Goal: Task Accomplishment & Management: Use online tool/utility

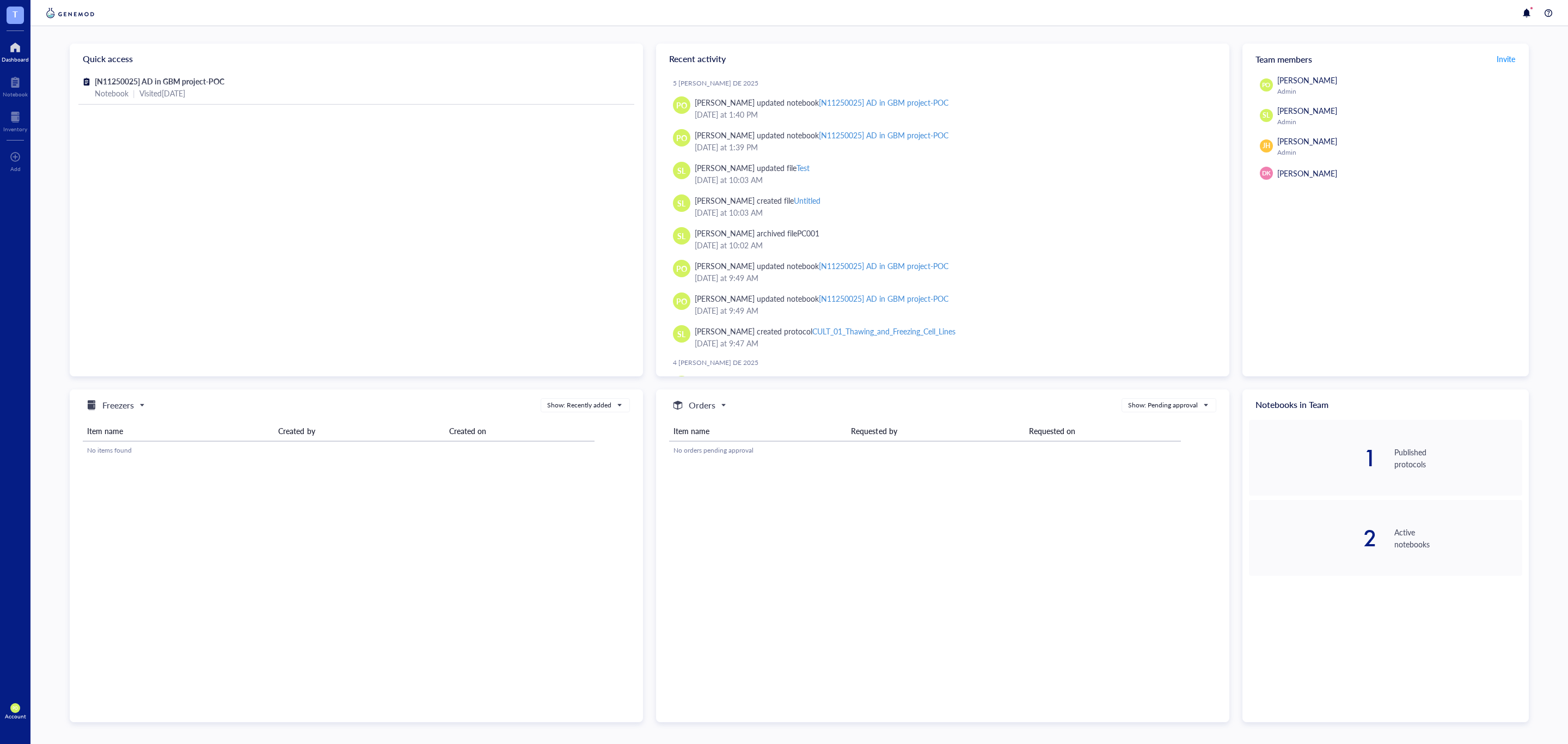
drag, startPoint x: 1170, startPoint y: 105, endPoint x: 491, endPoint y: 221, distance: 688.8
click at [491, 220] on div "[N11250025] AD in GBM project-POC Notebook | Visited 2 days ago" at bounding box center [356, 224] width 573 height 301
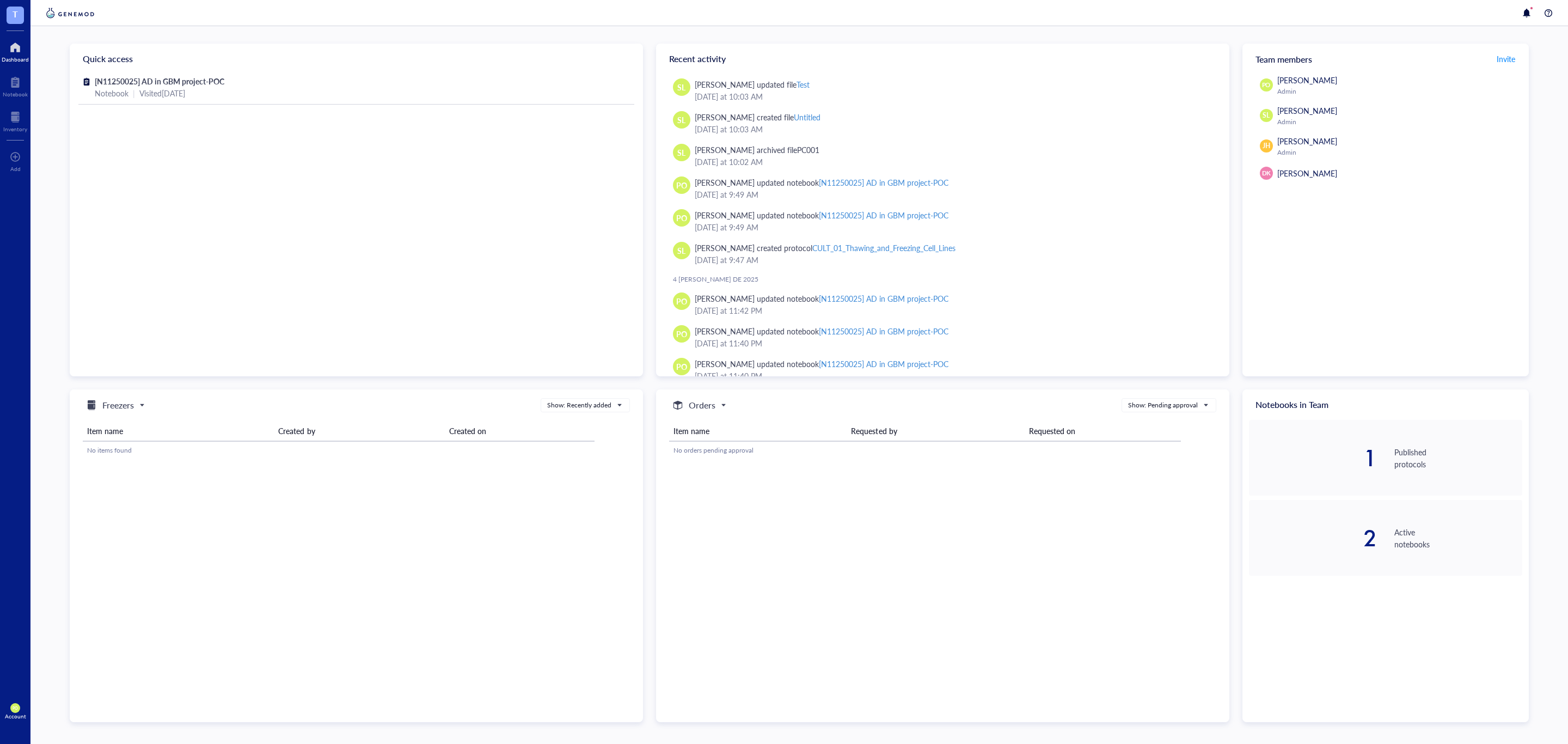
scroll to position [136, 0]
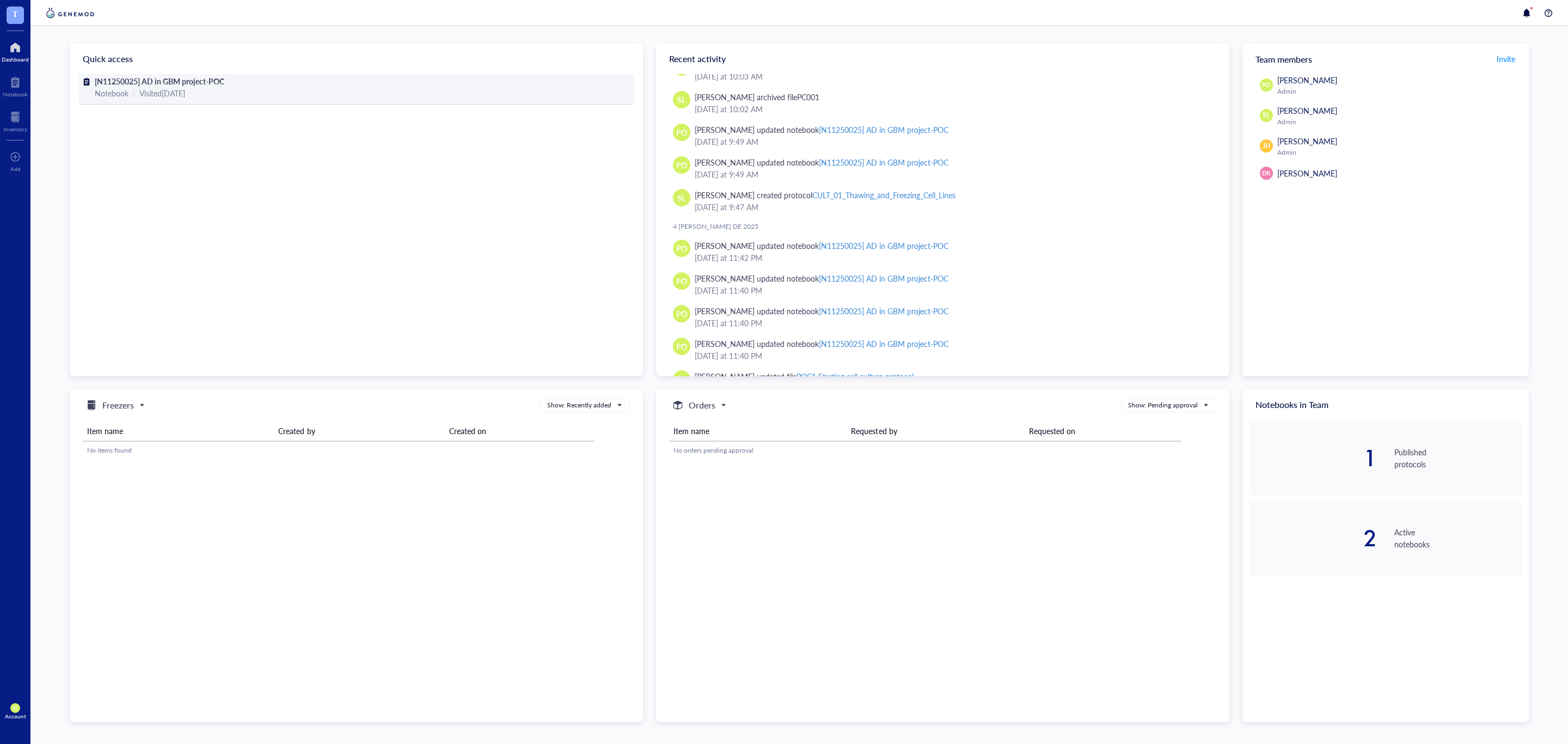
click at [132, 76] on span "[N11250025] AD in GBM project-POC" at bounding box center [160, 81] width 130 height 11
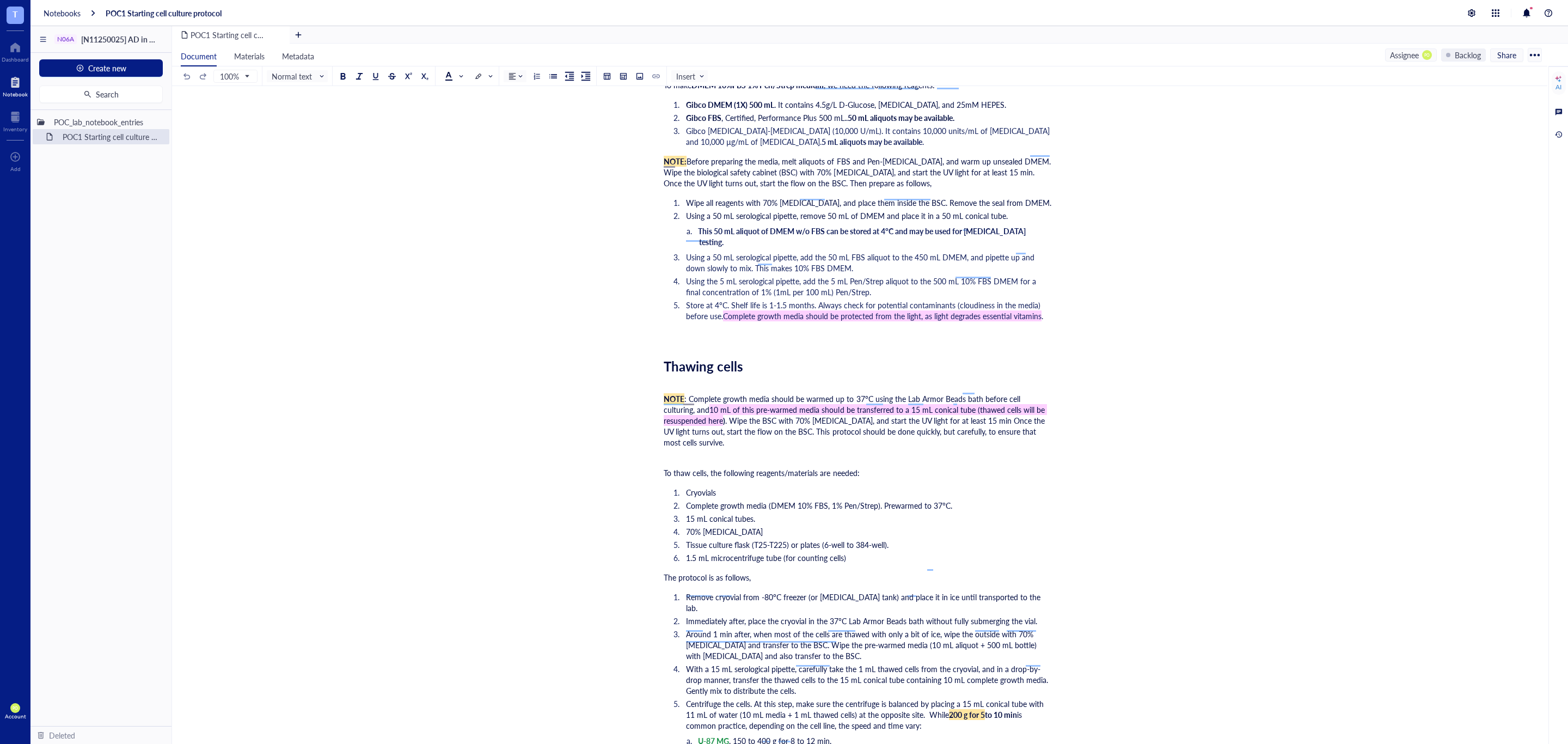
scroll to position [545, 0]
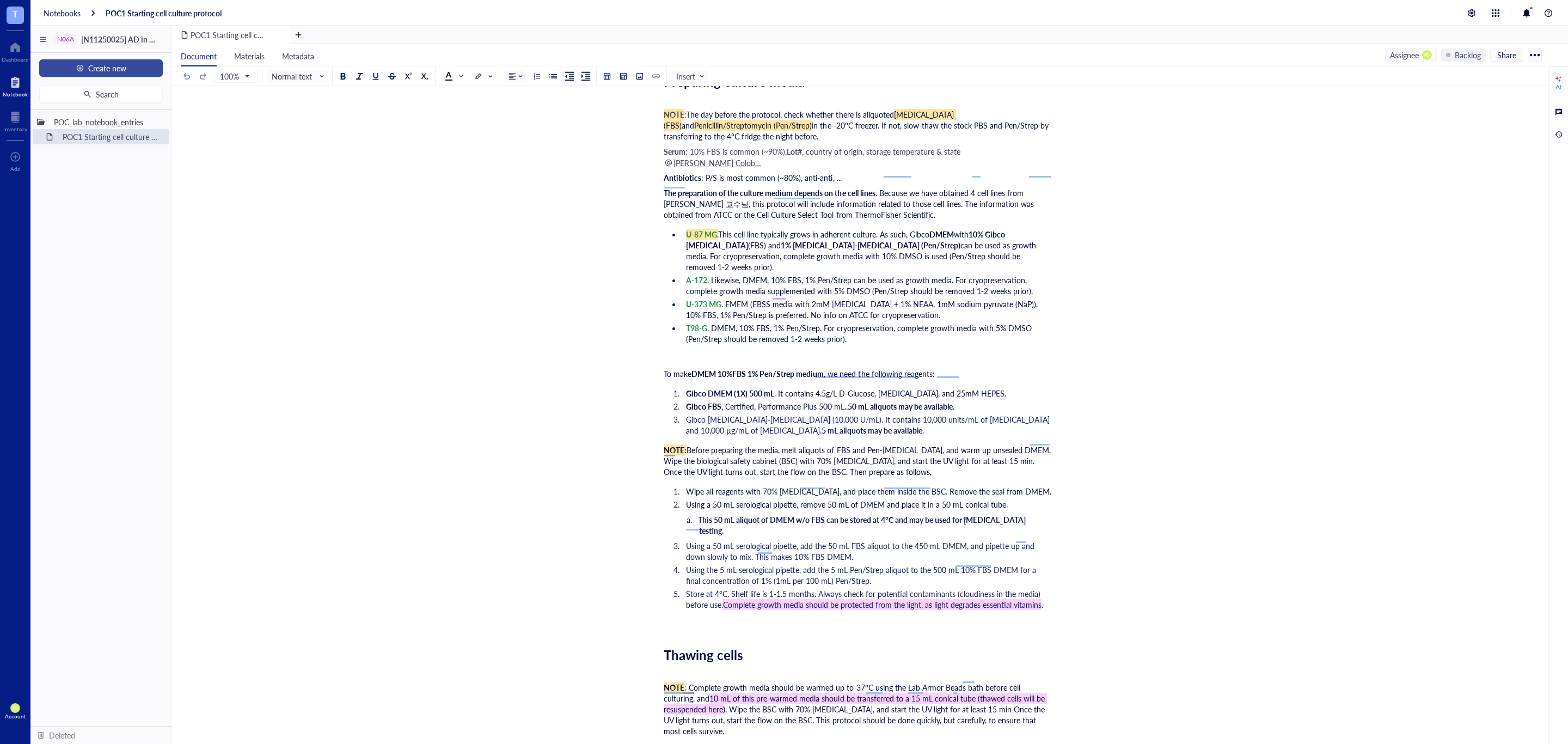
click at [126, 68] on span "Create new" at bounding box center [107, 68] width 38 height 9
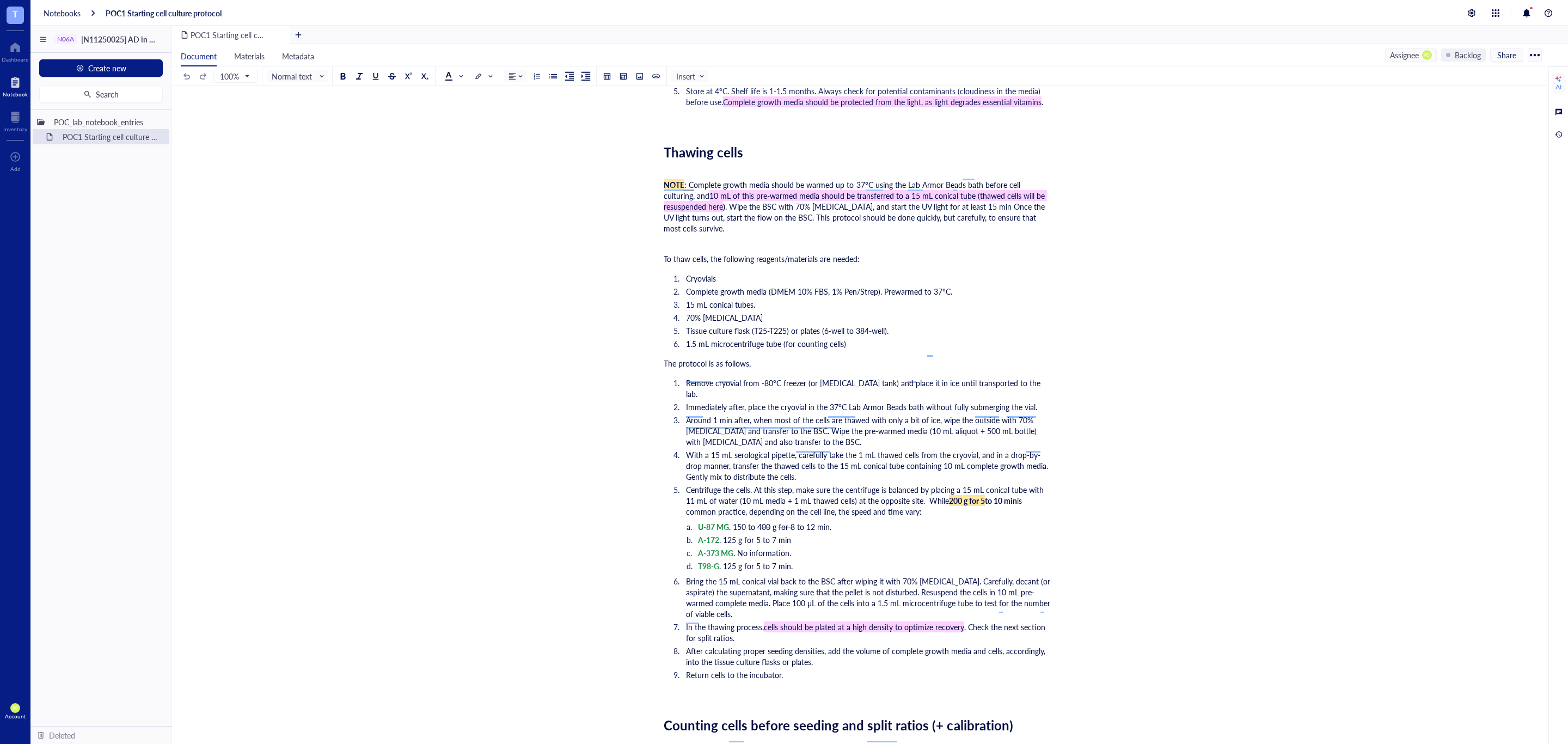
scroll to position [1770, 0]
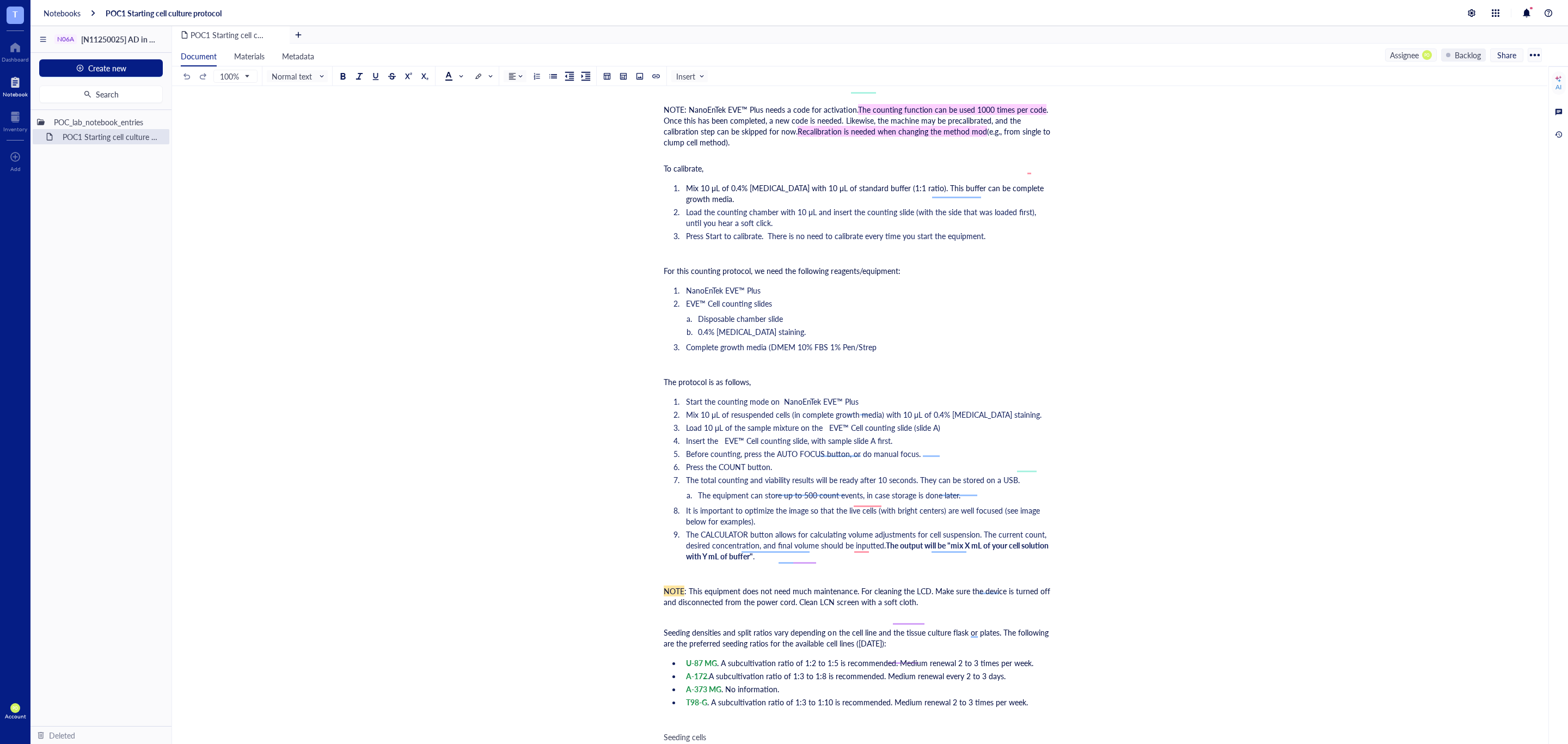
drag, startPoint x: 1541, startPoint y: 596, endPoint x: 1551, endPoint y: 688, distance: 92.5
click at [1548, 688] on div "Document Materials Metadata Assignee PO Backlog Share 100% Normal text Insert A…" at bounding box center [860, 406] width 1375 height 726
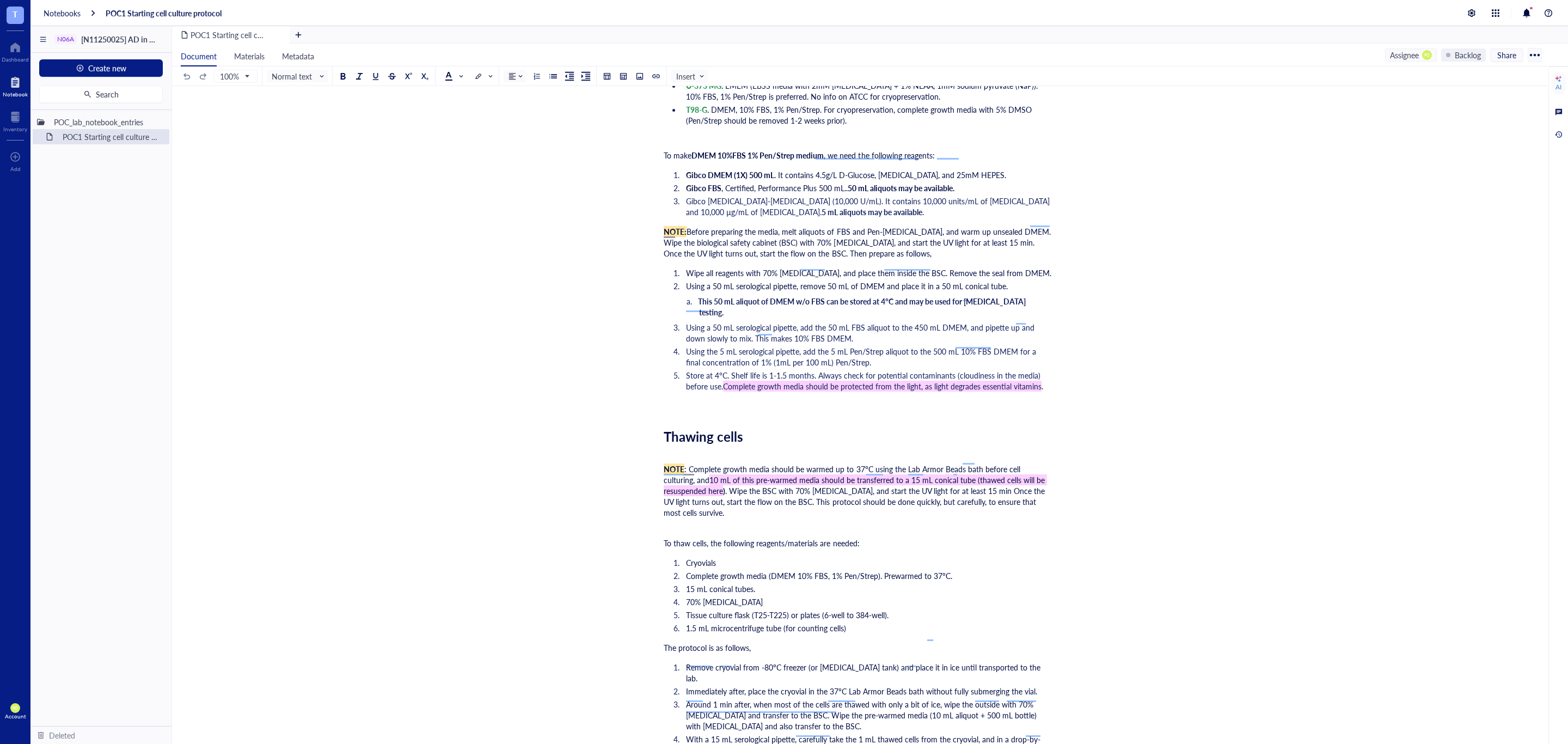
scroll to position [0, 0]
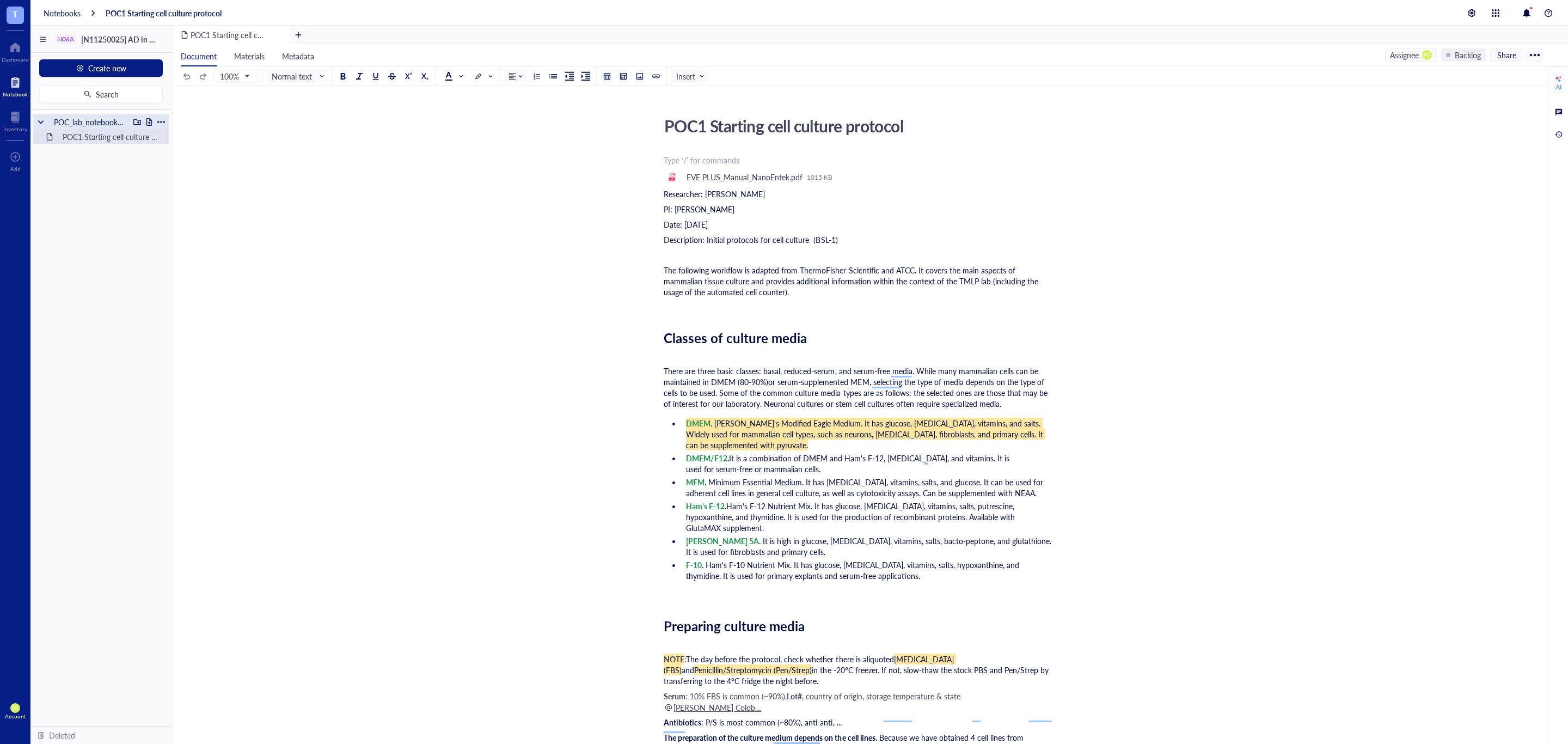
click at [88, 122] on div "POC_lab_notebook_entries" at bounding box center [89, 122] width 80 height 15
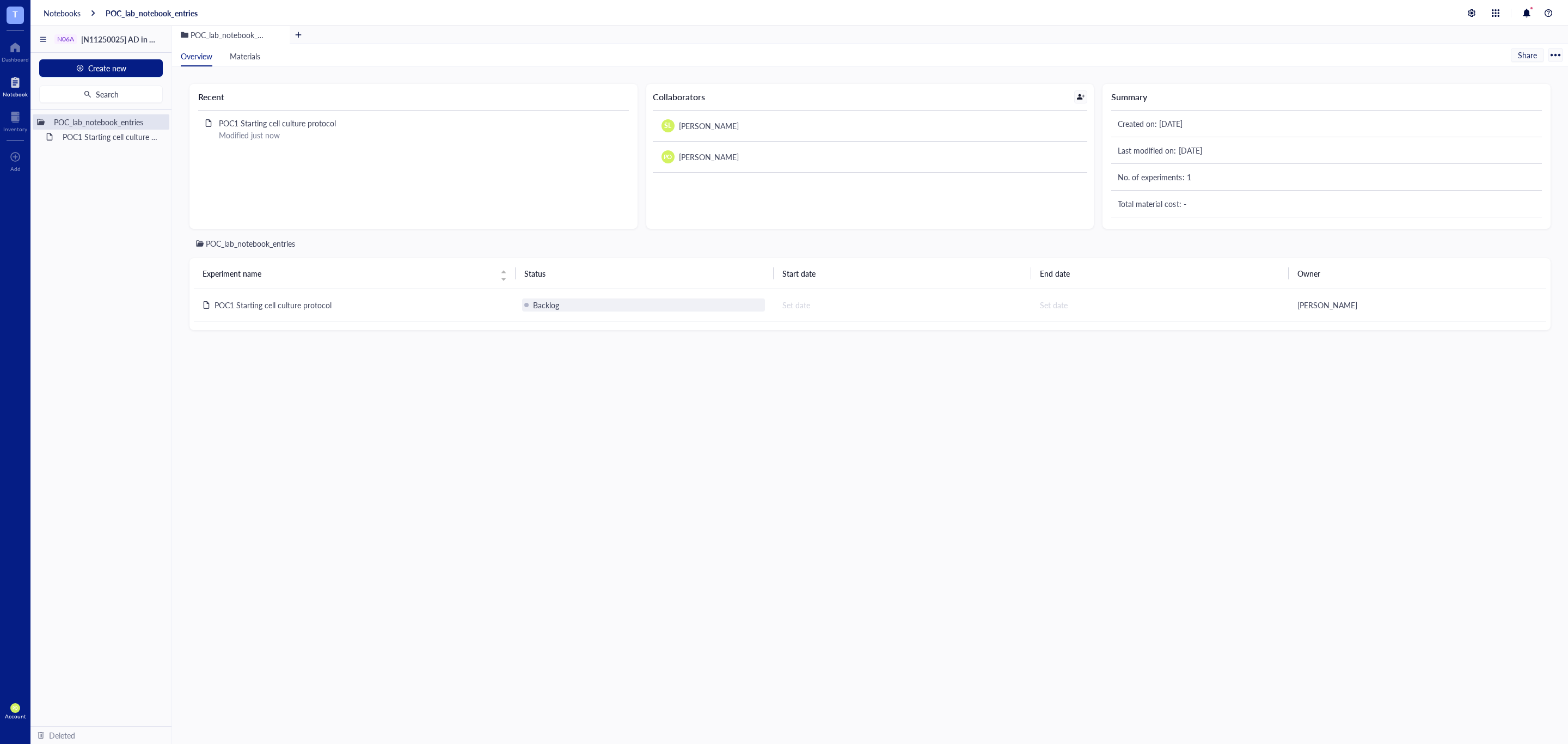
click at [535, 308] on div "Backlog" at bounding box center [546, 304] width 26 height 12
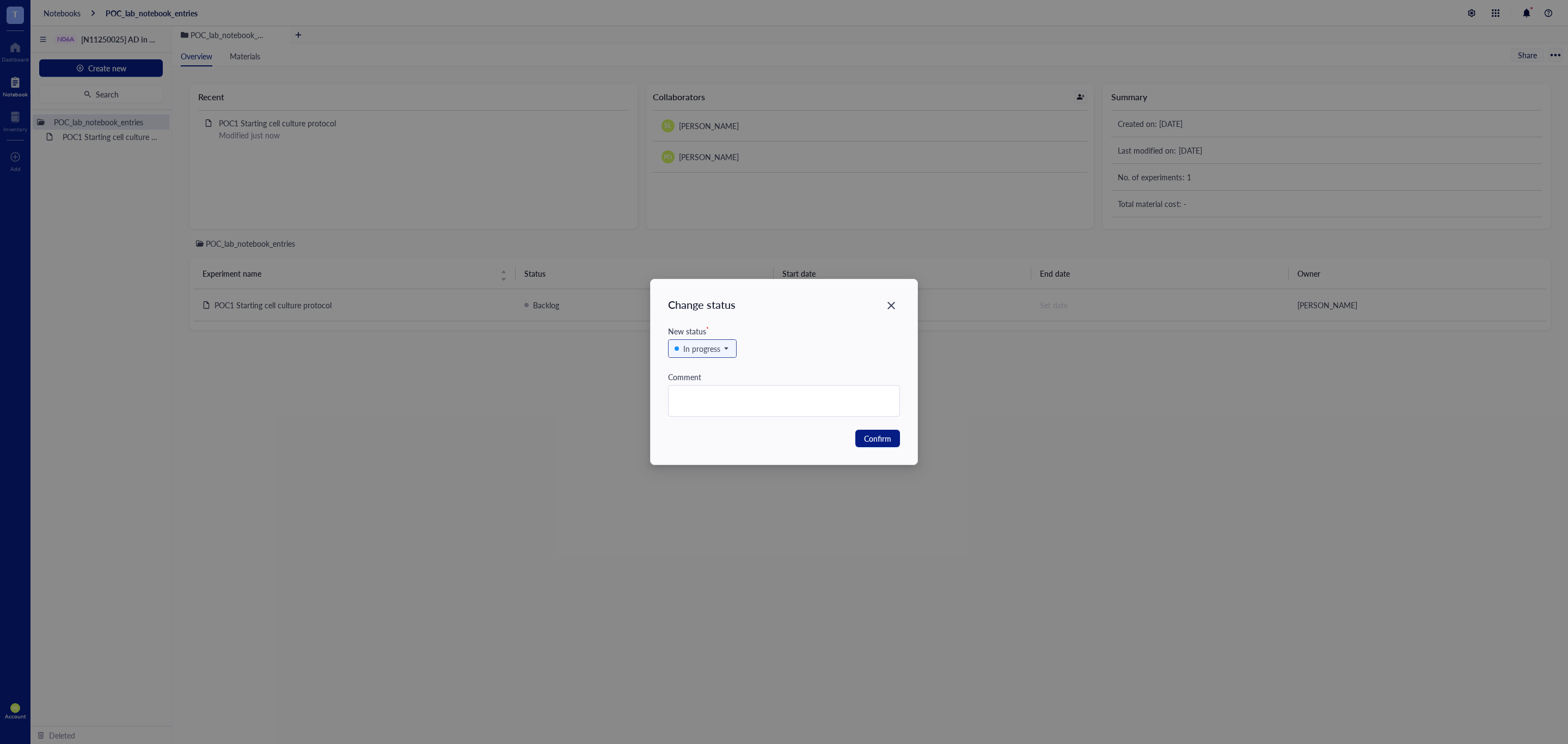
click at [719, 348] on div "In progress" at bounding box center [702, 348] width 37 height 12
click at [716, 364] on div "Backlog" at bounding box center [702, 367] width 54 height 12
click at [899, 300] on div "Close" at bounding box center [892, 306] width 18 height 18
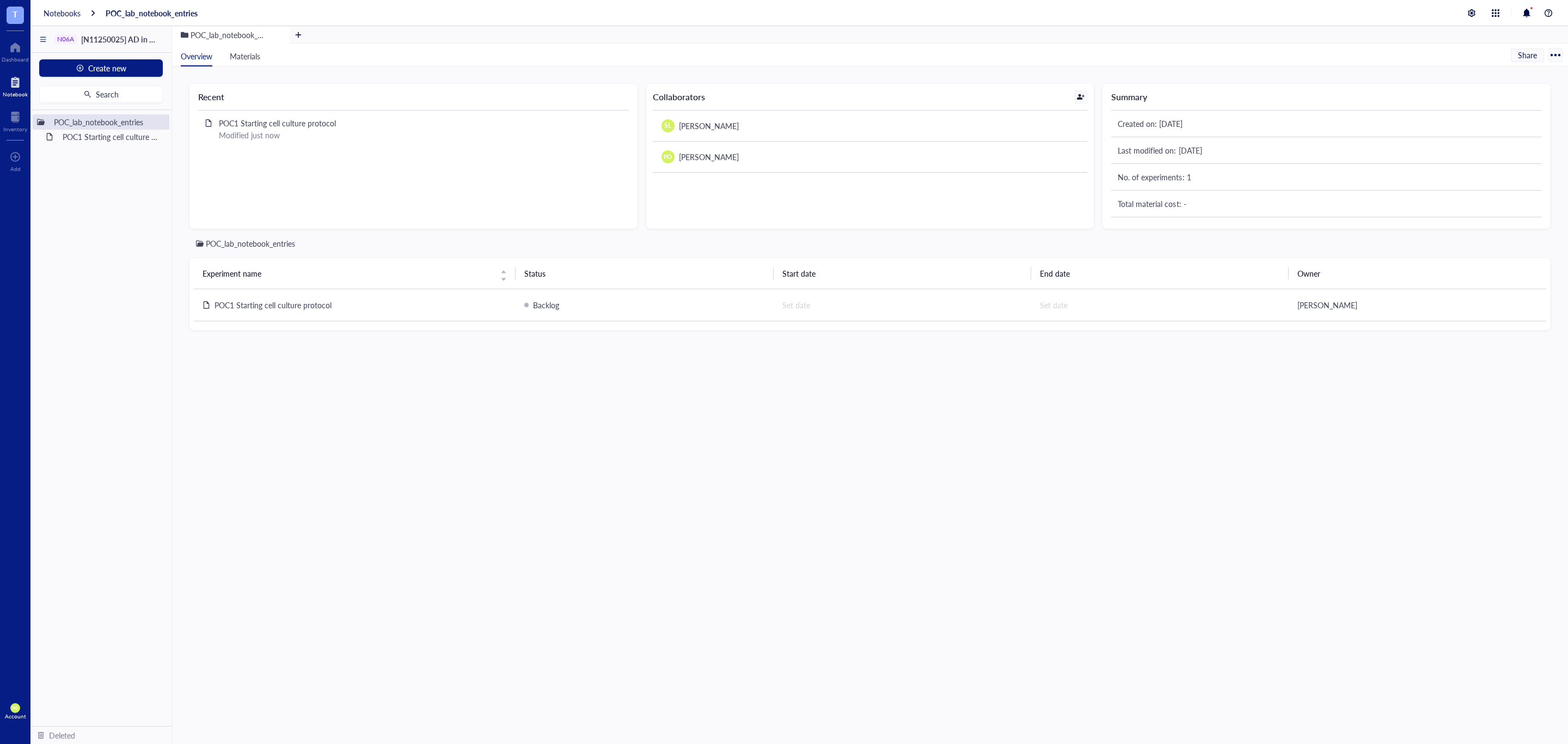
click at [872, 423] on div "POC_lab_notebook_entries Experiment name Status Start date End date Owner POC1 …" at bounding box center [869, 482] width 1361 height 489
click at [1551, 54] on div at bounding box center [1556, 55] width 18 height 18
click at [1216, 468] on div "POC_lab_notebook_entries Experiment name Status Start date End date Owner POC1 …" at bounding box center [869, 482] width 1361 height 489
click at [238, 57] on span "Materials" at bounding box center [245, 56] width 30 height 11
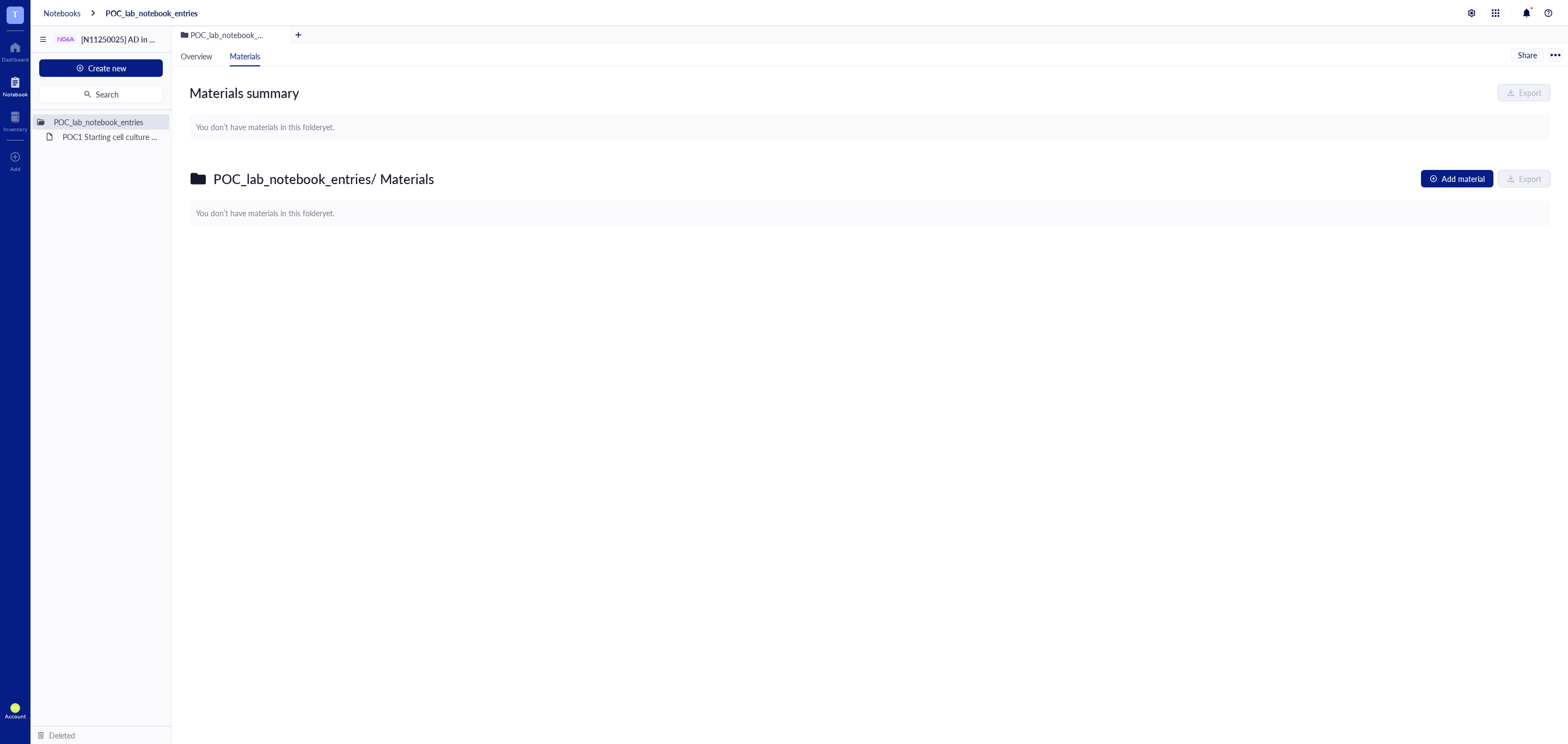
click at [557, 460] on div "Materials summary Export You don’t have materials in this folder yet. POC_lab_n…" at bounding box center [870, 429] width 1396 height 726
click at [115, 139] on div "POC1 Starting cell culture protocol" at bounding box center [105, 136] width 95 height 15
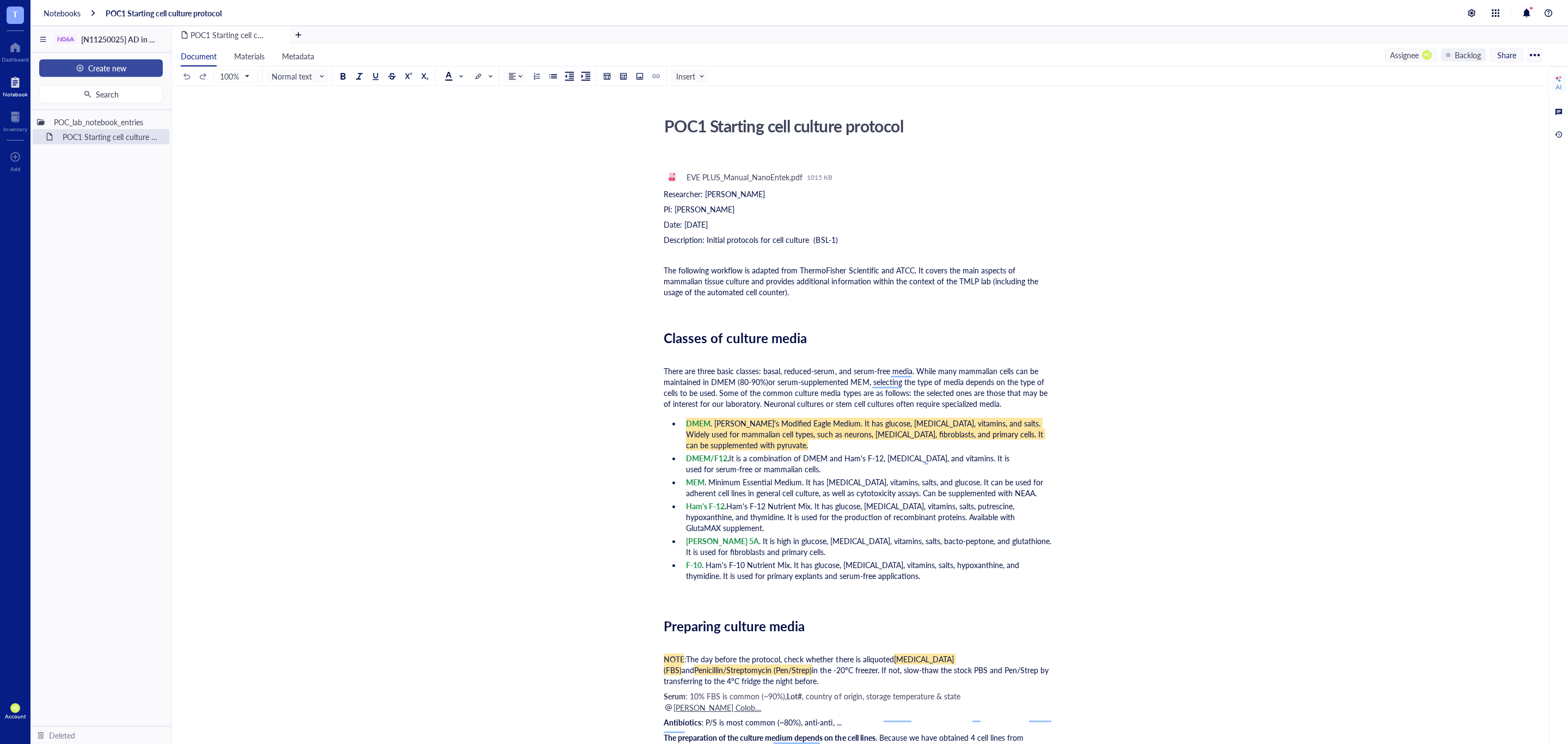
click at [102, 61] on button "Create new" at bounding box center [100, 68] width 124 height 18
click at [119, 106] on div "New folder" at bounding box center [100, 106] width 106 height 12
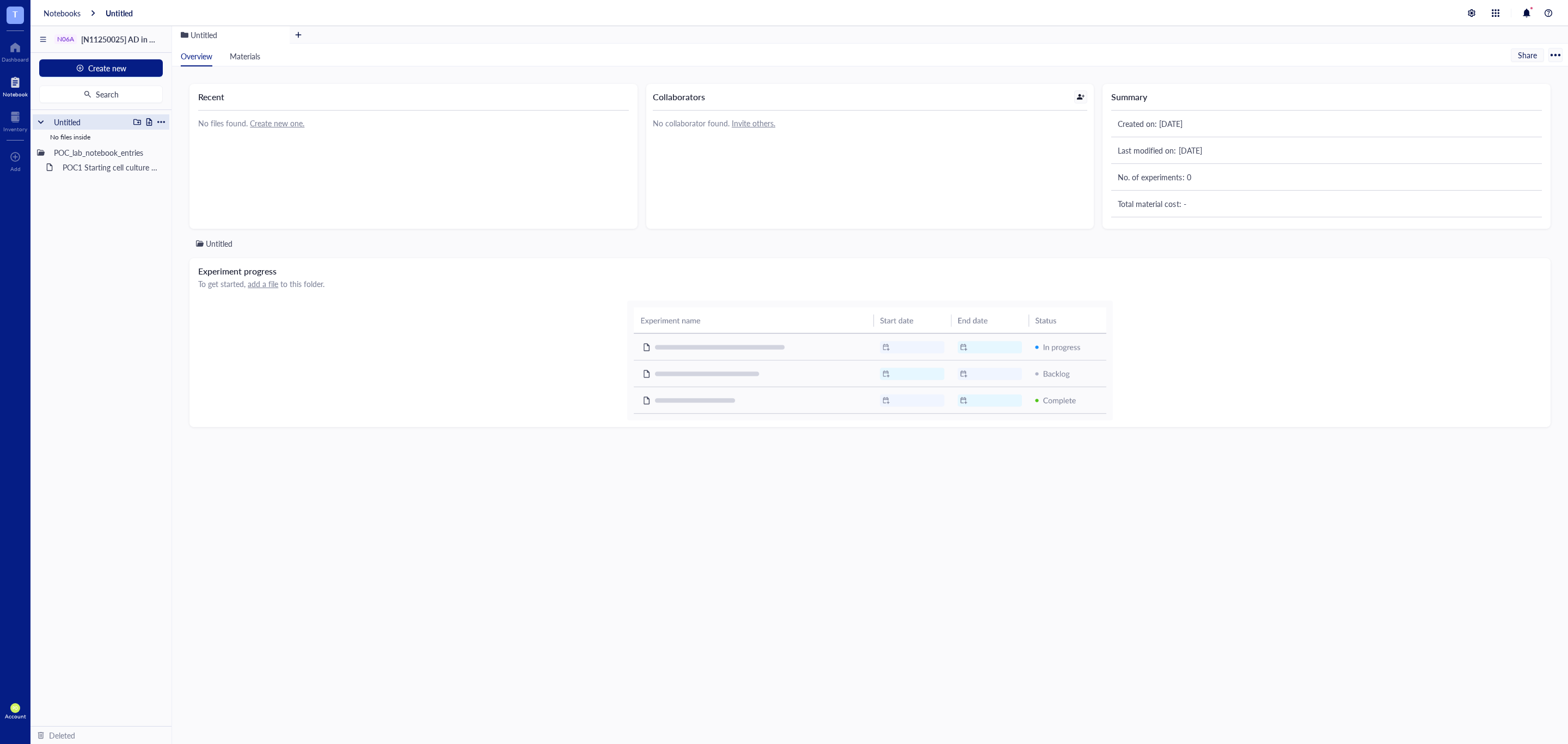
click at [160, 124] on div at bounding box center [161, 122] width 8 height 8
click at [196, 136] on div "Rename" at bounding box center [191, 138] width 28 height 12
type input "U"
type input "POC_project_design"
click at [93, 122] on div "Untitled" at bounding box center [89, 122] width 80 height 15
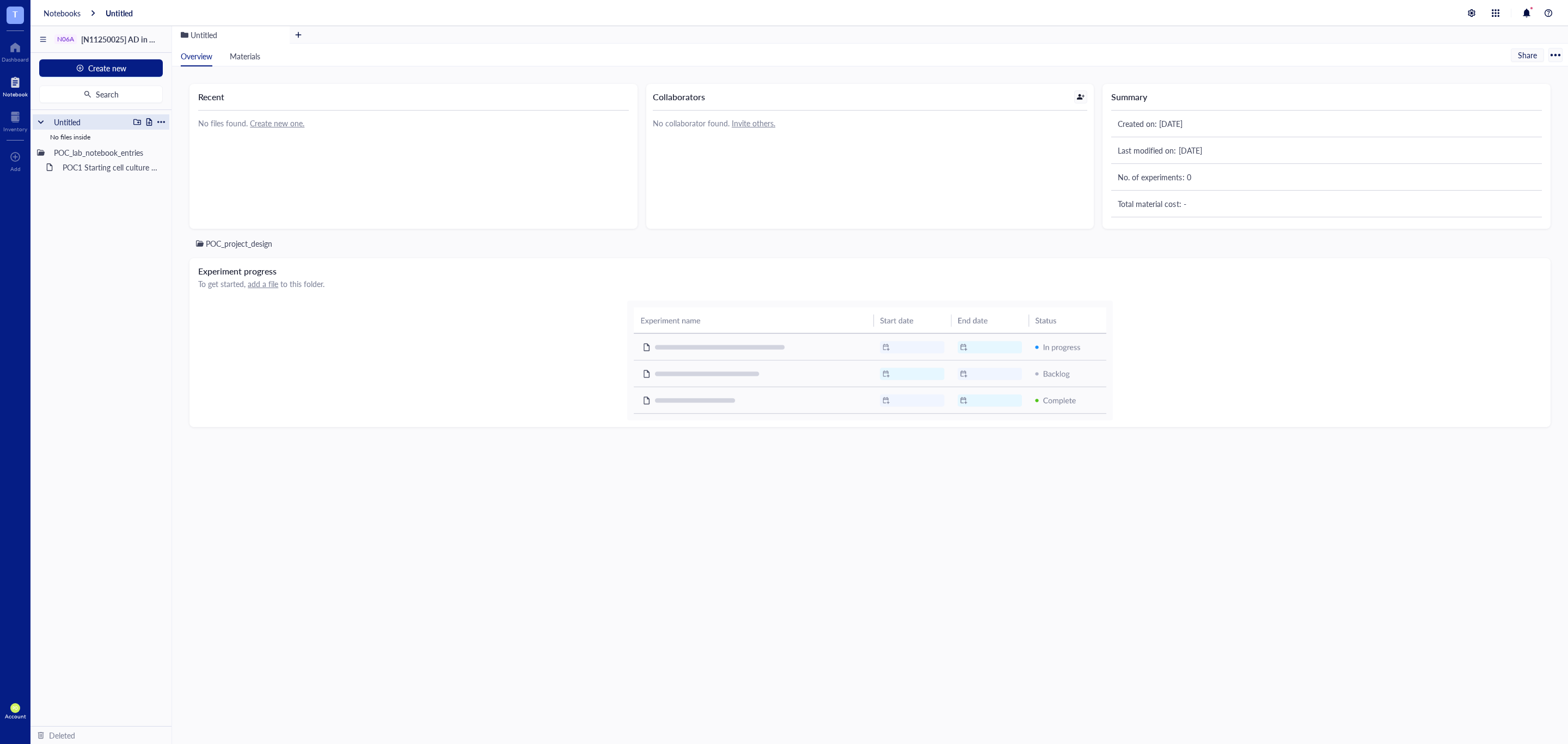
click at [160, 123] on div at bounding box center [161, 122] width 8 height 8
click at [189, 137] on div "Rename" at bounding box center [191, 138] width 28 height 12
click at [159, 121] on div at bounding box center [161, 122] width 8 height 8
click at [185, 136] on div "Rename" at bounding box center [191, 138] width 28 height 12
type input "U"
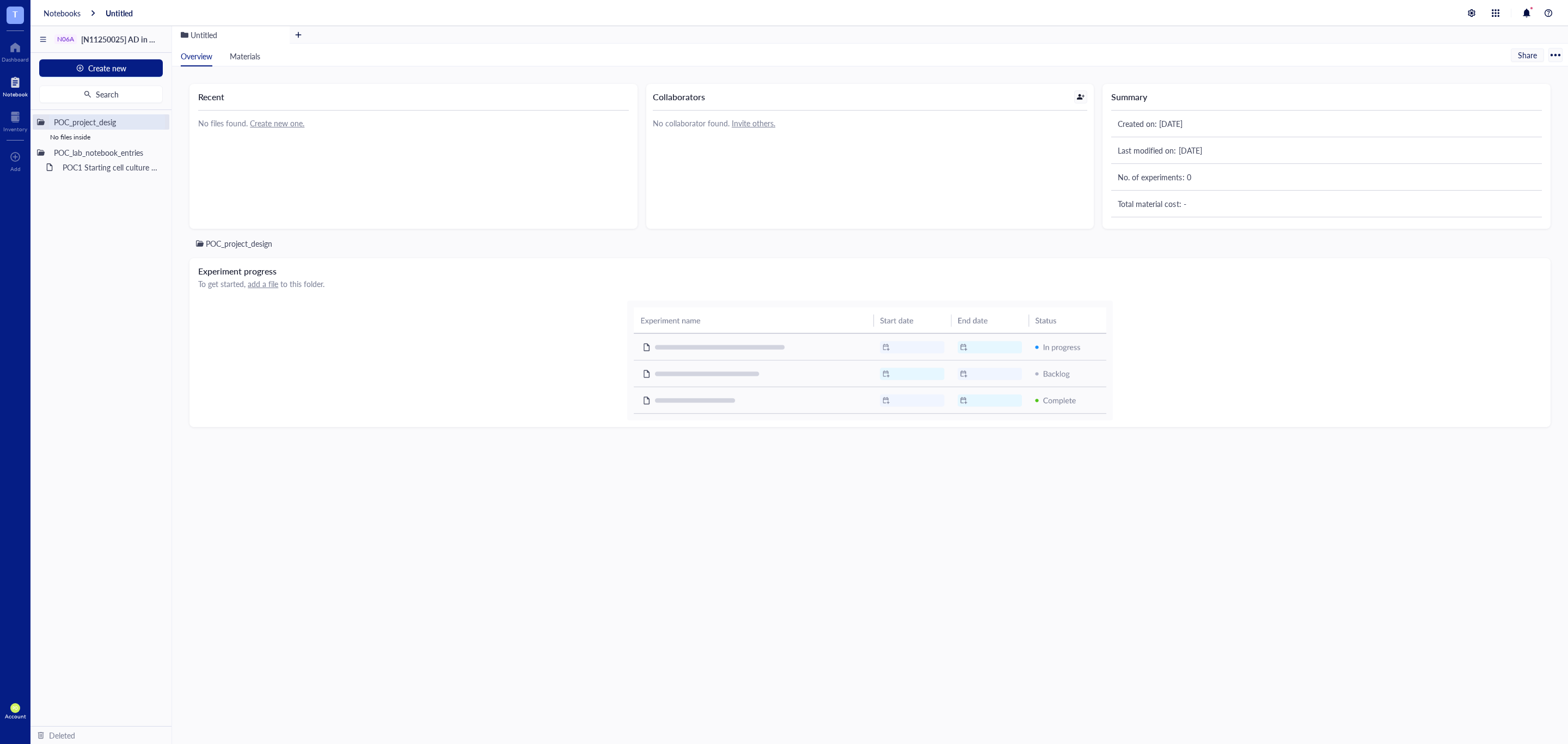
type input "POC_project_design"
click at [105, 137] on div "No files inside" at bounding box center [101, 137] width 137 height 15
click at [586, 651] on div "POC_project_design Experiment progress To get started, add a file to this folde…" at bounding box center [869, 482] width 1361 height 489
click at [20, 54] on div at bounding box center [15, 47] width 28 height 18
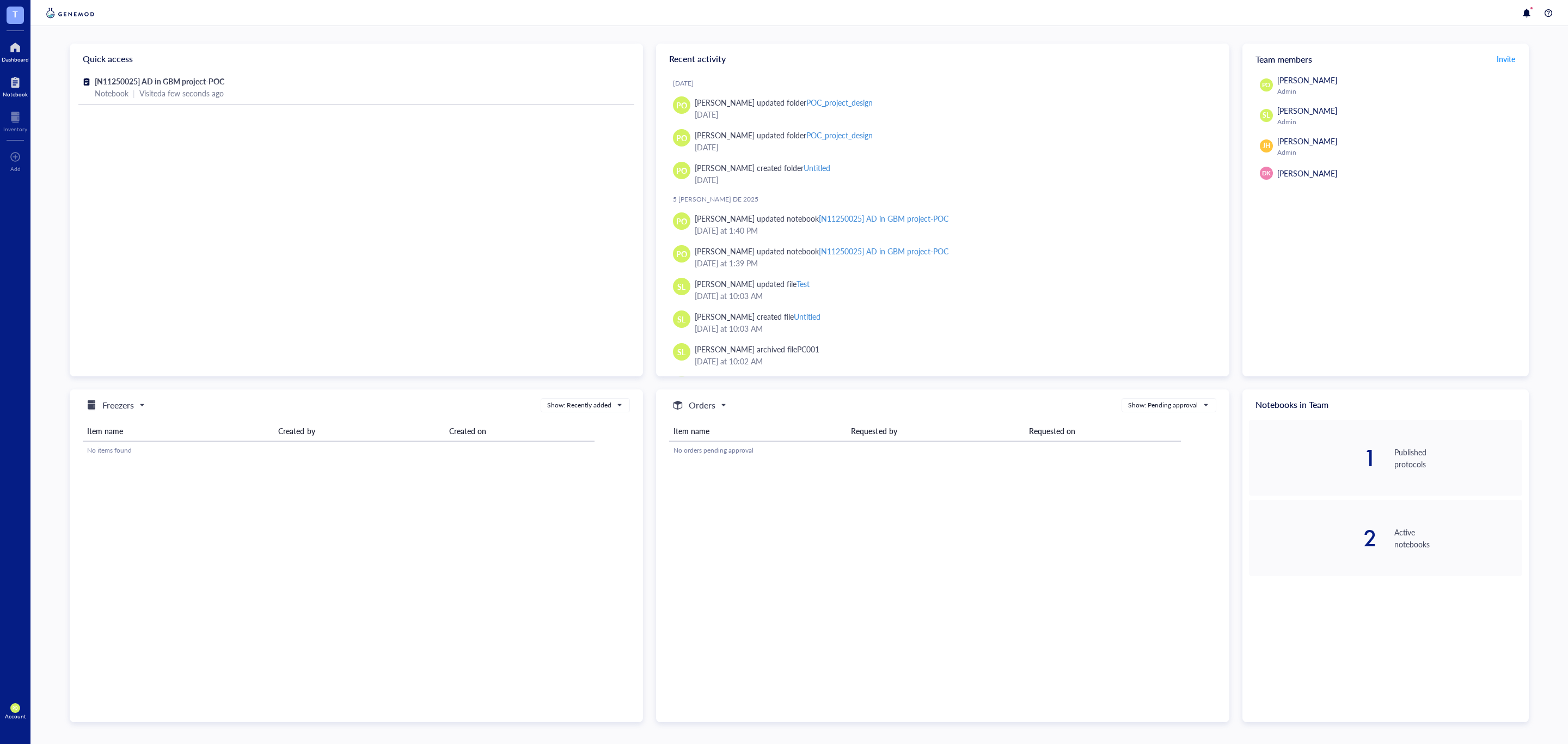
click at [15, 91] on div "Notebook" at bounding box center [15, 93] width 25 height 6
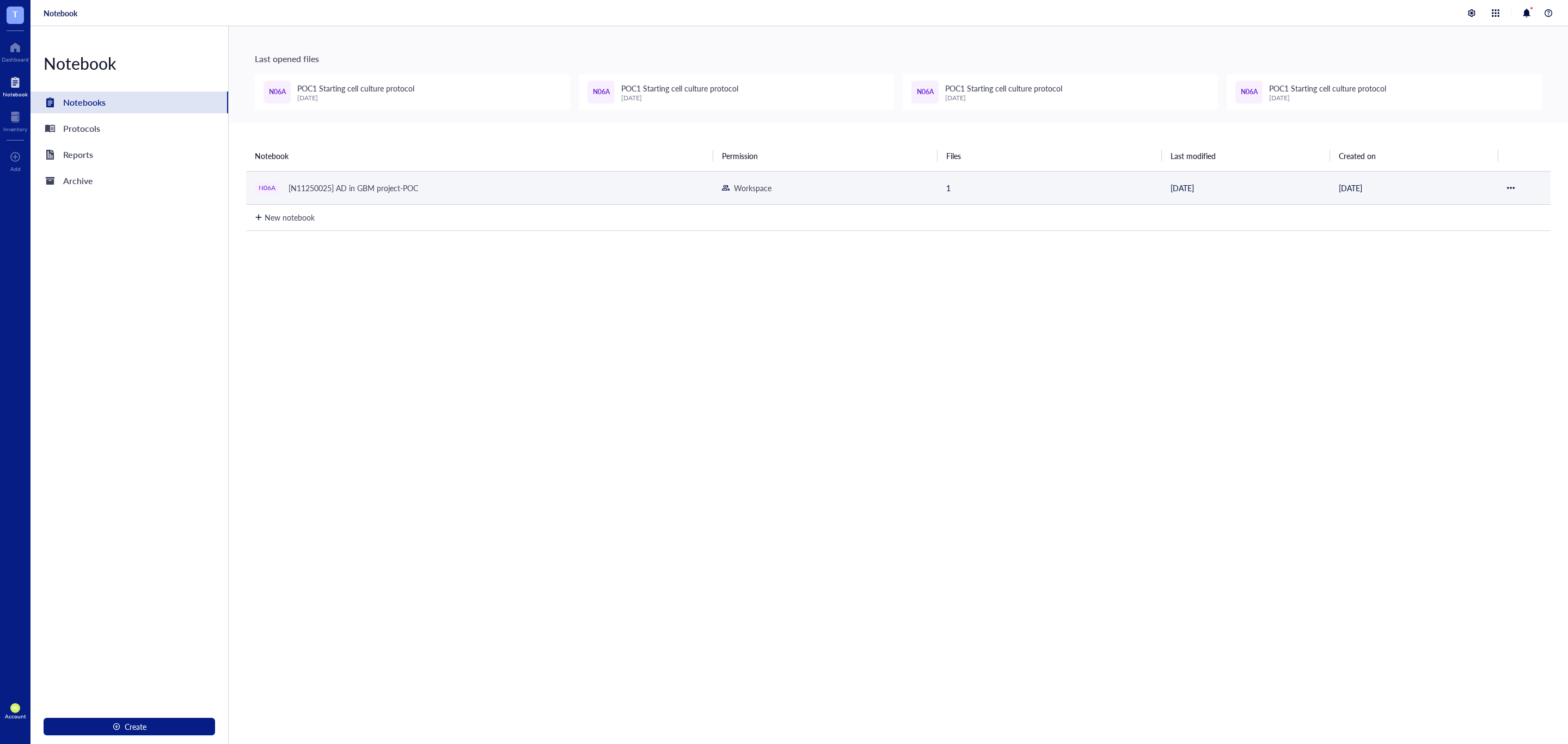
click at [440, 195] on div "N06A [N11250025] AD in GBM project-POC" at bounding box center [391, 188] width 272 height 15
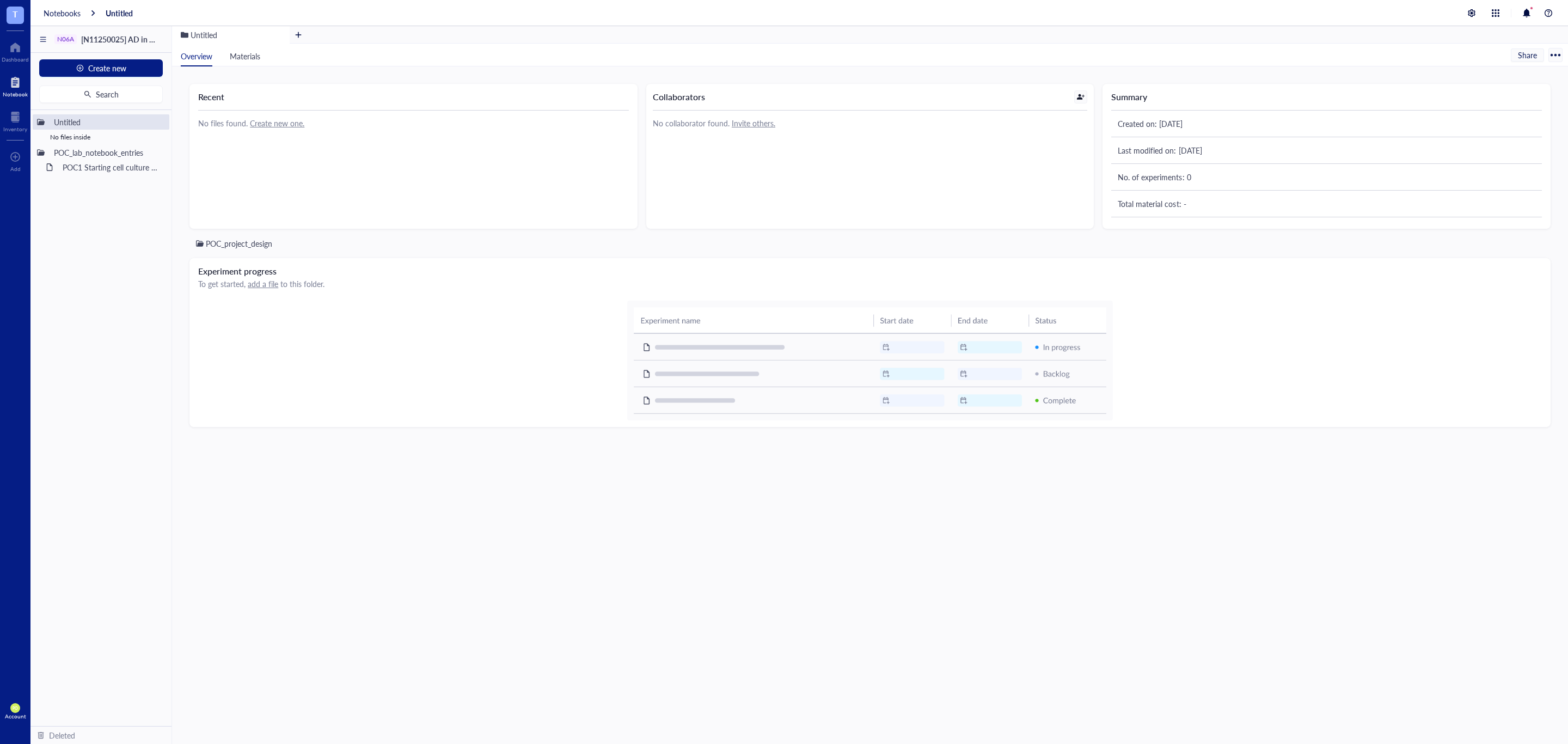
click at [74, 140] on div "No files inside" at bounding box center [101, 137] width 137 height 15
click at [158, 122] on div at bounding box center [161, 122] width 8 height 8
click at [219, 136] on div "Rename" at bounding box center [199, 138] width 68 height 12
type input "U"
type input "POC_project_design"
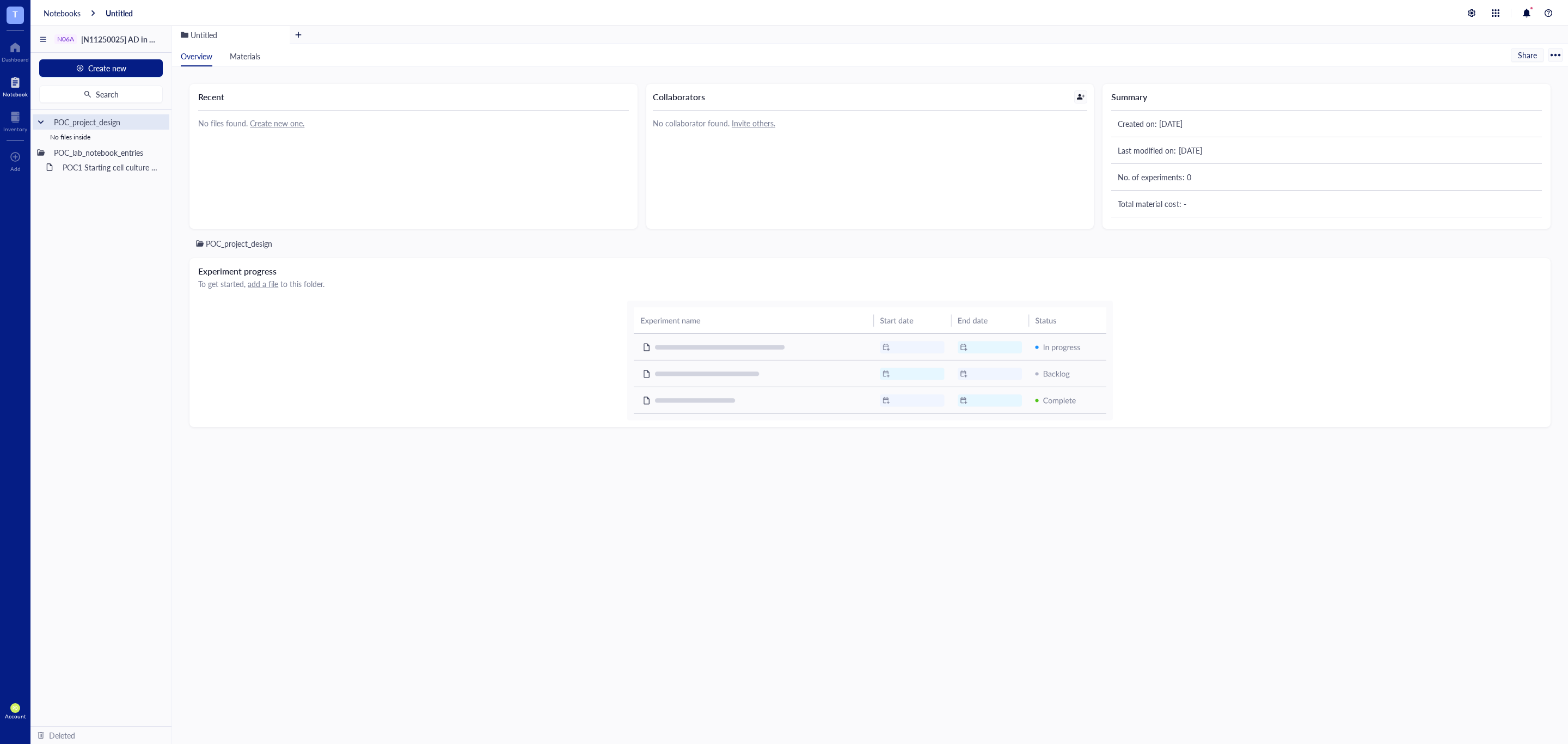
click at [130, 119] on input "POC_project_design" at bounding box center [93, 122] width 87 height 14
click at [158, 287] on div "POC_project_design No files inside POC_lab_notebook_entries POC1 Starting cell …" at bounding box center [100, 418] width 141 height 616
click at [67, 123] on div "Untitled" at bounding box center [89, 122] width 80 height 15
click at [37, 123] on div at bounding box center [41, 122] width 8 height 8
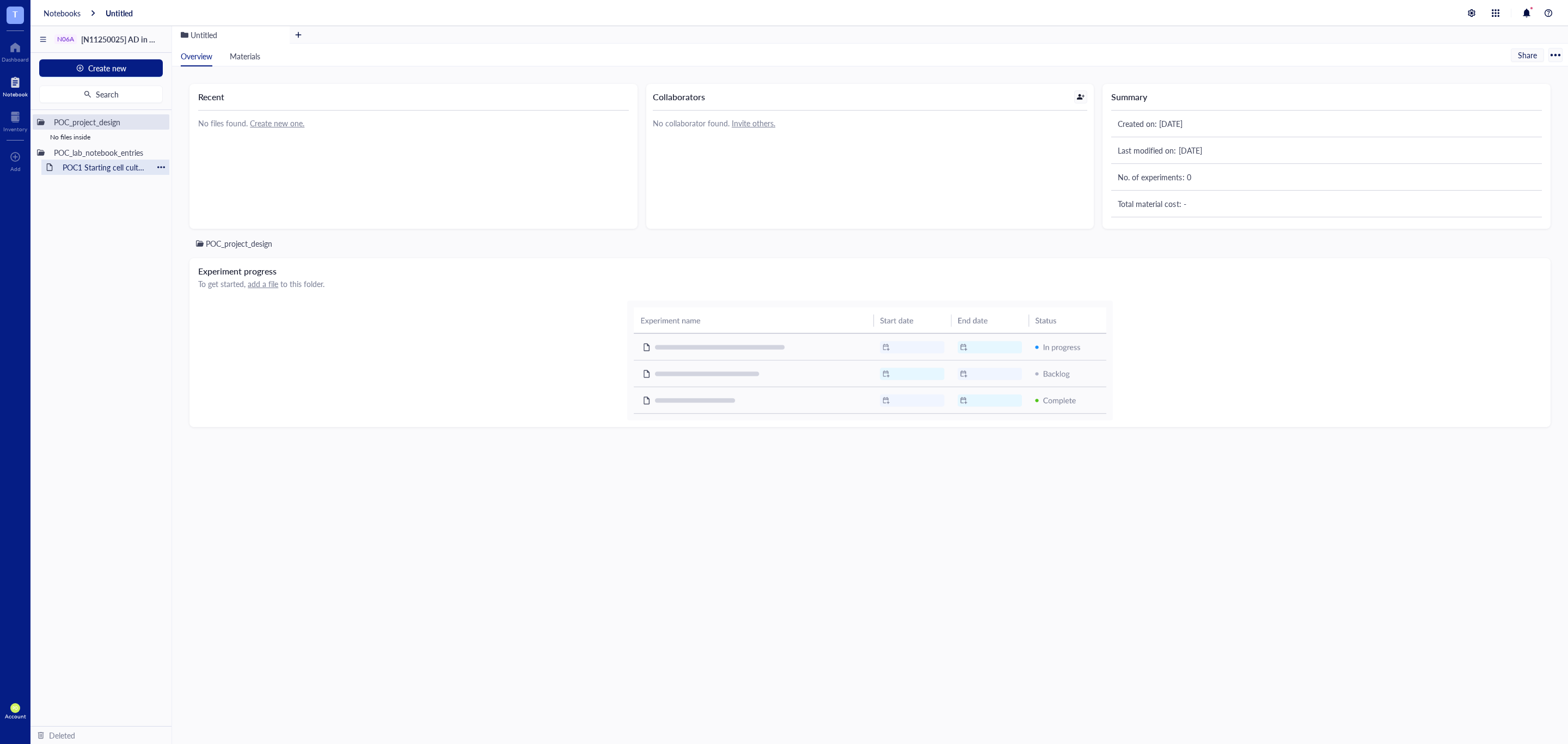
click at [132, 168] on div "POC1 Starting cell culture protocol" at bounding box center [105, 166] width 95 height 15
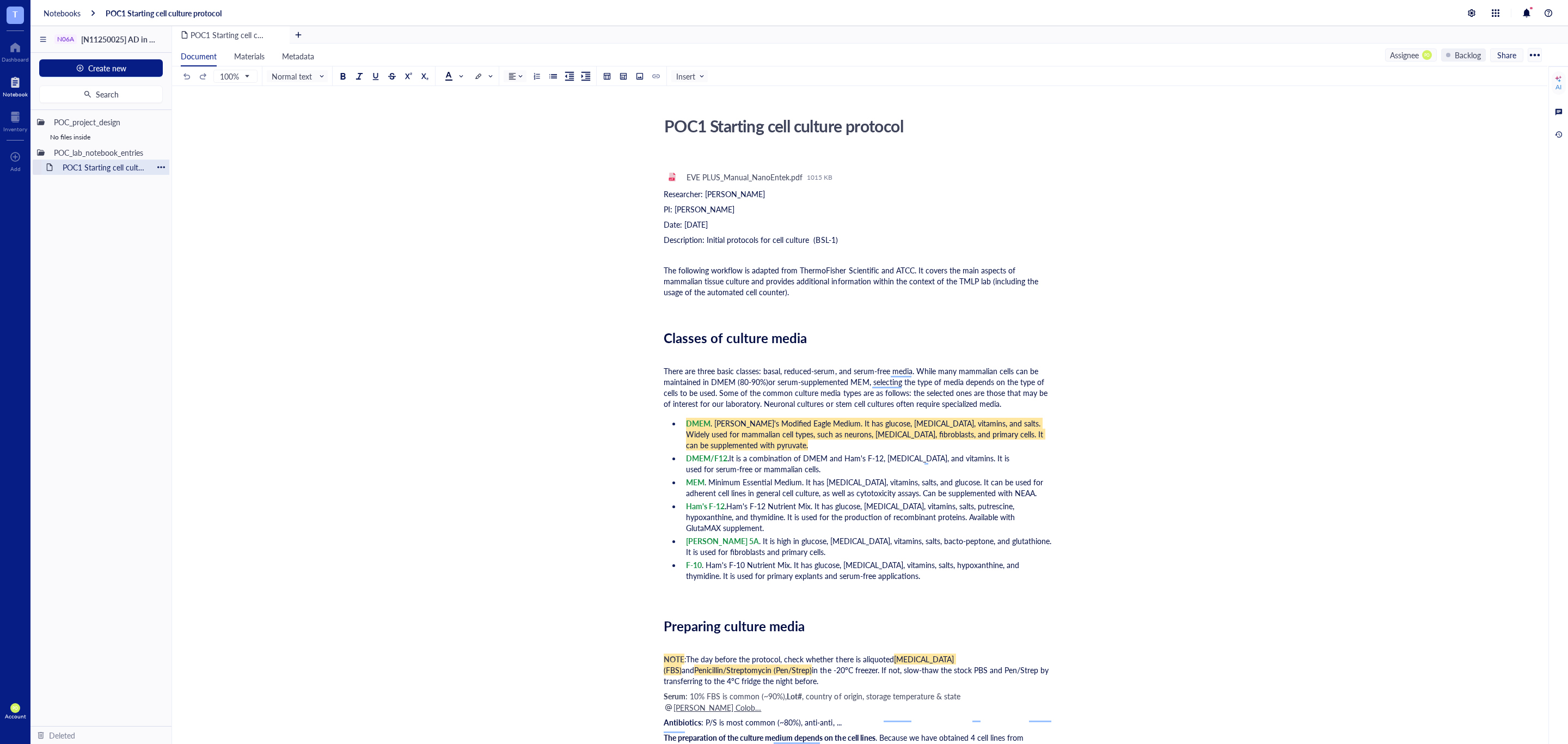
click at [164, 165] on div at bounding box center [161, 167] width 8 height 8
click at [79, 218] on div "POC_project_design No files inside POC_lab_notebook_entries POC1 Starting cell …" at bounding box center [100, 418] width 141 height 616
click at [78, 134] on div "No files inside" at bounding box center [101, 137] width 137 height 15
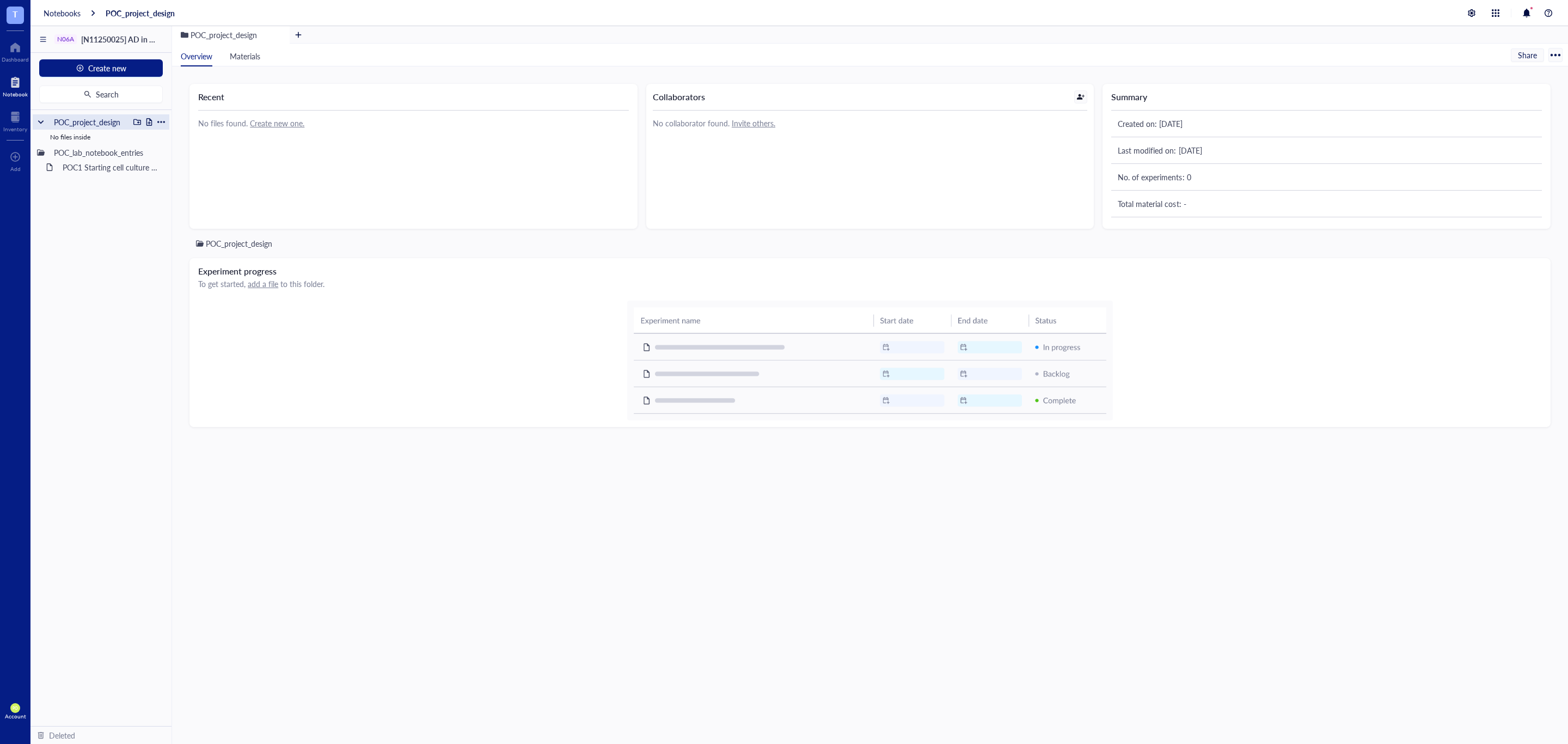
click at [160, 127] on div "POC_project_design" at bounding box center [101, 122] width 137 height 15
click at [156, 122] on div at bounding box center [149, 122] width 32 height 8
click at [158, 121] on div at bounding box center [161, 122] width 8 height 8
click at [76, 118] on div "POC_project_design" at bounding box center [89, 122] width 80 height 15
click at [118, 67] on span "Create new" at bounding box center [107, 68] width 38 height 9
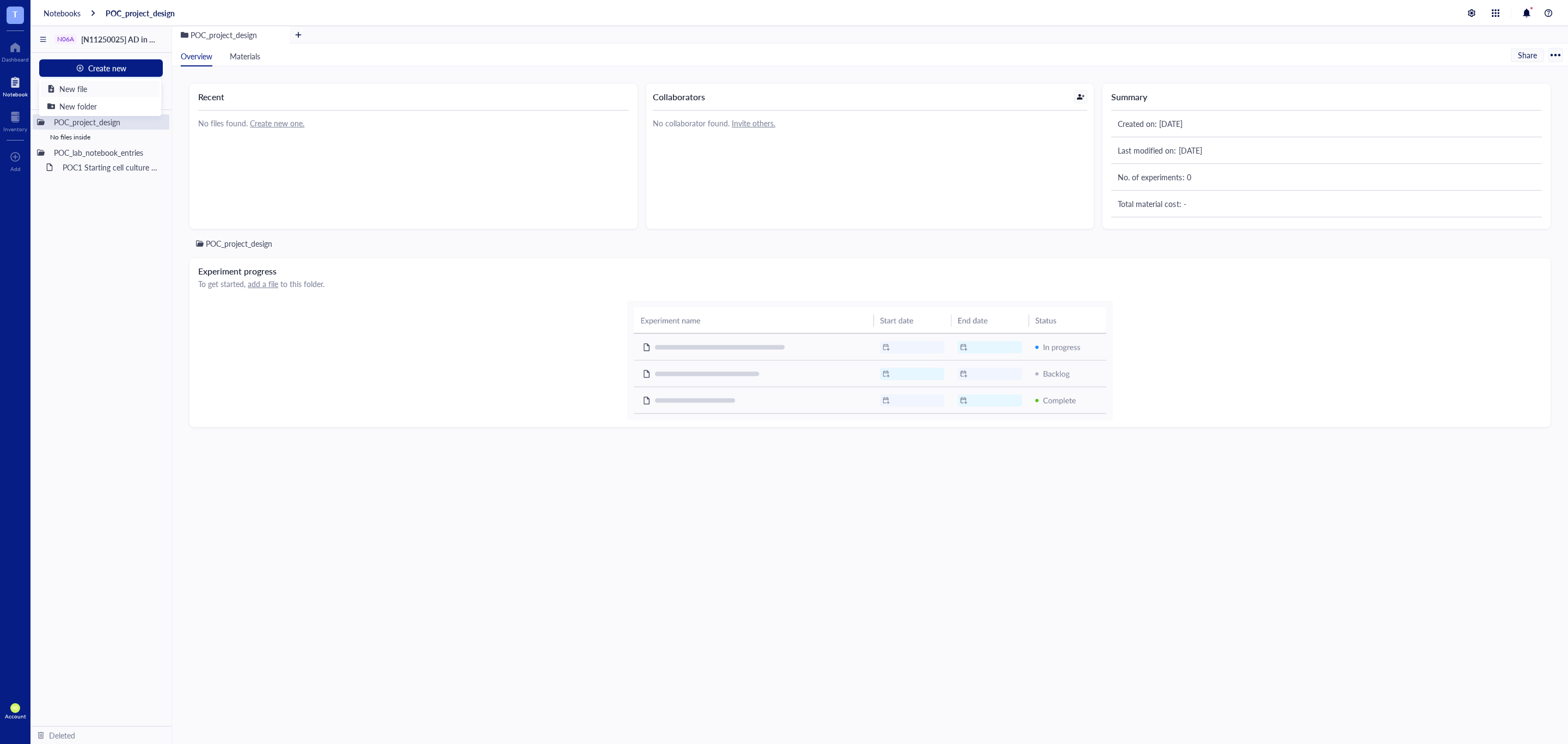
click at [95, 86] on div "New file" at bounding box center [100, 88] width 106 height 12
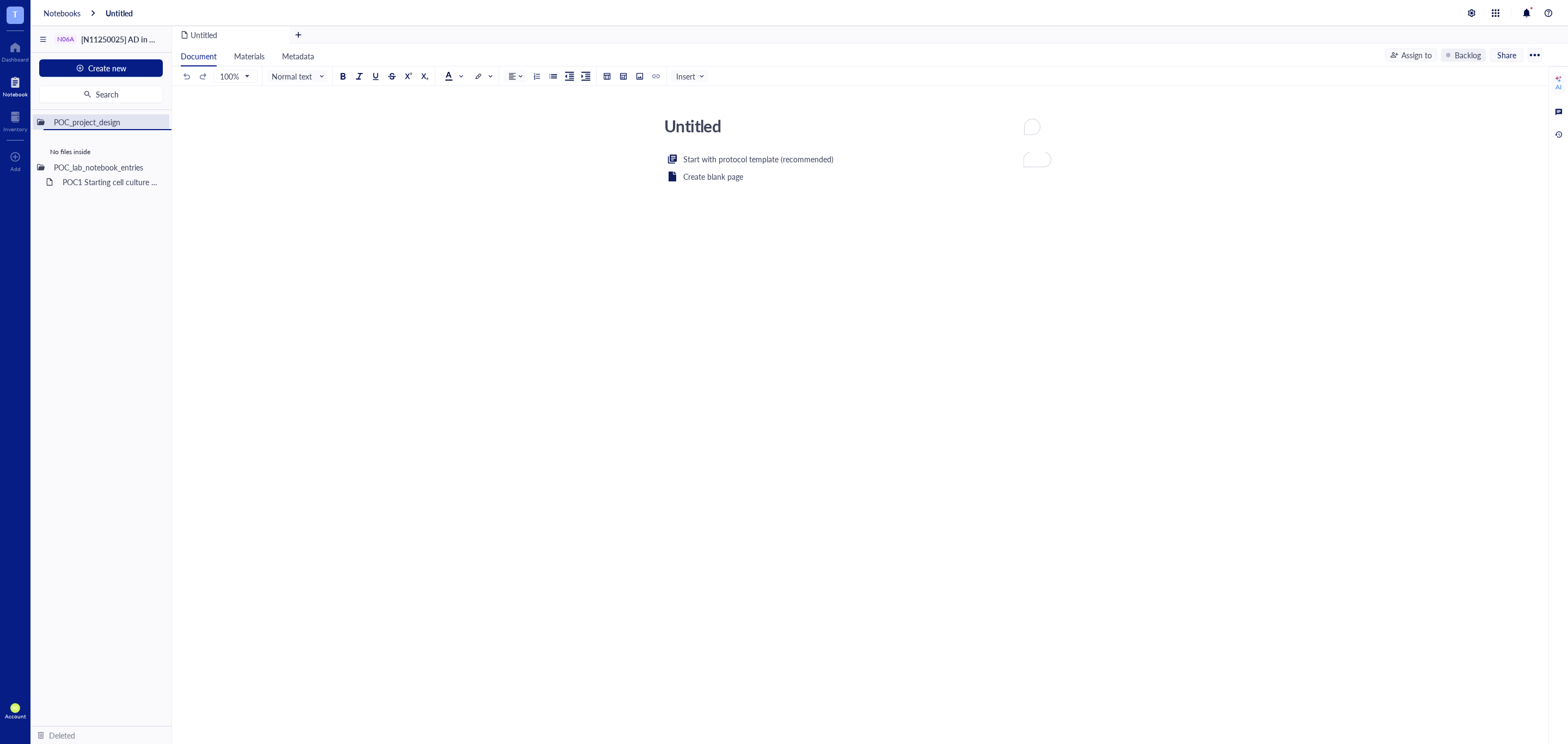
drag, startPoint x: 113, startPoint y: 118, endPoint x: 119, endPoint y: 131, distance: 14.3
click at [700, 123] on textarea "Untitled" at bounding box center [852, 125] width 387 height 26
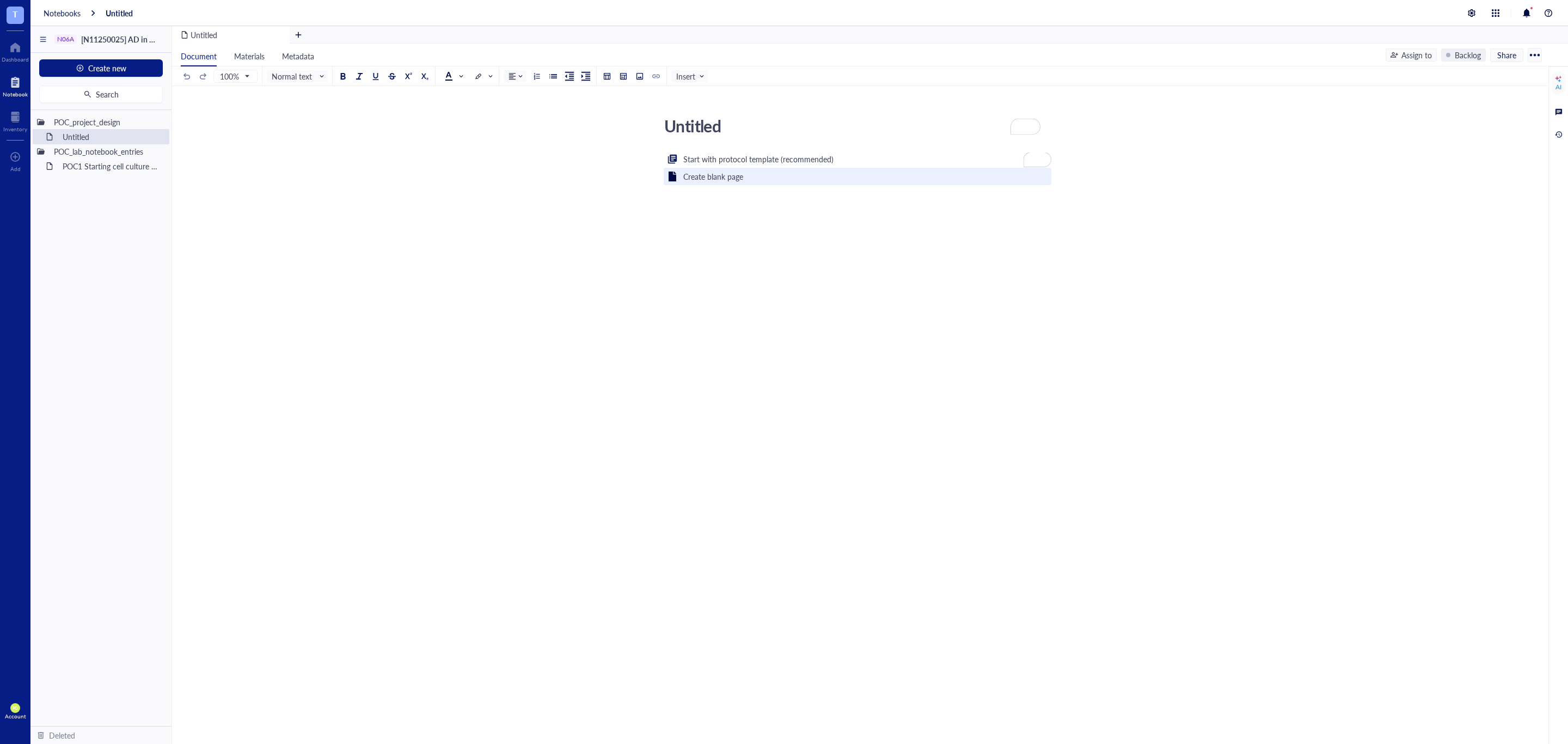
click at [796, 180] on div "Create blank page" at bounding box center [858, 177] width 388 height 18
click at [764, 122] on div "Untitled" at bounding box center [853, 125] width 388 height 28
drag, startPoint x: 734, startPoint y: 126, endPoint x: 661, endPoint y: 122, distance: 73.1
click at [661, 122] on textarea "Untitled" at bounding box center [852, 125] width 387 height 26
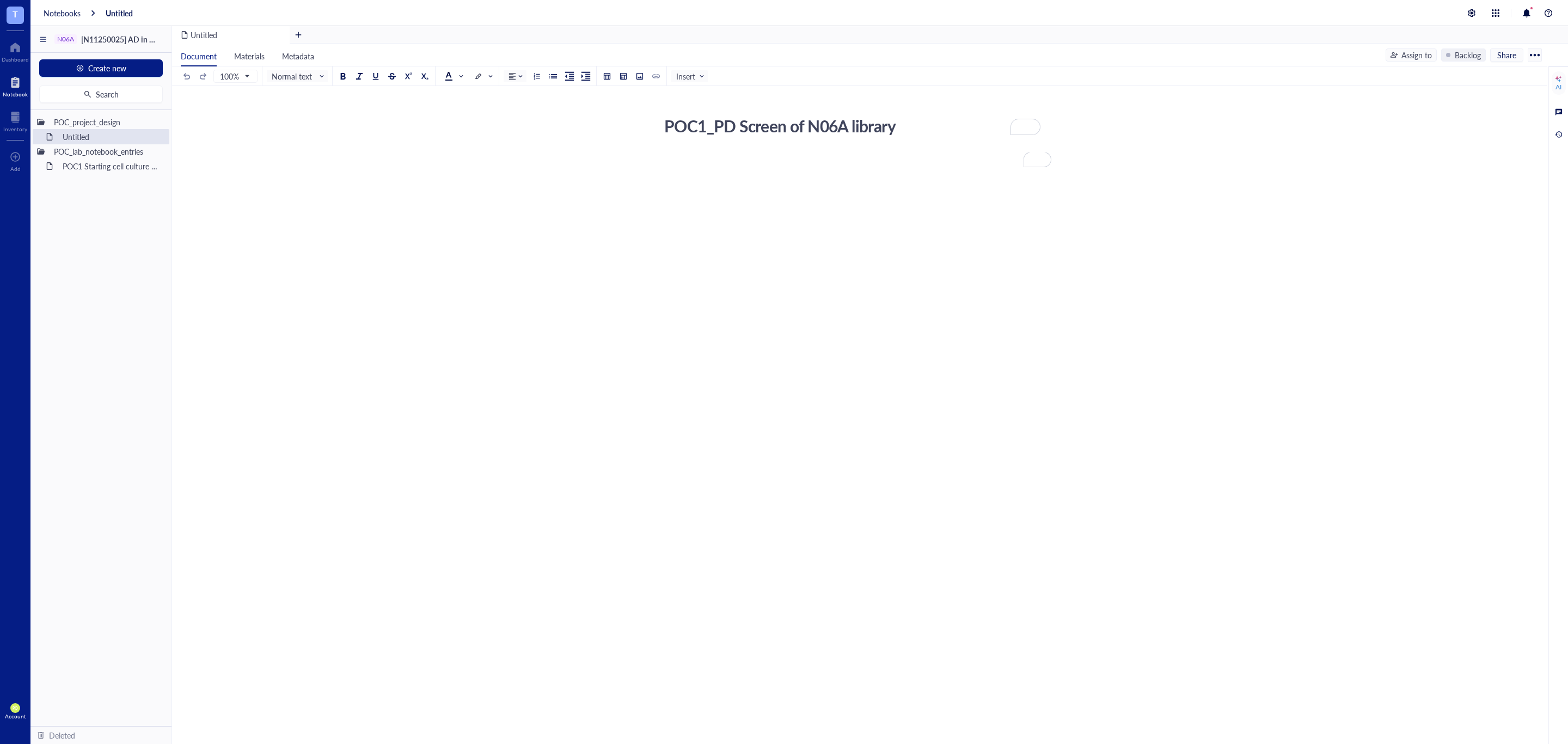
click at [742, 126] on textarea "POC1_PD Screen of N06A library" at bounding box center [852, 125] width 387 height 26
type textarea "POC1_PD Calcium signaling screen of N06A library"
click at [865, 214] on div "﻿" at bounding box center [858, 259] width 388 height 212
click at [71, 262] on div "POC_project_design Untitled POC_lab_notebook_entries POC1 Starting cell culture…" at bounding box center [100, 418] width 141 height 616
click at [158, 167] on div at bounding box center [161, 166] width 8 height 8
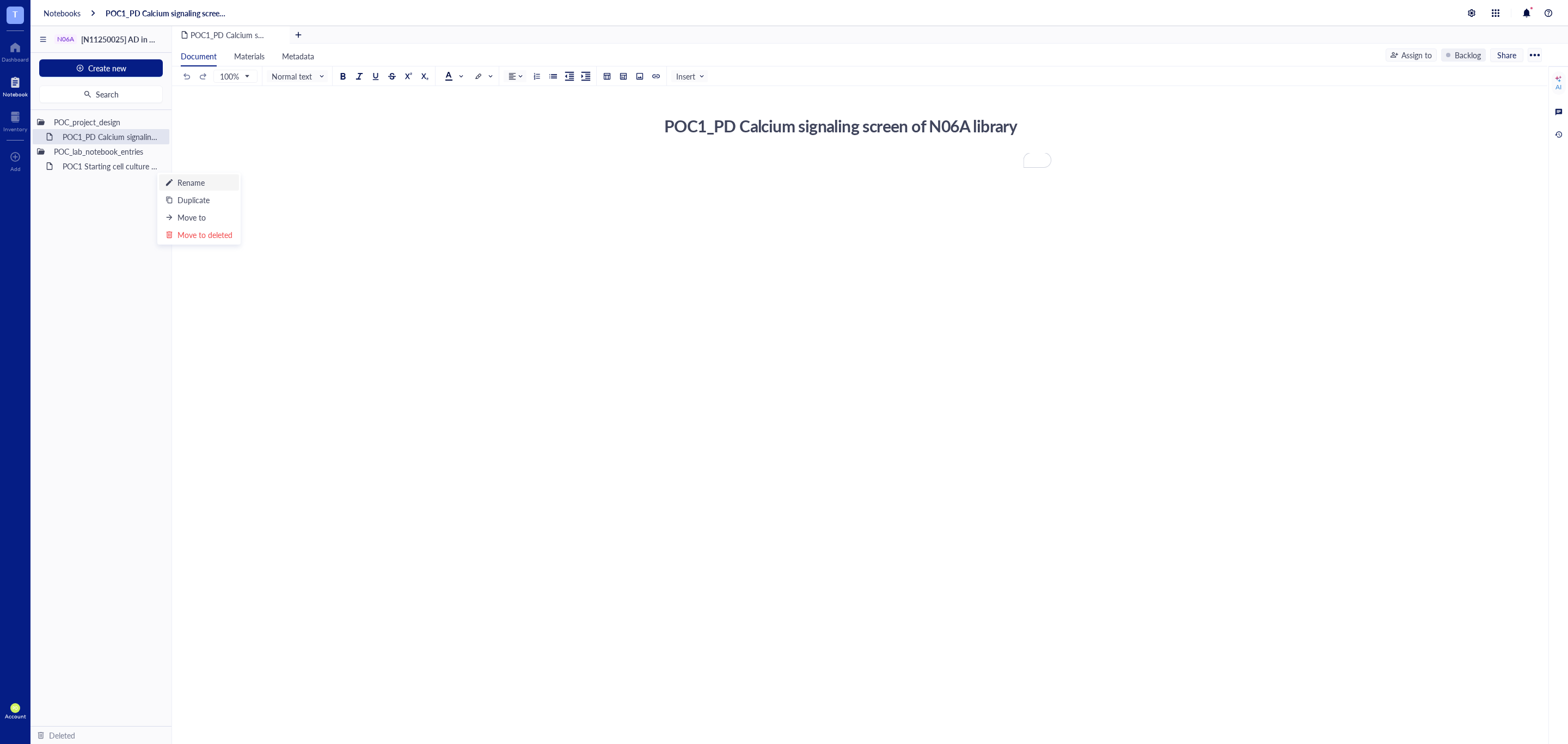
click at [190, 182] on div "Rename" at bounding box center [191, 181] width 28 height 12
click at [76, 164] on input "POC1 Starting cell culture protocol" at bounding box center [111, 166] width 106 height 14
type input "POC1_WL Starting cell culture protocol"
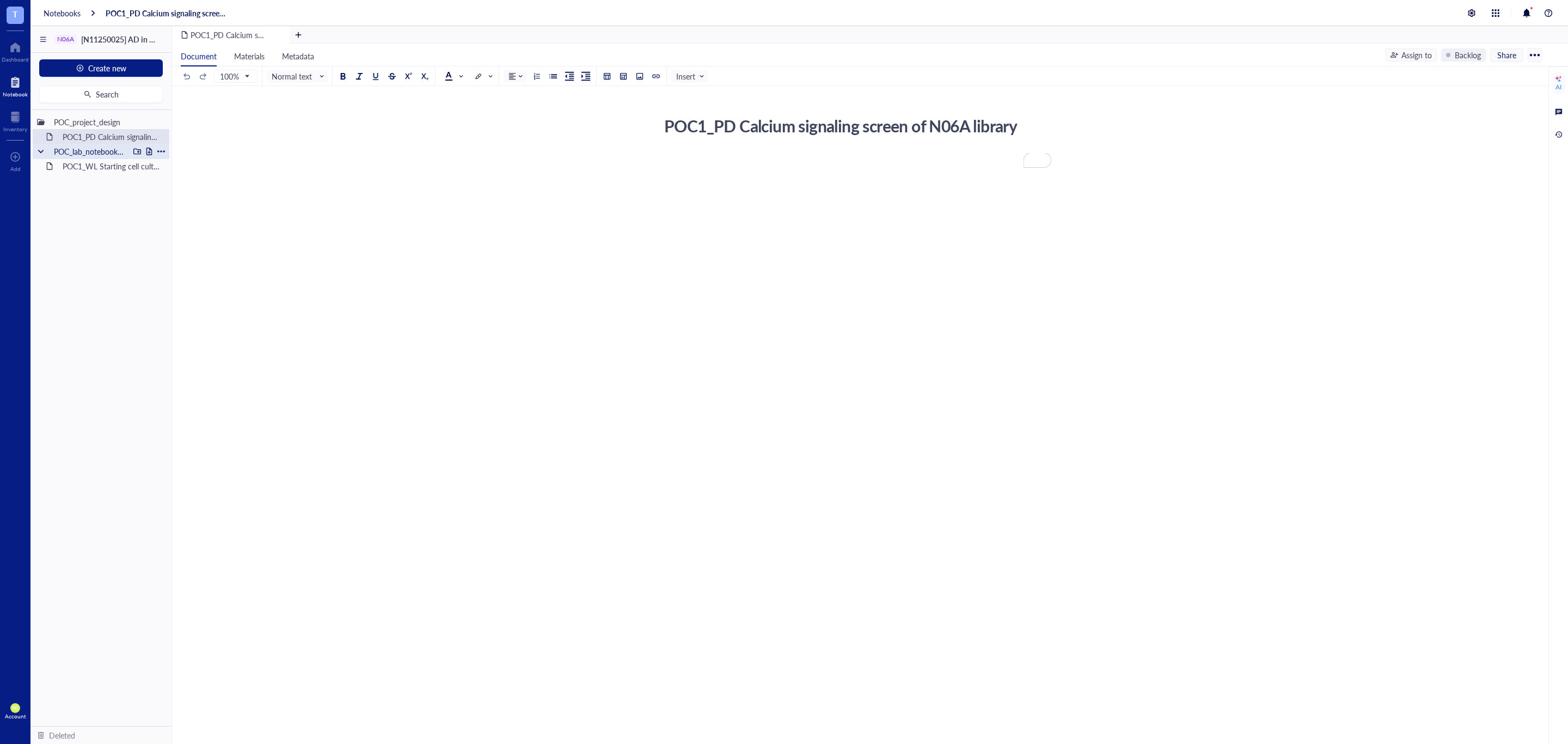
click at [161, 154] on div at bounding box center [161, 151] width 8 height 8
click at [208, 166] on div "Rename" at bounding box center [199, 167] width 68 height 12
click at [74, 153] on input "POC_lab_notebook_entries" at bounding box center [106, 151] width 113 height 14
type input "POC_wet_lab_notebook_entries"
click at [157, 151] on div at bounding box center [161, 151] width 8 height 8
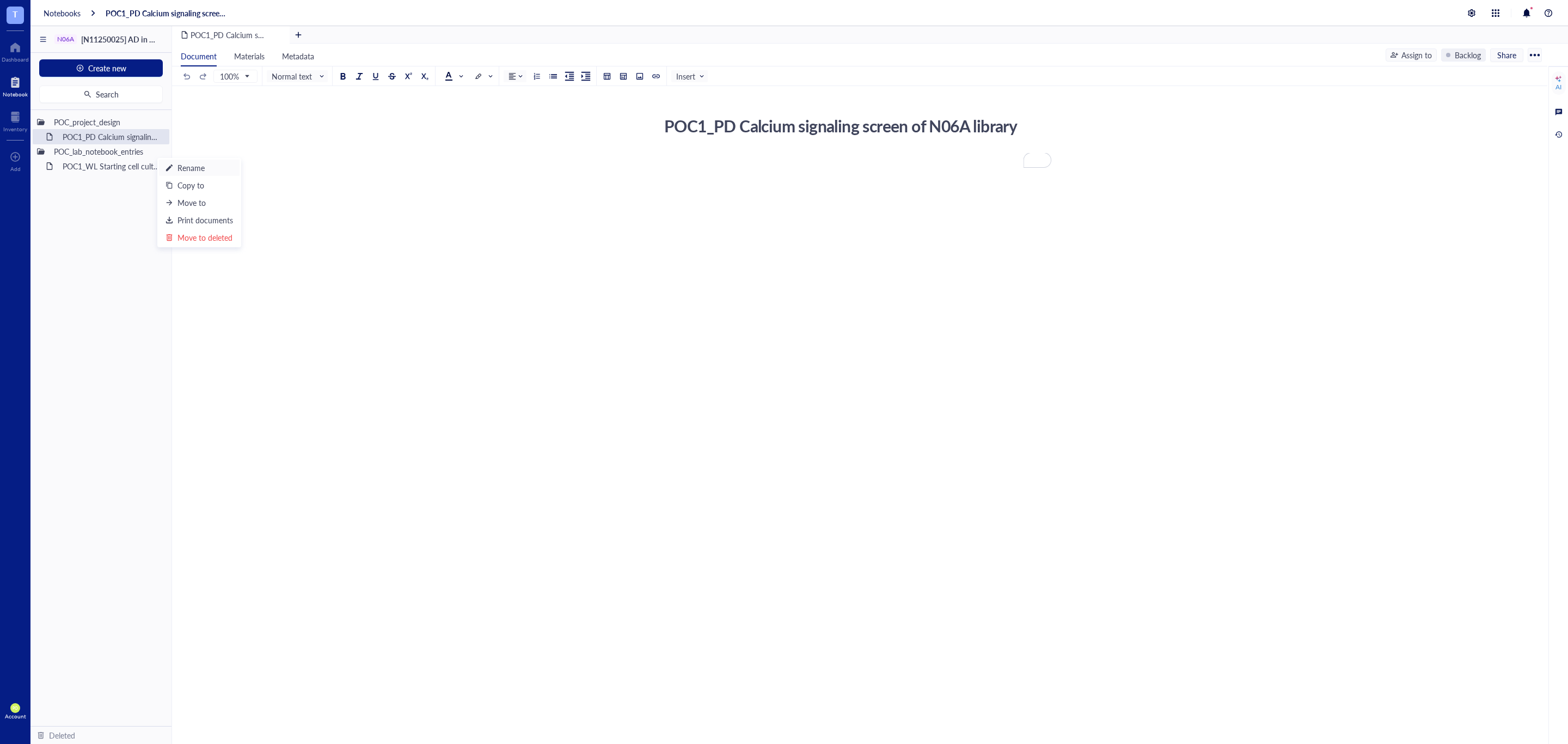
click at [185, 166] on div "Rename" at bounding box center [191, 167] width 28 height 12
click at [70, 146] on input "POC_lab_notebook_entries" at bounding box center [106, 151] width 113 height 14
type input "POC_wet_lab_notebook_entries"
click at [162, 270] on div "POC_project_design POC1_PD Calcium signaling screen of N06A library POC_wet_lab…" at bounding box center [100, 418] width 141 height 616
click at [746, 432] on div "POC1_PD Calcium signaling screen of N06A library POC1_PD Calcium signaling scre…" at bounding box center [860, 425] width 1375 height 677
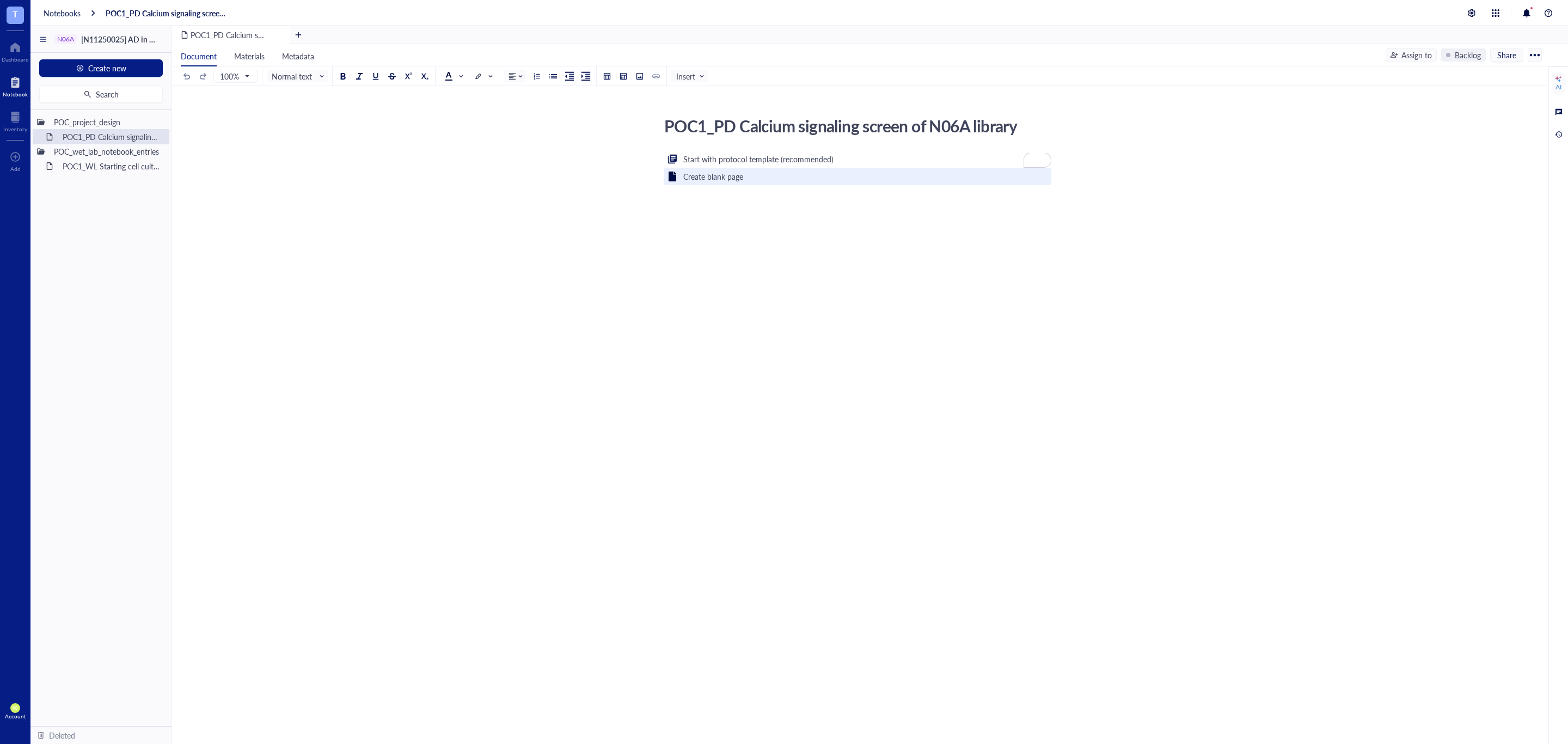
click at [799, 178] on div "Create blank page" at bounding box center [858, 177] width 388 height 18
click at [746, 180] on div "﻿" at bounding box center [858, 259] width 388 height 212
click at [612, 81] on button at bounding box center [606, 76] width 12 height 12
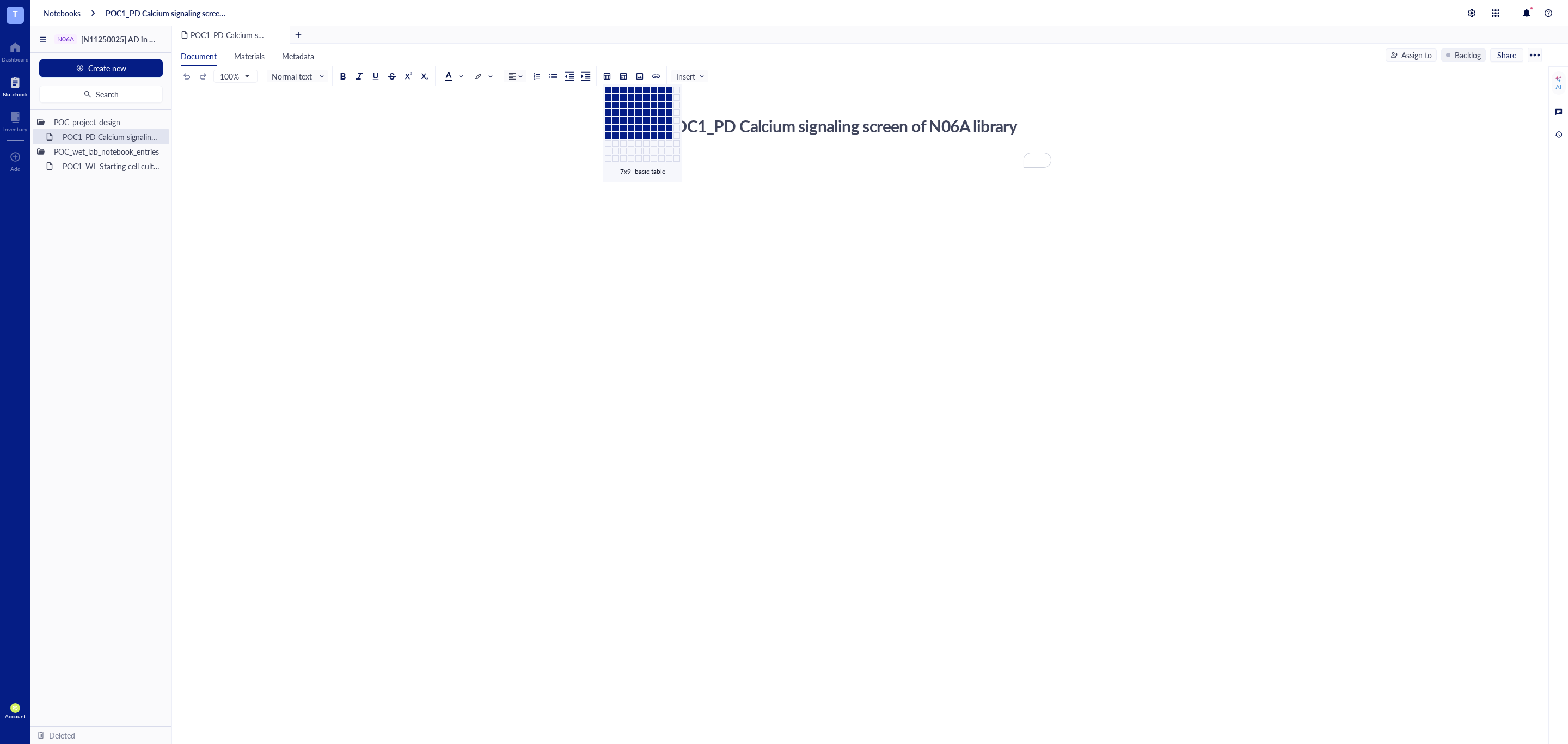
click at [709, 223] on div "﻿" at bounding box center [858, 259] width 388 height 212
click at [608, 79] on div at bounding box center [607, 76] width 8 height 8
click at [811, 179] on div "﻿ Type ‘/’ for commands" at bounding box center [858, 175] width 388 height 11
click at [1123, 465] on div "POC1_PD Calcium signaling screen of N06A library POC1_PD Calcium signaling scre…" at bounding box center [860, 425] width 1375 height 677
click at [727, 183] on div "Reagents and materials ﻿ Type ‘/’ for commands" at bounding box center [858, 266] width 388 height 227
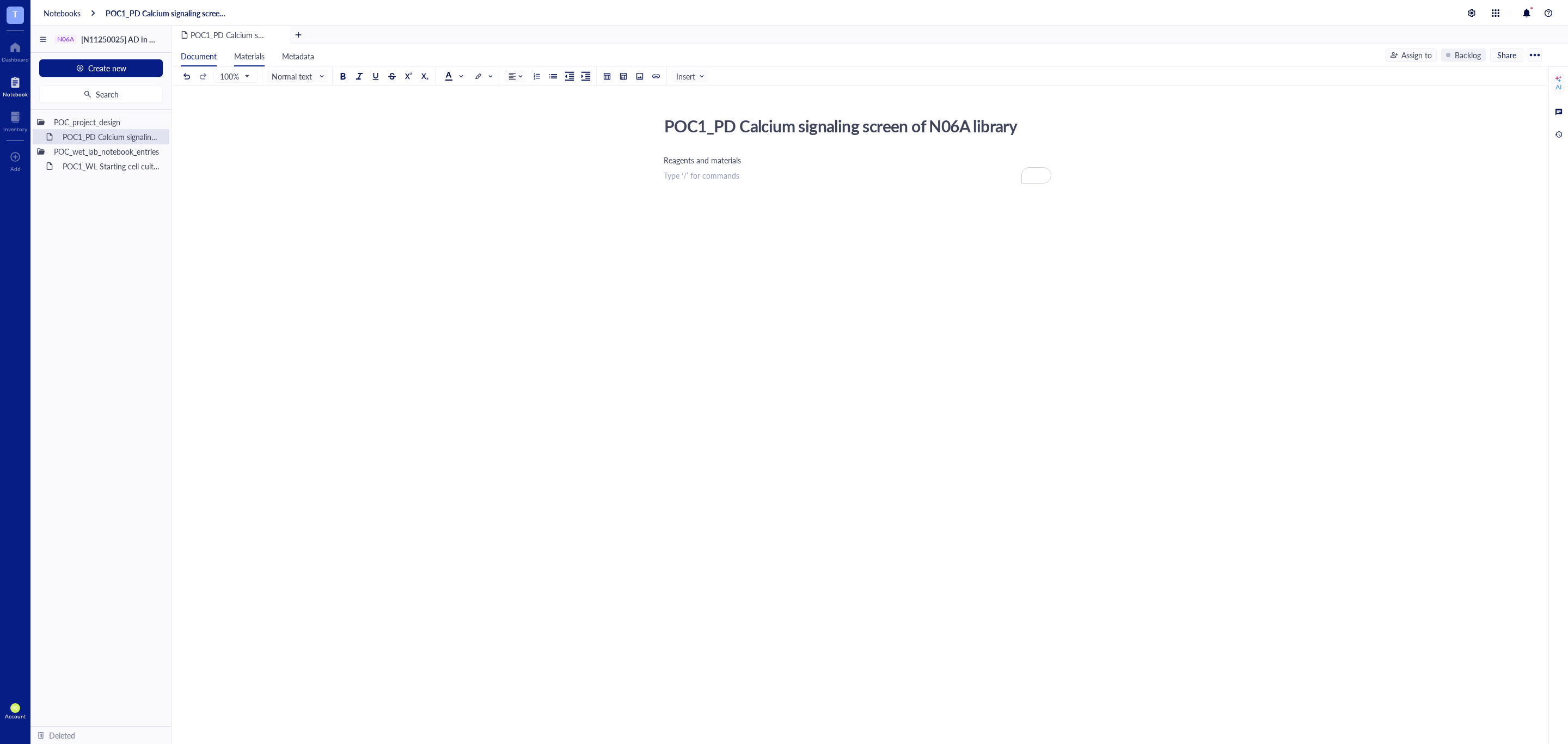
click at [239, 52] on span "Materials" at bounding box center [249, 56] width 30 height 11
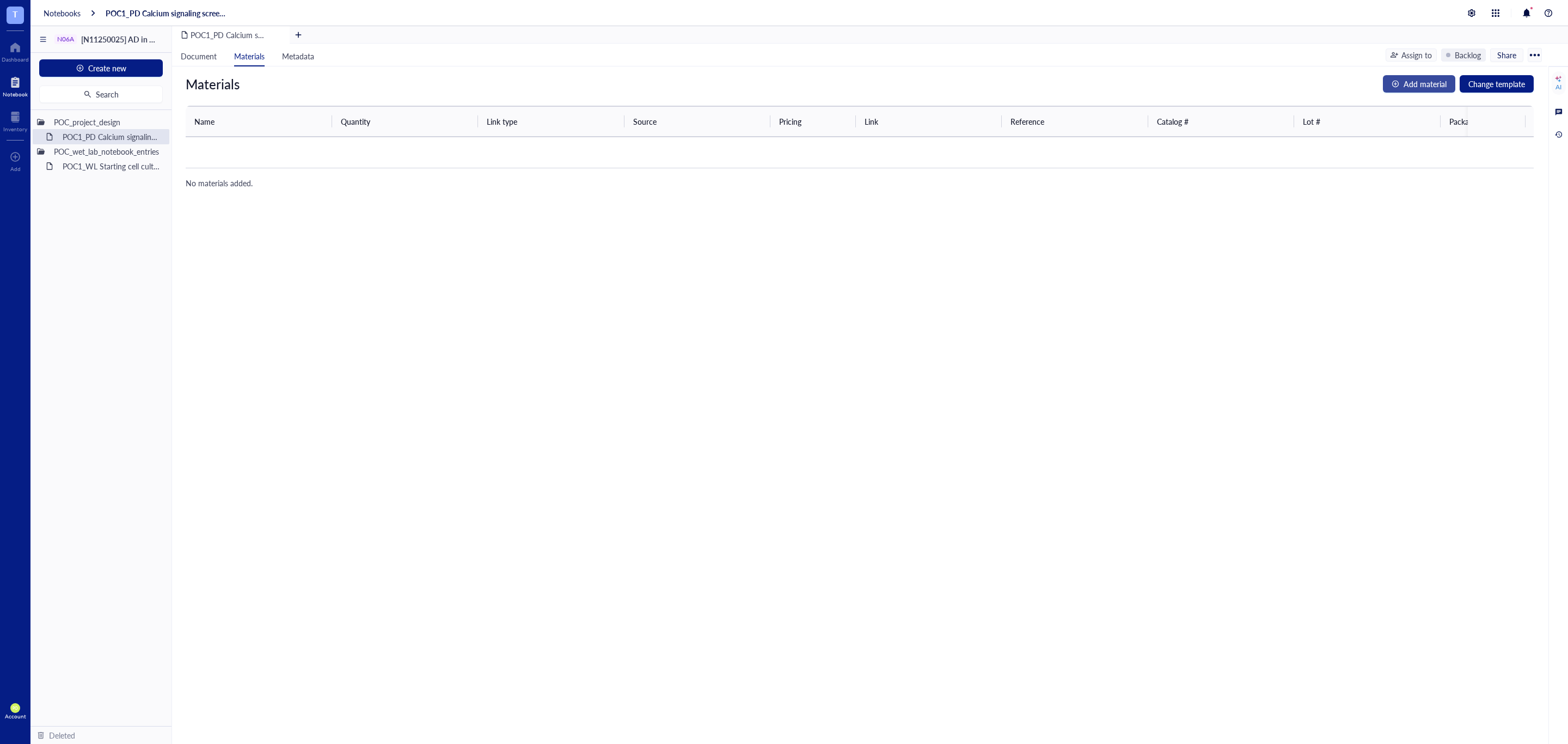
click at [1425, 84] on span "Add material" at bounding box center [1425, 84] width 43 height 12
click at [893, 146] on td at bounding box center [929, 155] width 147 height 36
click at [569, 164] on input "search" at bounding box center [546, 155] width 106 height 16
click at [567, 154] on span "Web link" at bounding box center [550, 155] width 114 height 10
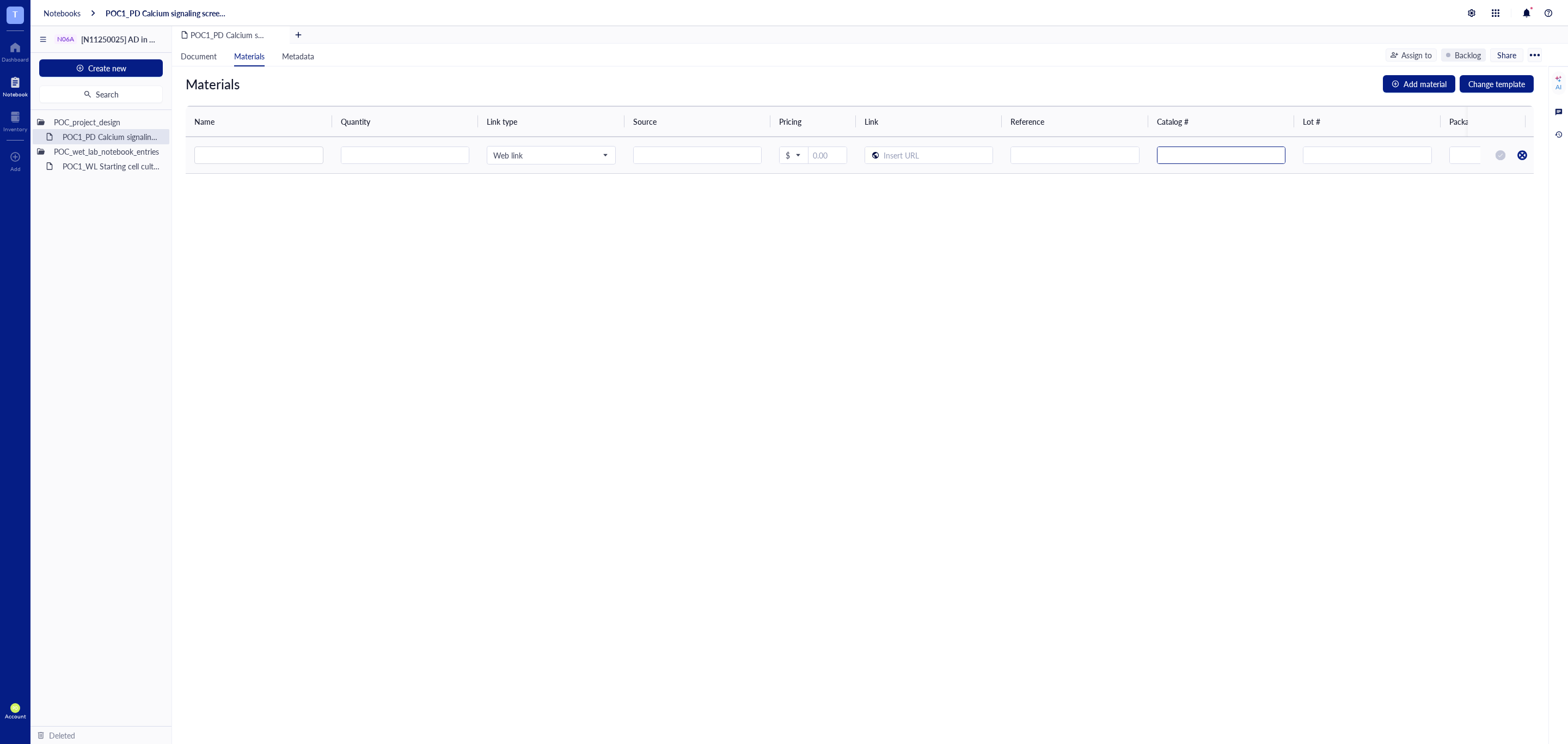
click at [1283, 158] on input "text" at bounding box center [1221, 156] width 128 height 18
click at [1377, 156] on input "text" at bounding box center [1398, 156] width 128 height 18
click at [221, 151] on input "search" at bounding box center [259, 155] width 116 height 16
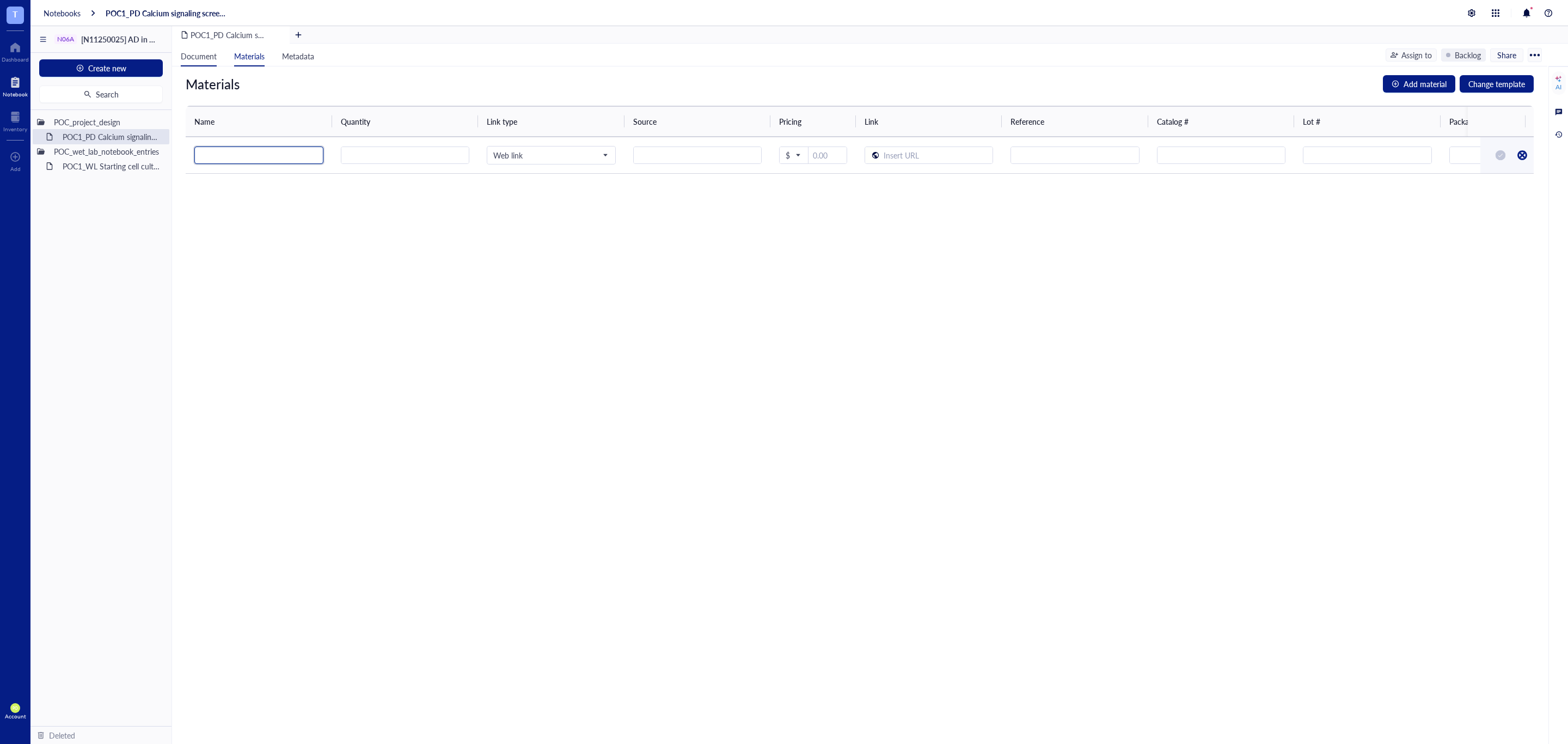
click at [202, 54] on span "Document" at bounding box center [198, 56] width 36 height 11
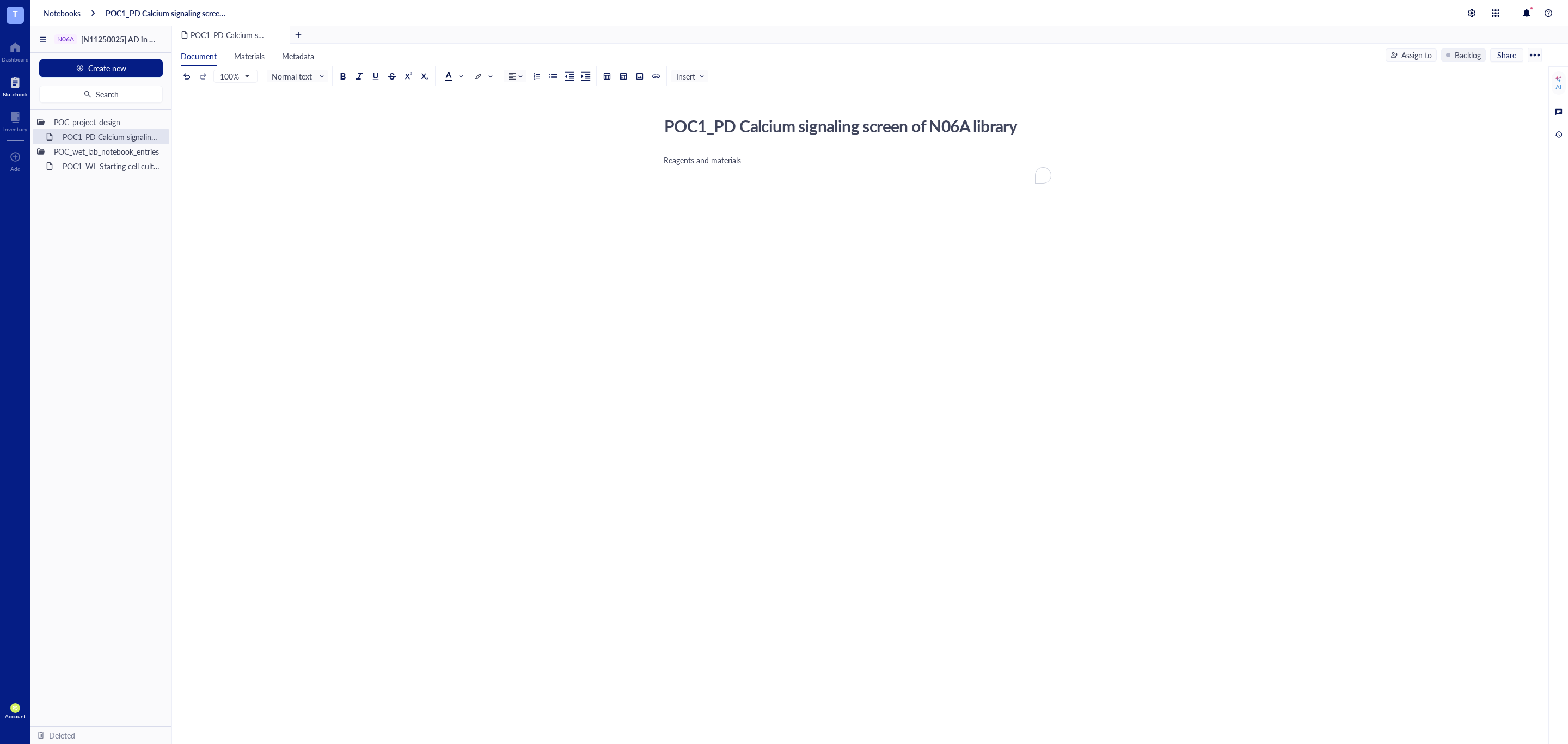
click at [790, 175] on div "﻿" at bounding box center [858, 175] width 388 height 11
click at [782, 157] on div "Reagents and materials" at bounding box center [858, 160] width 388 height 11
click at [686, 179] on div "﻿ Type ‘/’ for commands" at bounding box center [858, 175] width 388 height 11
drag, startPoint x: 757, startPoint y: 165, endPoint x: 673, endPoint y: 160, distance: 84.1
click at [673, 160] on div "Reagents and materials" at bounding box center [858, 160] width 388 height 11
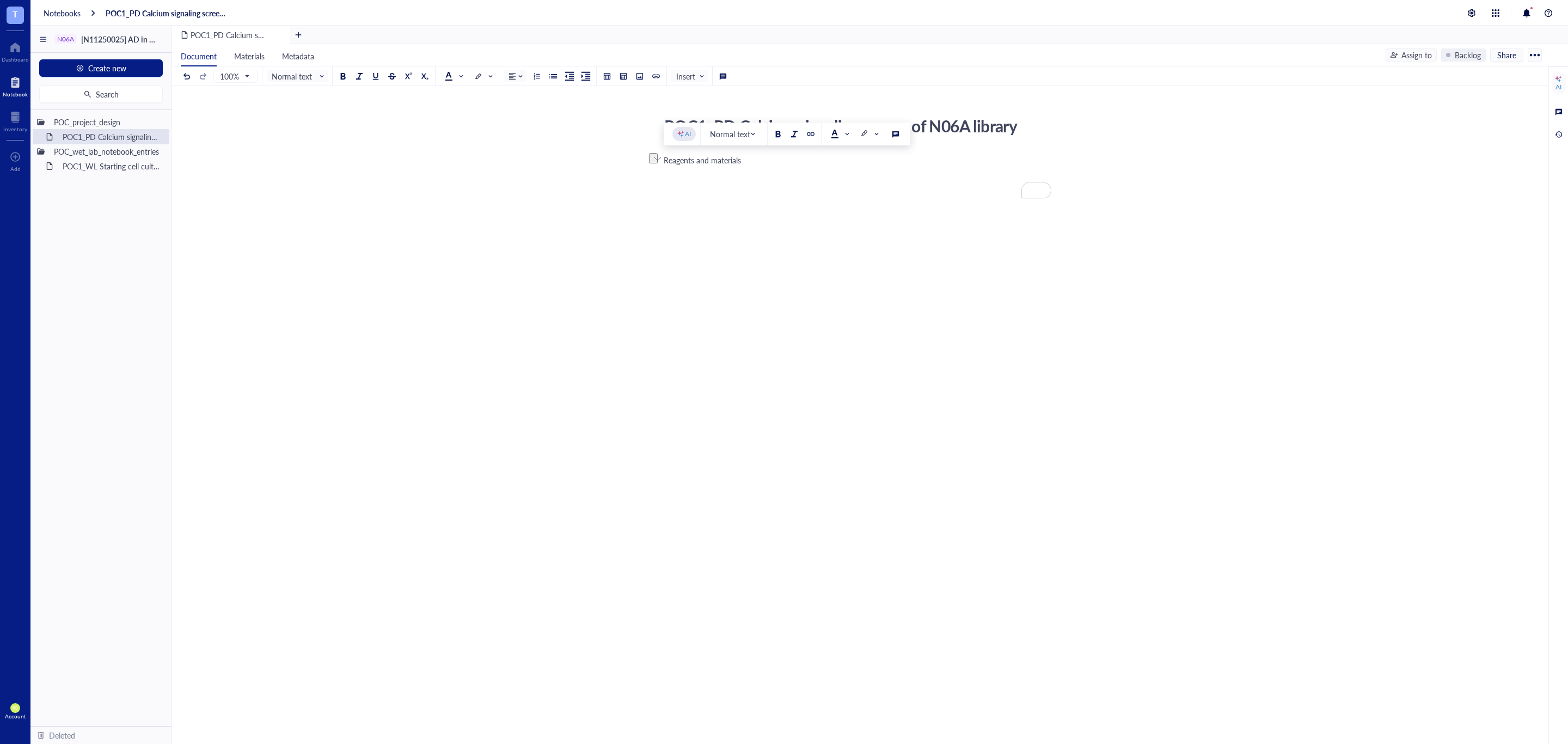
click at [777, 165] on div "Reagents and materials" at bounding box center [858, 160] width 388 height 11
click at [684, 188] on div "Reagents and materials ﻿ Type ‘/’ for commands ﻿ ﻿" at bounding box center [858, 281] width 388 height 257
click at [606, 76] on div at bounding box center [607, 76] width 8 height 8
click at [652, 106] on td at bounding box center [653, 105] width 6 height 6
click at [693, 223] on td "﻿" at bounding box center [696, 228] width 54 height 20
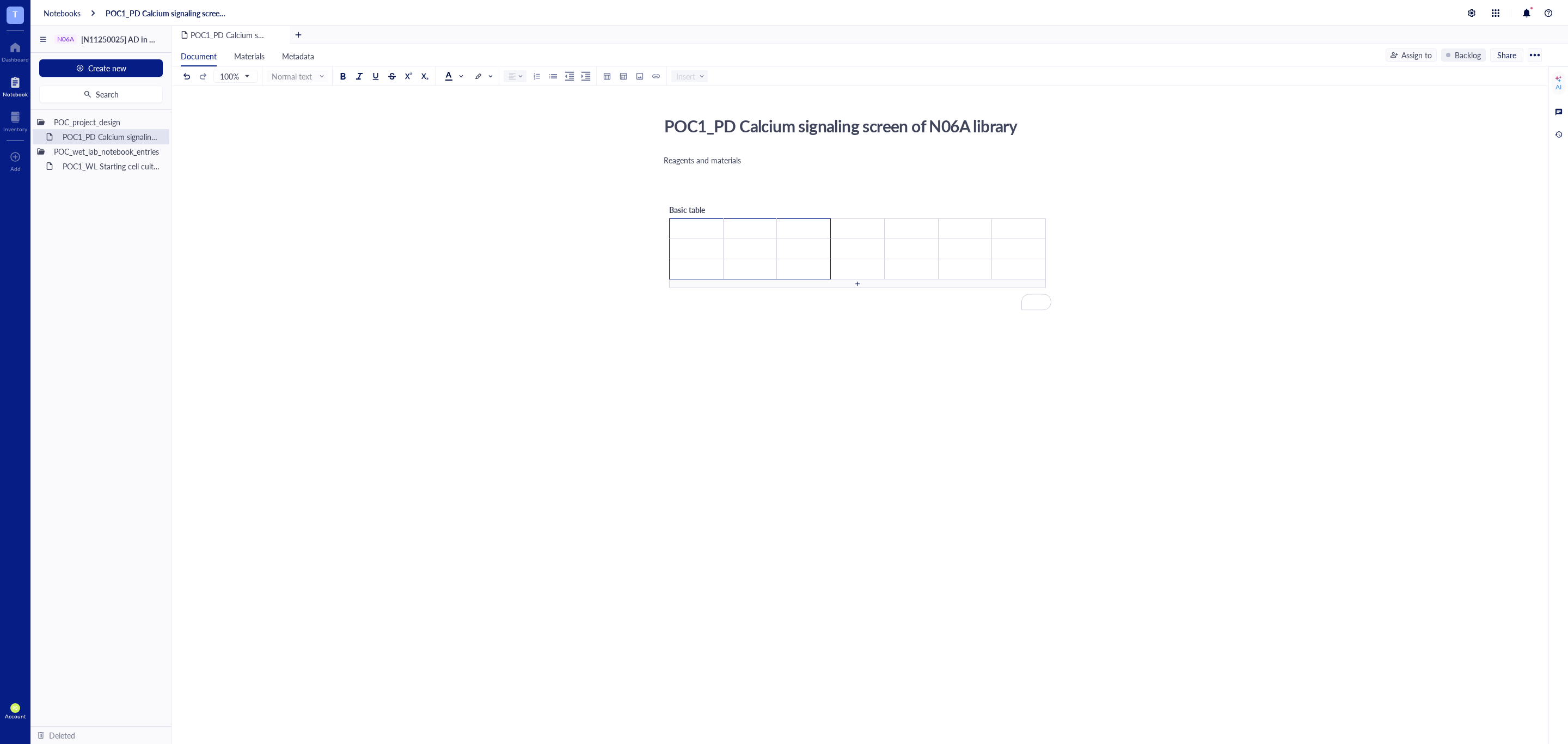
click at [885, 404] on div "Reagents and materials ﻿ ﻿ Basic table ﻿ ﻿ ﻿ ﻿ ﻿ ﻿ ﻿ ﻿ ﻿ ﻿ ﻿ ﻿ ﻿ ﻿ ﻿ ﻿ ﻿ ﻿ ﻿ ﻿ …" at bounding box center [858, 329] width 388 height 352
click at [692, 232] on td "﻿" at bounding box center [696, 228] width 54 height 20
click at [690, 227] on td "﻿" at bounding box center [696, 228] width 54 height 20
click at [756, 237] on td "﻿" at bounding box center [756, 228] width 52 height 20
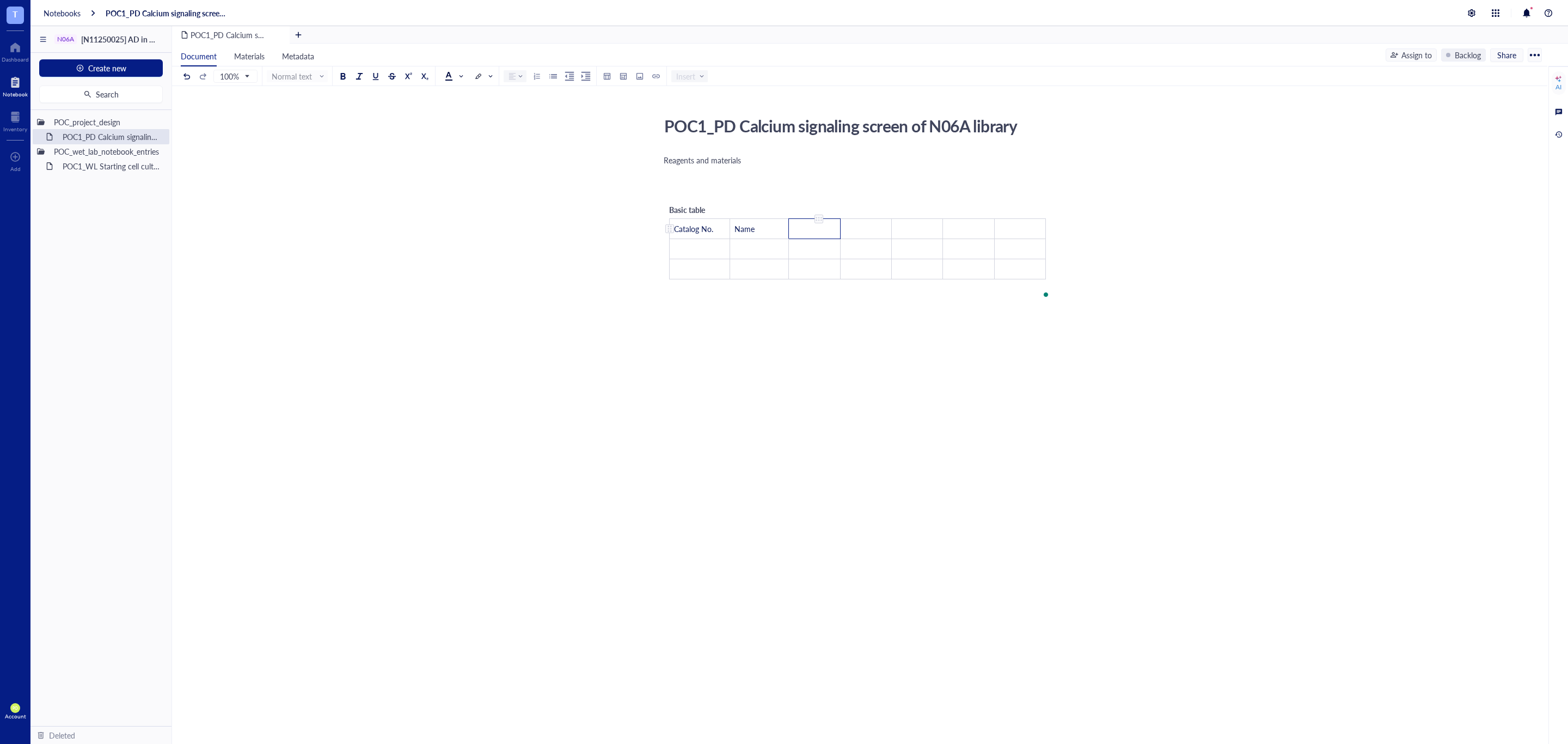
click at [797, 230] on td "﻿" at bounding box center [815, 228] width 52 height 20
click at [821, 230] on td "﻿" at bounding box center [815, 228] width 52 height 20
click at [856, 233] on td "﻿" at bounding box center [869, 228] width 51 height 20
click at [871, 226] on td "﻿" at bounding box center [869, 228] width 51 height 20
click at [892, 408] on div "Reagents and materials ﻿ ﻿ Basic table Catalog No. Name Unit size ﻿ ﻿ ﻿ ﻿ ﻿ ﻿ ﻿…" at bounding box center [858, 324] width 388 height 344
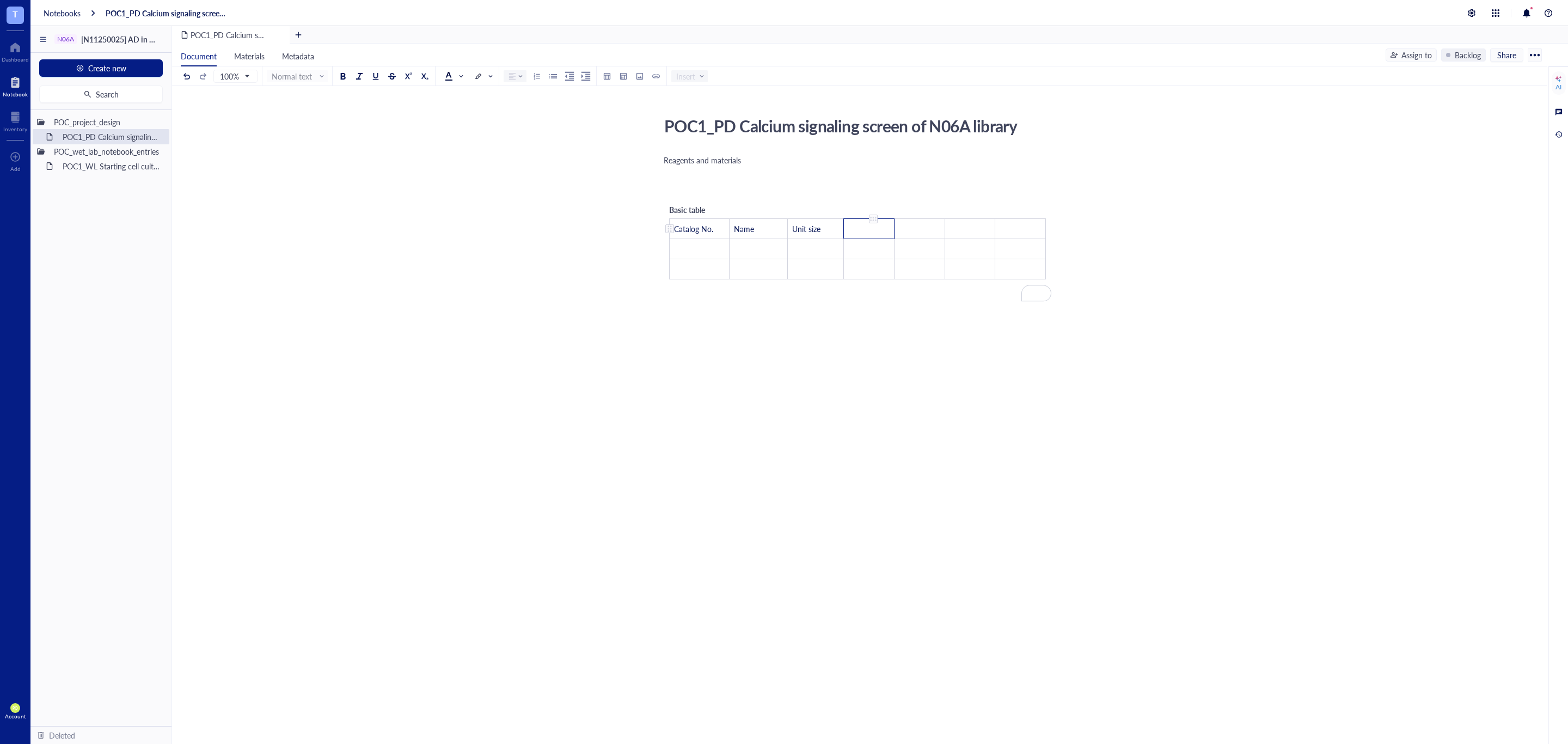
click at [864, 228] on td "﻿" at bounding box center [869, 228] width 51 height 20
click at [860, 227] on td "﻿" at bounding box center [869, 228] width 51 height 20
click at [964, 512] on div "POC1_PD Calcium signaling screen of N06A library POC1_PD Calcium signaling scre…" at bounding box center [860, 425] width 1375 height 677
click at [872, 223] on div "To enrich screen reader interactions, please activate Accessibility in Grammarl…" at bounding box center [873, 219] width 8 height 8
click at [922, 226] on td "﻿" at bounding box center [923, 228] width 45 height 20
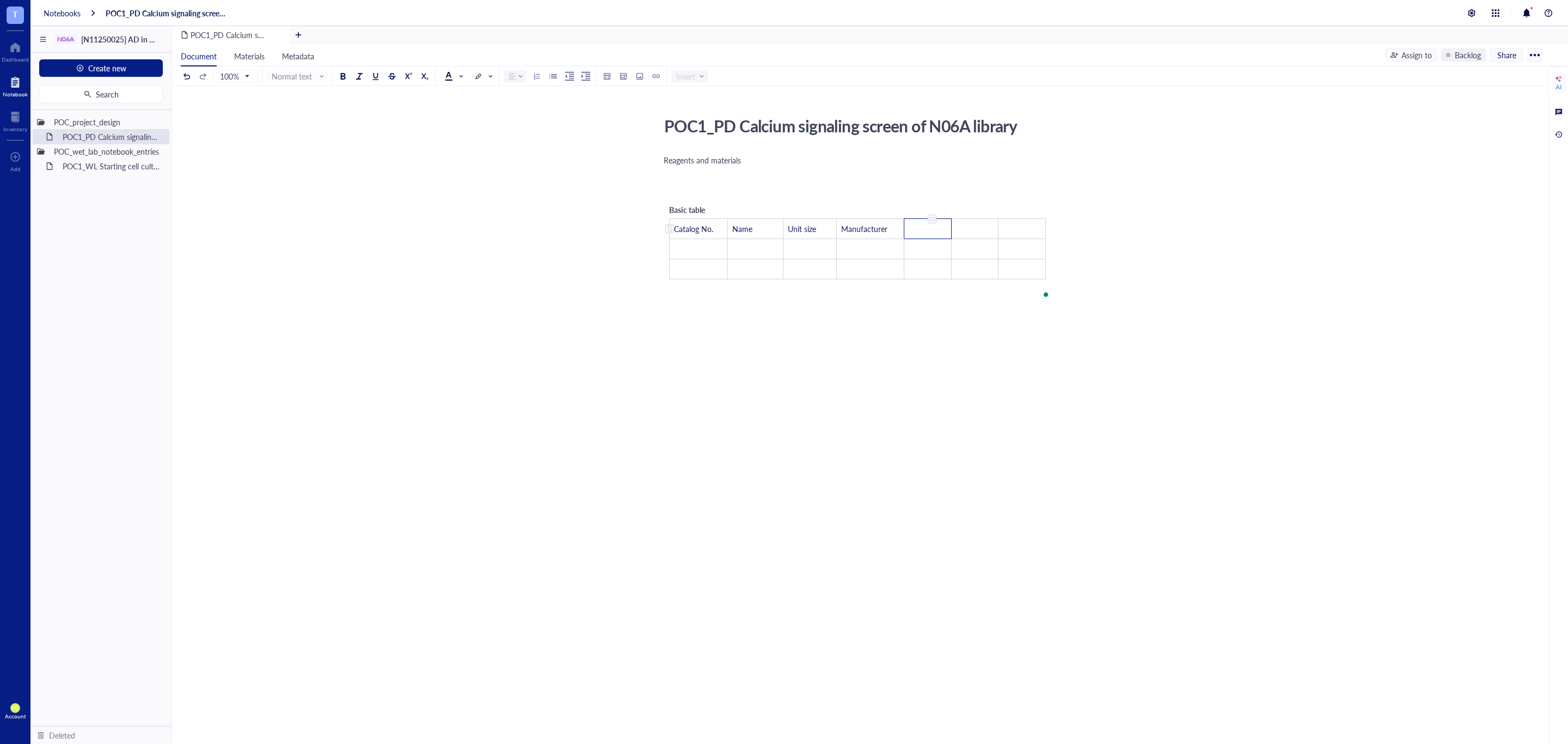
click at [930, 222] on div "To enrich screen reader interactions, please activate Accessibility in Grammarl…" at bounding box center [932, 219] width 8 height 8
click at [918, 219] on td "﻿" at bounding box center [927, 228] width 47 height 20
click at [982, 232] on td "﻿" at bounding box center [979, 228] width 44 height 20
click at [1033, 221] on td "﻿" at bounding box center [1016, 228] width 42 height 20
drag, startPoint x: 1018, startPoint y: 228, endPoint x: 996, endPoint y: 229, distance: 22.0
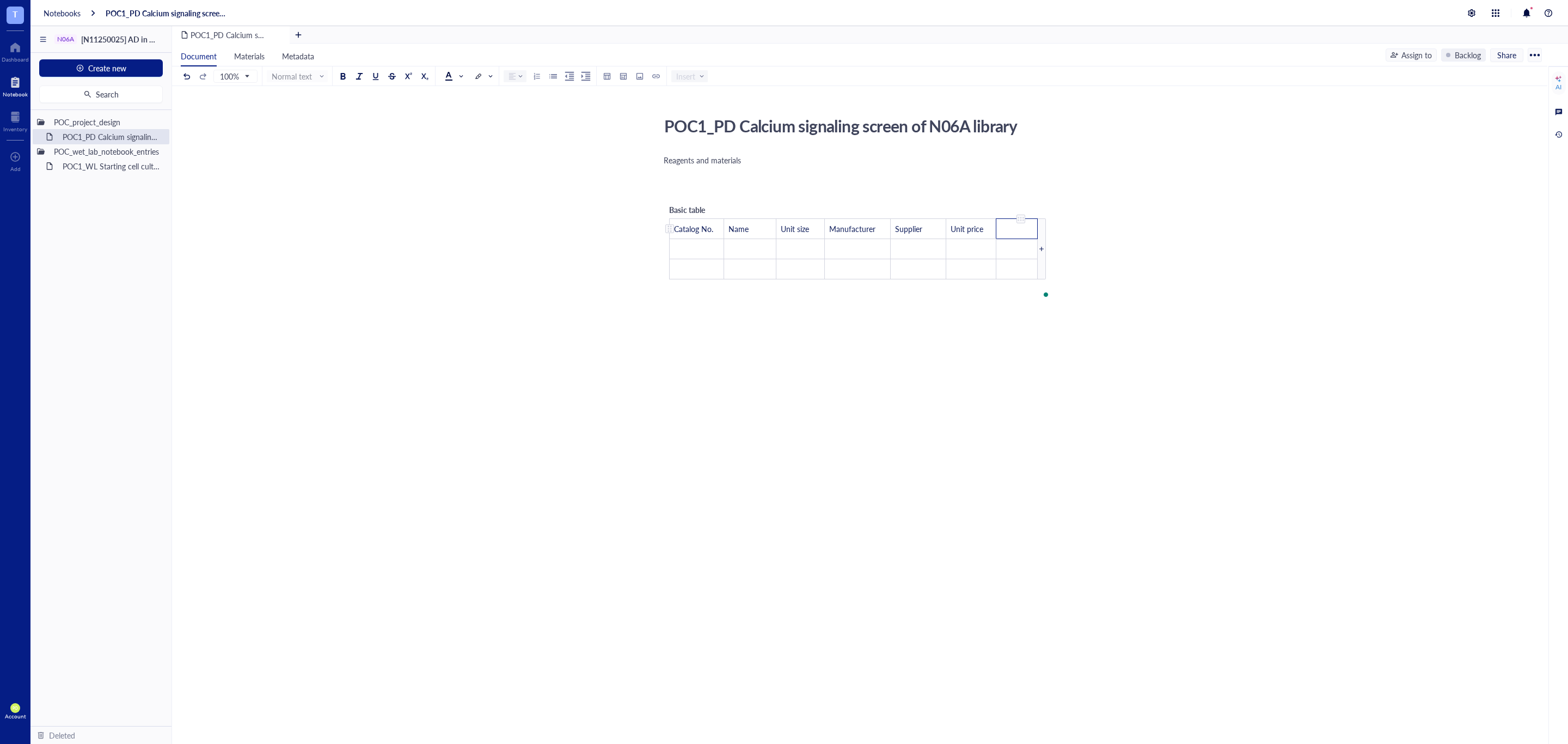
click at [996, 229] on td "﻿" at bounding box center [1016, 228] width 42 height 20
click at [1021, 218] on div "Basic table Catalog No. Name Unit size Manufacturer Supplier Unit price ﻿ ﻿ ﻿ ﻿…" at bounding box center [858, 241] width 388 height 86
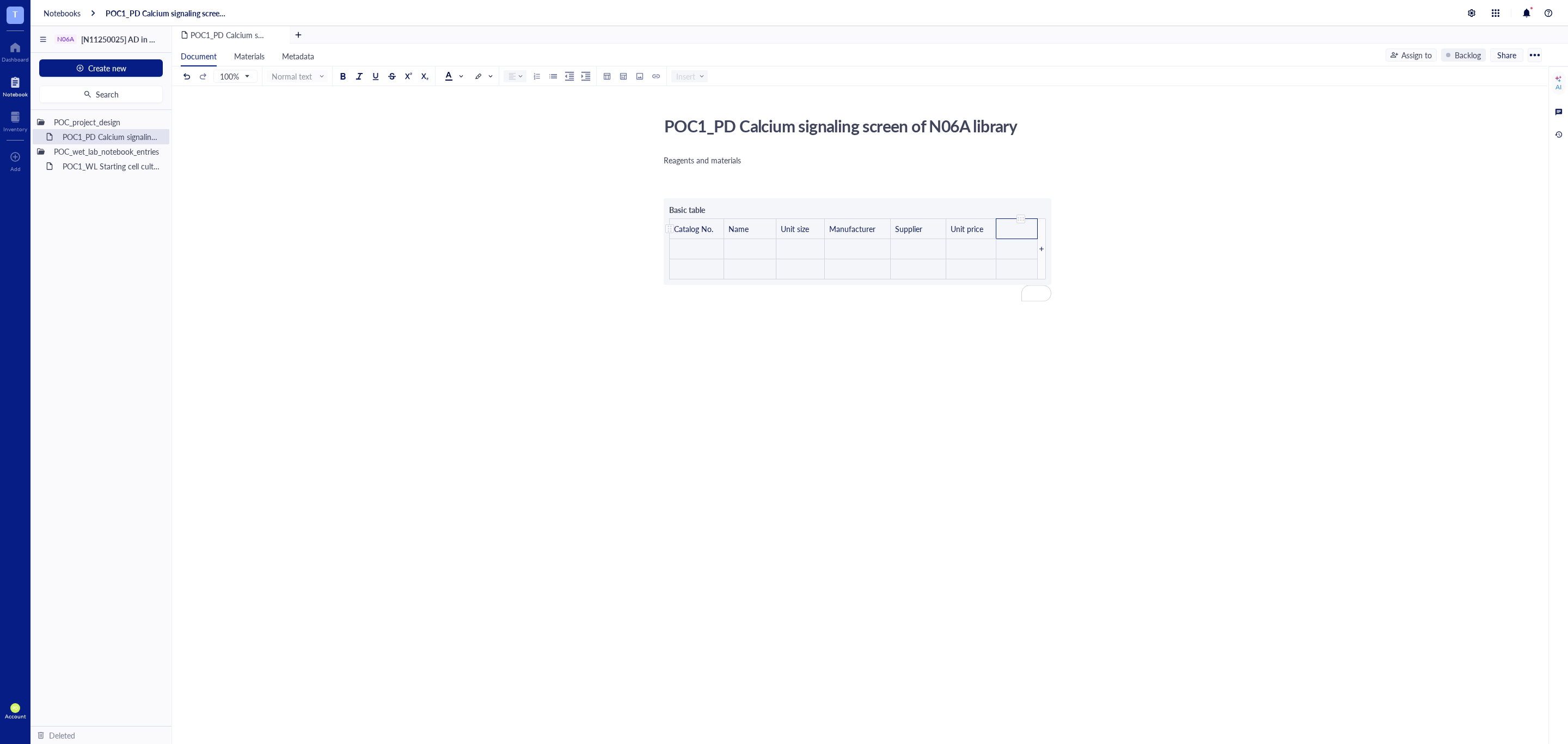
click at [1023, 242] on td "﻿" at bounding box center [1016, 249] width 42 height 20
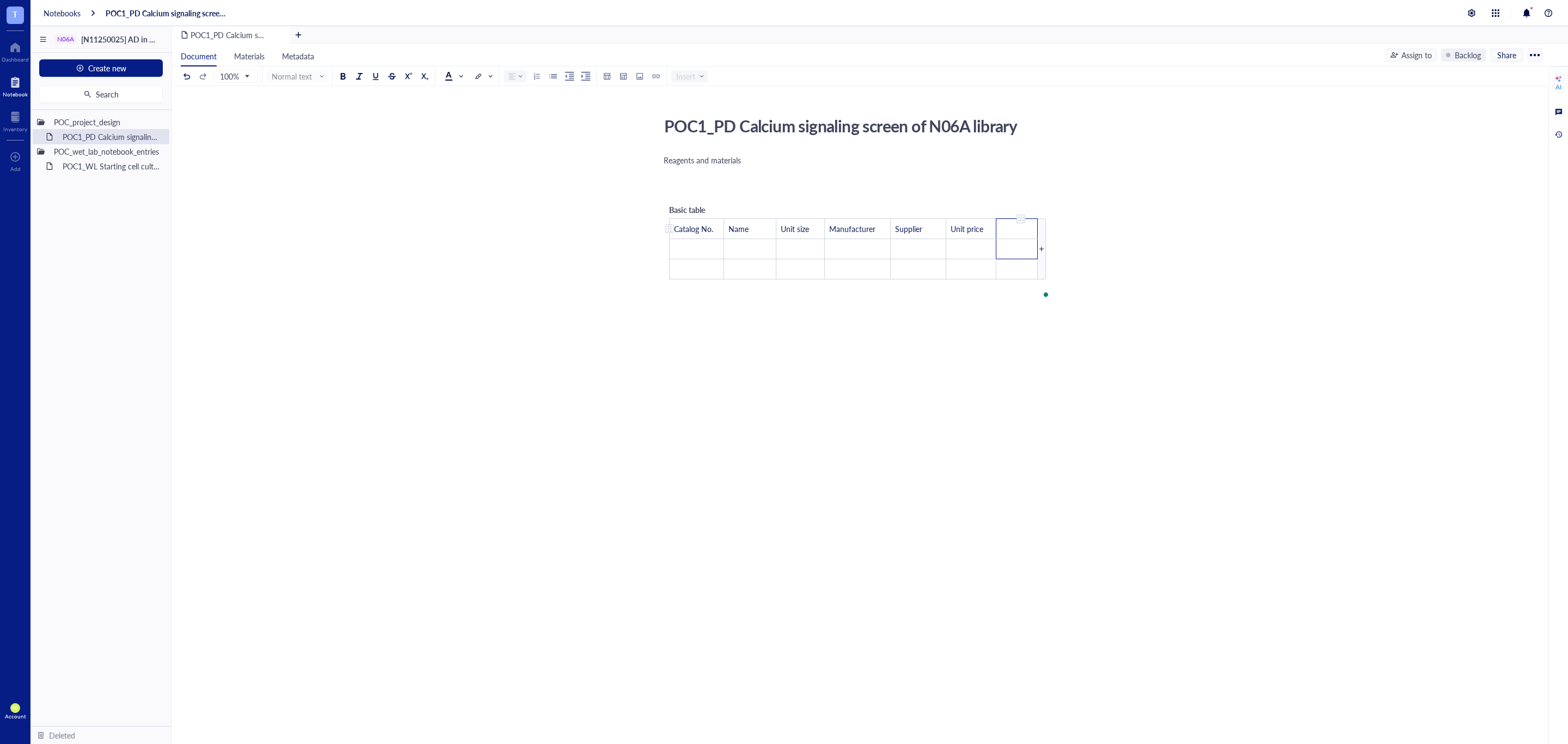
click at [1023, 221] on div "To enrich screen reader interactions, please activate Accessibility in Grammarl…" at bounding box center [1020, 219] width 8 height 8
click at [1072, 363] on div "Delete column" at bounding box center [1060, 363] width 49 height 12
click at [972, 354] on div "Reagents and materials ﻿ ﻿ Basic table Catalog No. Name Unit size Manufacturer …" at bounding box center [858, 324] width 388 height 344
click at [697, 239] on td "﻿" at bounding box center [700, 249] width 61 height 20
click at [876, 396] on div "Reagents and materials ﻿ ﻿ Basic table Catalog No. Name Unit size Manufacturer …" at bounding box center [858, 329] width 388 height 352
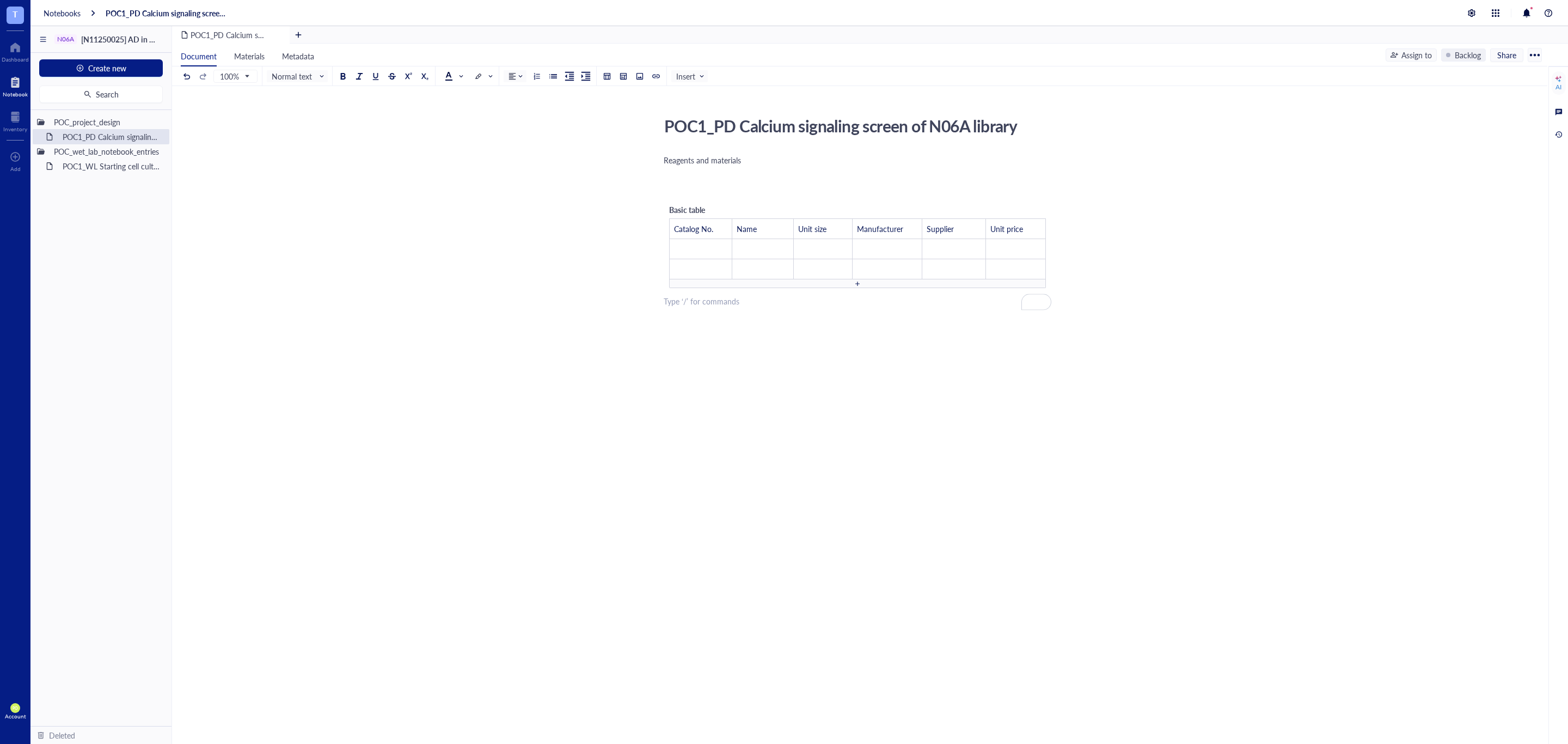
click at [700, 190] on div "﻿" at bounding box center [858, 190] width 388 height 11
click at [716, 206] on div "Basic table" at bounding box center [708, 209] width 76 height 12
drag, startPoint x: 705, startPoint y: 208, endPoint x: 668, endPoint y: 208, distance: 37.0
click at [668, 208] on div "Basic table Catalog No. Name Unit size Manufacturer Supplier Unit price ﻿ ﻿ ﻿ ﻿…" at bounding box center [858, 245] width 388 height 95
click at [678, 206] on div "R" at bounding box center [708, 209] width 76 height 12
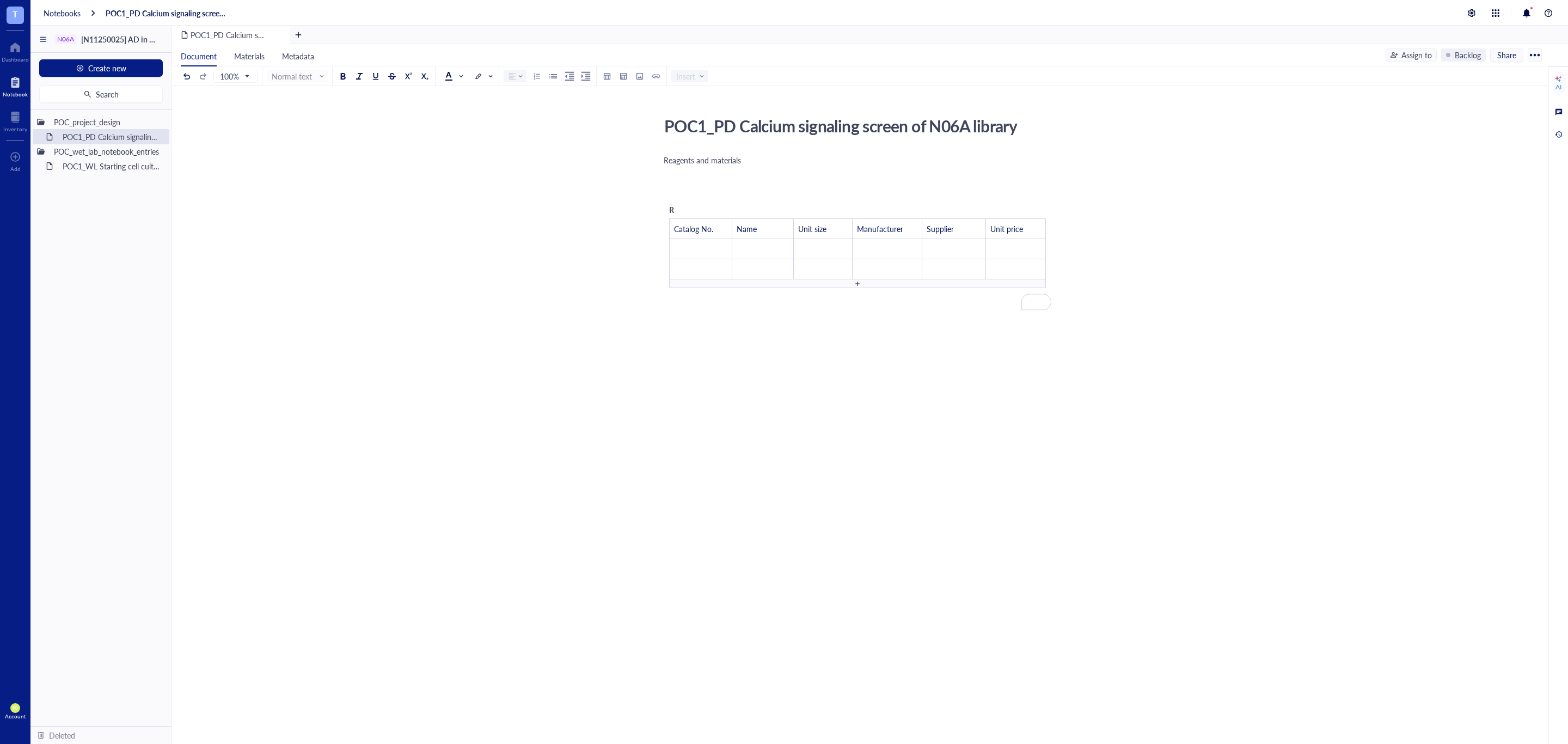
click at [672, 208] on span "R" at bounding box center [672, 210] width 5 height 11
click at [680, 195] on div "﻿ Type ‘/’ for commands" at bounding box center [858, 190] width 388 height 11
click at [680, 206] on div "R" at bounding box center [708, 209] width 76 height 12
click at [756, 175] on div "﻿" at bounding box center [858, 175] width 388 height 11
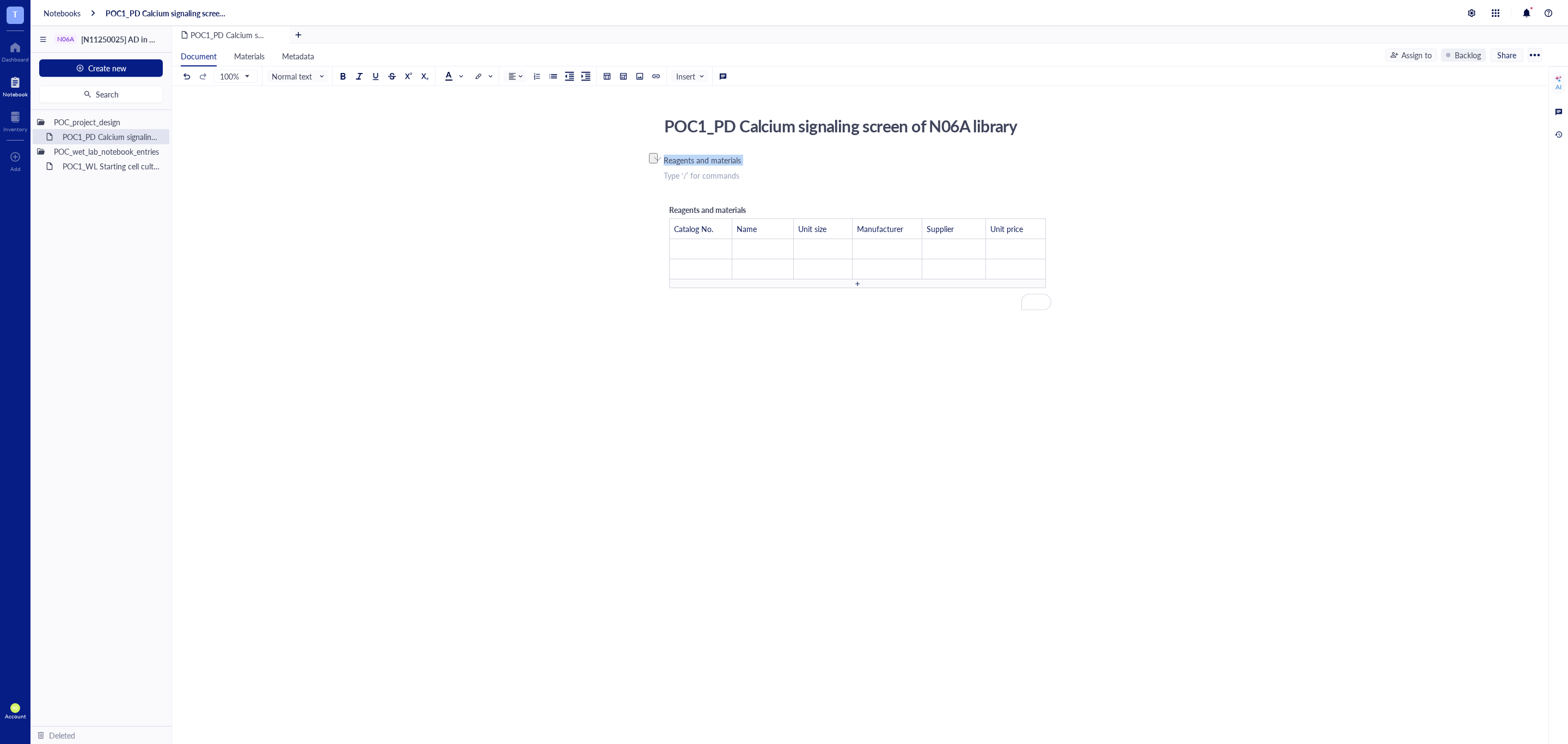
drag, startPoint x: 760, startPoint y: 183, endPoint x: 649, endPoint y: 156, distance: 114.2
click at [649, 156] on div "POC1_PD Calcium signaling screen of N06A library POC1_PD Calcium signaling scre…" at bounding box center [858, 308] width 1372 height 393
click at [671, 195] on div "﻿" at bounding box center [858, 190] width 388 height 11
drag, startPoint x: 823, startPoint y: 335, endPoint x: 644, endPoint y: 239, distance: 203.1
click at [821, 335] on div "﻿ Type ‘/’ for commands Reagents and materials Catalog No. Name Unit size Manuf…" at bounding box center [858, 314] width 388 height 322
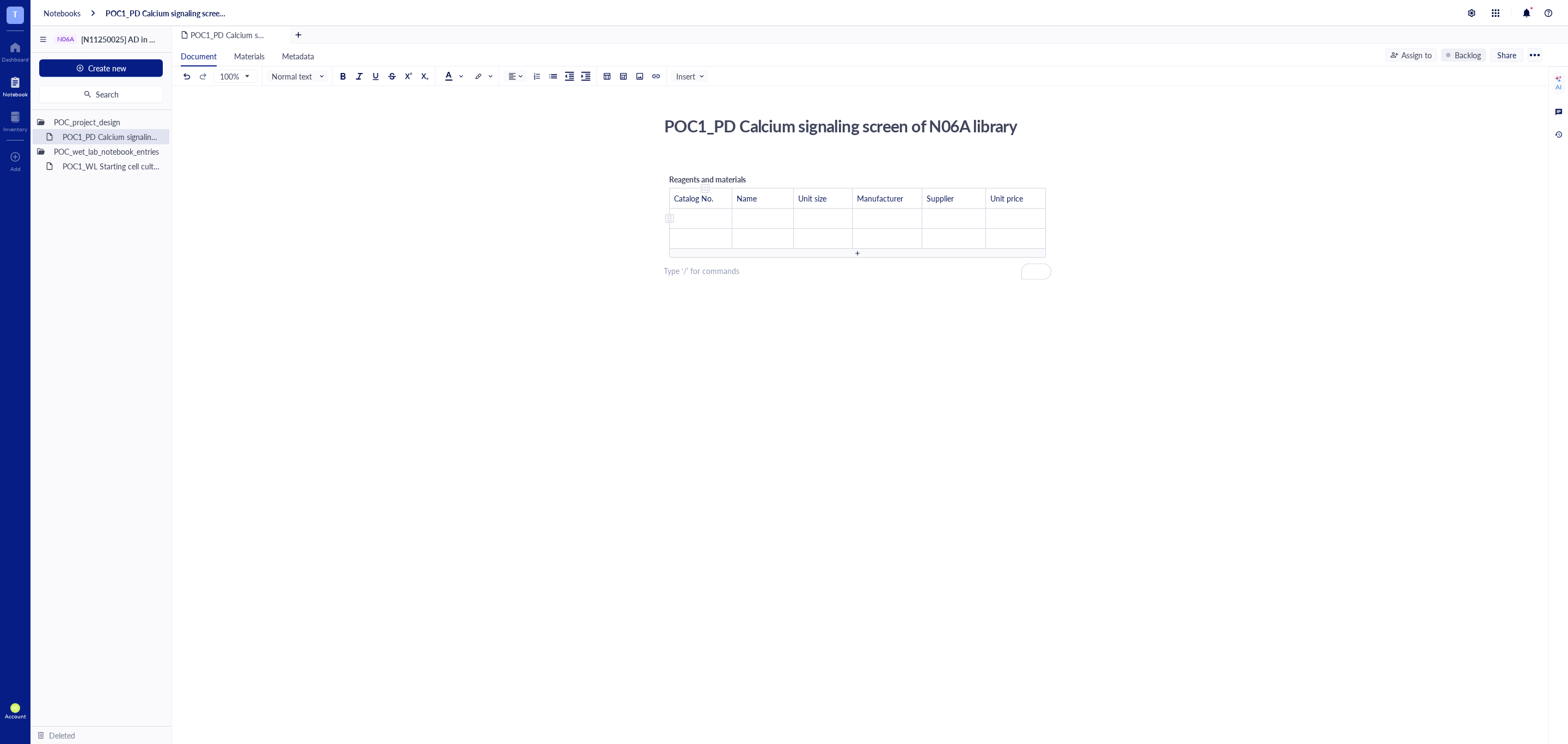
click at [706, 219] on td "﻿" at bounding box center [700, 219] width 62 height 20
click at [701, 214] on td "﻿" at bounding box center [700, 219] width 62 height 20
click at [700, 214] on td "﻿" at bounding box center [700, 219] width 62 height 20
click at [767, 223] on td "﻿" at bounding box center [765, 219] width 60 height 20
click at [756, 214] on td "﻿" at bounding box center [765, 219] width 60 height 20
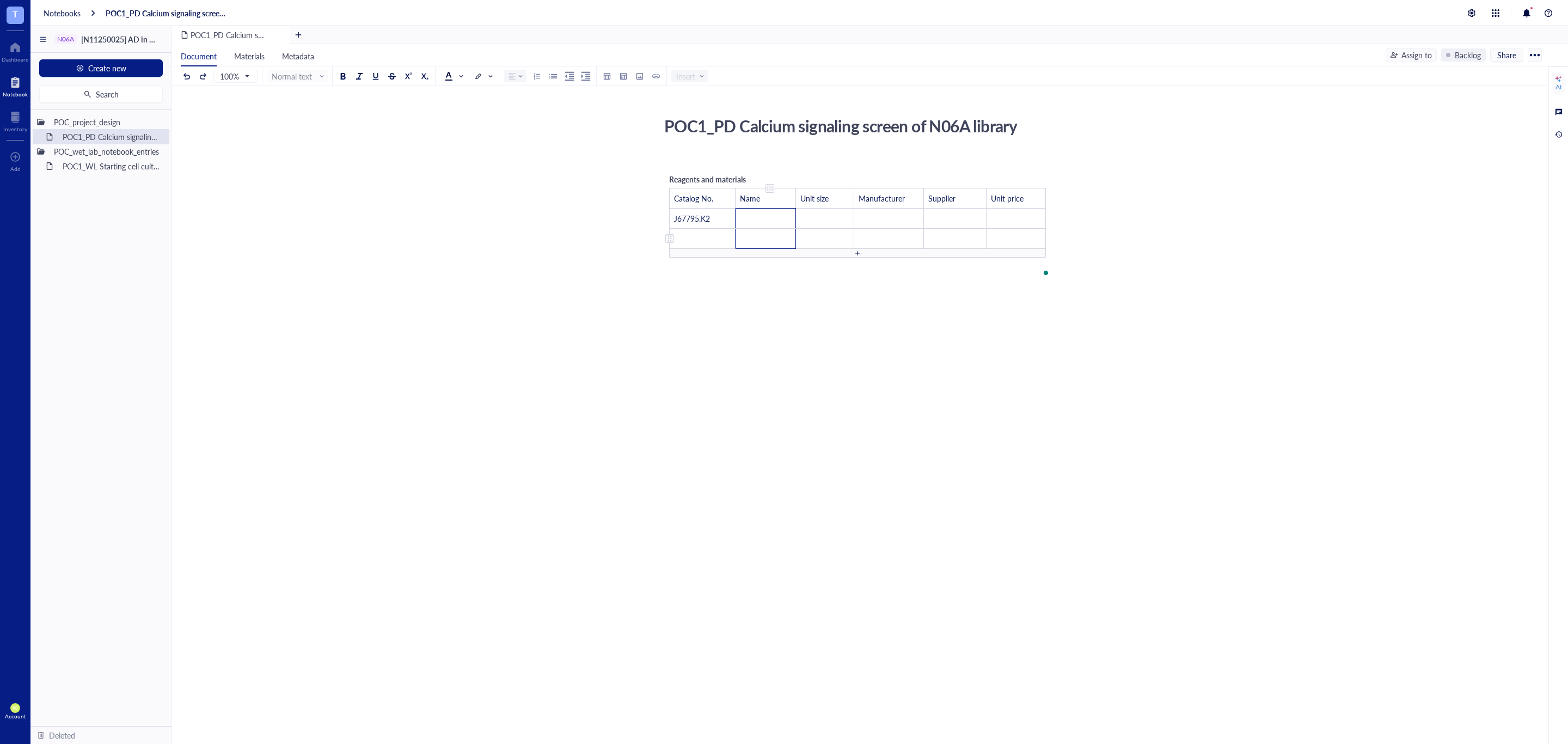
click at [748, 224] on td "﻿" at bounding box center [765, 219] width 60 height 20
click at [772, 459] on div "﻿ Reagents and materials Catalog No. Name Unit size Manufacturer Supplier Unit …" at bounding box center [858, 325] width 388 height 346
click at [770, 228] on span "Krebs-Ringer Solution, HEPES-buffered" at bounding box center [769, 230] width 62 height 35
drag, startPoint x: 733, startPoint y: 202, endPoint x: 714, endPoint y: 202, distance: 19.0
click at [714, 202] on td "Catalog No." at bounding box center [701, 198] width 64 height 20
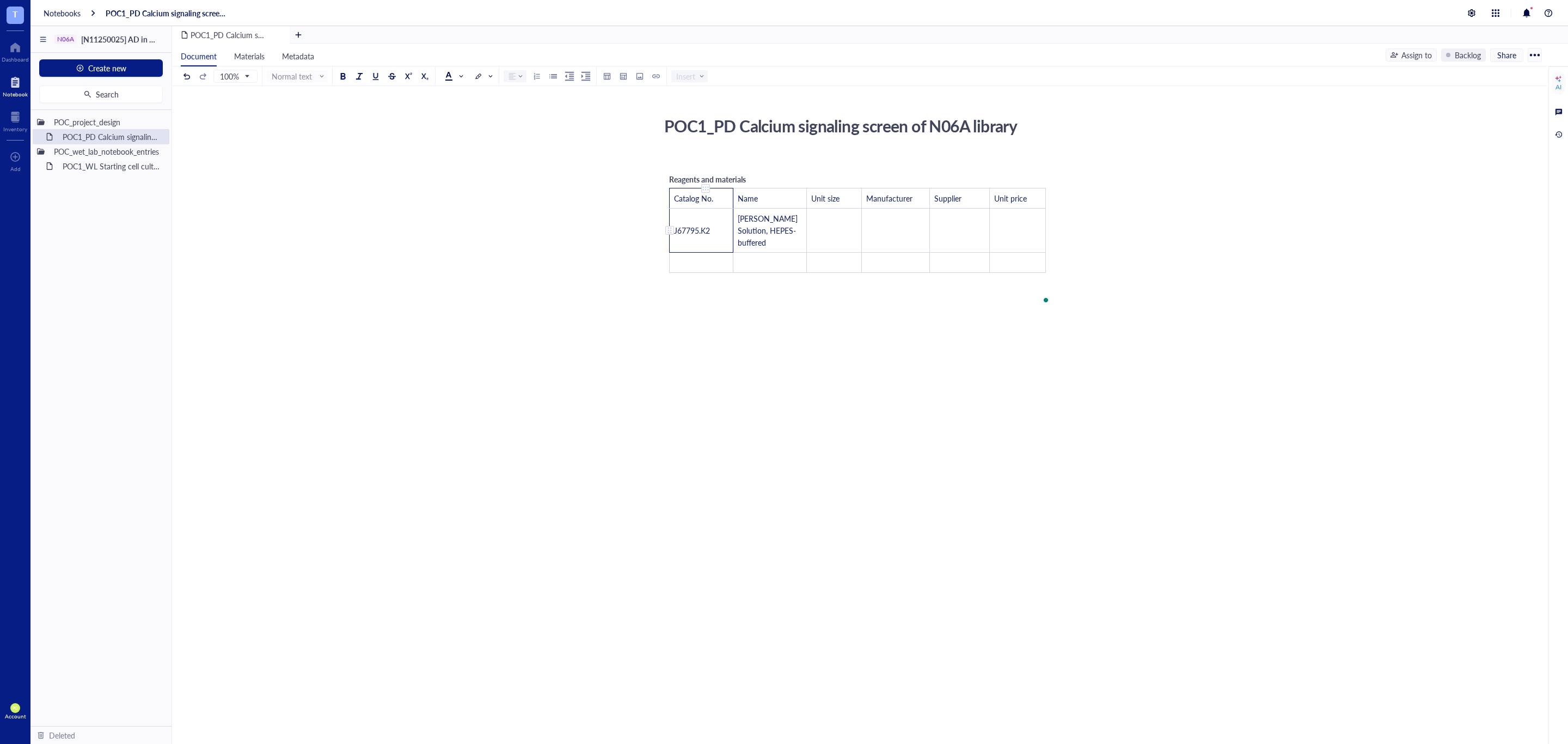
drag, startPoint x: 667, startPoint y: 202, endPoint x: 683, endPoint y: 210, distance: 17.9
click at [739, 200] on td "Name" at bounding box center [770, 198] width 74 height 20
click at [736, 238] on td "Krebs-Ringer Solution, HEPES-buffered" at bounding box center [770, 231] width 74 height 44
click at [852, 388] on div "﻿ Reagents and materials Catalog No. Name Unit size Manufacturer Supplier Unit …" at bounding box center [858, 325] width 388 height 346
click at [823, 243] on td "﻿" at bounding box center [834, 231] width 55 height 44
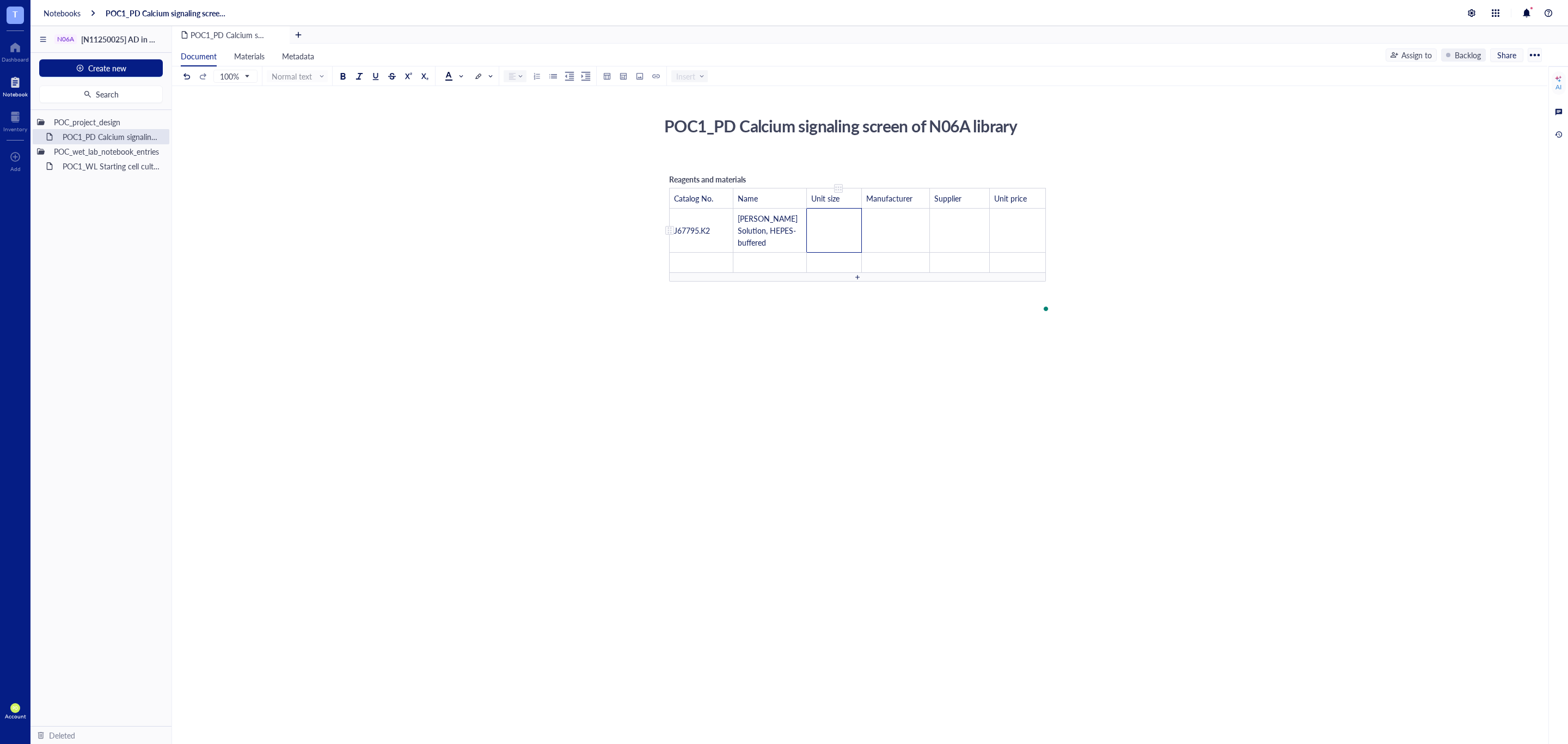
click at [836, 245] on td "﻿" at bounding box center [834, 231] width 55 height 44
click at [889, 233] on td "﻿" at bounding box center [895, 231] width 68 height 44
click at [949, 244] on td "﻿" at bounding box center [962, 231] width 60 height 44
click at [1036, 236] on td "﻿" at bounding box center [1012, 231] width 52 height 44
click at [1009, 237] on td "﻿" at bounding box center [1012, 231] width 52 height 44
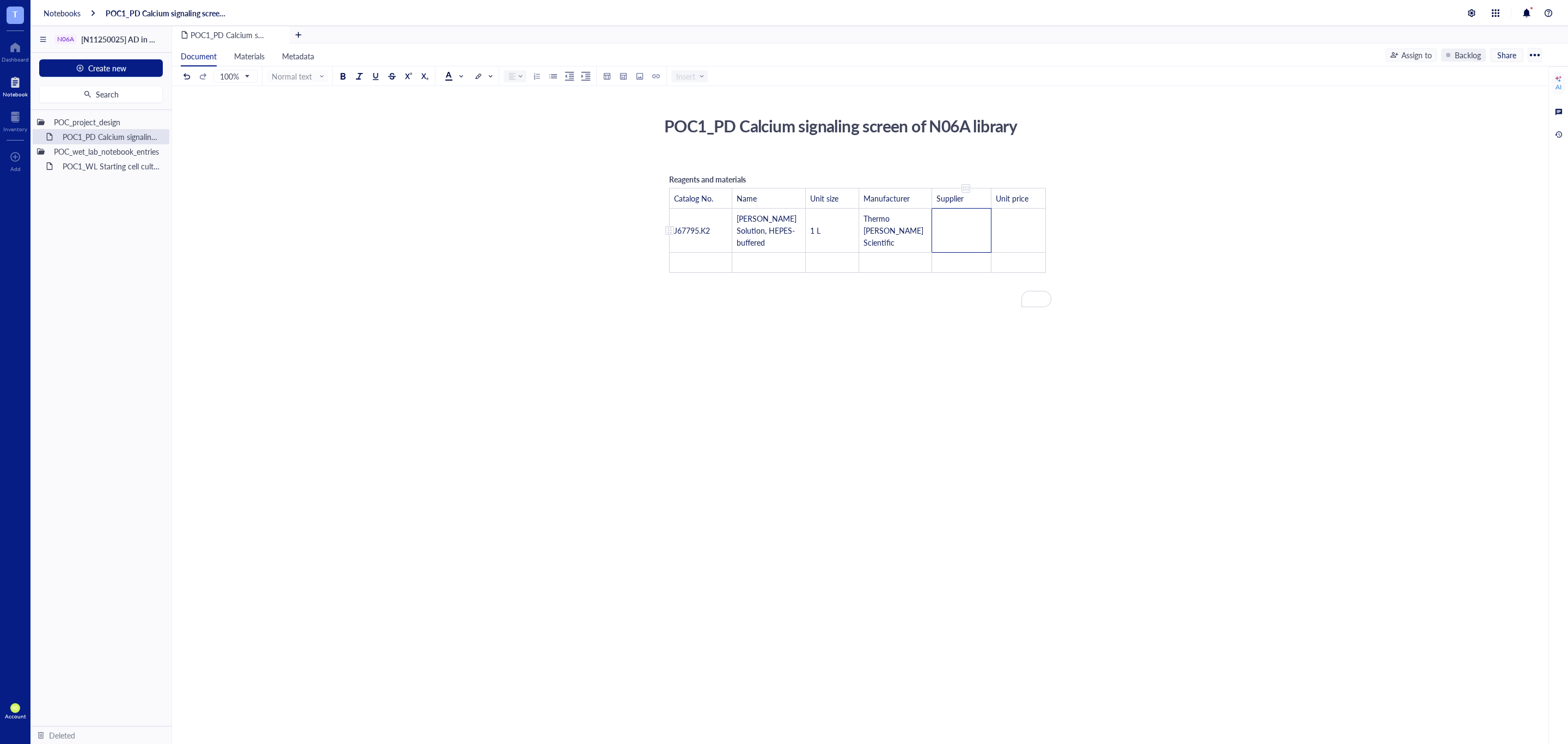
click at [959, 234] on td "﻿" at bounding box center [962, 231] width 60 height 44
click at [959, 247] on td "﻿" at bounding box center [962, 231] width 60 height 44
click at [944, 236] on td "﻿" at bounding box center [962, 231] width 60 height 44
click at [948, 228] on td "₩" at bounding box center [962, 231] width 60 height 44
click at [988, 394] on div "﻿ Reagents and materials Catalog No. Name Unit size Manufacturer Supplier Unit …" at bounding box center [858, 321] width 388 height 337
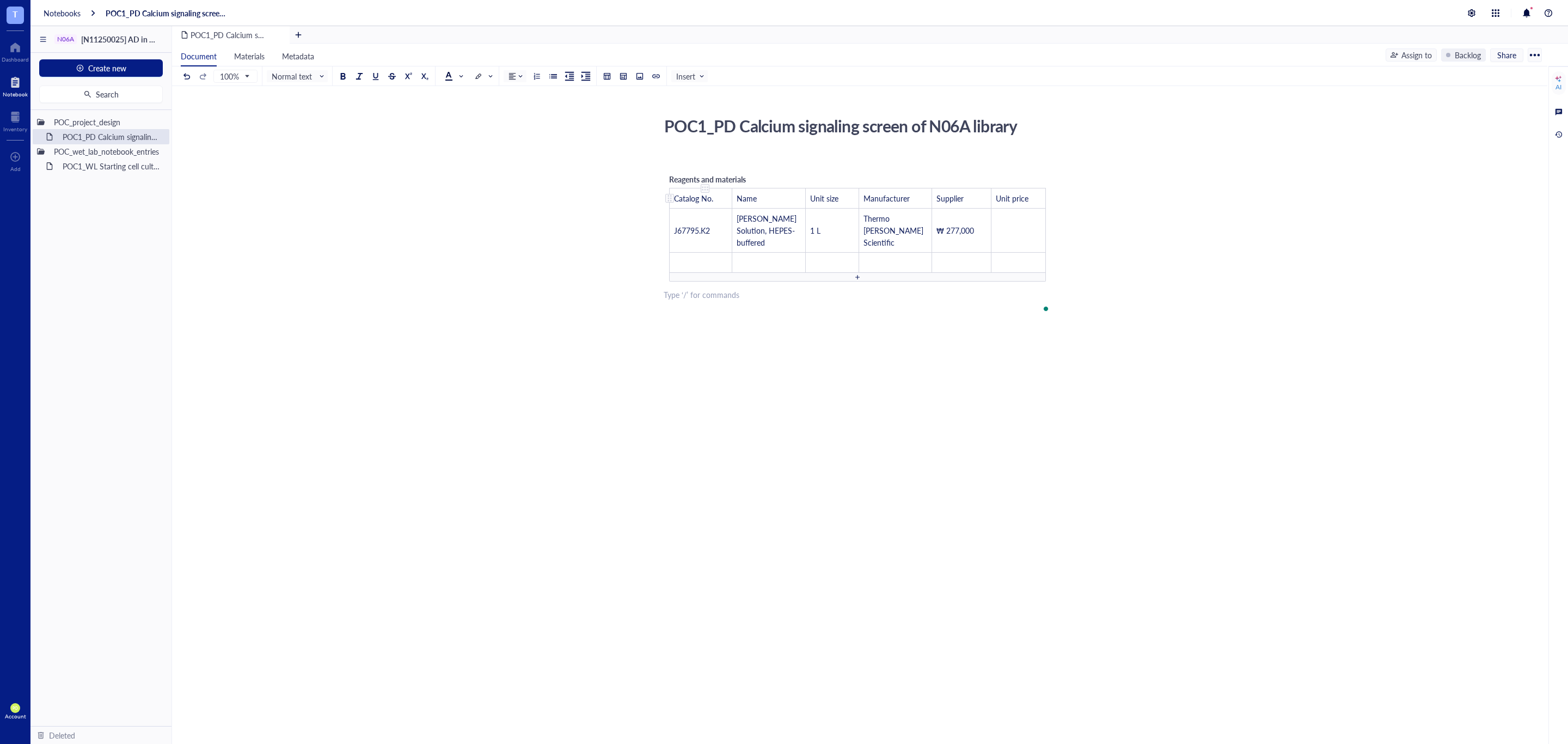
click at [712, 192] on td "Catalog No." at bounding box center [700, 198] width 62 height 20
click at [673, 197] on div "To enrich screen reader interactions, please activate Accessibility in Grammarl…" at bounding box center [669, 198] width 8 height 8
click at [796, 348] on div "﻿ Reagents and materials Catalog No. Name Unit size Manufacturer Supplier Unit …" at bounding box center [858, 321] width 388 height 337
click at [725, 241] on td "J67795.K2" at bounding box center [700, 231] width 62 height 44
drag, startPoint x: 986, startPoint y: 255, endPoint x: 598, endPoint y: 247, distance: 388.1
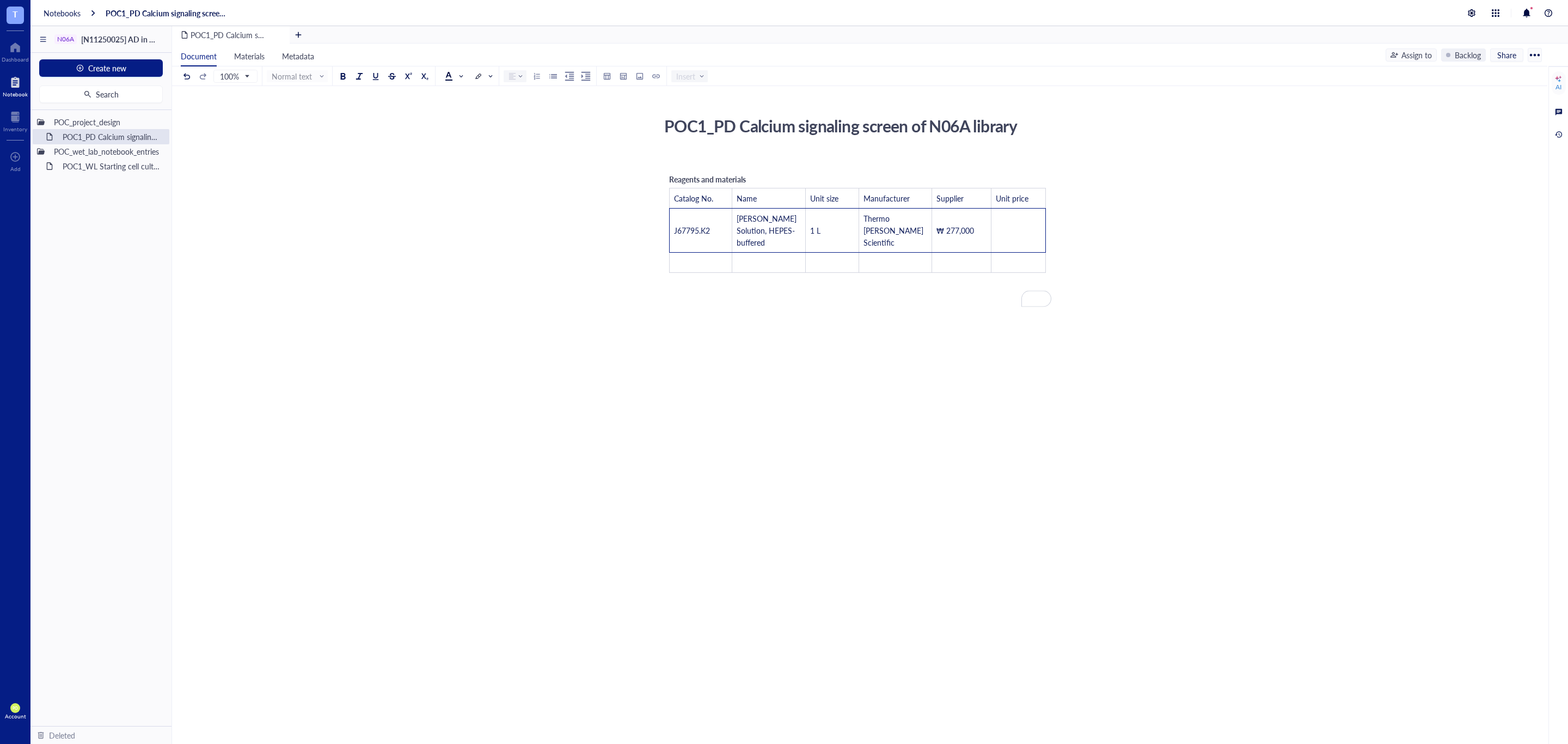
click at [598, 247] on div "POC1_PD Calcium signaling screen of N06A library POC1_PD Calcium signaling scre…" at bounding box center [858, 300] width 1372 height 378
click at [802, 376] on div "﻿ Reagents and materials Catalog No. Name Unit size Manufacturer Supplier Unit …" at bounding box center [858, 321] width 388 height 337
click at [770, 234] on span "Krebs-Ringer Solution, HEPES-buffered" at bounding box center [768, 230] width 62 height 35
click at [710, 220] on td "J67795.K2" at bounding box center [700, 231] width 62 height 44
click at [239, 76] on span "100%" at bounding box center [234, 76] width 28 height 10
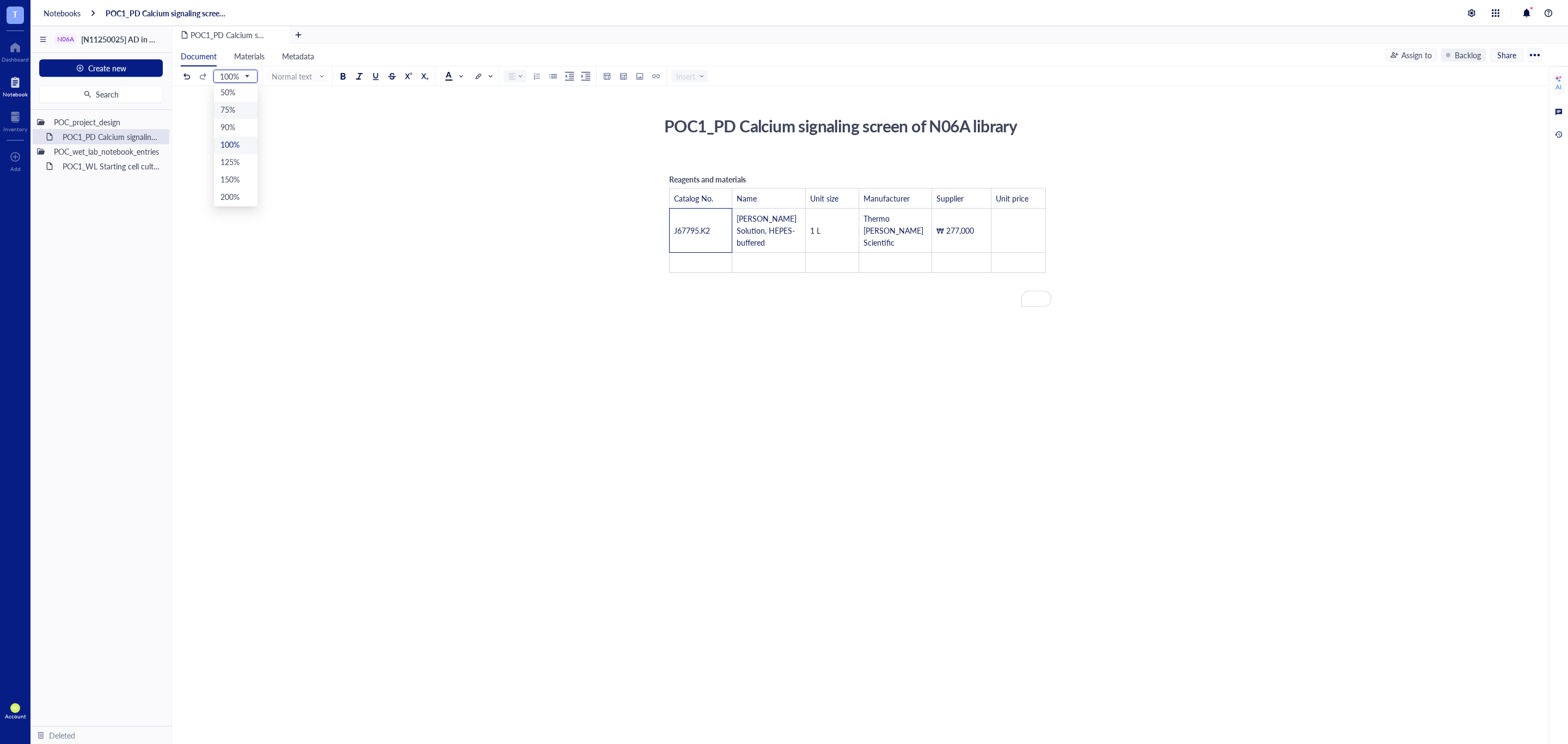
click at [244, 102] on div "75%" at bounding box center [236, 111] width 44 height 18
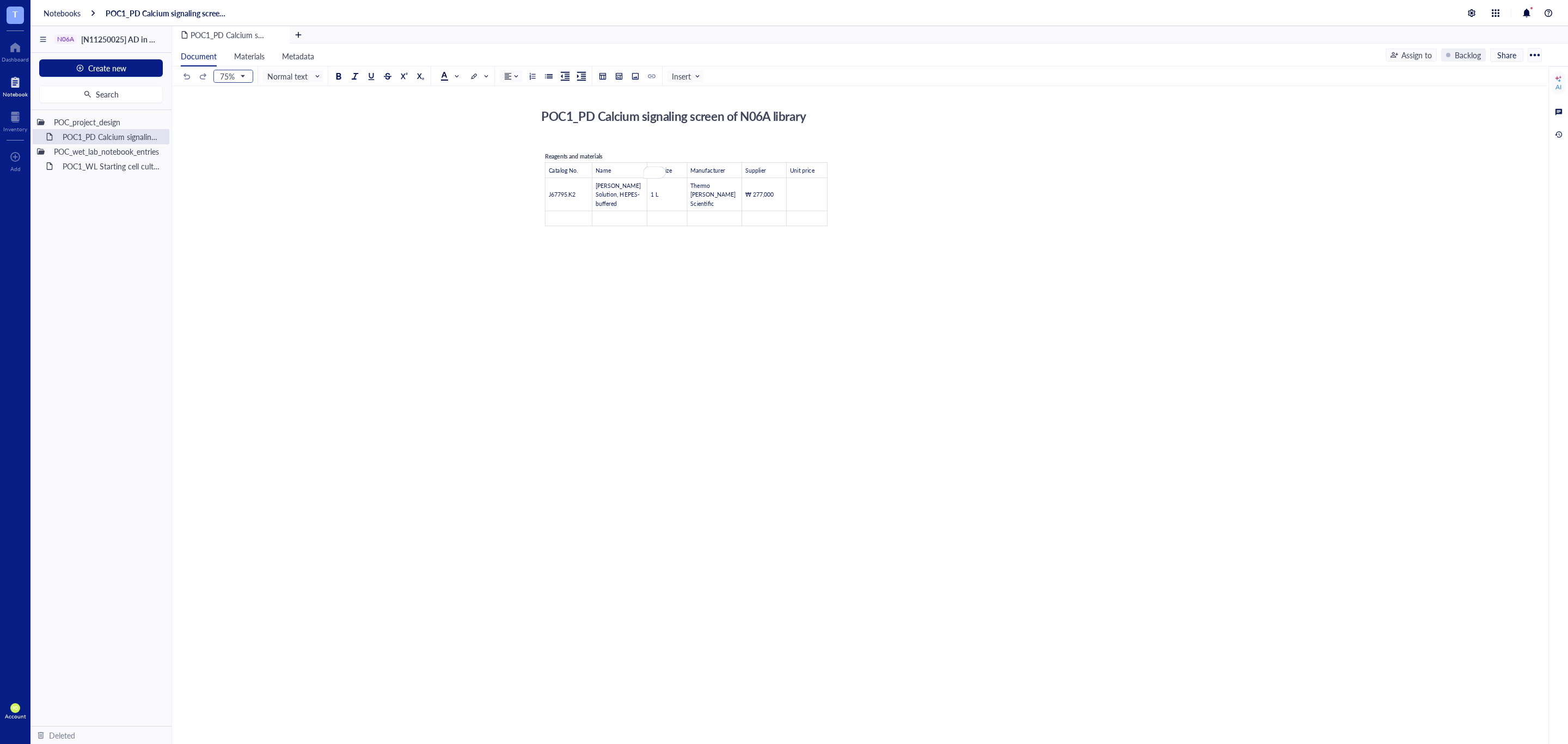
drag, startPoint x: 242, startPoint y: 80, endPoint x: 237, endPoint y: 108, distance: 28.4
click at [240, 79] on span "75%" at bounding box center [232, 76] width 25 height 10
click at [237, 138] on div "100%" at bounding box center [233, 146] width 38 height 18
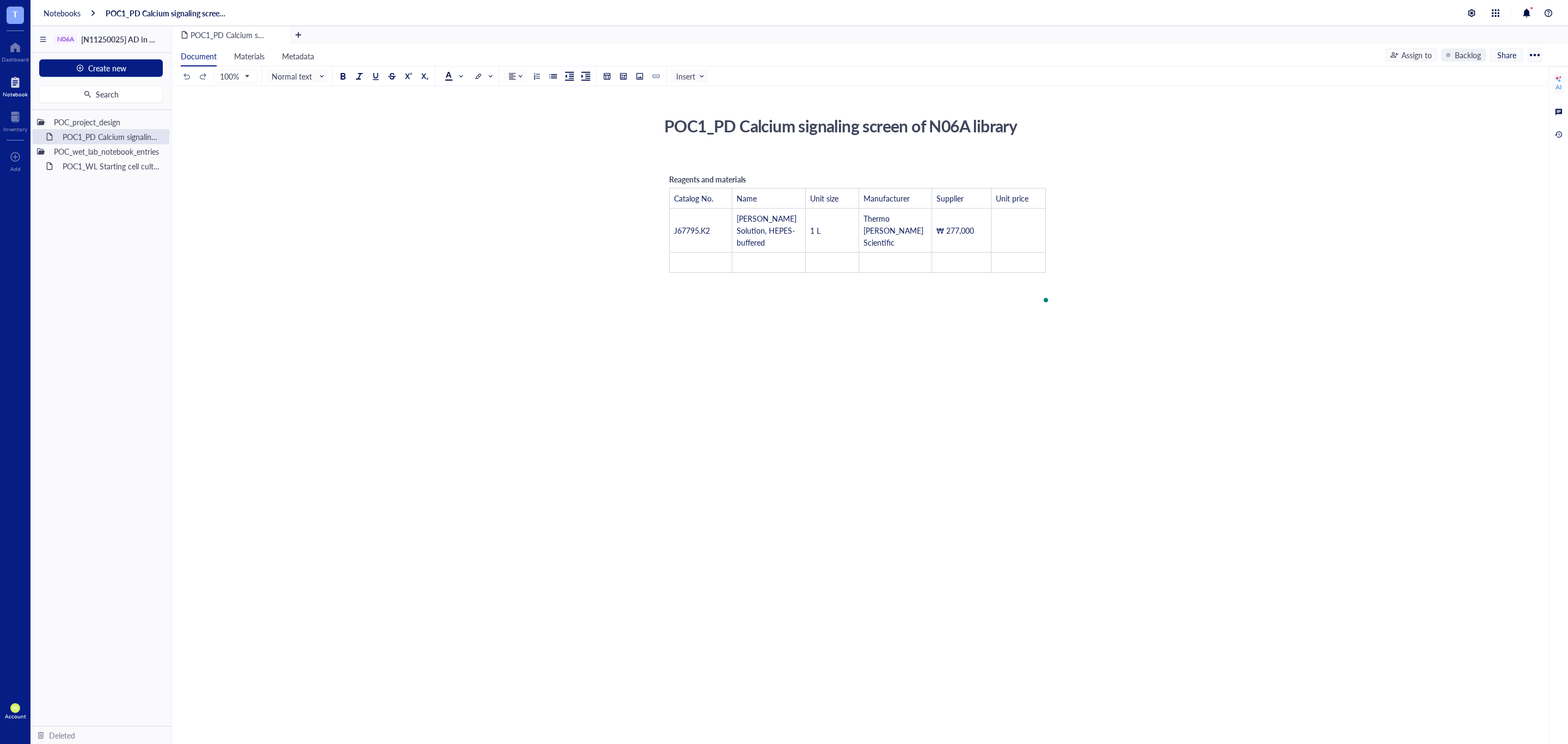
click at [860, 379] on div "﻿ Reagents and materials Catalog No. Name Unit size Manufacturer Supplier Unit …" at bounding box center [858, 321] width 388 height 337
click at [701, 228] on td "J67795.K2" at bounding box center [700, 231] width 62 height 44
click at [585, 76] on div at bounding box center [578, 76] width 28 height 12
click at [732, 248] on div "To enrich screen reader interactions, please activate Accessibility in Grammarl…" at bounding box center [731, 231] width 1 height 44
click at [708, 252] on td "J67795.K2" at bounding box center [693, 243] width 49 height 44
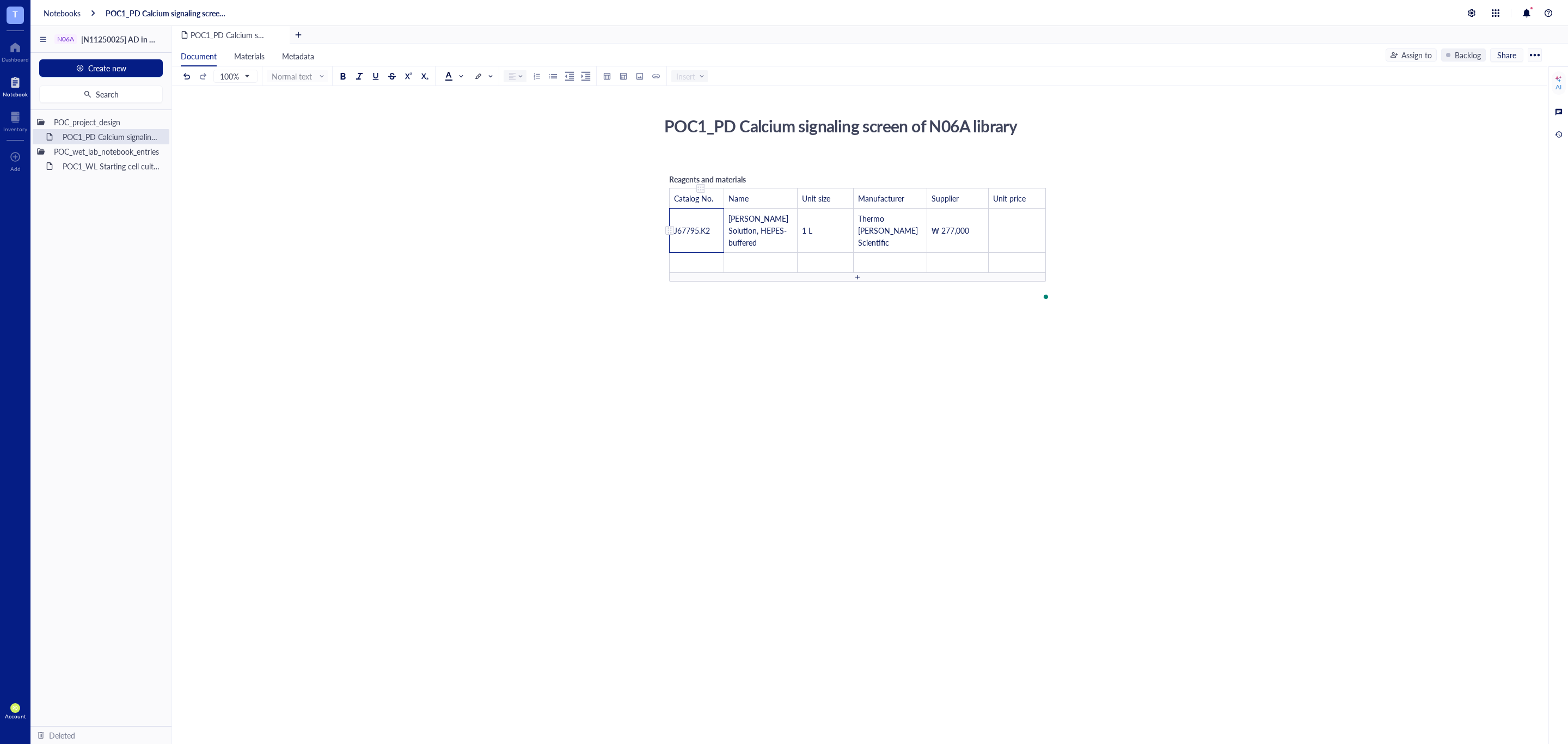
click at [716, 248] on td "J67795.K2" at bounding box center [696, 231] width 54 height 44
click at [717, 255] on td "﻿" at bounding box center [696, 262] width 54 height 20
click at [719, 227] on td "J67795.K2" at bounding box center [697, 231] width 55 height 44
click at [710, 227] on span "J67795.K2" at bounding box center [692, 230] width 36 height 11
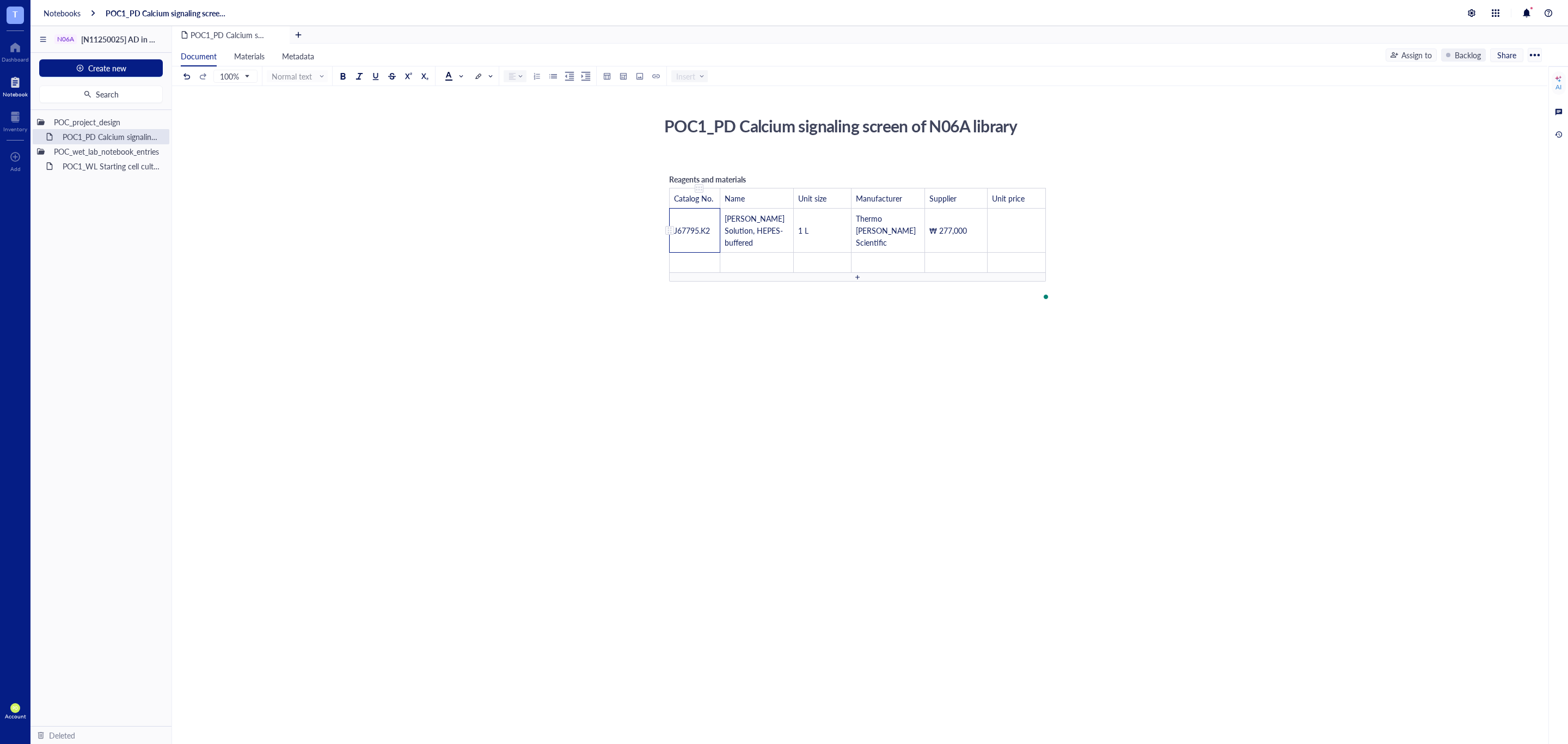
click at [710, 227] on span "J67795.K2" at bounding box center [692, 230] width 36 height 11
click at [698, 190] on div "To enrich screen reader interactions, please activate Accessibility in Grammarl…" at bounding box center [696, 188] width 8 height 8
click at [719, 217] on td "J67795.K2" at bounding box center [697, 231] width 55 height 44
drag, startPoint x: 719, startPoint y: 217, endPoint x: 666, endPoint y: 345, distance: 138.5
click at [666, 355] on div "﻿ Reagents and materials Catalog No. Name Unit size Manufacturer Supplier Unit …" at bounding box center [858, 321] width 388 height 337
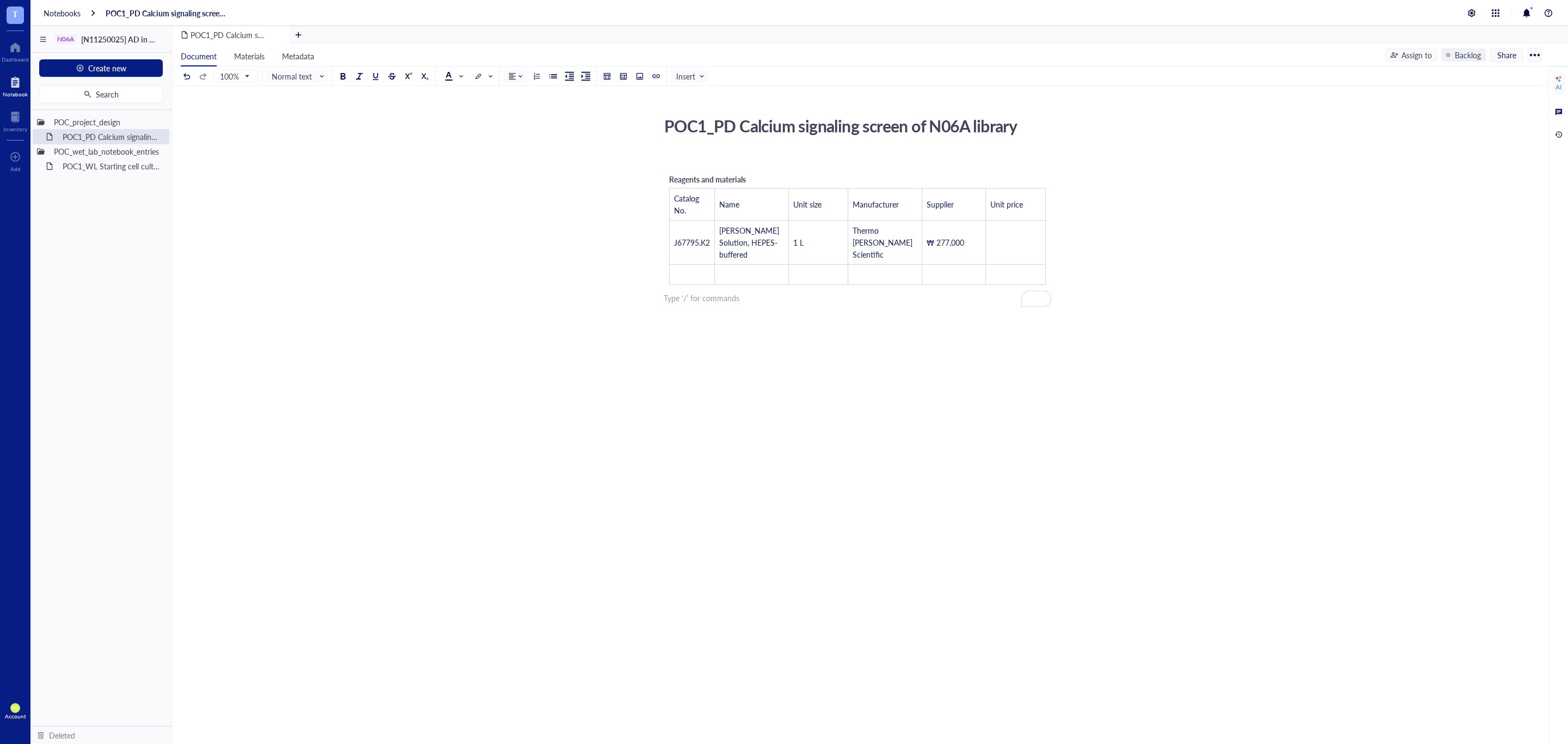
click at [837, 494] on div "﻿ Reagents and materials Catalog No. Name Unit size Manufacturer Supplier Unit …" at bounding box center [858, 327] width 388 height 349
click at [776, 202] on td "Name" at bounding box center [751, 204] width 74 height 32
click at [788, 204] on td "Unit size" at bounding box center [818, 204] width 60 height 32
click at [788, 247] on td "1 L" at bounding box center [818, 243] width 60 height 44
drag, startPoint x: 768, startPoint y: 238, endPoint x: 727, endPoint y: 240, distance: 41.0
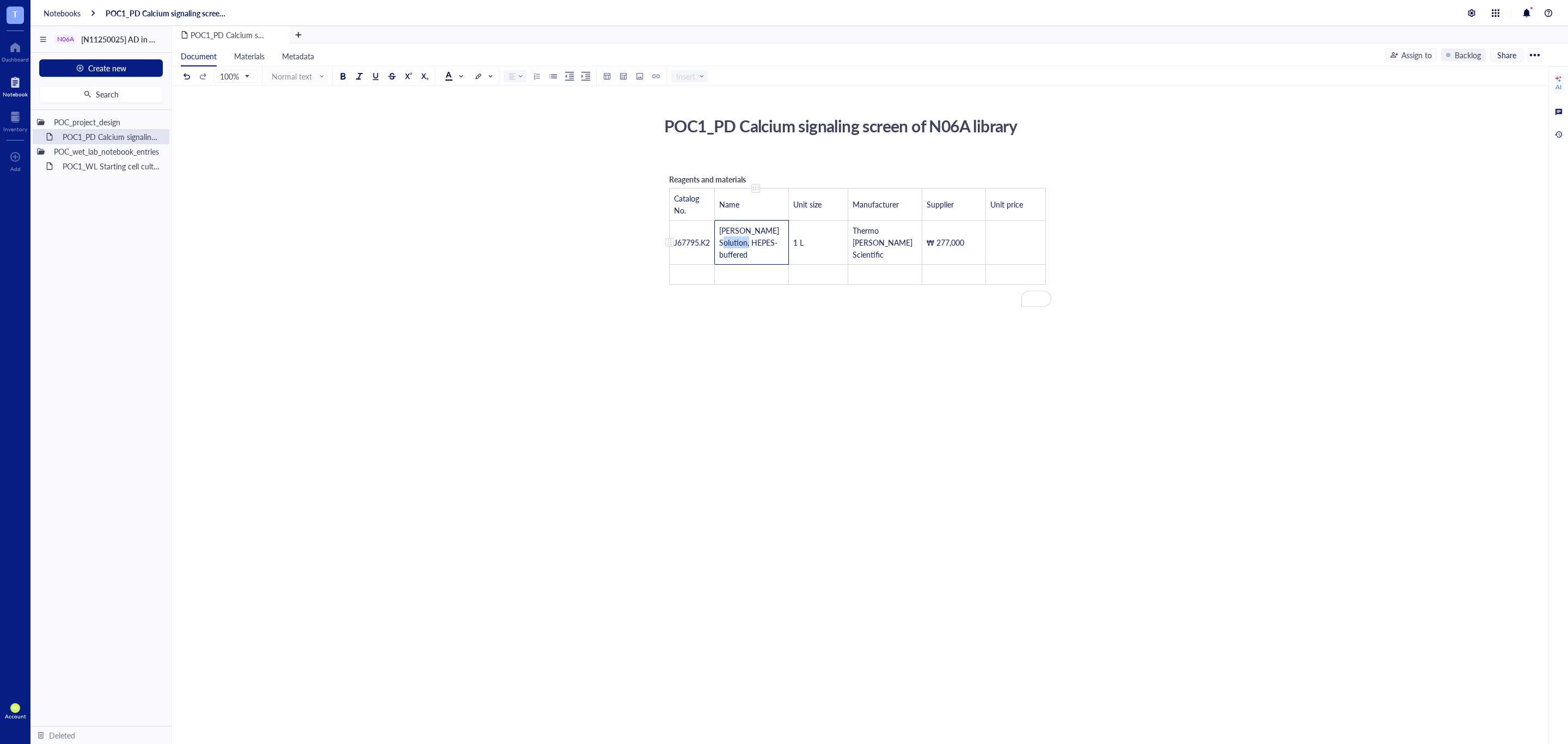
click at [727, 240] on td "Krebs-Ringer Solution, HEPES-buffered" at bounding box center [751, 243] width 74 height 44
click at [794, 241] on span "1 L" at bounding box center [799, 242] width 11 height 11
click at [780, 239] on td "Krebs-Ringer Solution, HEPES-buffered" at bounding box center [751, 243] width 74 height 44
click at [780, 238] on td "Krebs-Ringer Solution, HEPES-buffered" at bounding box center [751, 243] width 74 height 44
click at [780, 237] on td "Krebs-Ringer Solution, HEPES-buffered" at bounding box center [751, 243] width 74 height 44
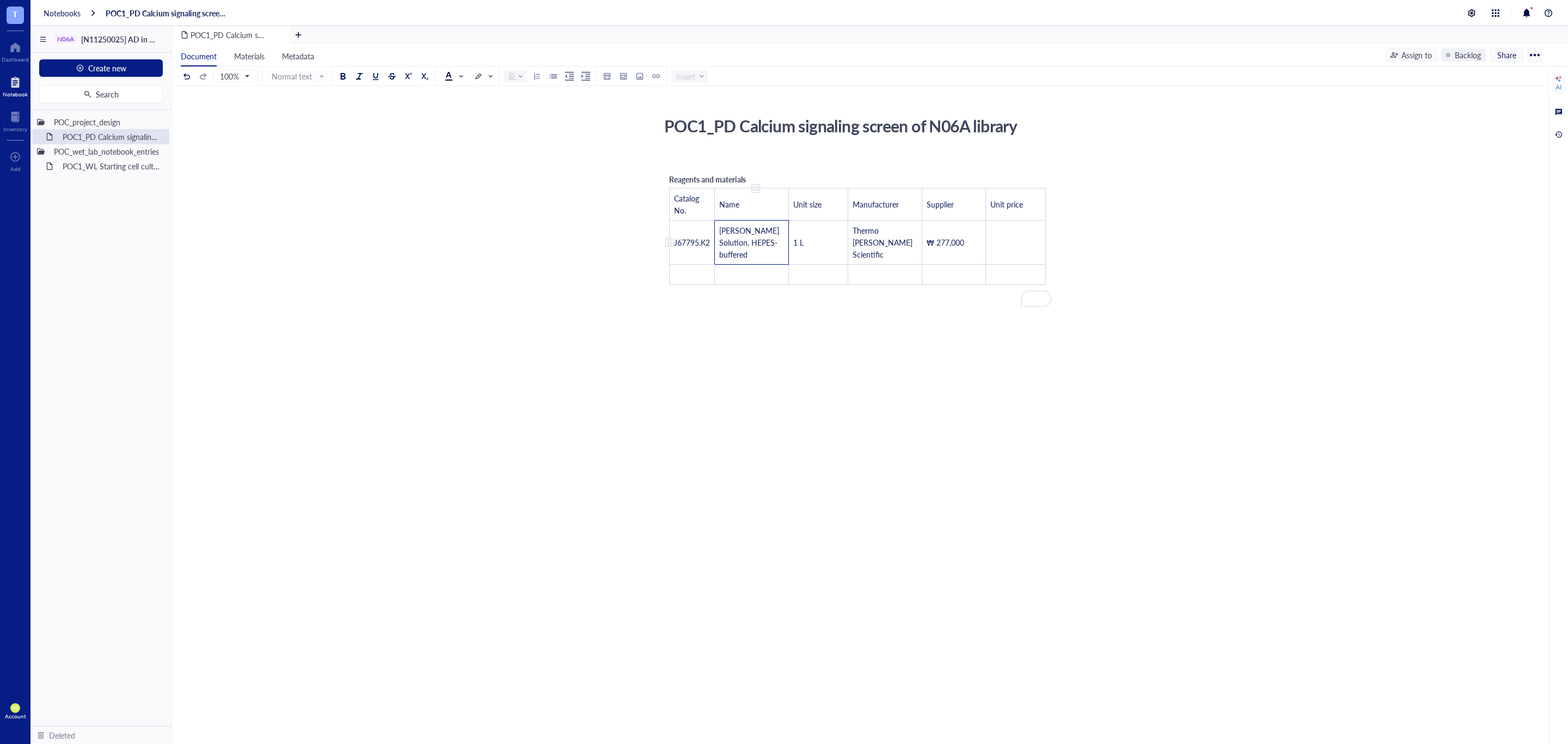
drag, startPoint x: 780, startPoint y: 237, endPoint x: 717, endPoint y: 237, distance: 63.0
click at [717, 237] on td "Krebs-Ringer Solution, HEPES-buffered" at bounding box center [751, 243] width 74 height 44
click at [753, 188] on div "To enrich screen reader interactions, please activate Accessibility in Grammarl…" at bounding box center [756, 188] width 8 height 8
drag, startPoint x: 771, startPoint y: 245, endPoint x: 778, endPoint y: 245, distance: 7.0
click at [772, 245] on td "Krebs-Ringer Solution, HEPES-buffered" at bounding box center [751, 243] width 74 height 44
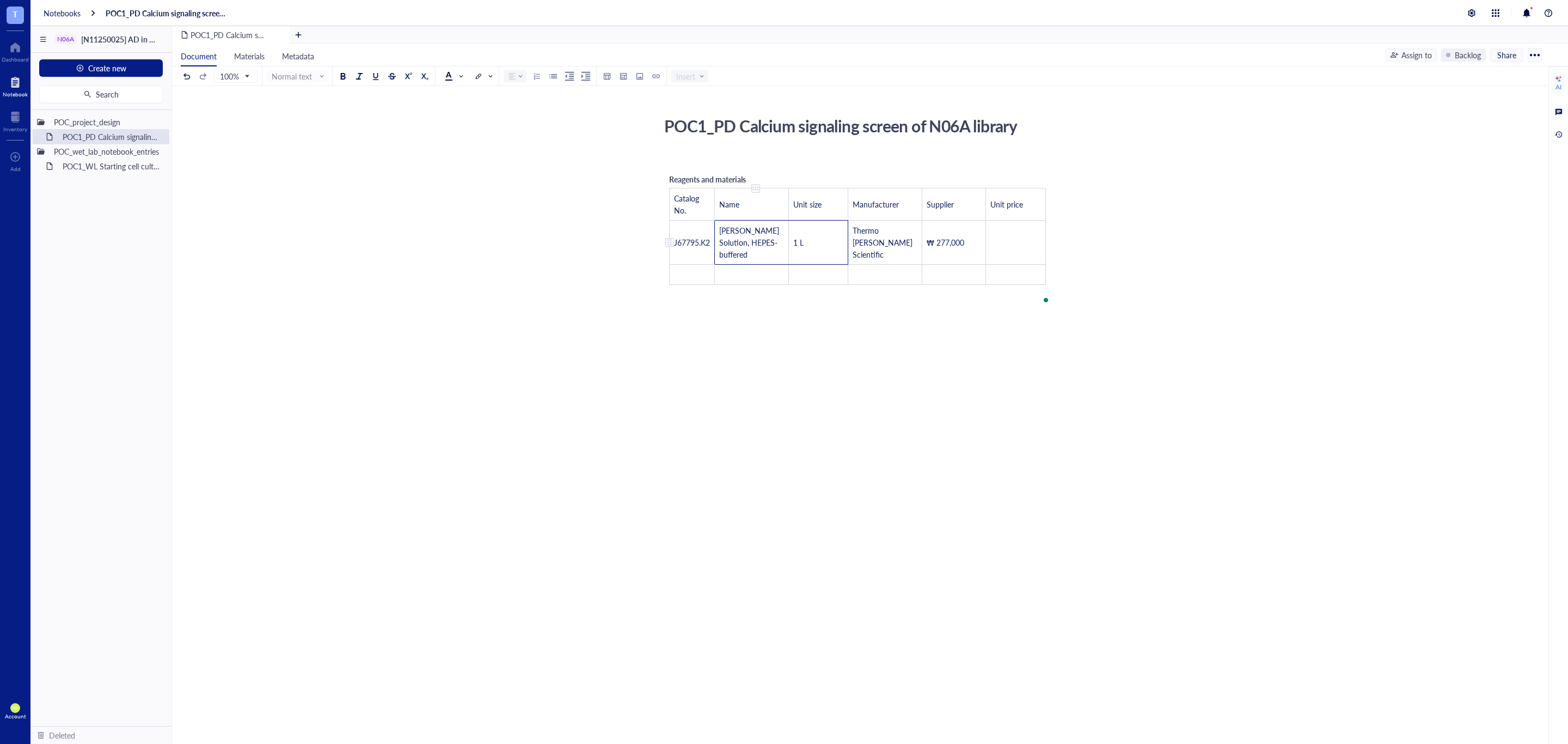
drag, startPoint x: 783, startPoint y: 237, endPoint x: 750, endPoint y: 241, distance: 33.2
click at [750, 241] on tr "J67795.K2 Krebs-Ringer Solution, HEPES-buffered 1 L Thermo Fisher Scientific ₩ …" at bounding box center [857, 243] width 376 height 44
click at [856, 396] on div "﻿ Reagents and materials Catalog No. Name Unit size Manufacturer Supplier Unit …" at bounding box center [858, 332] width 388 height 357
drag, startPoint x: 253, startPoint y: 61, endPoint x: 337, endPoint y: 36, distance: 87.6
click at [253, 60] on li "Materials" at bounding box center [250, 55] width 48 height 23
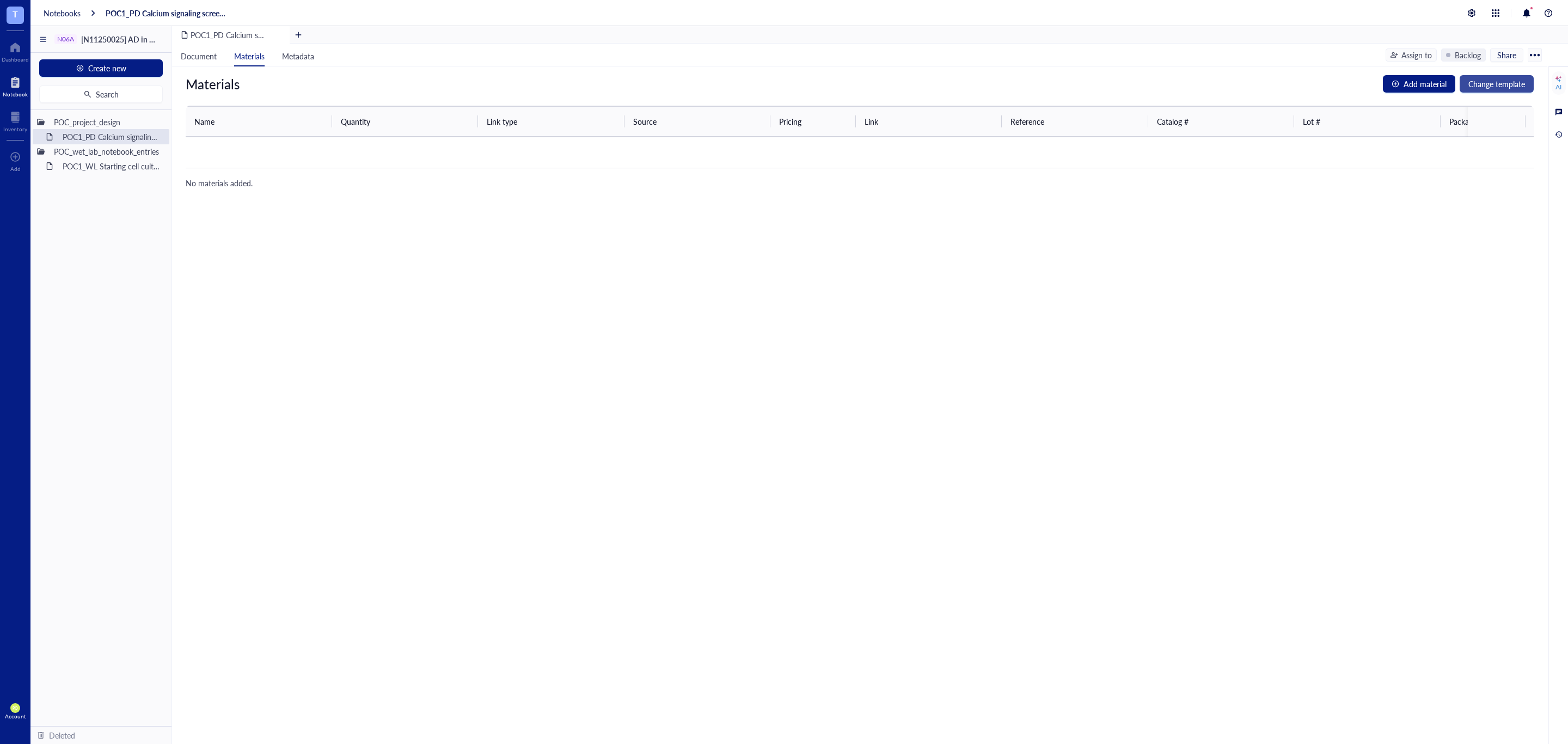
click at [1476, 88] on span "Change template" at bounding box center [1497, 84] width 57 height 12
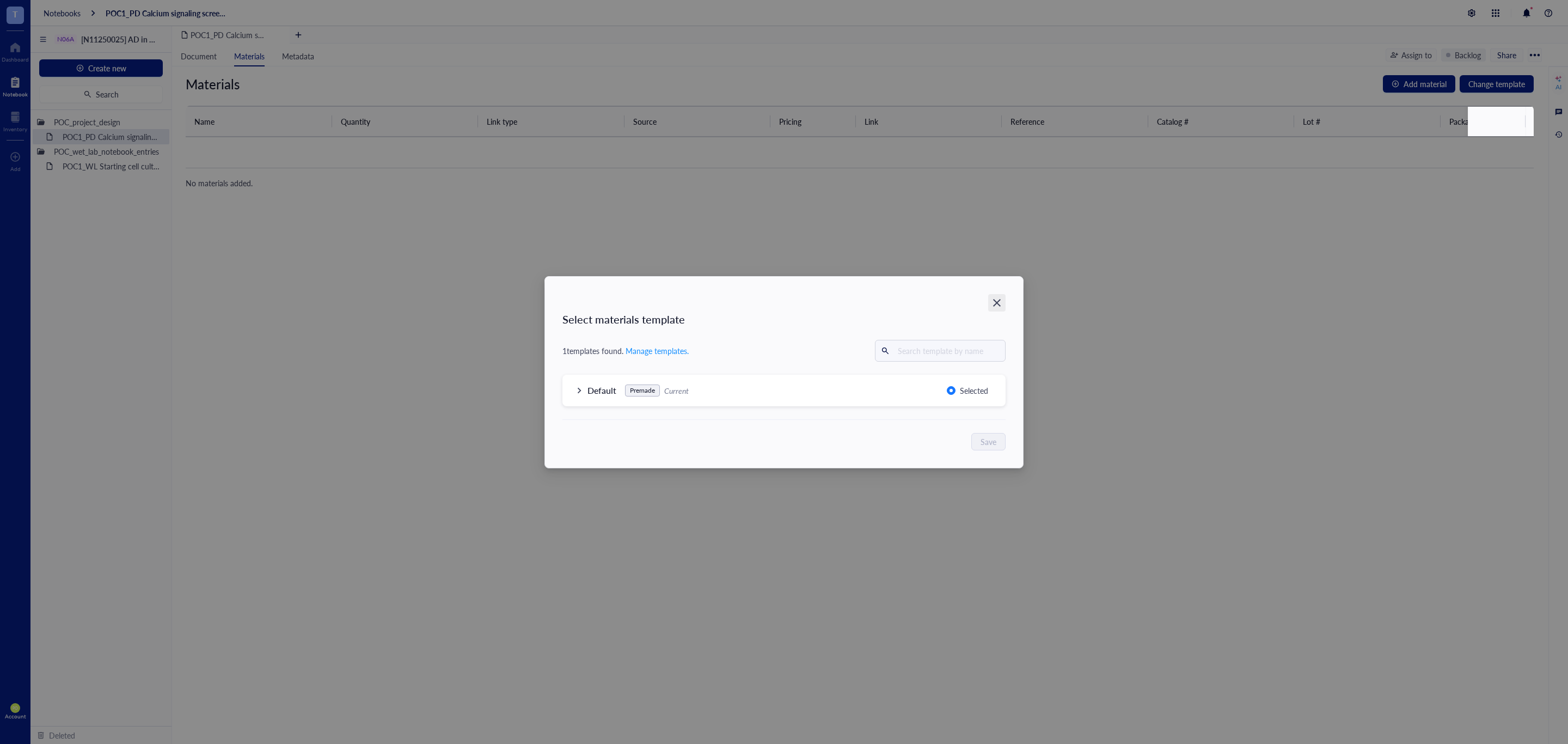
click at [996, 297] on icon "Close" at bounding box center [997, 302] width 11 height 11
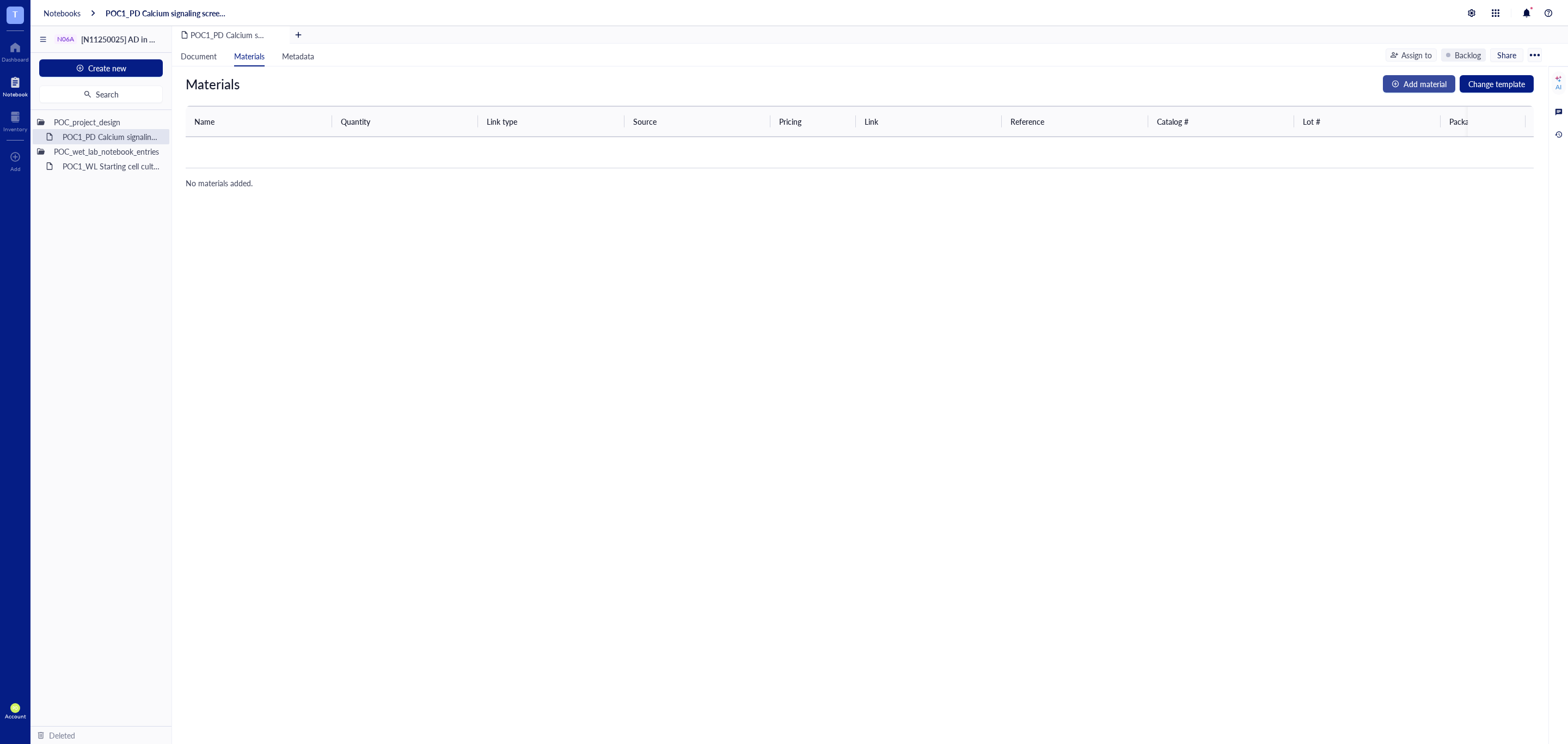
click at [1433, 79] on span "Add material" at bounding box center [1425, 84] width 43 height 12
click at [249, 156] on input "search" at bounding box center [259, 155] width 116 height 16
click at [220, 158] on input "search" at bounding box center [259, 155] width 116 height 16
paste input "Krebs-Ringer Solution, HEPES-buffered"
type input "Krebs-Ringer Solution, HEPES-buffered"
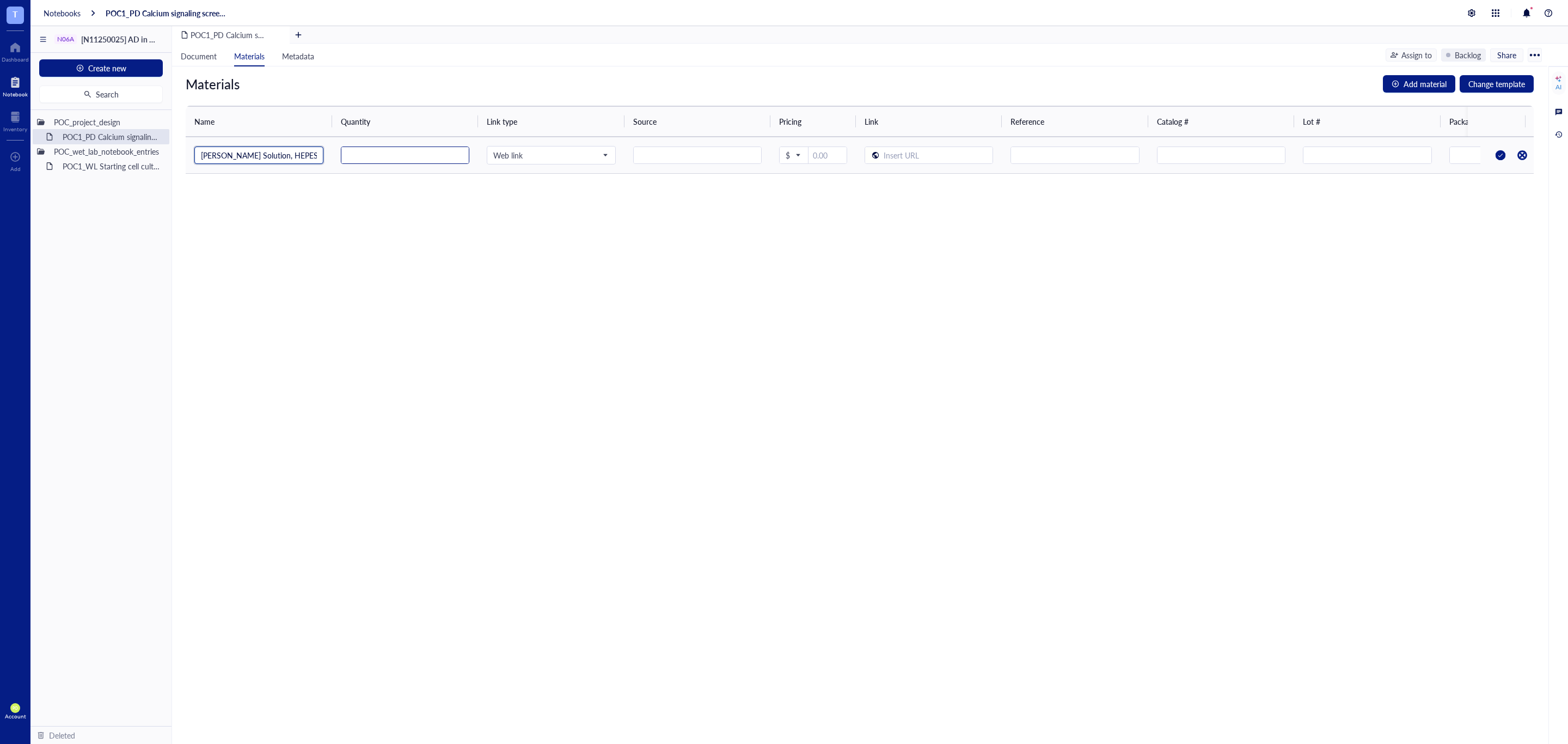
click at [402, 156] on input "number" at bounding box center [405, 156] width 128 height 18
click at [541, 156] on span "Web link" at bounding box center [550, 155] width 114 height 10
type input "1"
click at [542, 157] on span "Web link" at bounding box center [550, 155] width 114 height 10
click at [645, 319] on div "Materials Add material Change template Name Quantity Link type Source Pricing L…" at bounding box center [860, 405] width 1375 height 677
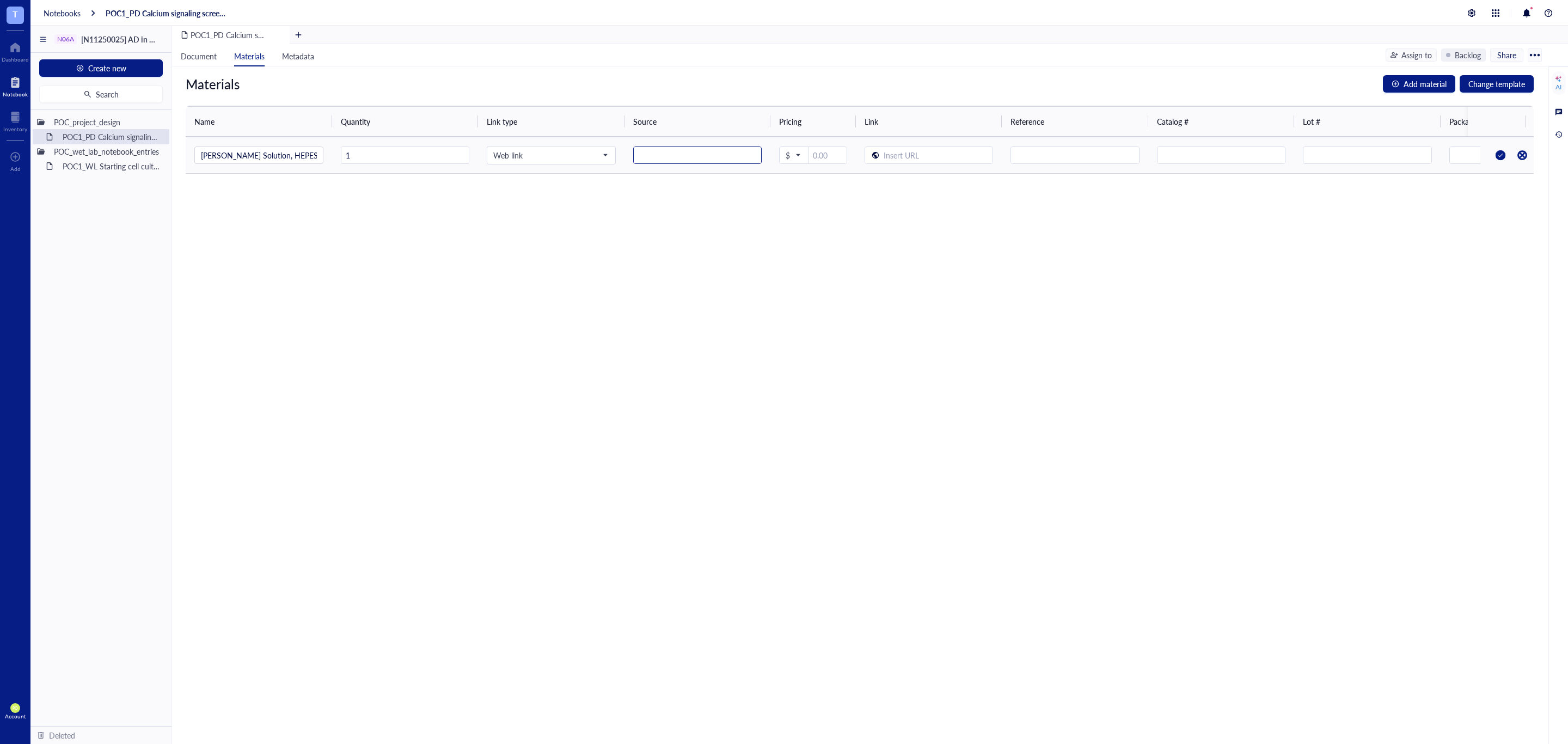
click at [700, 159] on input "text" at bounding box center [698, 156] width 128 height 18
click at [666, 158] on input "ThermoFisher Scientific" at bounding box center [698, 156] width 128 height 18
click at [789, 157] on span "$" at bounding box center [793, 155] width 14 height 10
type input "ThermoFisher Scientific"
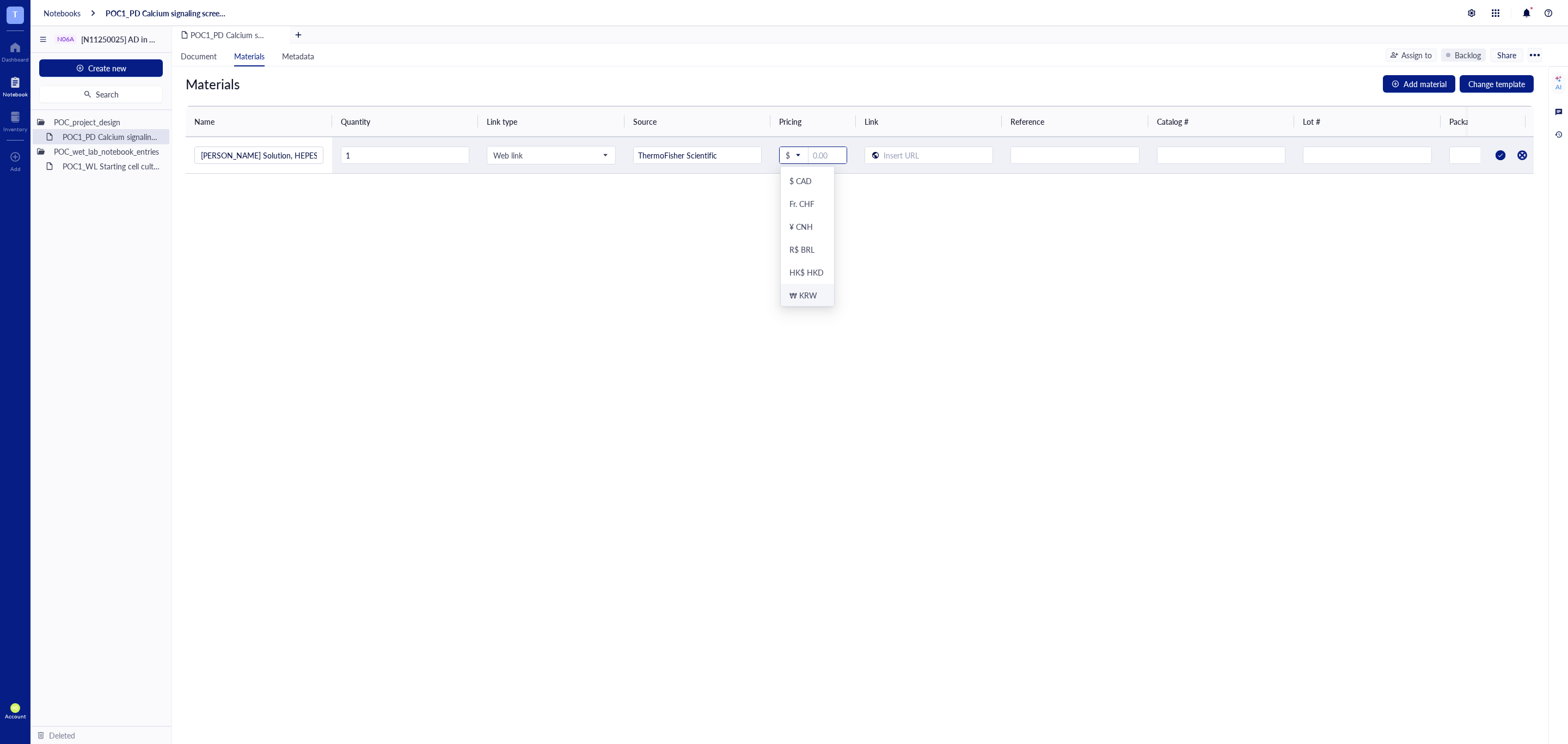
click at [828, 300] on div "₩ KRW" at bounding box center [807, 295] width 53 height 23
click at [826, 162] on input "number" at bounding box center [828, 156] width 35 height 18
type input "277.000"
click at [908, 156] on input "text" at bounding box center [936, 156] width 114 height 18
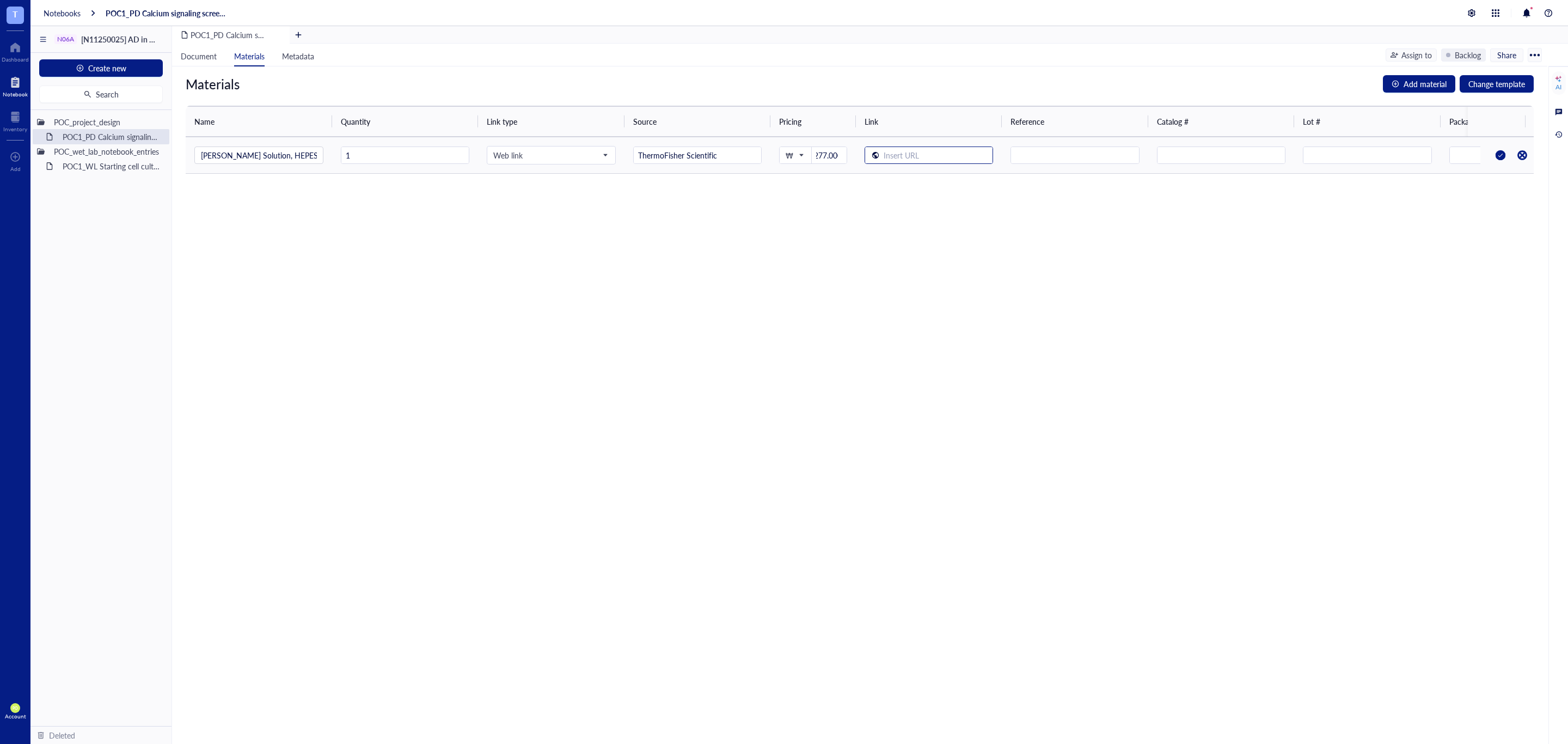
scroll to position [0, 0]
click at [918, 163] on input "text" at bounding box center [936, 156] width 114 height 18
paste input "text"
type input "https://chemicals.thermofisher.kr/apac/product/J67795.AP"
click at [1062, 159] on input "text" at bounding box center [1076, 156] width 128 height 18
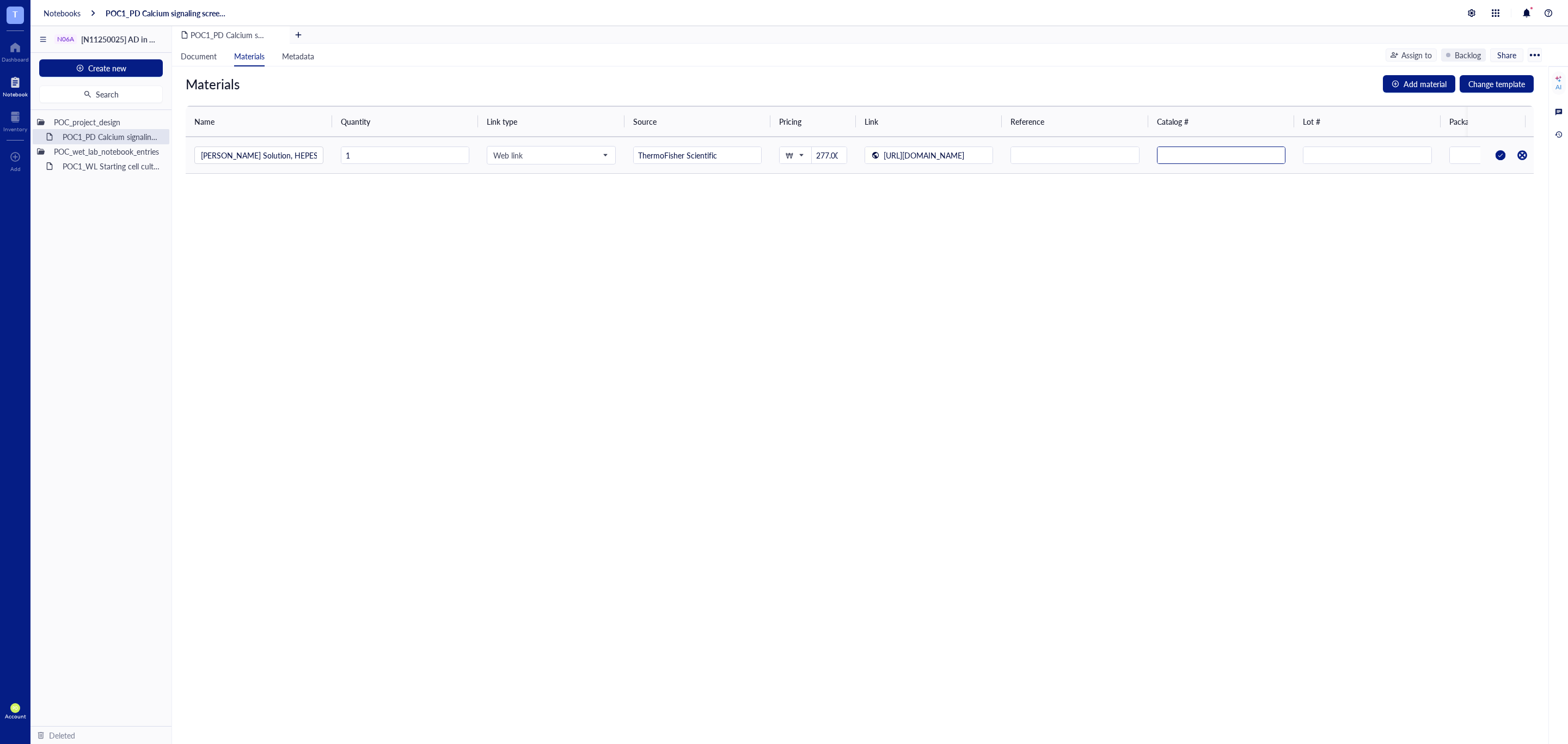
click at [1186, 152] on input "text" at bounding box center [1221, 156] width 128 height 18
click at [1228, 154] on input "text" at bounding box center [1221, 156] width 128 height 18
paste input "text"
type input "J67795.K2"
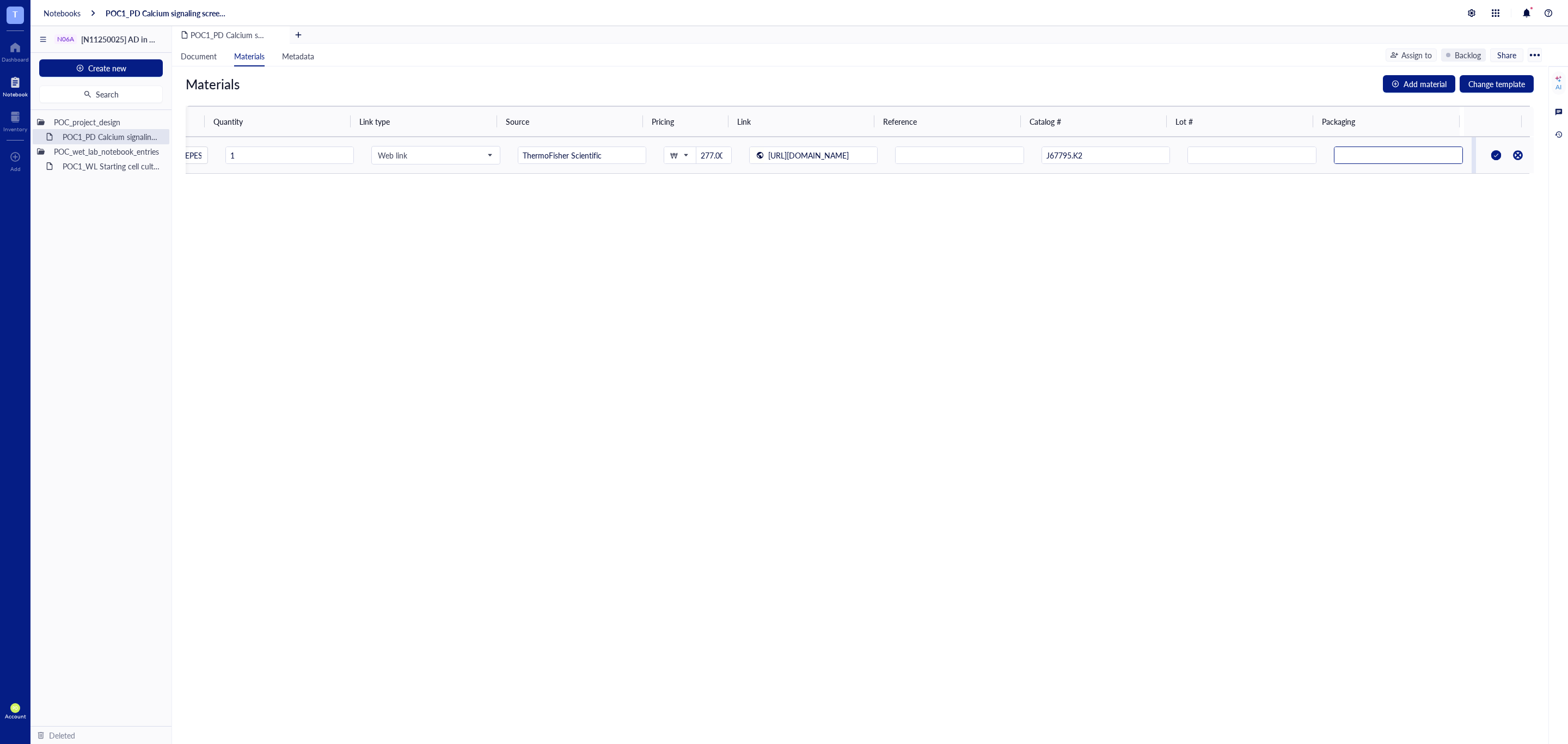
click at [1365, 150] on input "text" at bounding box center [1398, 156] width 128 height 18
type input "1"
type input "Bottle"
click at [1488, 157] on div at bounding box center [1497, 156] width 18 height 18
click at [1451, 267] on div "Materials Add material Change template Name Quantity Link type Source Pricing L…" at bounding box center [860, 405] width 1375 height 677
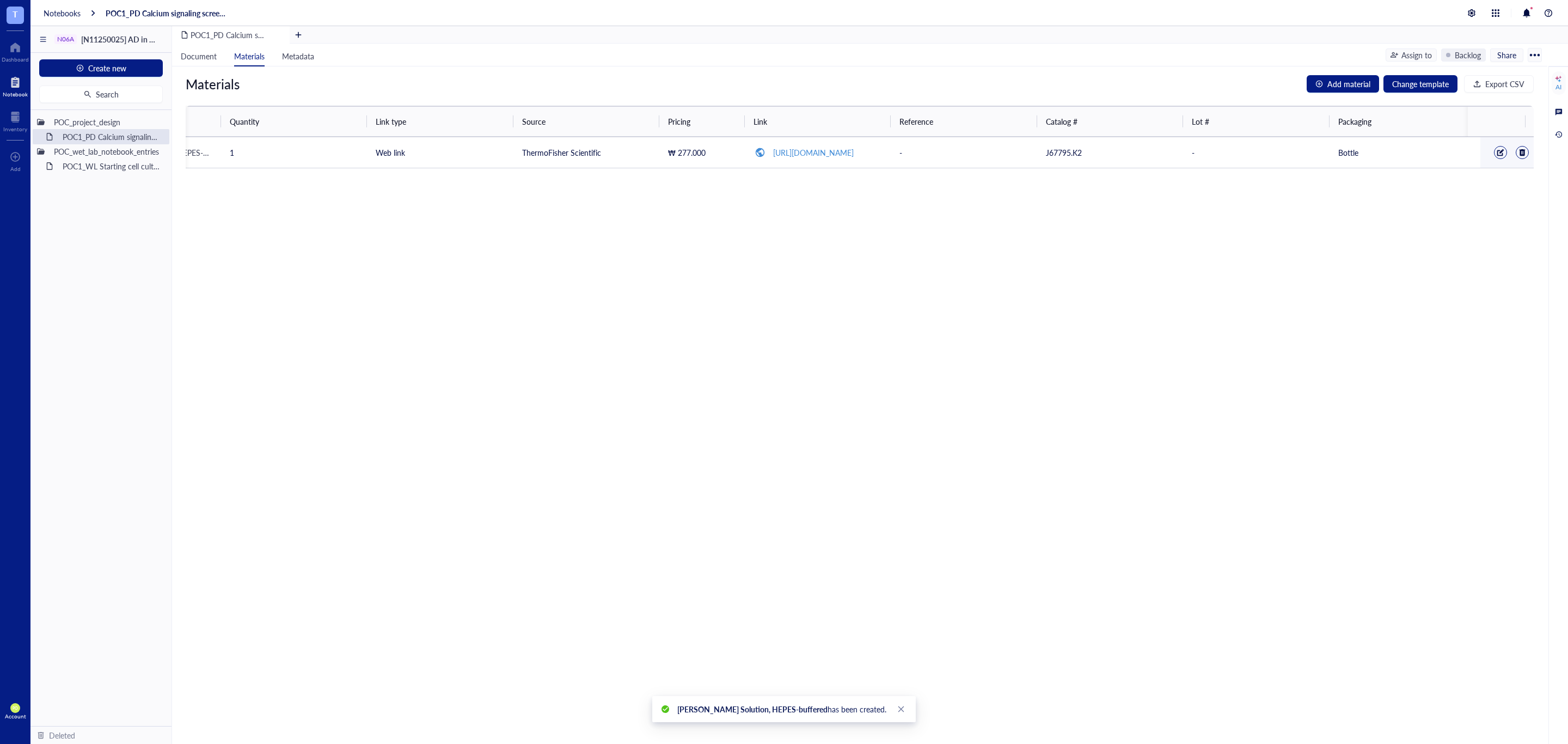
scroll to position [0, 0]
click at [204, 62] on li "Document" at bounding box center [199, 55] width 53 height 23
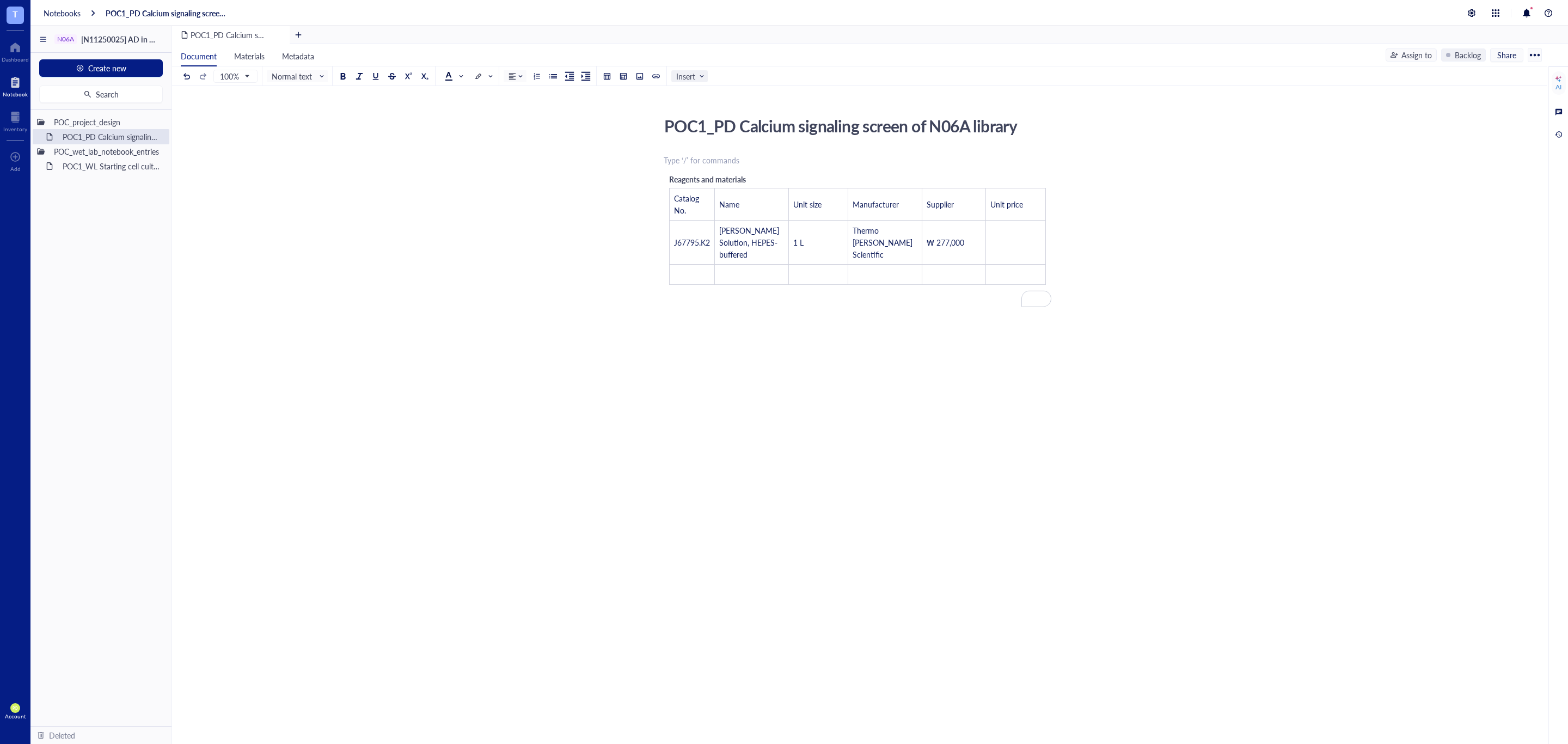
click at [680, 81] on span "Insert" at bounding box center [691, 76] width 28 height 10
click at [711, 95] on div "File" at bounding box center [707, 95] width 50 height 10
click at [711, 95] on div "POC1_PD Calcium signaling screen of N06A library POC1_PD Calcium signaling scre…" at bounding box center [858, 303] width 1372 height 434
click at [780, 388] on div "﻿ Upload a file ﻿ Type ‘/’ for commands Reagents and materials Catalog No. Name…" at bounding box center [858, 337] width 388 height 368
click at [252, 51] on span "Materials" at bounding box center [249, 56] width 30 height 11
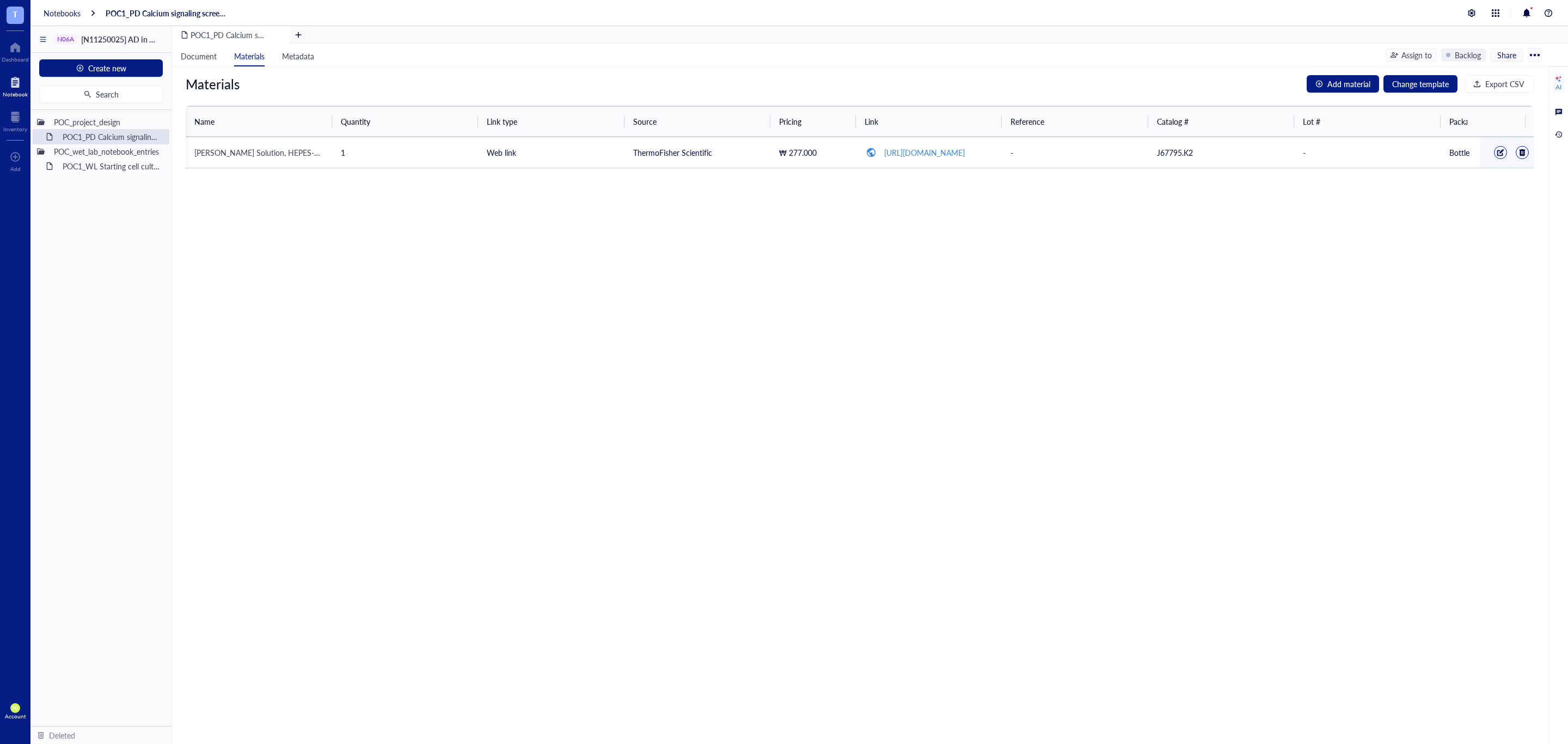
scroll to position [0, 127]
click at [1492, 154] on div at bounding box center [1496, 152] width 8 height 8
click at [1201, 276] on div "Materials Add material Change template Export CSV Name Quantity Link type Sourc…" at bounding box center [860, 405] width 1375 height 677
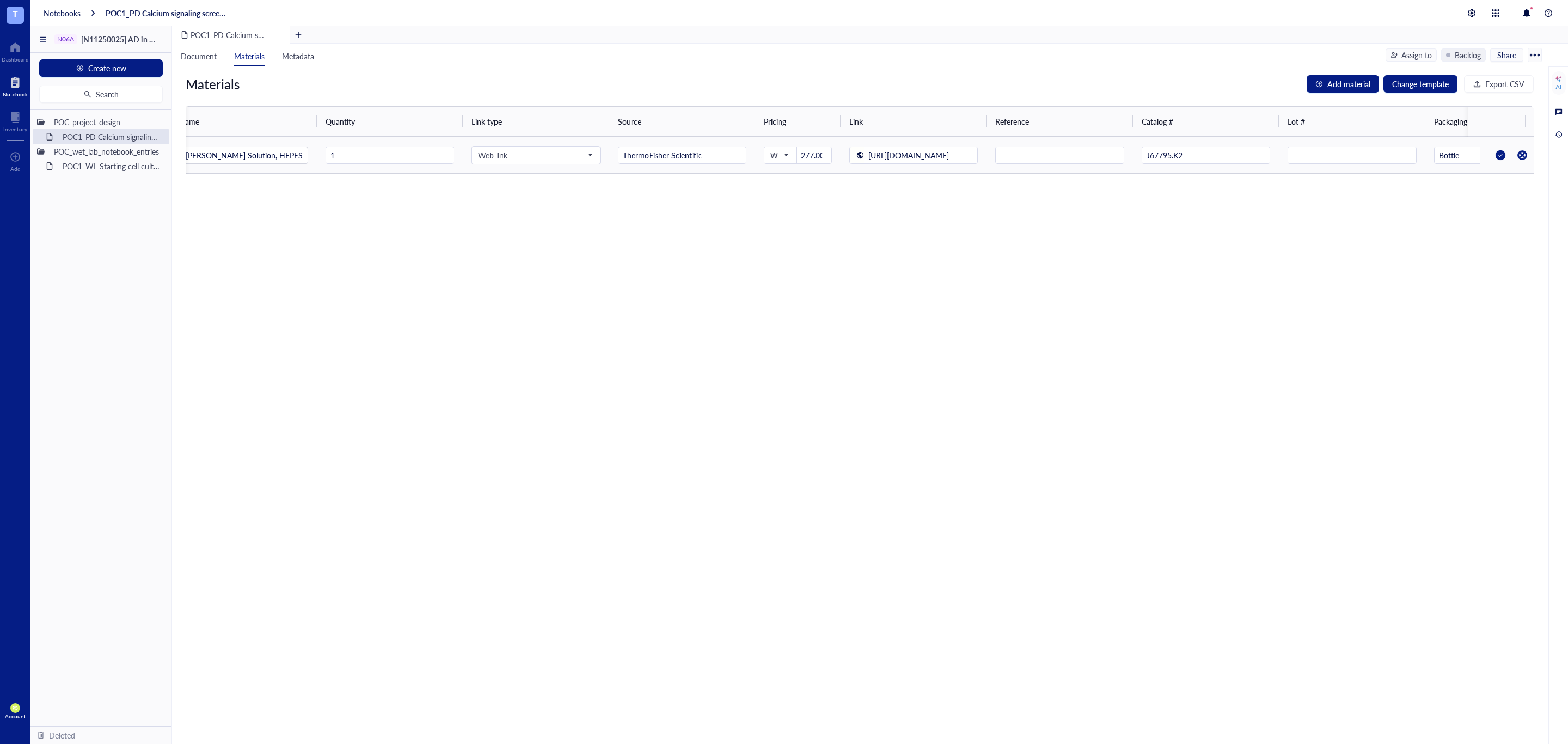
click at [1492, 156] on div at bounding box center [1501, 156] width 18 height 18
click at [1294, 258] on div "Materials Add material Change template Export CSV Name Quantity Link type Sourc…" at bounding box center [860, 405] width 1375 height 677
drag, startPoint x: 204, startPoint y: 69, endPoint x: 202, endPoint y: 62, distance: 7.3
click at [203, 68] on div "Materials Add material Change template Export CSV Name Quantity Link type Sourc…" at bounding box center [860, 405] width 1375 height 677
click at [202, 62] on li "Document" at bounding box center [199, 55] width 53 height 23
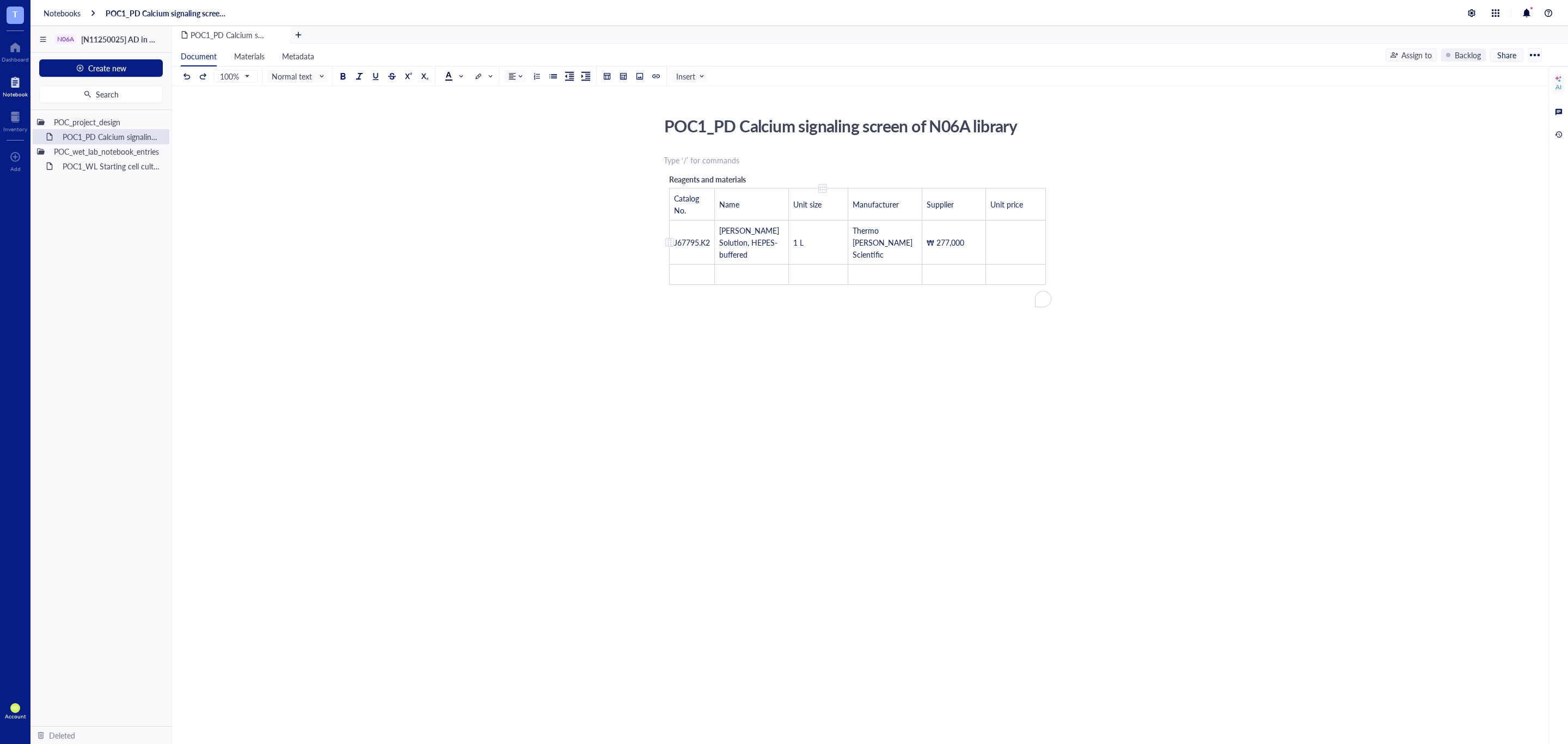
click at [848, 233] on td "Thermo Fisher Scientific" at bounding box center [884, 243] width 74 height 44
drag, startPoint x: 1068, startPoint y: 348, endPoint x: 1062, endPoint y: 342, distance: 8.5
click at [1065, 347] on div "POC1_PD Calcium signaling screen of N06A library POC1_PD Calcium signaling scre…" at bounding box center [858, 307] width 1372 height 389
drag, startPoint x: 1045, startPoint y: 335, endPoint x: 636, endPoint y: 191, distance: 433.6
click at [635, 196] on div "POC1_PD Calcium signaling screen of N06A library POC1_PD Calcium signaling scre…" at bounding box center [858, 307] width 1372 height 389
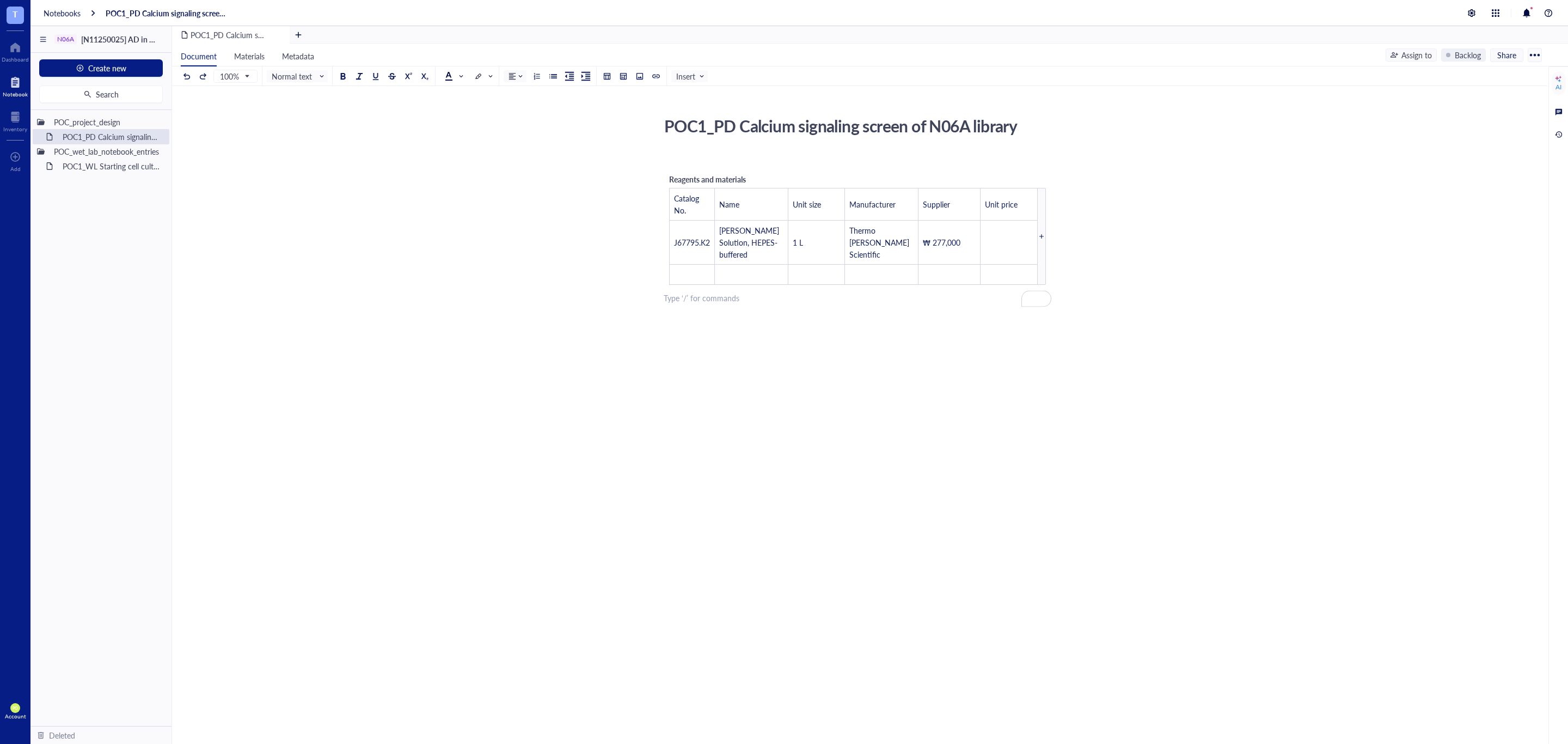
click at [686, 181] on span "Reagents and materials" at bounding box center [708, 179] width 76 height 11
click at [716, 165] on div "﻿" at bounding box center [858, 160] width 388 height 11
click at [735, 180] on span "Reagents and materials" at bounding box center [708, 179] width 76 height 11
drag, startPoint x: 746, startPoint y: 183, endPoint x: 714, endPoint y: 206, distance: 39.4
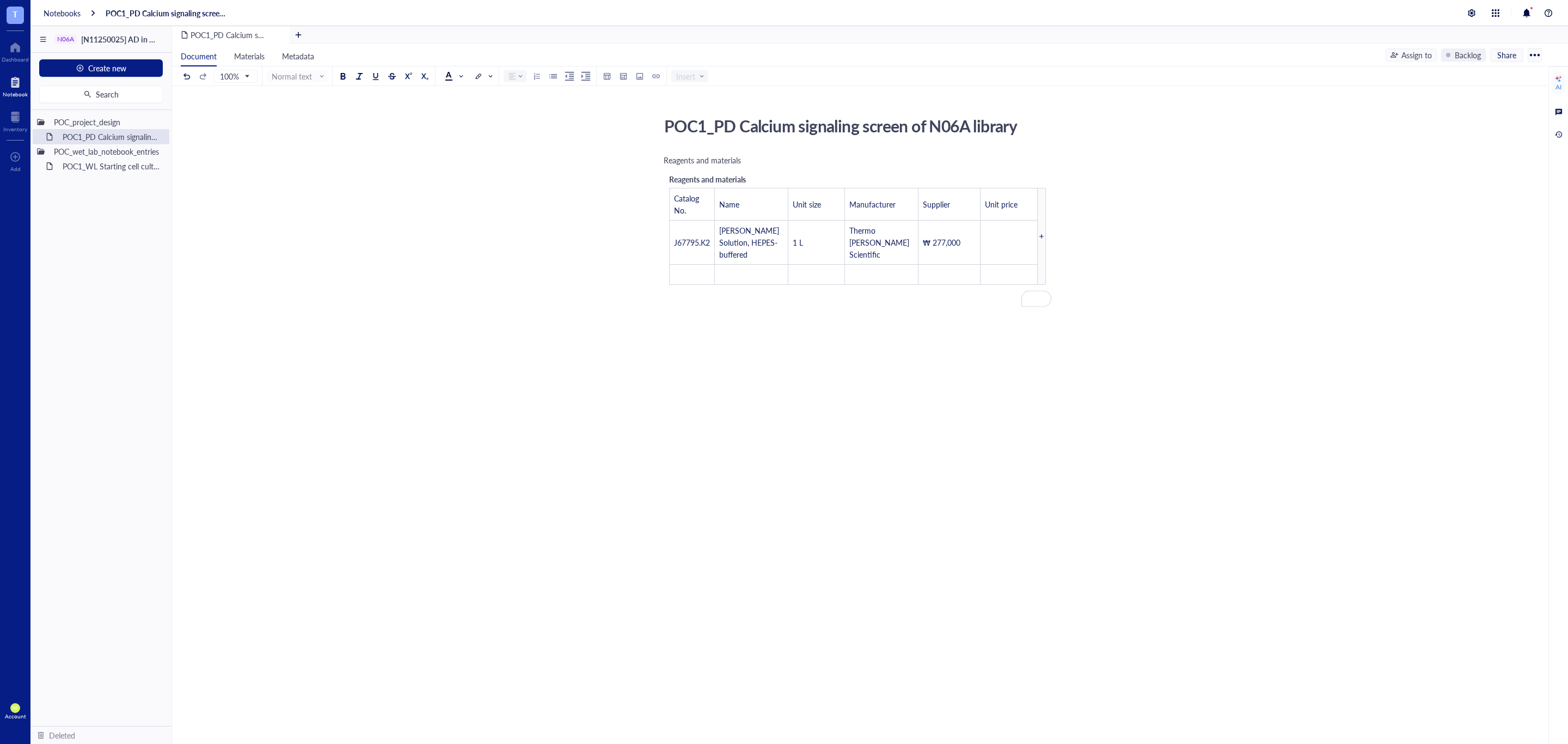
click at [714, 206] on div "To enrich screen reader interactions, please activate Accessibility in Grammarl…" at bounding box center [714, 204] width 1 height 32
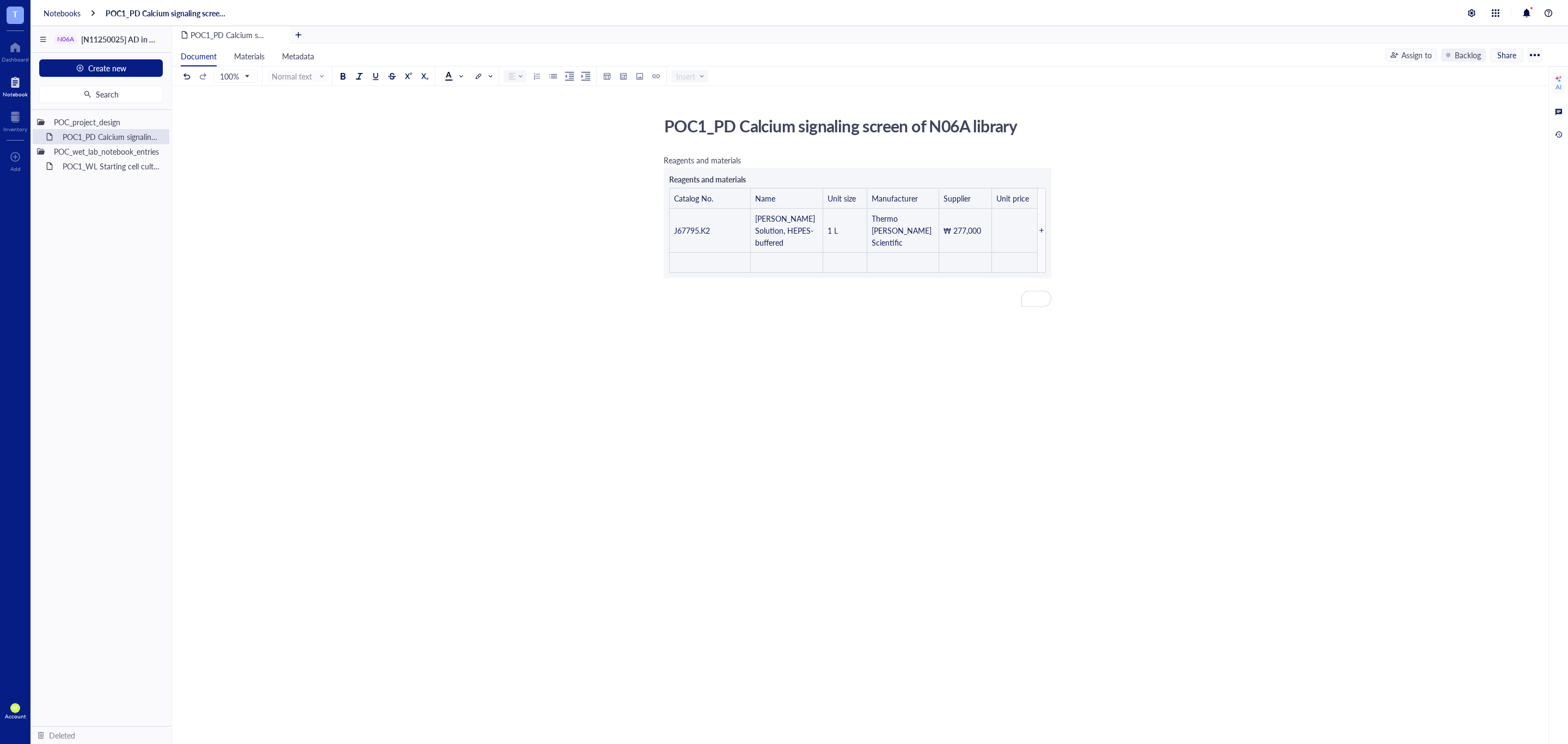
drag, startPoint x: 943, startPoint y: 292, endPoint x: 1048, endPoint y: 328, distance: 111.0
click at [819, 360] on div "Reagents and materials Reagents and materials Catalog No. Name Unit size Manufa…" at bounding box center [858, 321] width 388 height 337
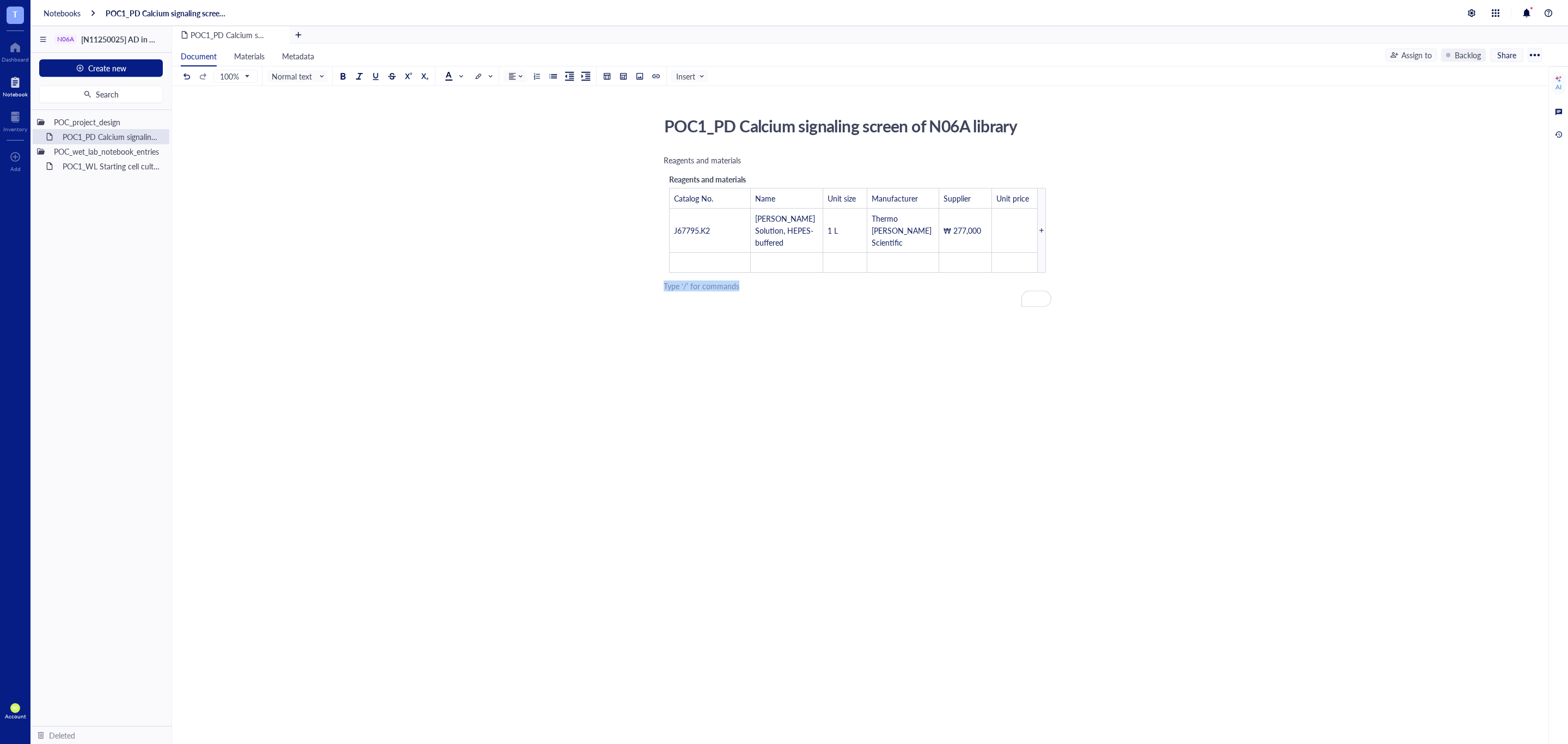
drag, startPoint x: 1080, startPoint y: 374, endPoint x: 663, endPoint y: 188, distance: 456.6
click at [663, 188] on div "POC1_PD Calcium signaling screen of N06A library POC1_PD Calcium signaling scre…" at bounding box center [858, 300] width 1372 height 378
click at [806, 146] on div "POC1_PD Calcium signaling screen of N06A library POC1_PD Calcium signaling scre…" at bounding box center [858, 245] width 1372 height 267
click at [802, 165] on div "Reagents and materials" at bounding box center [858, 160] width 388 height 11
click at [252, 54] on span "Materials" at bounding box center [249, 56] width 30 height 11
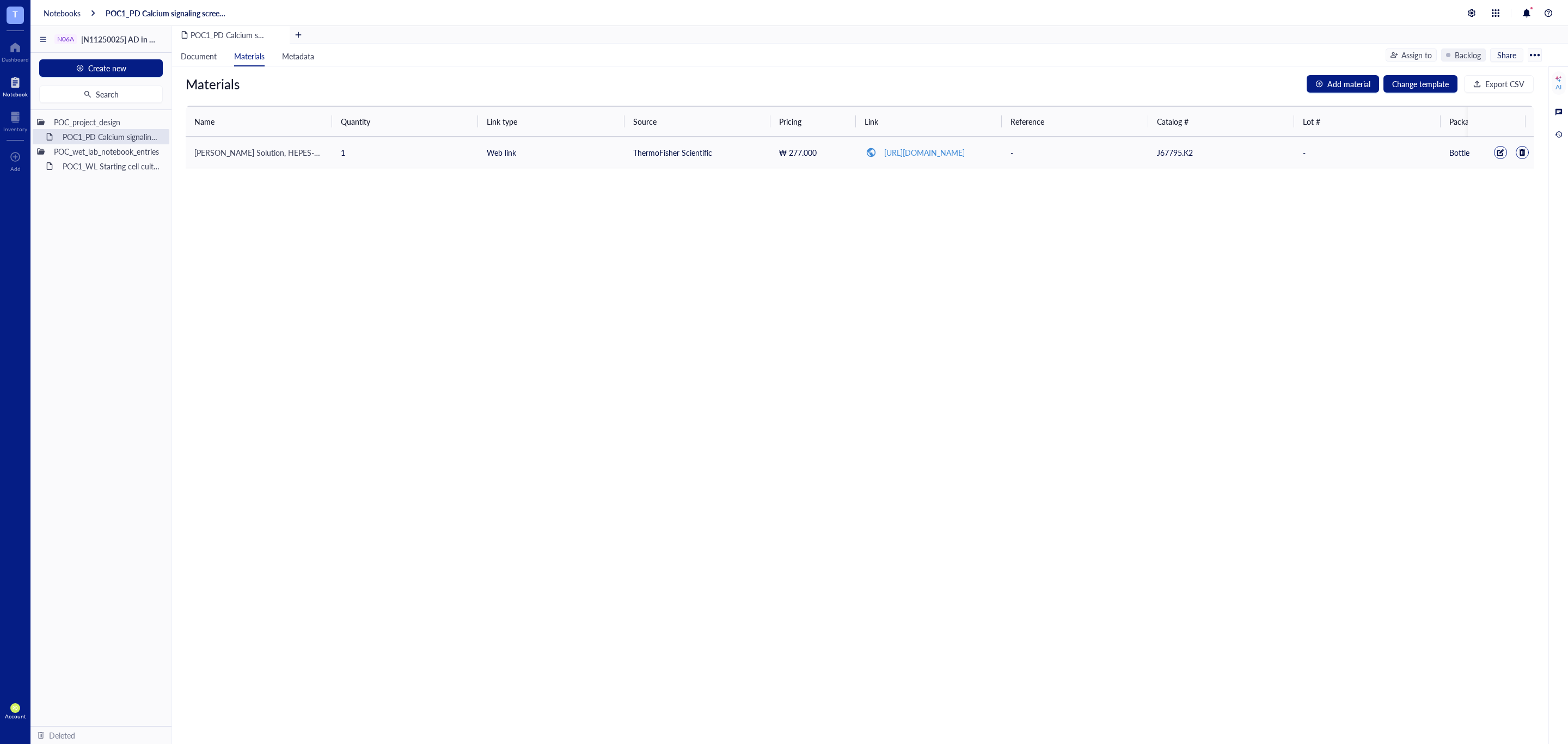
click at [294, 149] on span "Krebs-Ringer Solution, HEPES-buffered" at bounding box center [268, 152] width 148 height 11
click at [1494, 156] on div at bounding box center [1500, 152] width 13 height 13
click at [207, 156] on span "Krebs-Ringer Solution, HEPES-buffered" at bounding box center [268, 152] width 148 height 11
click at [196, 154] on span "Krebs-Ringer Solution, HEPES-buffered" at bounding box center [268, 152] width 148 height 11
click at [1497, 154] on div at bounding box center [1500, 152] width 8 height 8
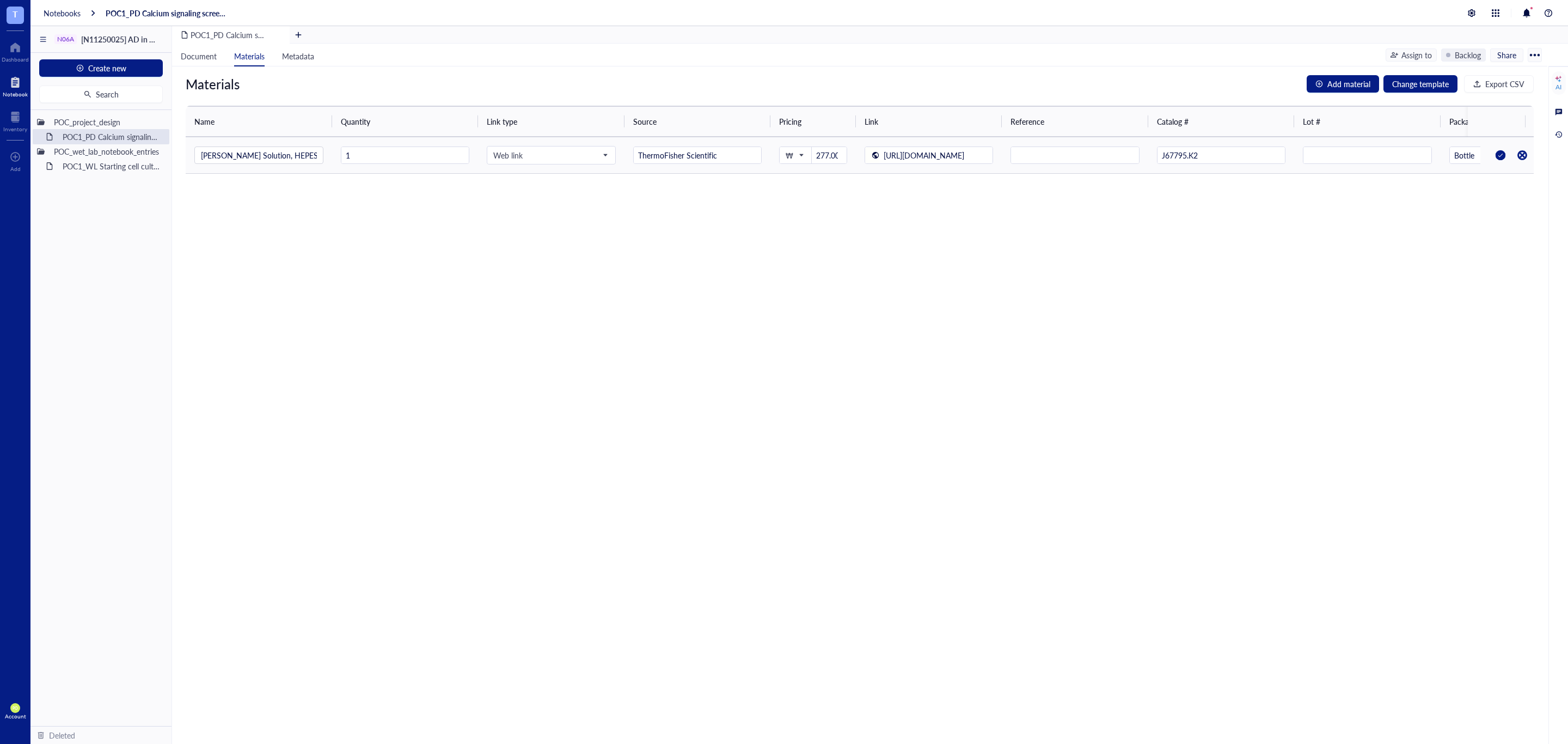
scroll to position [0, 16]
click at [208, 157] on input "Krebs-Ringer Solution, HEPES-buffered" at bounding box center [259, 155] width 116 height 16
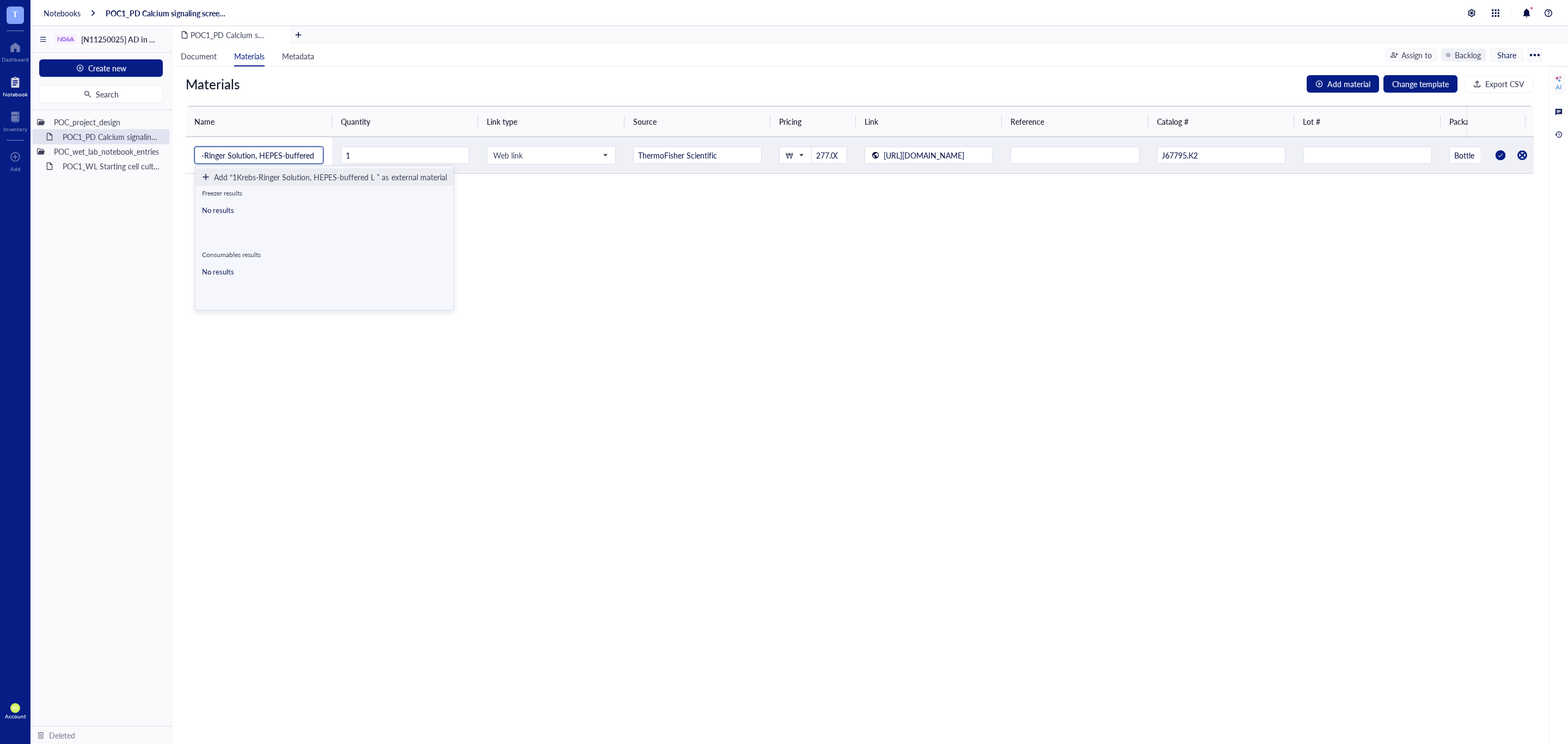
scroll to position [0, 27]
type input "1Krebs-Ringer Solution, HEPES-buffered L"
click at [1492, 154] on div at bounding box center [1501, 156] width 18 height 18
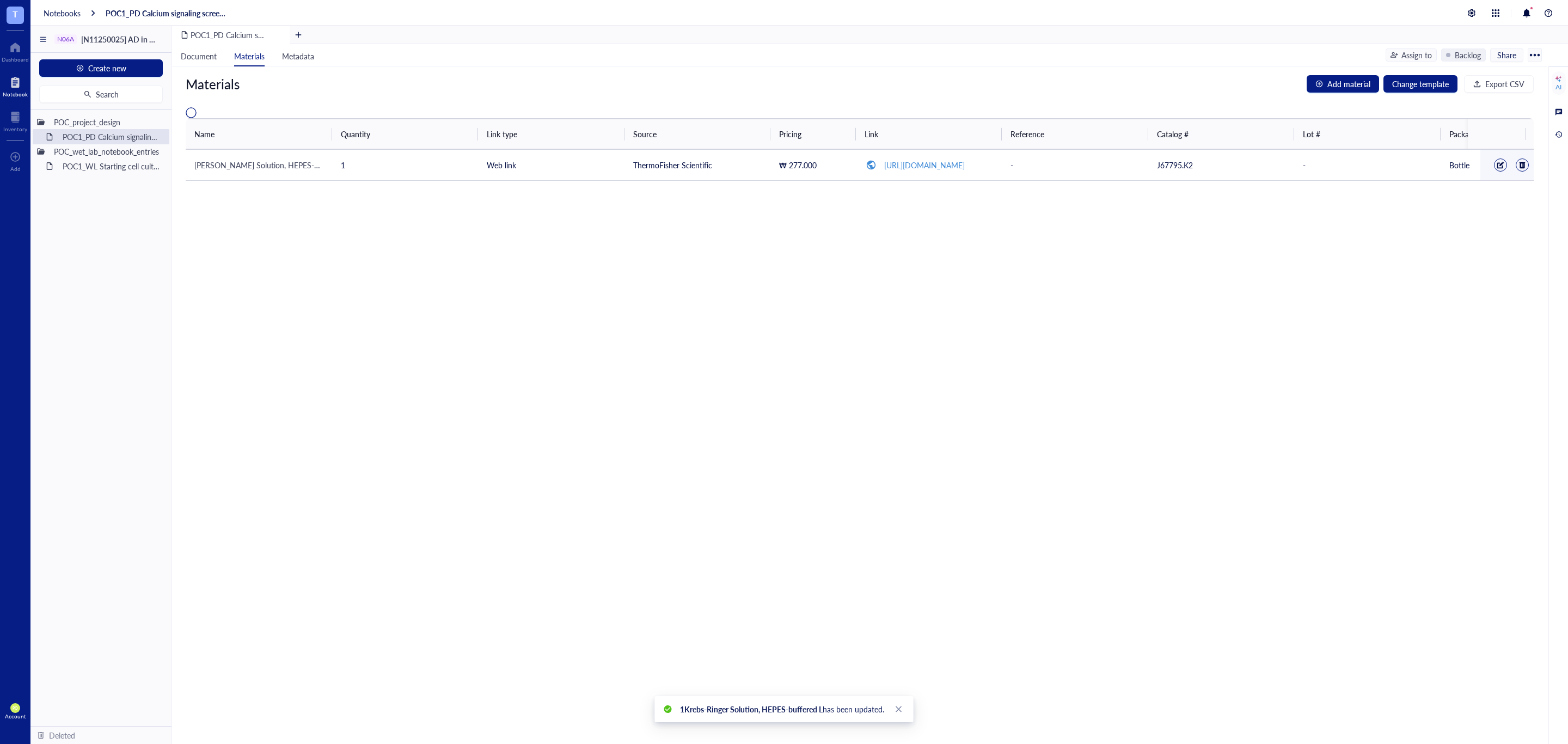
click at [1002, 293] on div "Materials Add material Change template Export CSV Name Quantity Link type Sourc…" at bounding box center [860, 405] width 1375 height 677
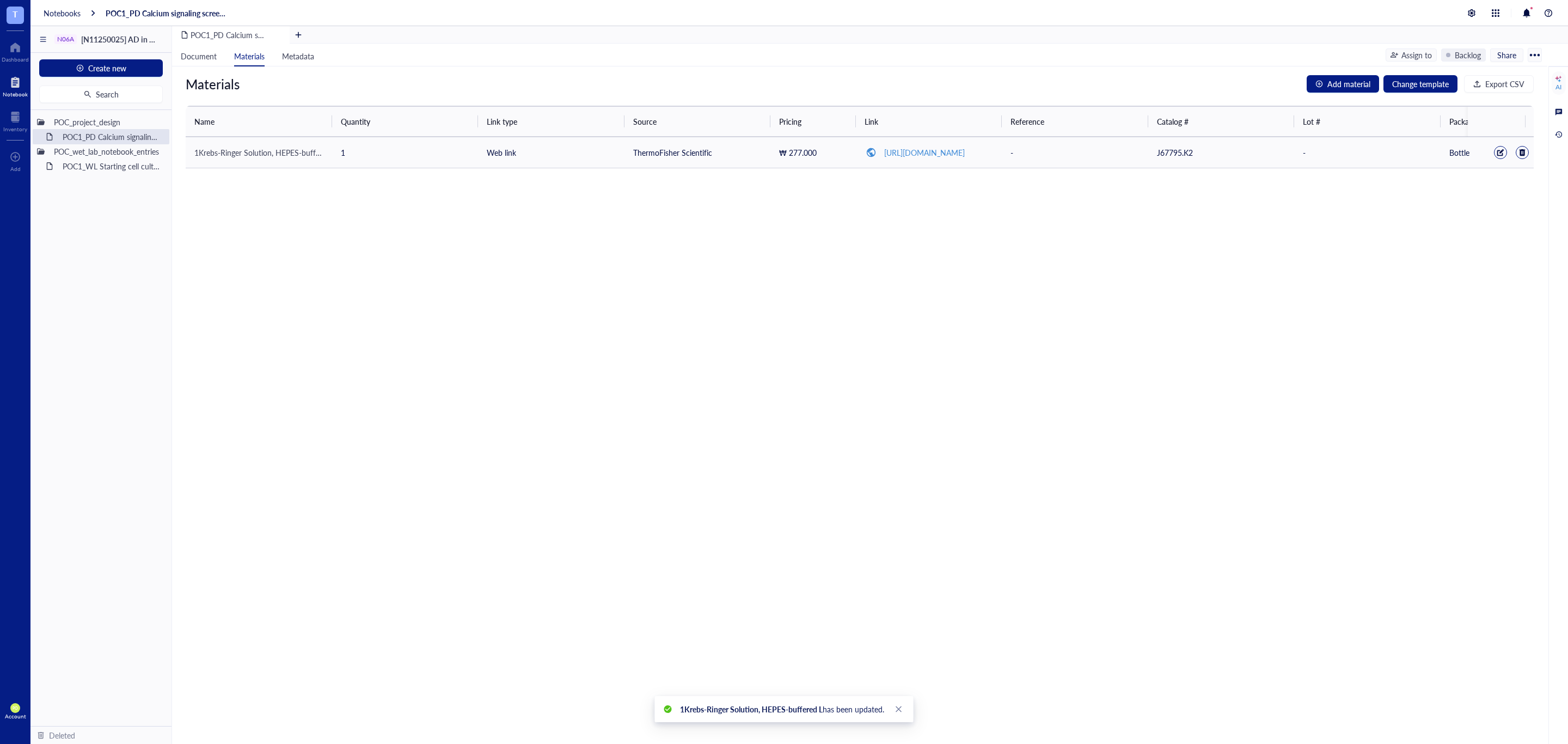
click at [196, 148] on span "1Krebs-Ringer Solution, HEPES-buffered L" at bounding box center [266, 152] width 142 height 11
click at [1492, 152] on div at bounding box center [1511, 152] width 40 height 13
click at [1497, 154] on div at bounding box center [1500, 152] width 8 height 8
click at [206, 156] on input "1Krebs-Ringer Solution, HEPES-buffered L" at bounding box center [259, 155] width 116 height 16
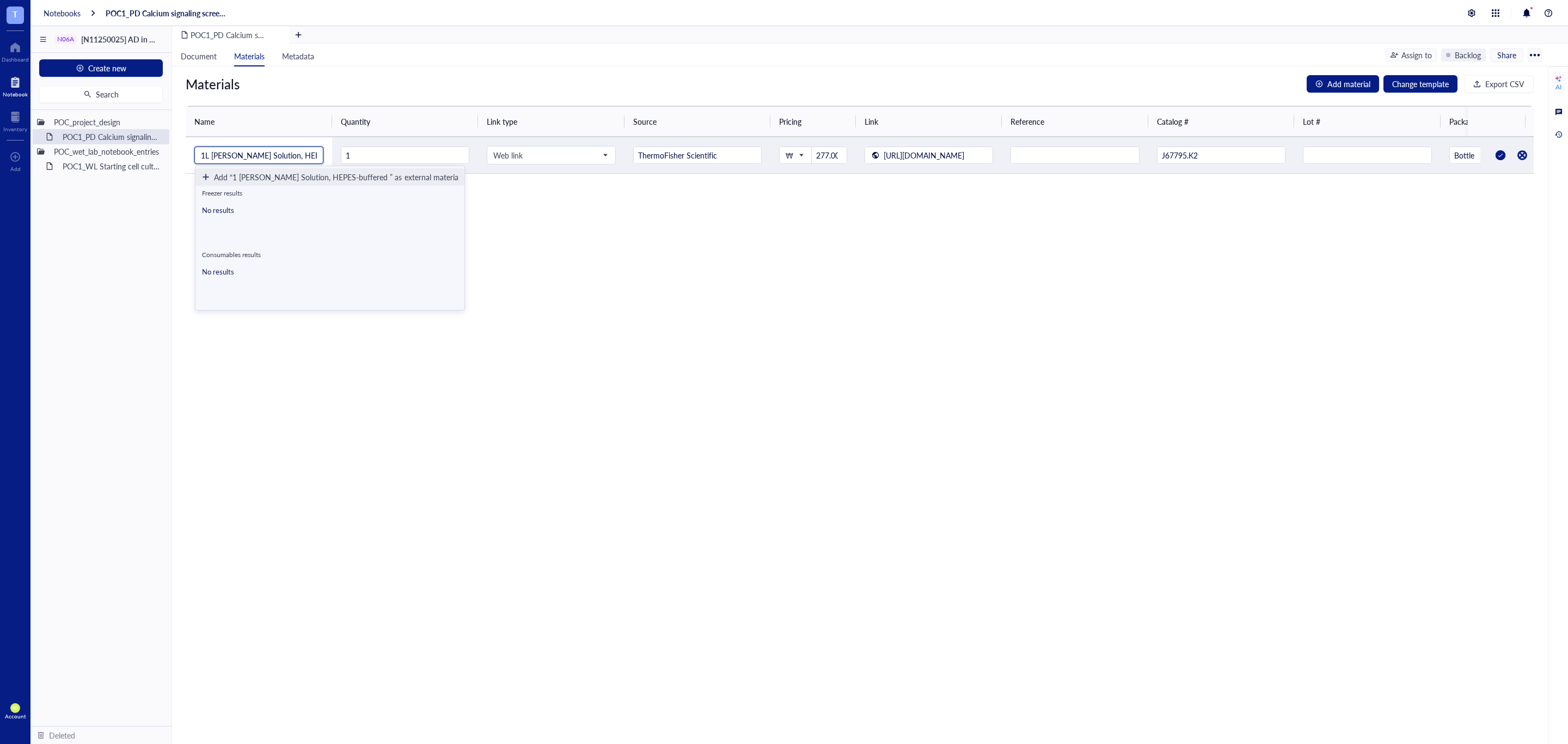
scroll to position [0, 25]
click at [192, 143] on div "Name Quantity Link type Source Pricing Link Reference Catalog # Lot # Packaging…" at bounding box center [860, 140] width 1348 height 68
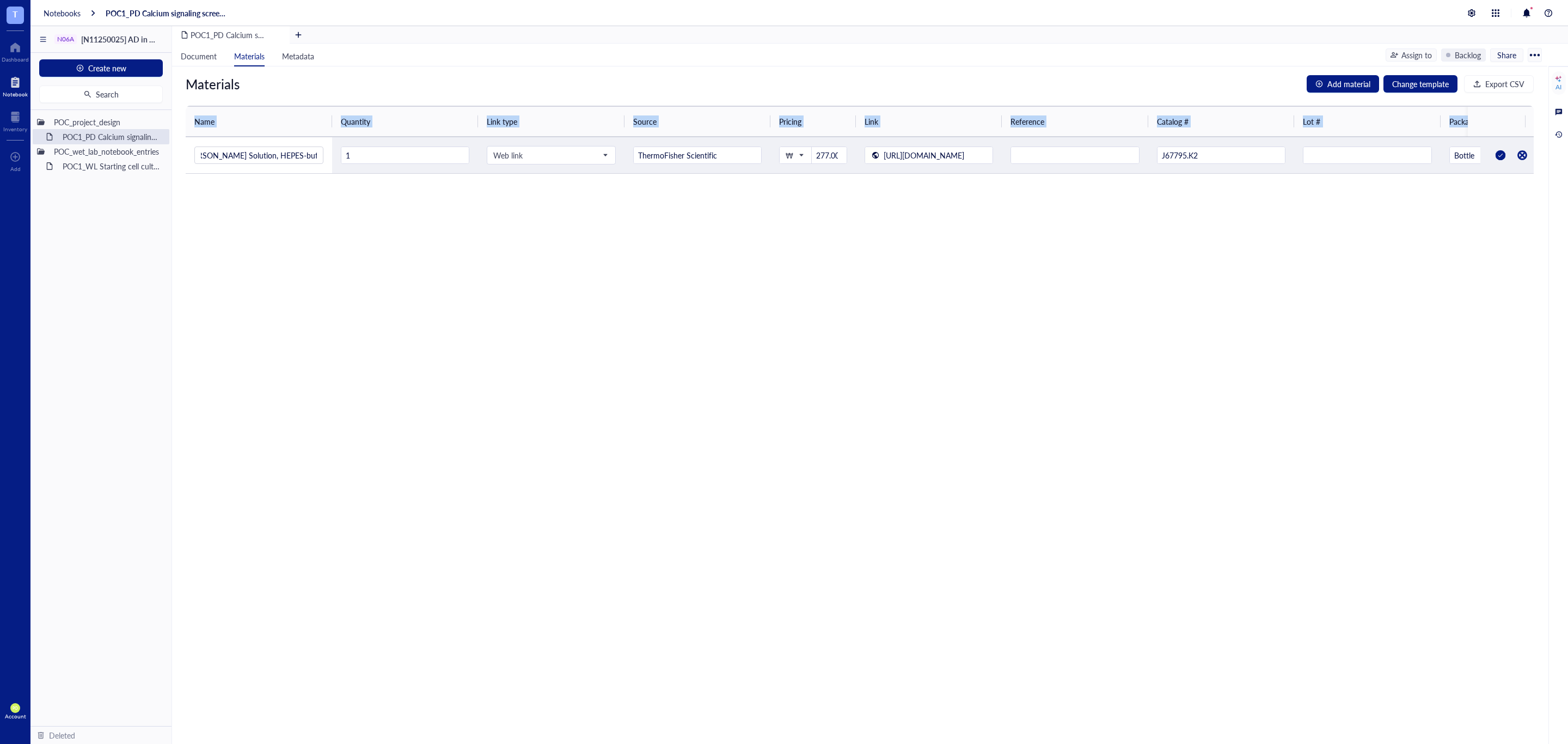
scroll to position [0, 0]
click at [204, 154] on input "1L Krebs-Ringer Solution, HEPES-buffered" at bounding box center [259, 155] width 116 height 16
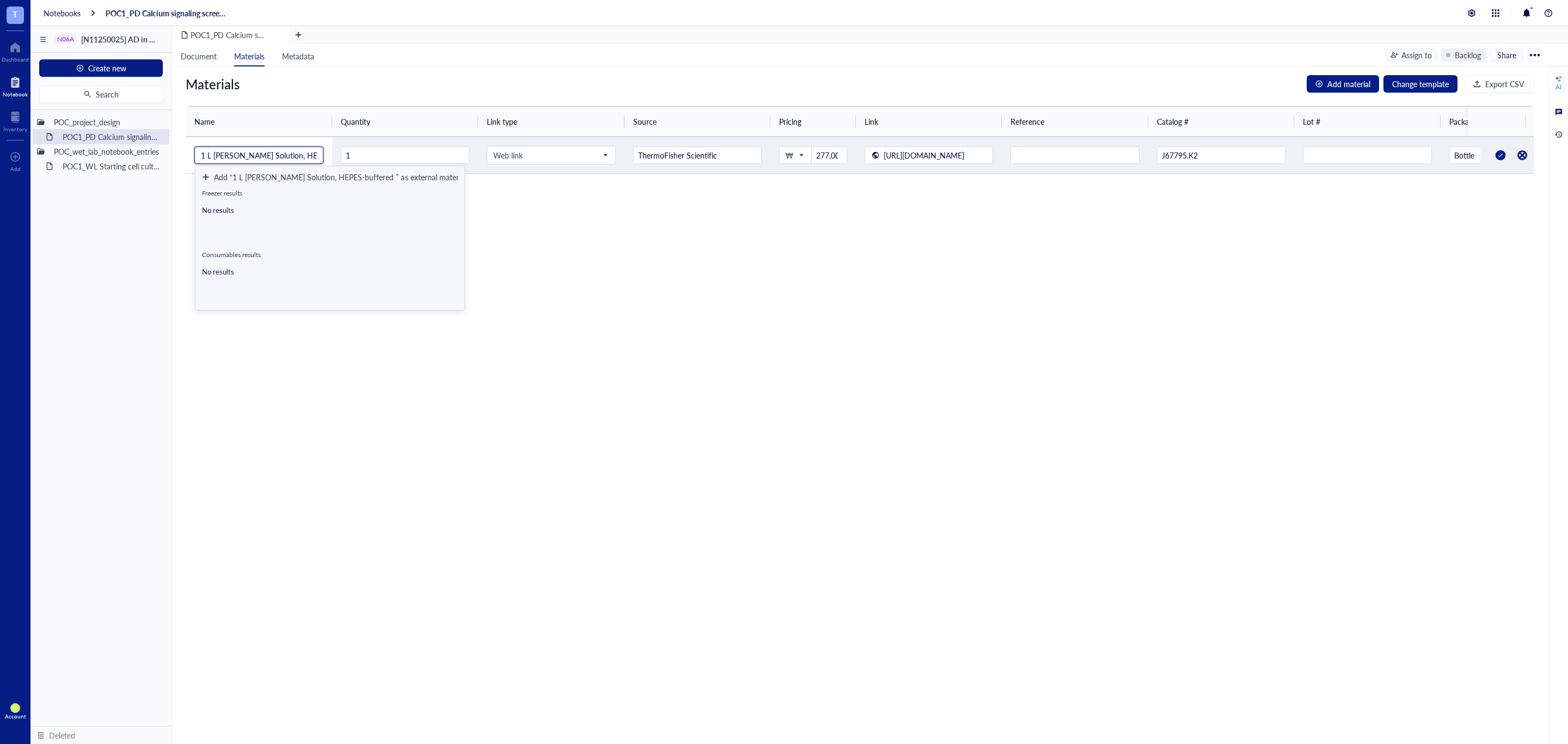
scroll to position [0, 28]
click at [234, 150] on input "1 L Krebs-Ringer Solution, HEPES-buffered" at bounding box center [259, 155] width 116 height 16
drag, startPoint x: 316, startPoint y: 158, endPoint x: 98, endPoint y: 157, distance: 218.0
click at [98, 157] on div "N06A [N11250025] AD in GBM project-POC Create new Search POC_project_design POC…" at bounding box center [799, 397] width 1538 height 744
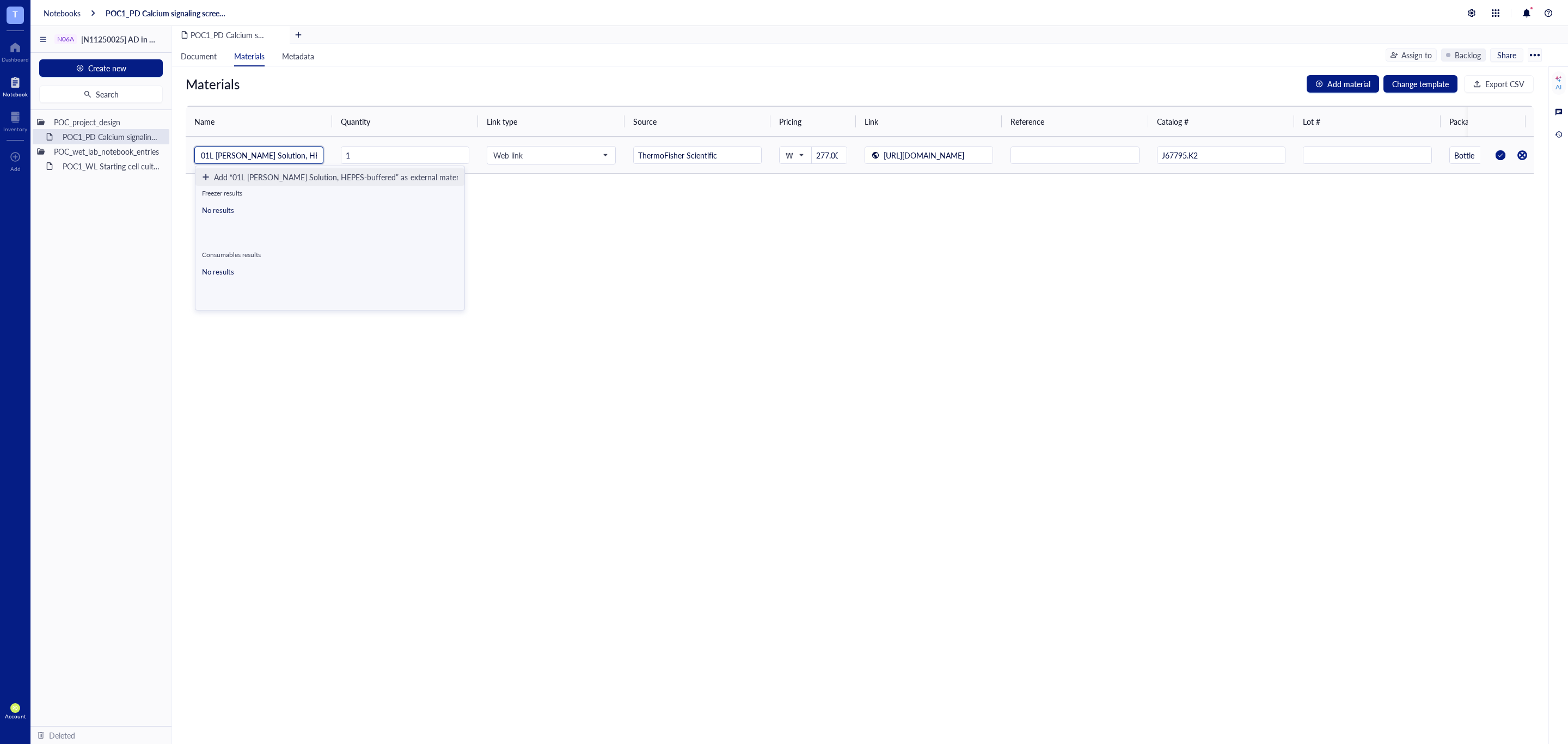
click at [206, 156] on input "01L Krebs-Ringer Solution, HEPES-buffered" at bounding box center [259, 155] width 116 height 16
type input "1L Krebs-Ringer Solution, HEPES-buffered"
click at [1492, 152] on div at bounding box center [1501, 156] width 18 height 18
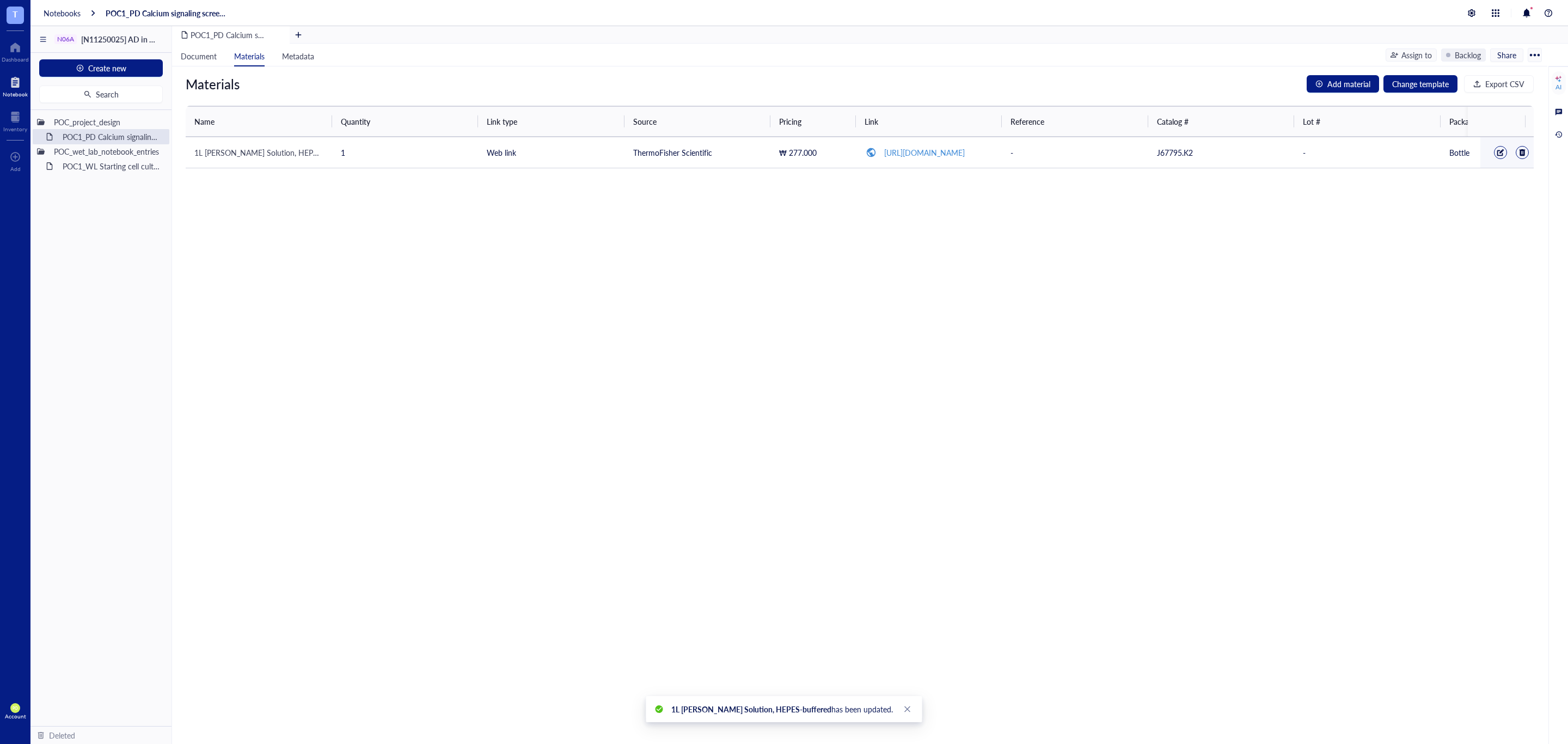
click at [1375, 314] on div "Materials Add material Change template Export CSV Name Quantity Link type Sourc…" at bounding box center [860, 405] width 1375 height 677
click at [497, 352] on div "Materials Add material Change template Export CSV Name Quantity Link type Sourc…" at bounding box center [860, 405] width 1375 height 677
click at [203, 56] on span "Document" at bounding box center [198, 56] width 36 height 11
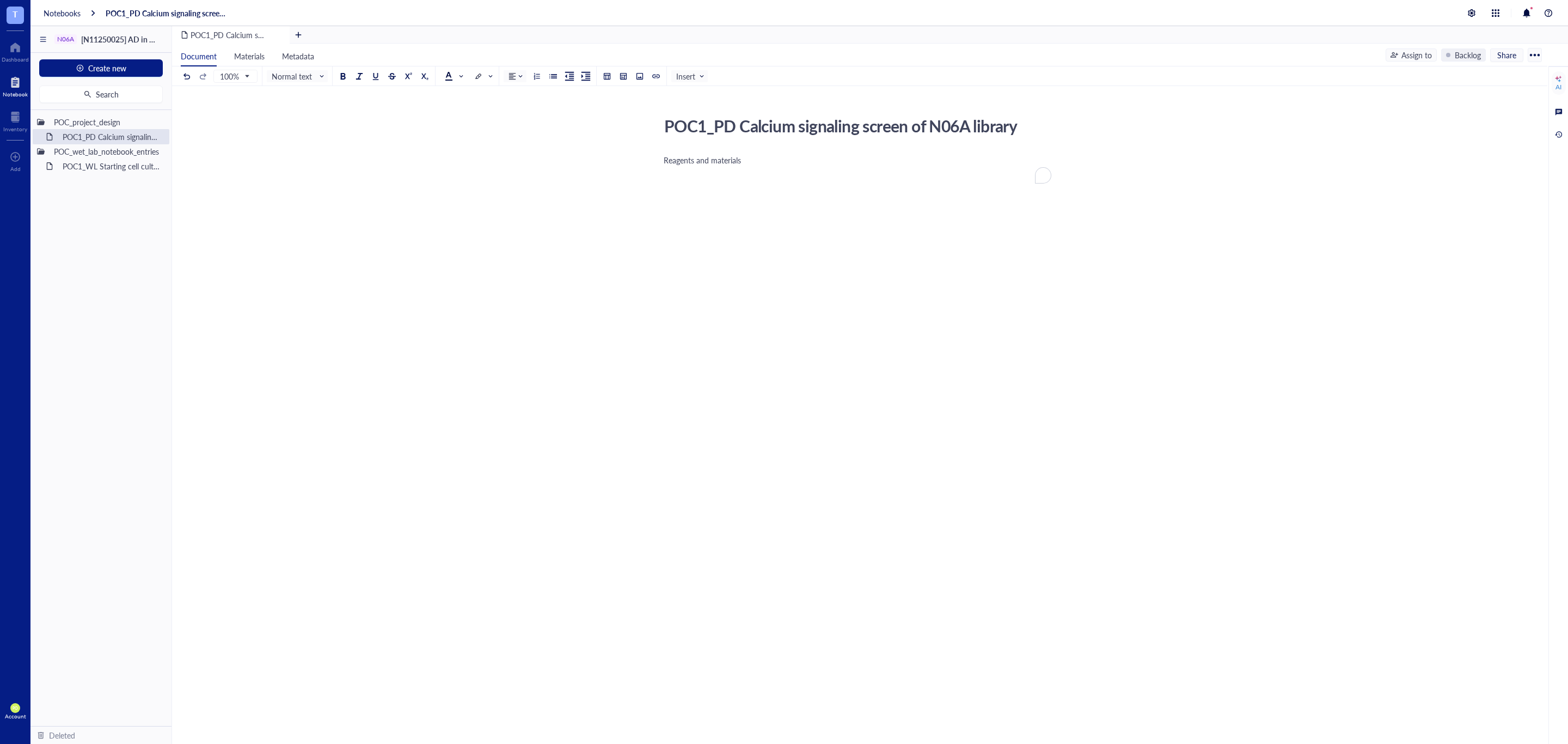
click at [852, 164] on div "Reagents and materials" at bounding box center [858, 160] width 388 height 11
click at [15, 52] on div at bounding box center [15, 47] width 28 height 18
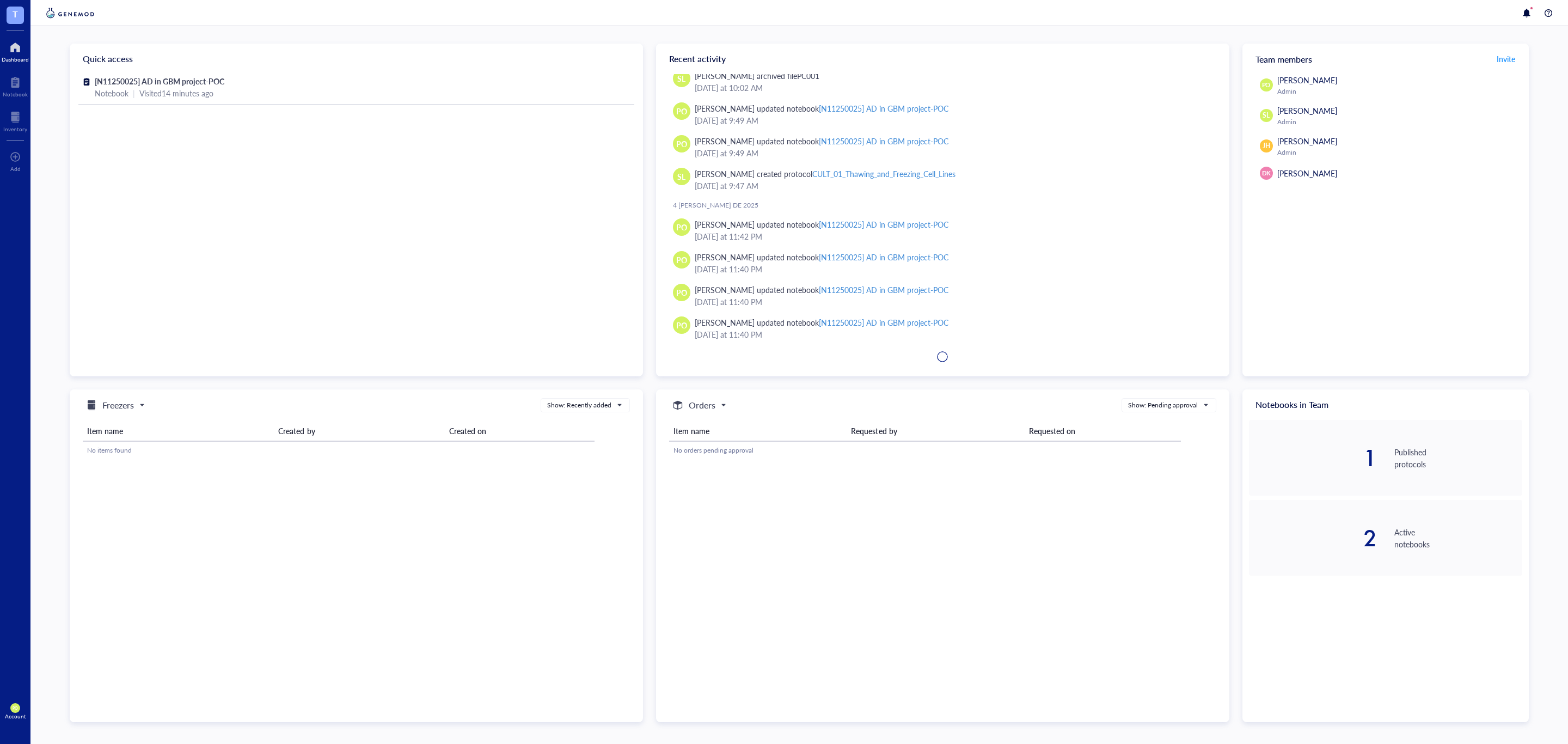
scroll to position [700, 0]
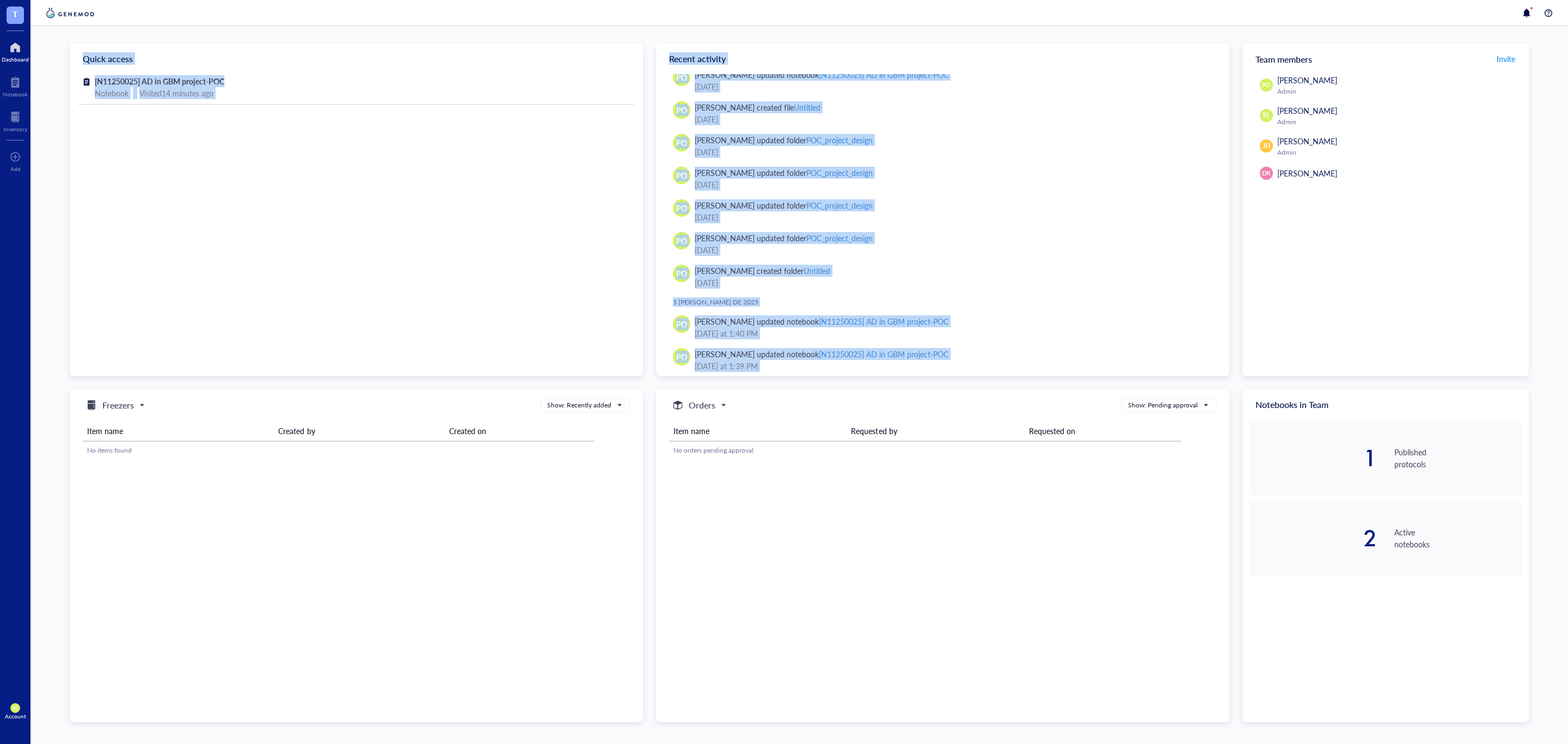
drag, startPoint x: 1226, startPoint y: 243, endPoint x: 1225, endPoint y: 64, distance: 179.0
click at [1212, 18] on div "Quick access [N11250025] AD in GBM project-POC Notebook | Visited 14 minutes ag…" at bounding box center [799, 372] width 1538 height 744
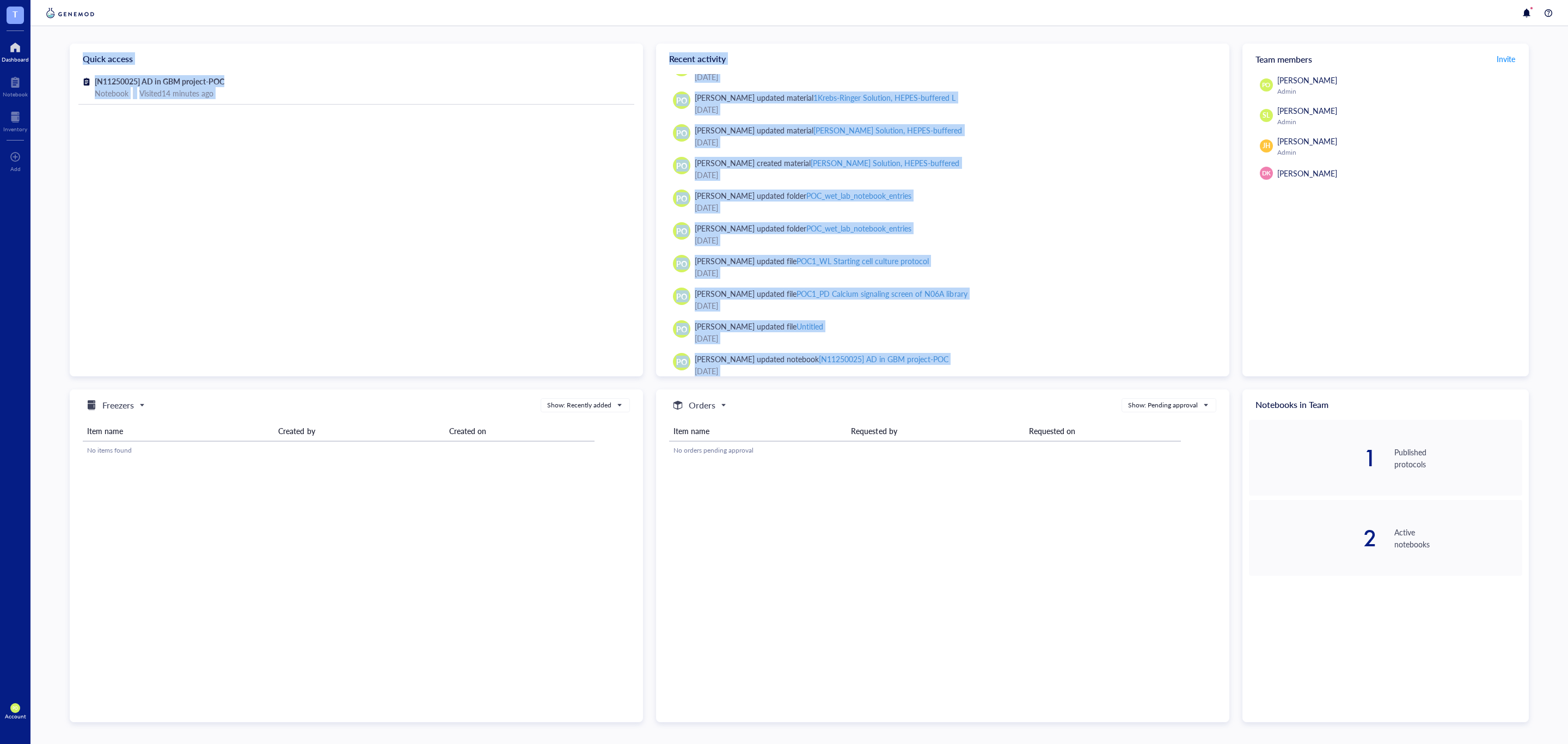
scroll to position [0, 0]
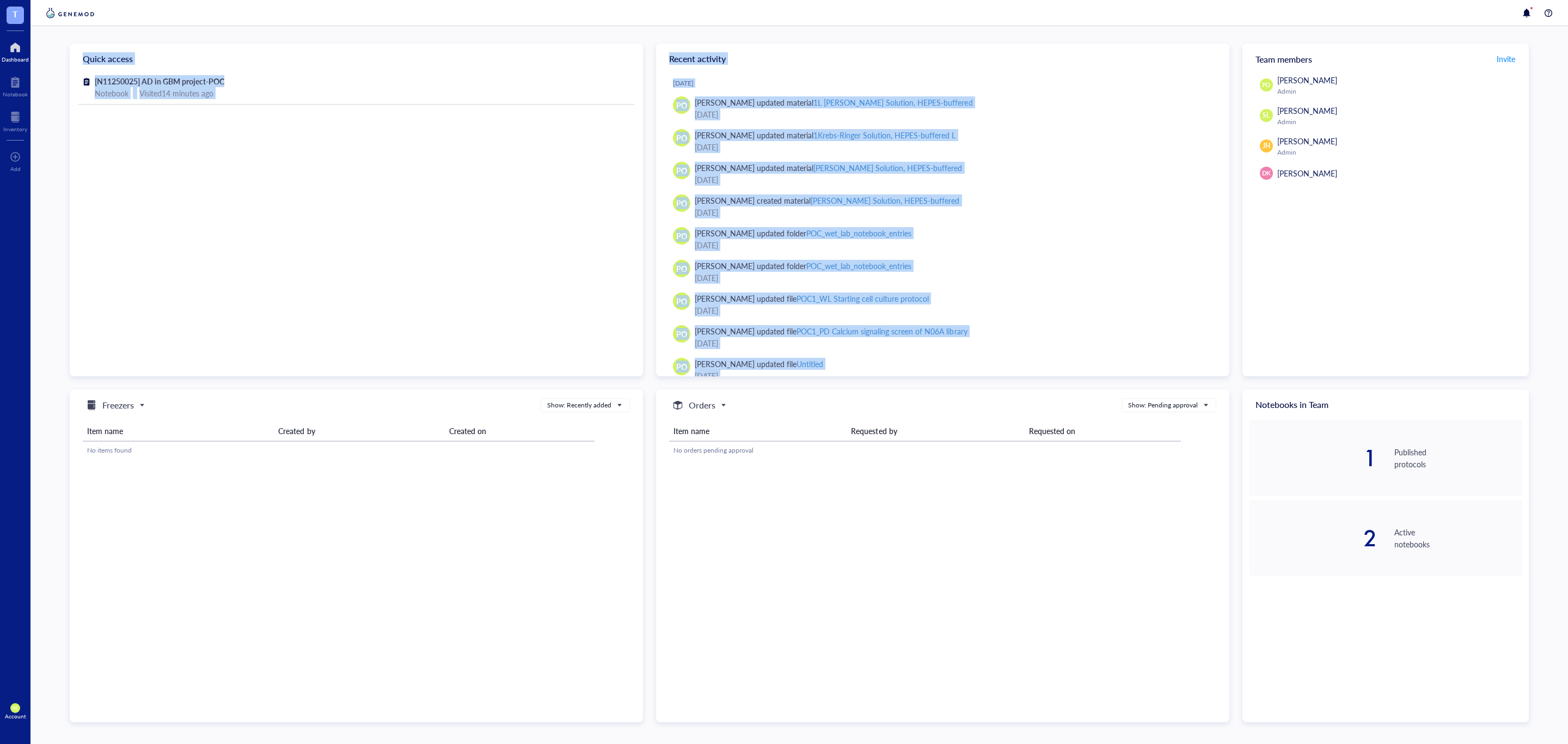
drag, startPoint x: 1215, startPoint y: 13, endPoint x: 1201, endPoint y: 27, distance: 19.8
click at [1215, 13] on div at bounding box center [799, 12] width 1538 height 26
click at [404, 31] on div "Quick access [N11250025] AD in GBM project-POC Notebook | Visited 14 minutes ag…" at bounding box center [799, 384] width 1538 height 717
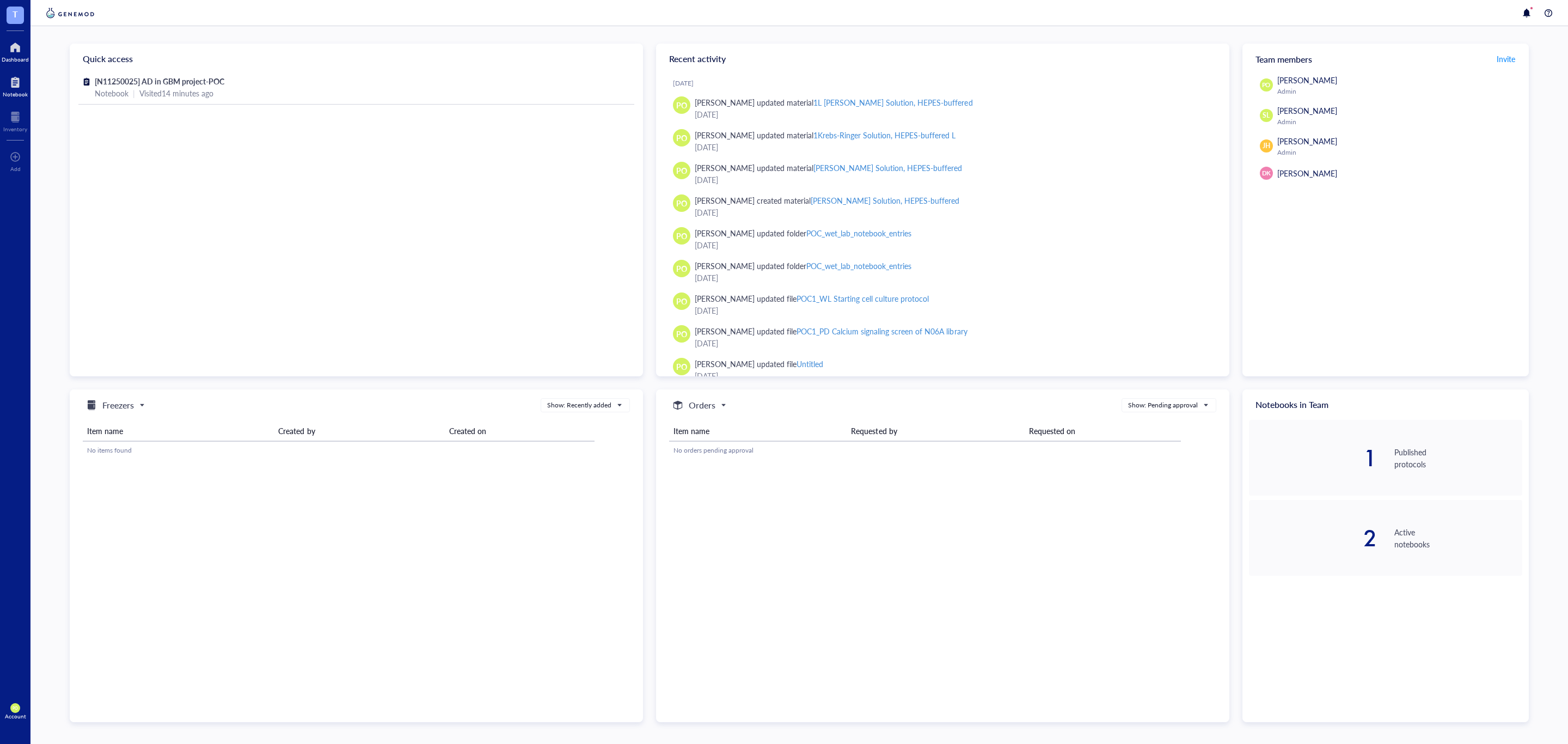
click at [12, 84] on div at bounding box center [15, 83] width 25 height 18
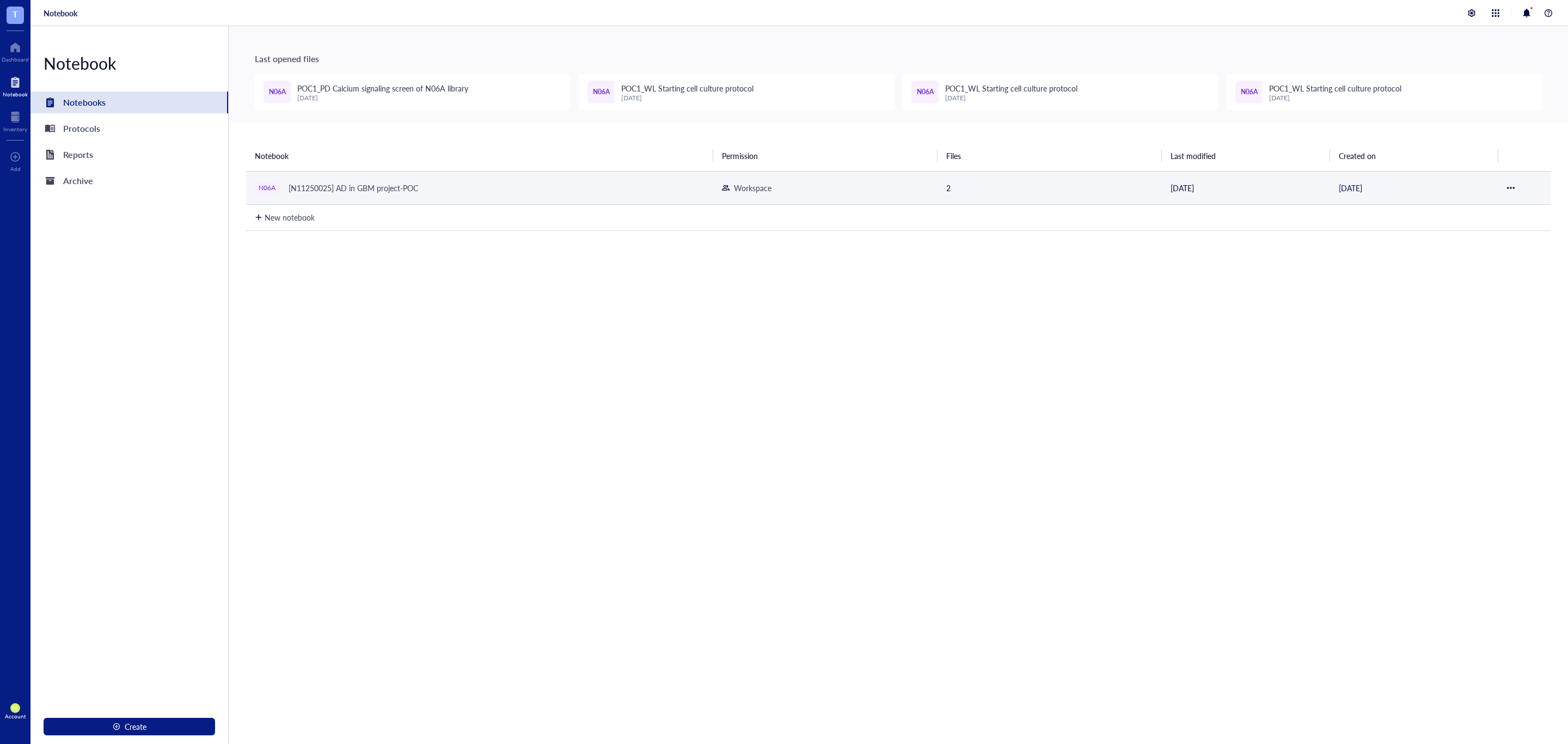
click at [392, 185] on div "[N11250025] AD in GBM project-POC" at bounding box center [353, 188] width 140 height 15
click at [949, 193] on td "2" at bounding box center [1050, 187] width 224 height 33
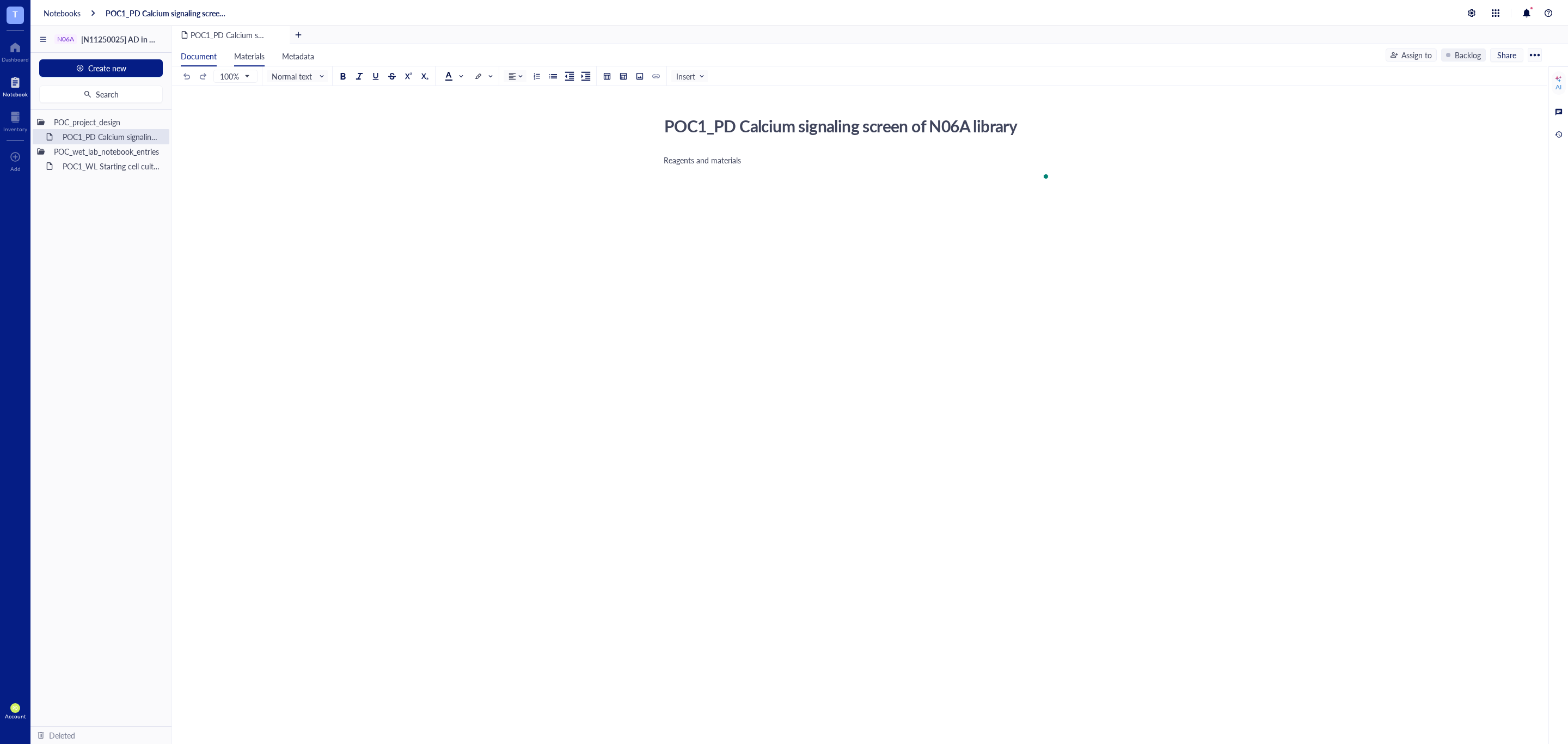
click at [250, 59] on span "Materials" at bounding box center [249, 56] width 30 height 11
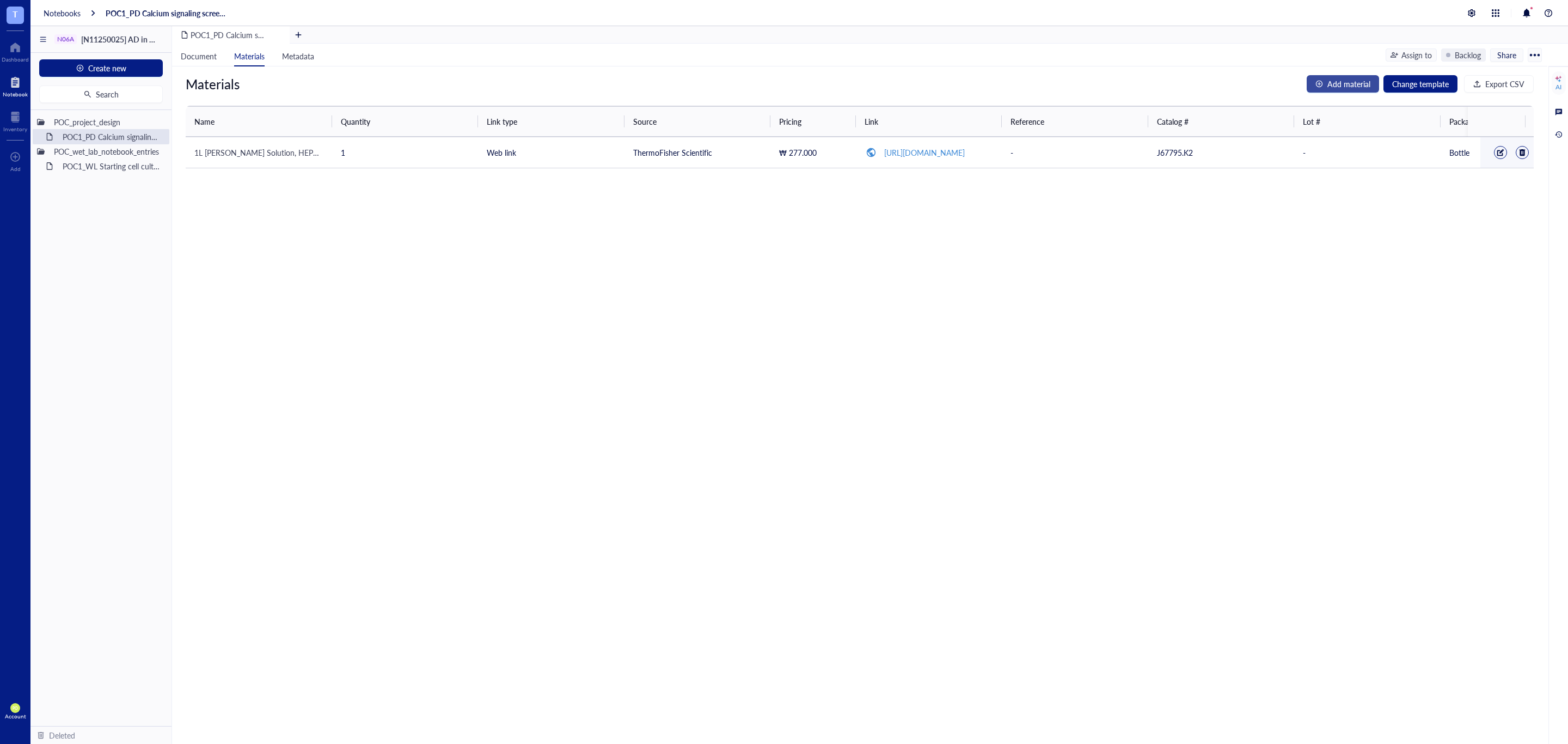
click at [1345, 85] on span "Add material" at bounding box center [1349, 84] width 43 height 12
click at [227, 148] on input "search" at bounding box center [259, 155] width 116 height 16
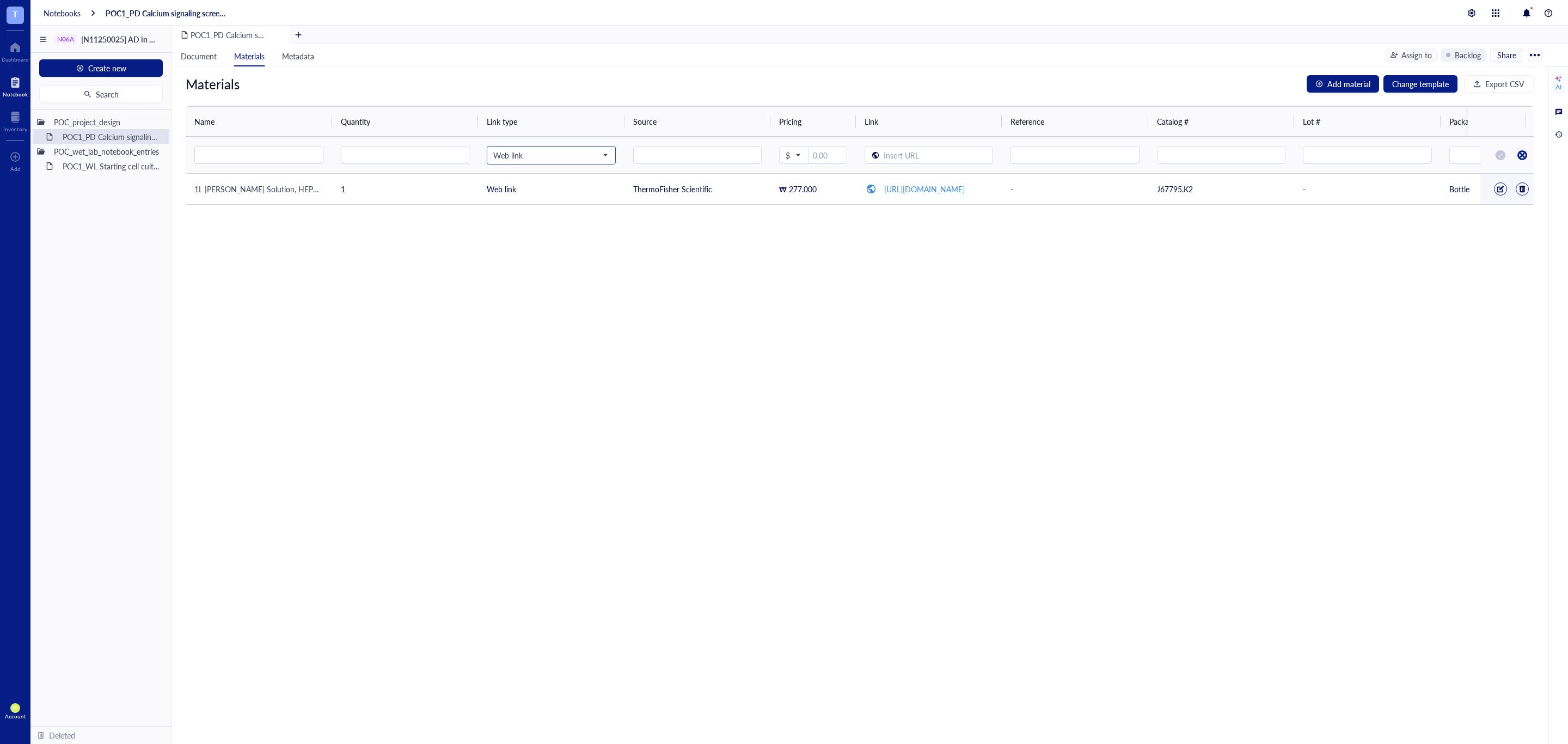
click at [564, 158] on span "Web link" at bounding box center [550, 155] width 114 height 10
click at [564, 157] on span "Web link" at bounding box center [550, 155] width 114 height 10
click at [612, 290] on div "Materials Add material Change template Export CSV Name Quantity Link type Sourc…" at bounding box center [860, 405] width 1375 height 677
click at [265, 160] on input "search" at bounding box center [259, 155] width 116 height 16
click at [381, 162] on input "number" at bounding box center [405, 156] width 128 height 18
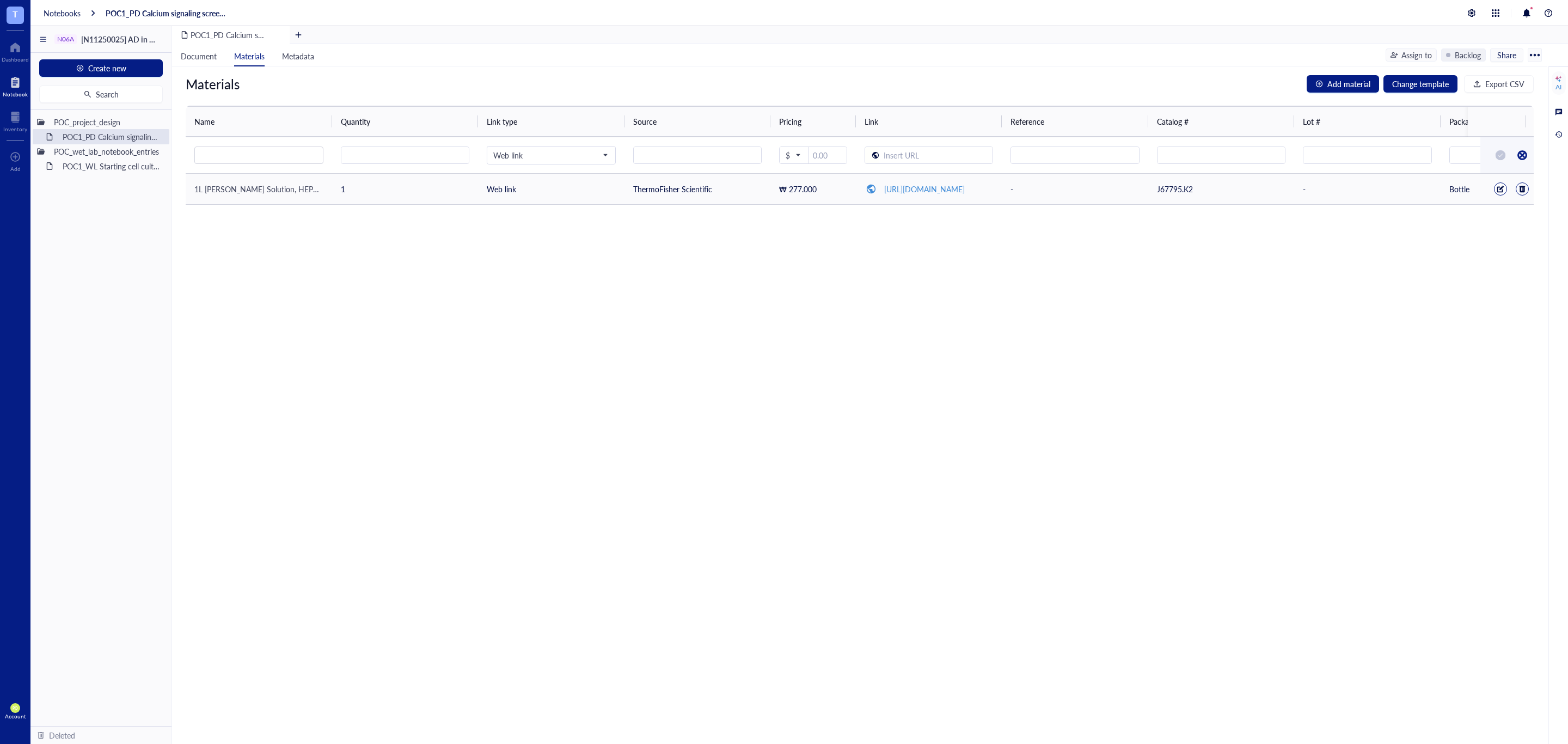
click at [1497, 188] on div at bounding box center [1500, 188] width 8 height 8
click at [368, 196] on input "1" at bounding box center [405, 192] width 128 height 18
click at [1492, 188] on div at bounding box center [1501, 192] width 18 height 18
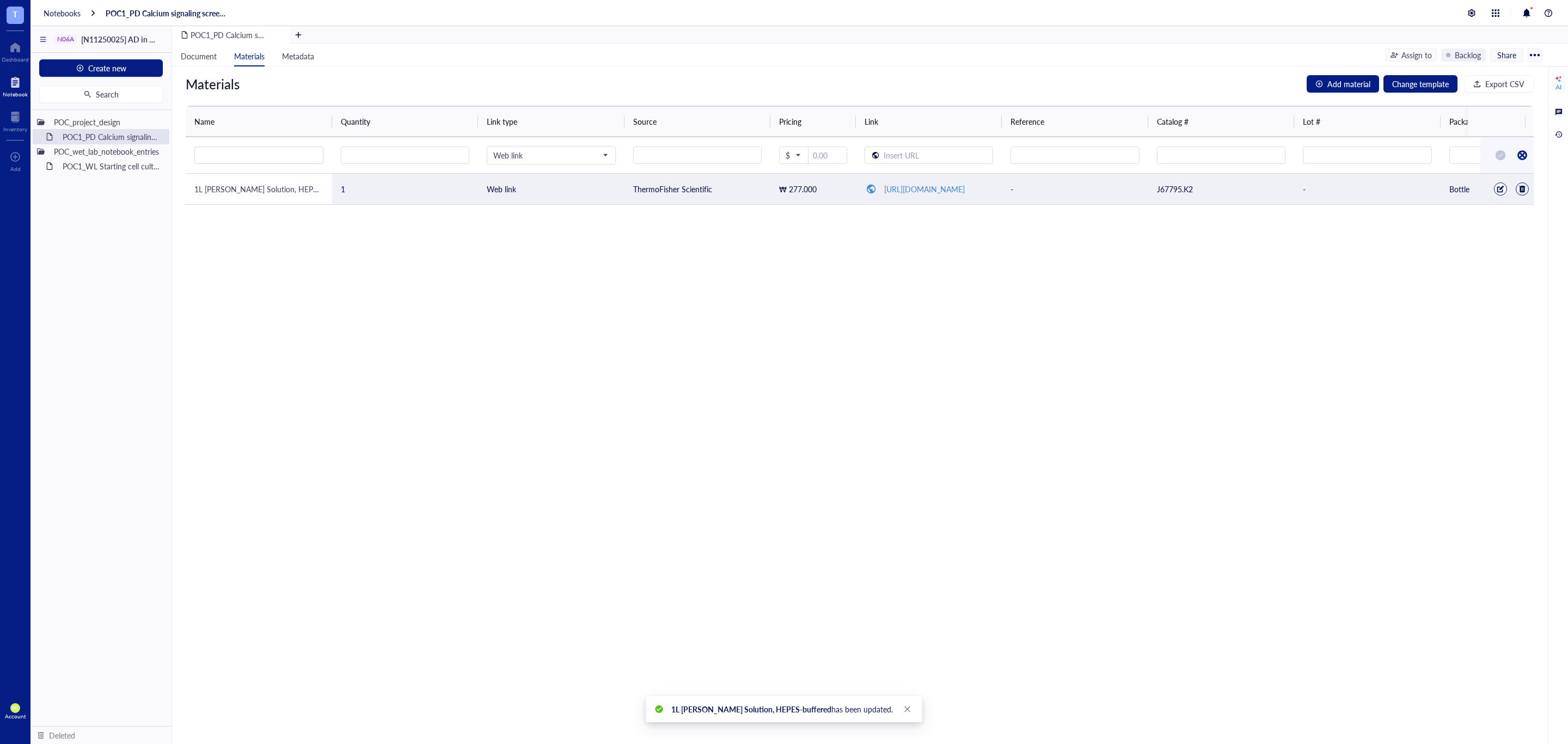
click at [1494, 189] on div at bounding box center [1500, 188] width 13 height 13
click at [1497, 189] on div at bounding box center [1500, 188] width 8 height 8
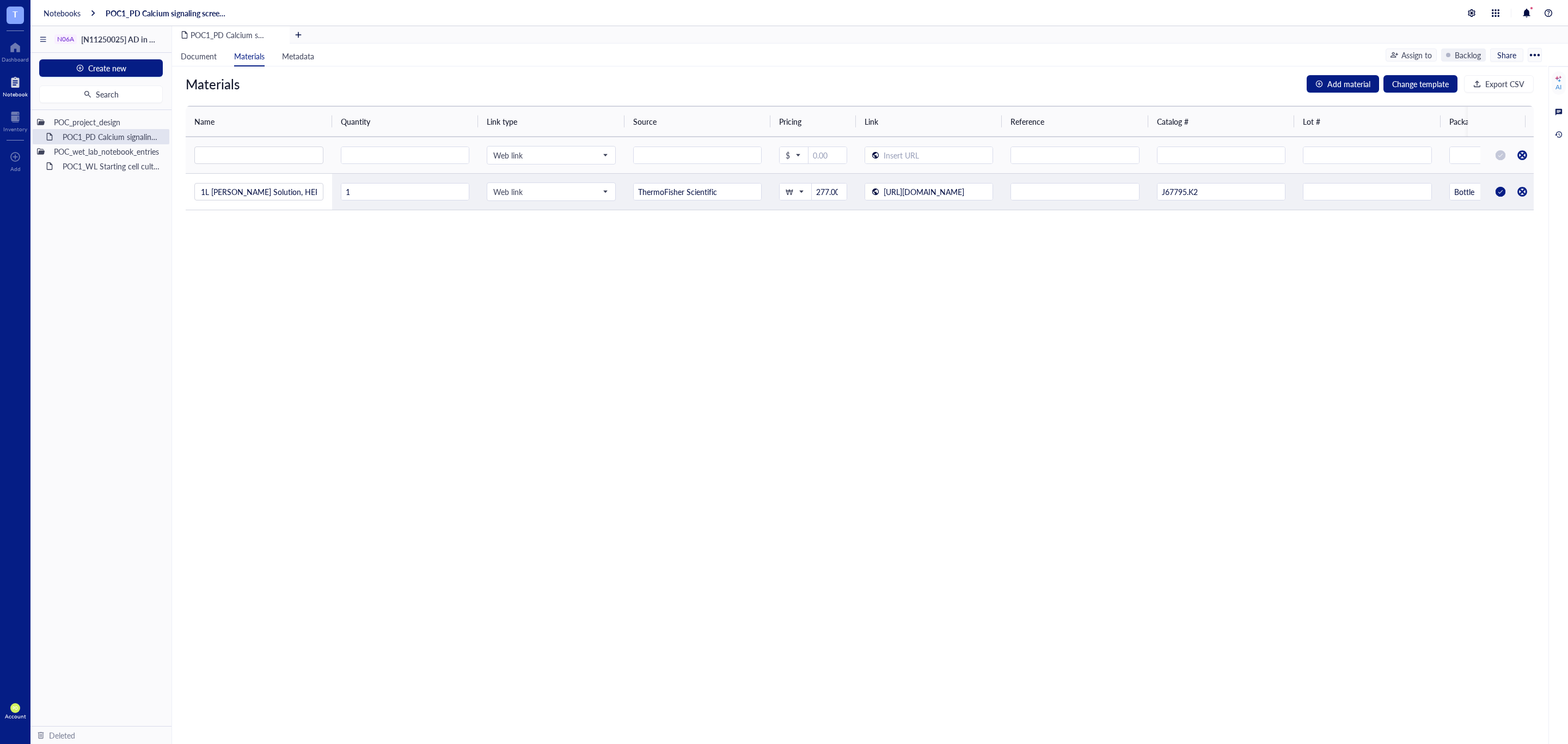
scroll to position [0, 27]
click at [425, 190] on input "1" at bounding box center [405, 192] width 128 height 18
click at [1492, 197] on div at bounding box center [1501, 192] width 18 height 18
click at [1351, 386] on div "Materials Add material Change template Export CSV Name Quantity Link type Sourc…" at bounding box center [860, 405] width 1375 height 677
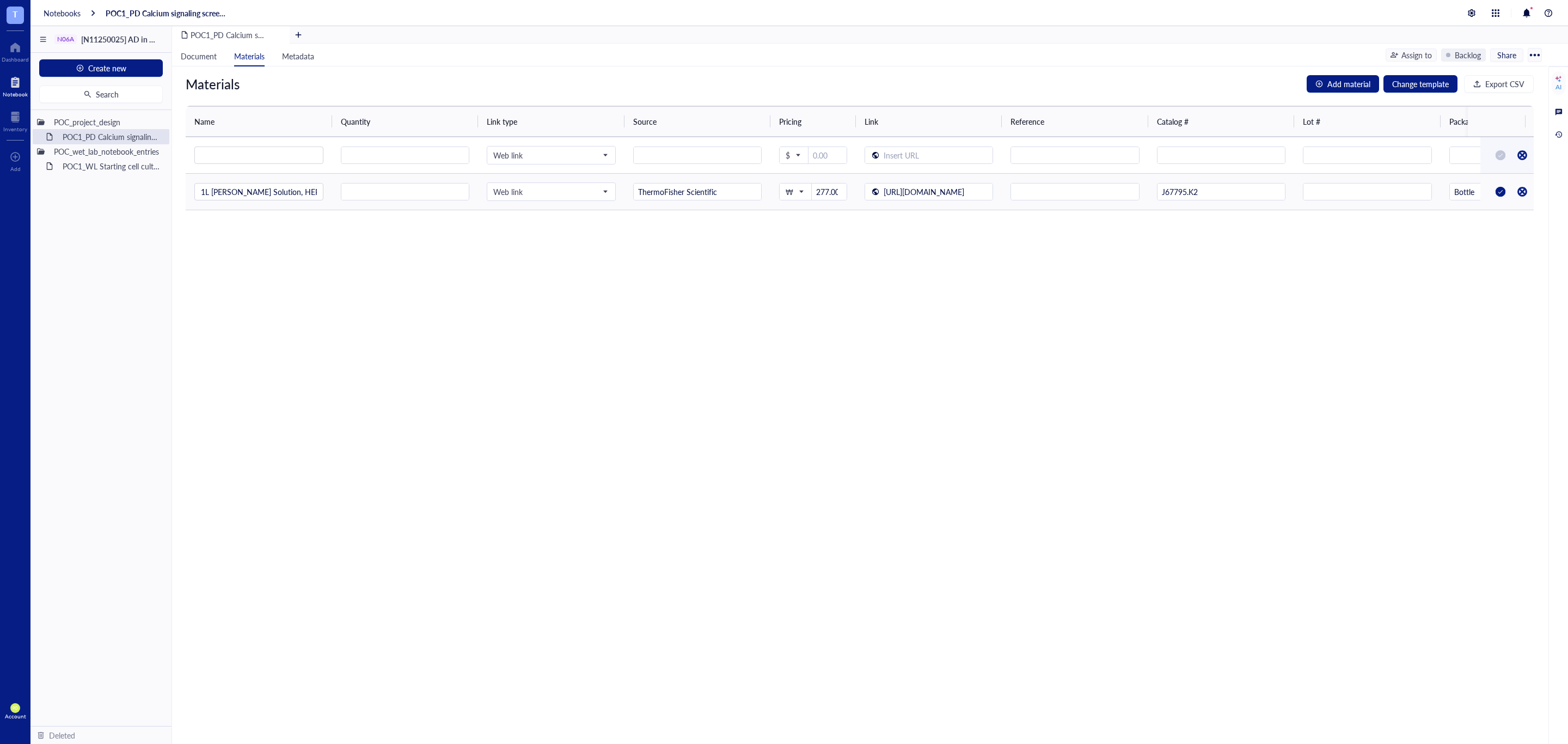
click at [1492, 195] on div at bounding box center [1501, 192] width 18 height 18
click at [360, 193] on input "number" at bounding box center [405, 192] width 128 height 18
type input "1"
click at [1492, 193] on div at bounding box center [1501, 192] width 18 height 18
click at [461, 310] on div "Materials Add material Change template Export CSV Name Quantity Link type Sourc…" at bounding box center [860, 405] width 1375 height 677
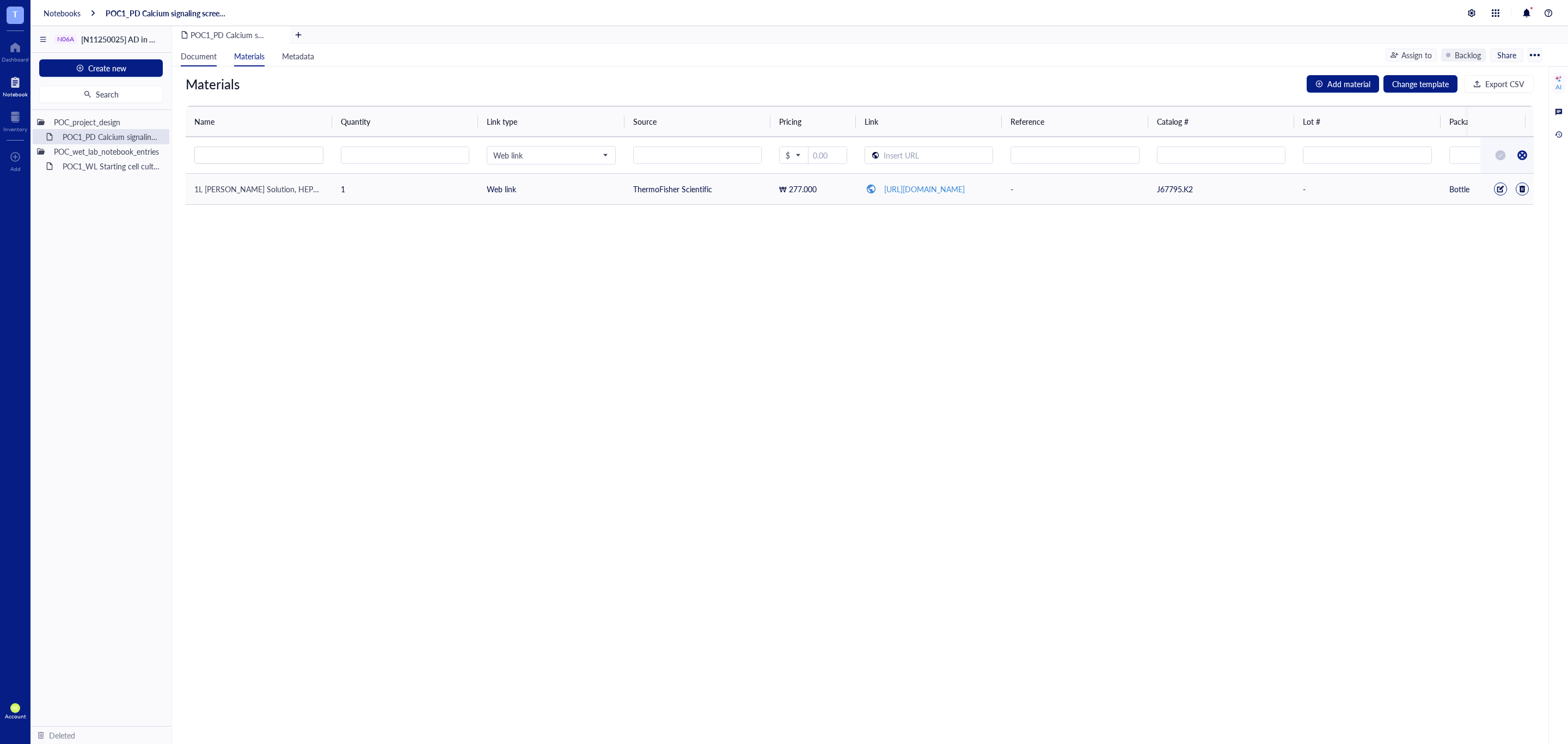
click at [197, 59] on span "Document" at bounding box center [198, 56] width 36 height 11
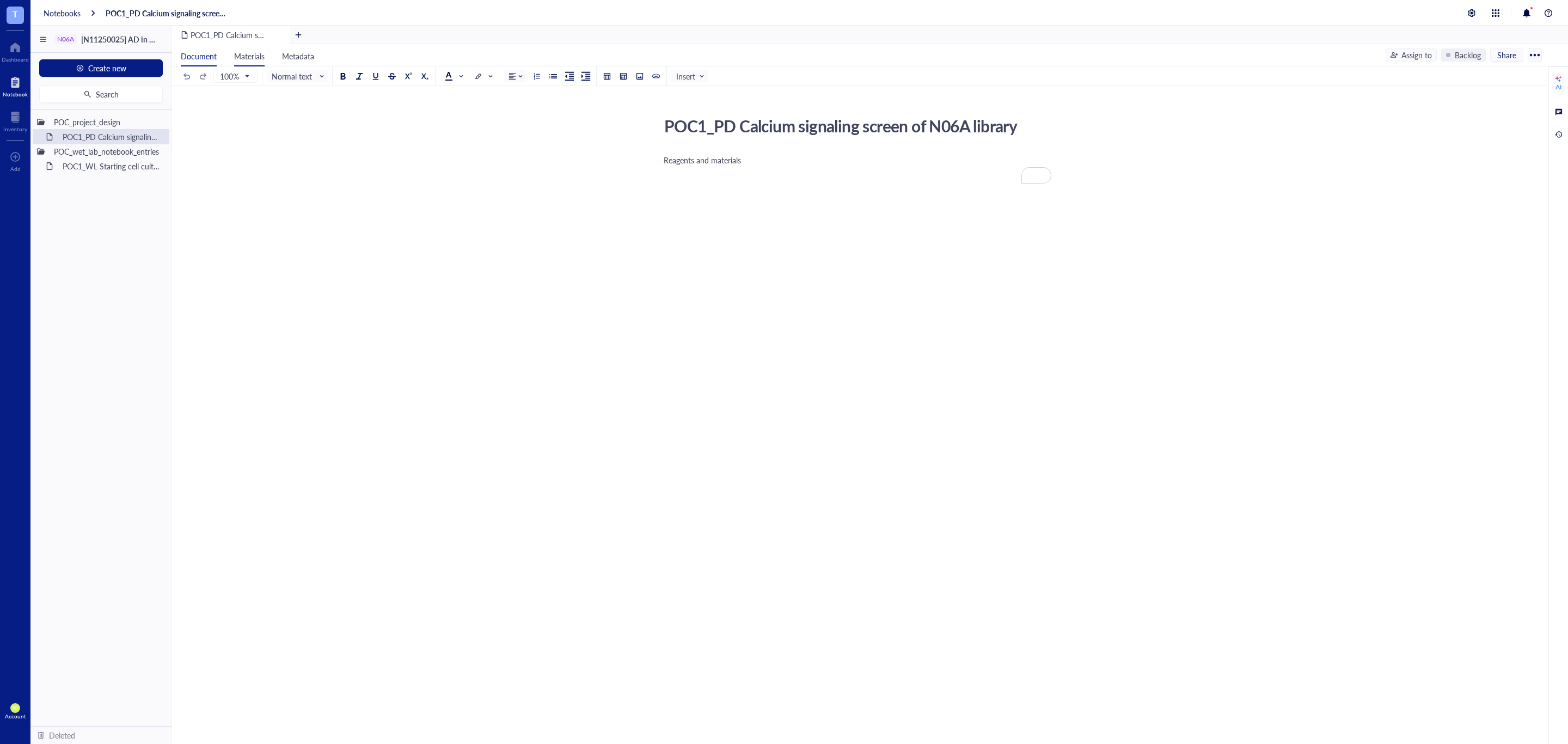
click at [257, 62] on li "Materials" at bounding box center [250, 55] width 48 height 23
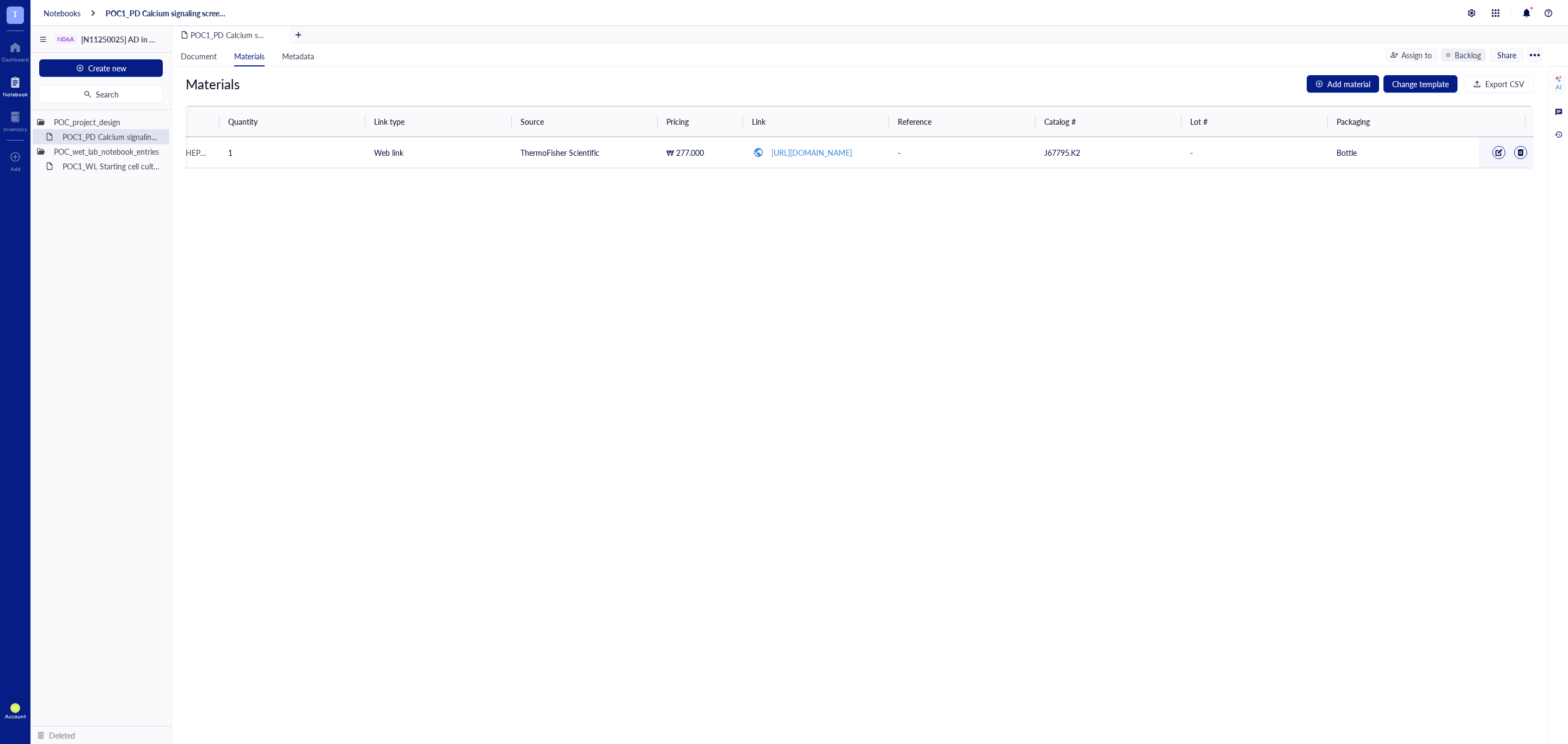
scroll to position [0, 127]
click at [1515, 83] on span "Export CSV" at bounding box center [1505, 84] width 39 height 12
click at [204, 54] on span "Document" at bounding box center [198, 56] width 36 height 11
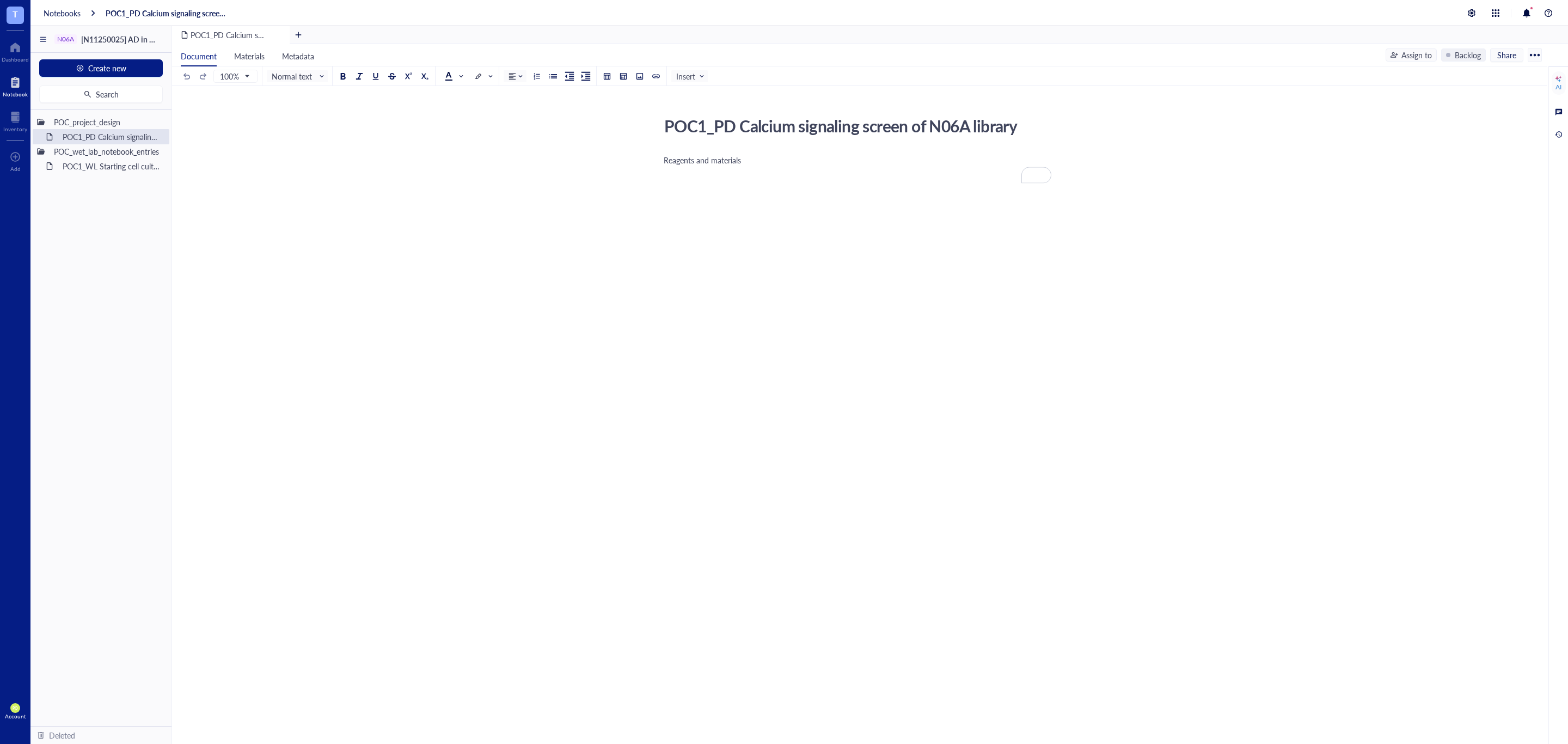
click at [752, 165] on div "Reagents and materials" at bounding box center [858, 160] width 388 height 11
click at [550, 76] on div at bounding box center [553, 76] width 8 height 8
click at [878, 180] on li "Fluo-4 AM Dye in DMSO (stock volume, 50" at bounding box center [867, 180] width 370 height 11
drag, startPoint x: 683, startPoint y: 240, endPoint x: 690, endPoint y: 249, distance: 11.4
click at [684, 224] on li "μ" at bounding box center [867, 219] width 370 height 11
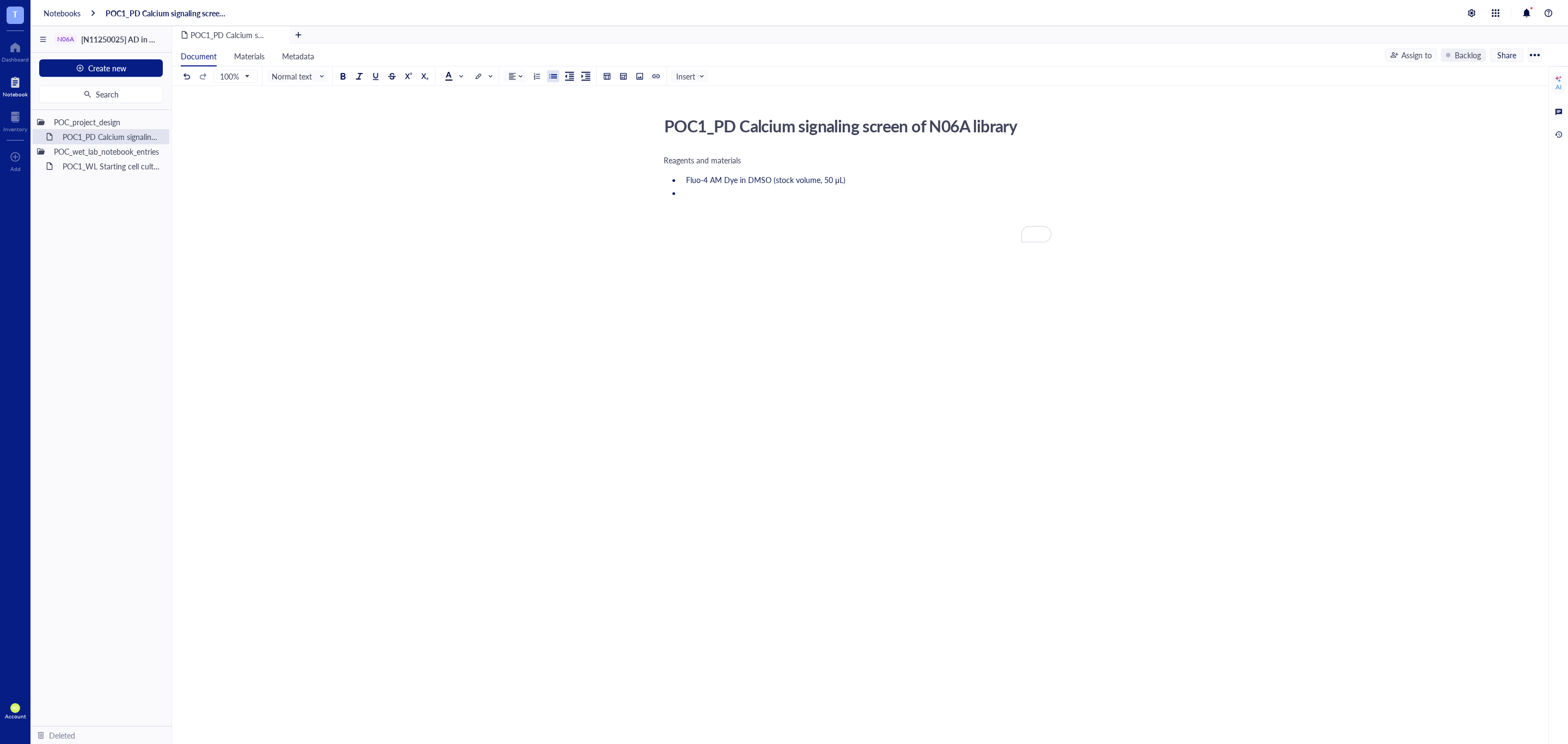
click at [690, 195] on li "To enrich screen reader interactions, please activate Accessibility in Grammarl…" at bounding box center [867, 204] width 370 height 33
click at [876, 197] on li "PowerLoad concentrate (stock volume, 500 μL)" at bounding box center [867, 193] width 370 height 11
click at [705, 196] on span "PowerLoad concentrate (stock volume, 500 μL)" at bounding box center [766, 193] width 160 height 11
drag, startPoint x: 705, startPoint y: 196, endPoint x: 676, endPoint y: 232, distance: 46.2
click at [675, 200] on ul "Fluo-4 AM Dye in DMSO (stock volume, 50 μL) PowerLoad concentrate (stock volume…" at bounding box center [858, 187] width 388 height 28
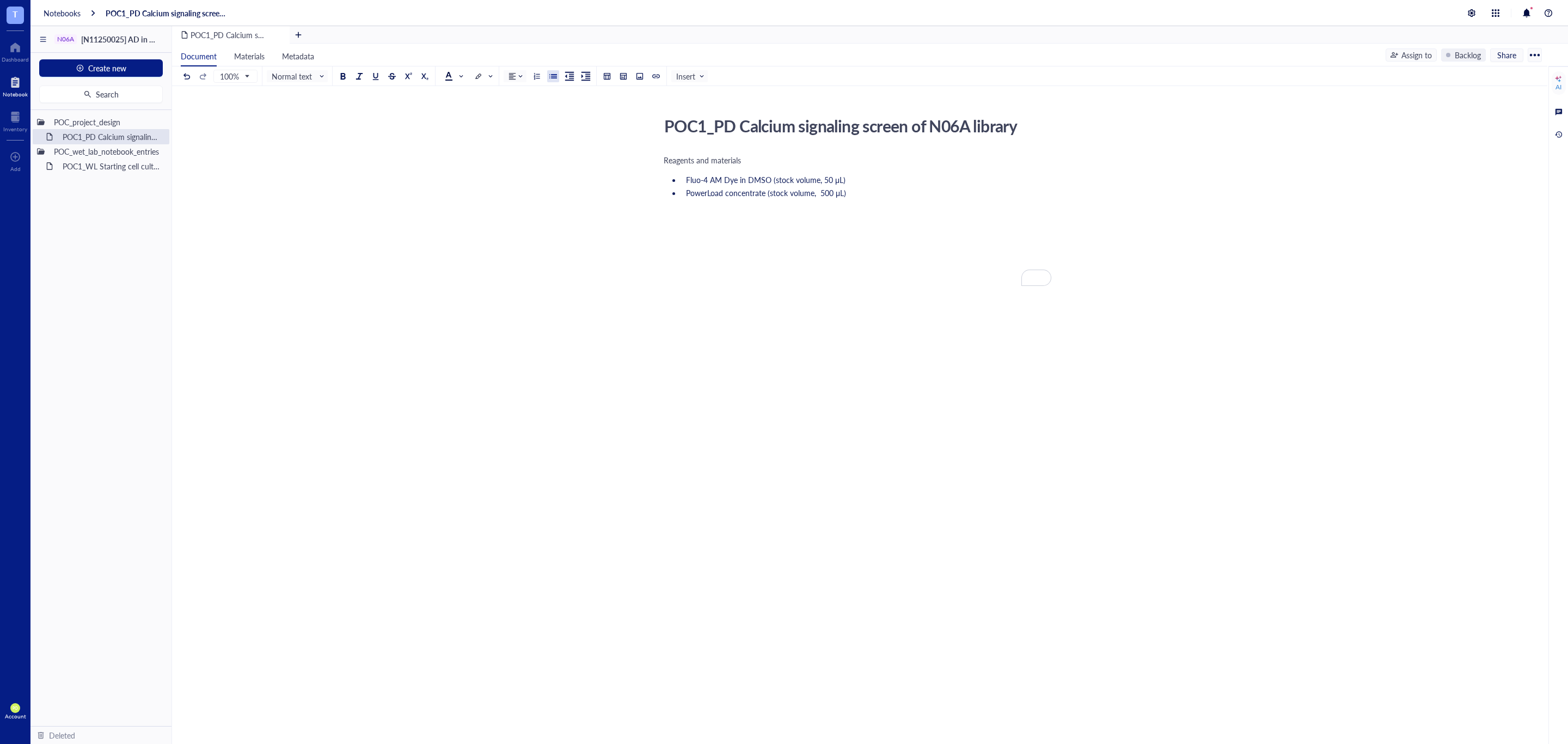
click at [704, 193] on span "PowerLoad concentrate (stock volume, 500 μL)" at bounding box center [766, 193] width 160 height 11
drag, startPoint x: 704, startPoint y: 193, endPoint x: 620, endPoint y: 268, distance: 112.6
click at [620, 270] on div "POC1_PD Calcium signaling screen of N06A library POC1_PD Calcium signaling scre…" at bounding box center [858, 264] width 1372 height 304
click at [887, 198] on li "PowerLoad concentrate (stock volume, 500 μL)" at bounding box center [867, 193] width 370 height 11
click at [881, 193] on li "PowerLoad concentrate (stock volume, 500 μL)" at bounding box center [867, 193] width 370 height 11
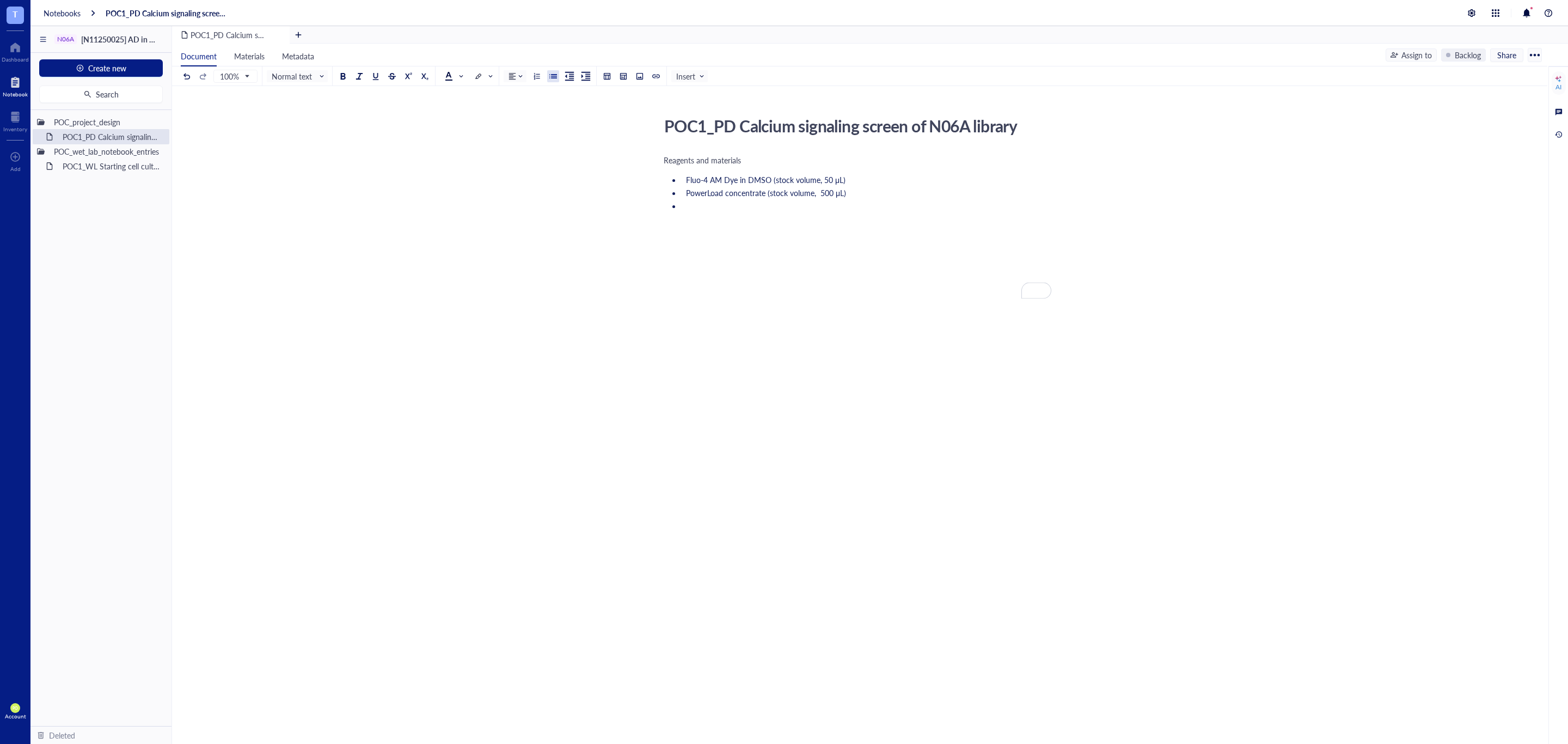
drag, startPoint x: 709, startPoint y: 195, endPoint x: 688, endPoint y: 207, distance: 24.2
click at [688, 207] on li "To enrich screen reader interactions, please activate Accessibility in Grammarl…" at bounding box center [867, 238] width 370 height 76
click at [683, 210] on li "Neuro background" at bounding box center [867, 205] width 370 height 11
click at [924, 206] on li "10X Neuro Background Suppressor (stock volume," at bounding box center [867, 205] width 370 height 11
click at [685, 182] on li "Fluo-4 AM Dye in DMSO (stock volume, 50 μL)" at bounding box center [867, 180] width 370 height 11
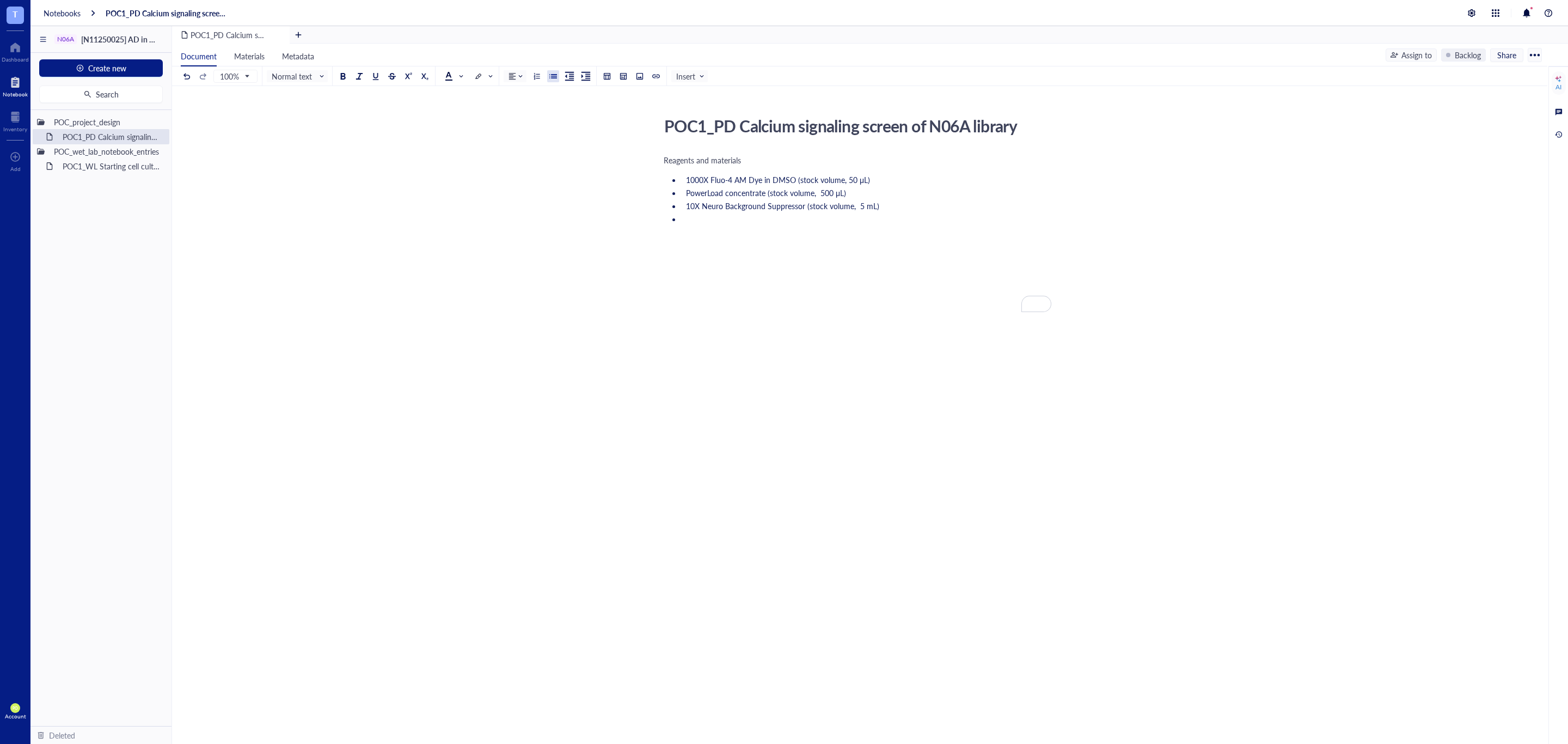
click at [688, 191] on span "PowerLoad concentrate (stock volume, 500 μL)" at bounding box center [766, 193] width 160 height 11
click at [714, 227] on li "To enrich screen reader interactions, please activate Accessibility in Grammarl…" at bounding box center [867, 252] width 370 height 76
click at [702, 214] on li "To enrich screen reader interactions, please activate Accessibility in Grammarl…" at bounding box center [867, 252] width 370 height 76
click at [740, 224] on li "To enrich screen reader interactions, please activate Accessibility in Grammarl…" at bounding box center [867, 252] width 370 height 76
click at [739, 219] on li "[MEDICAL_DATA]" at bounding box center [867, 219] width 370 height 11
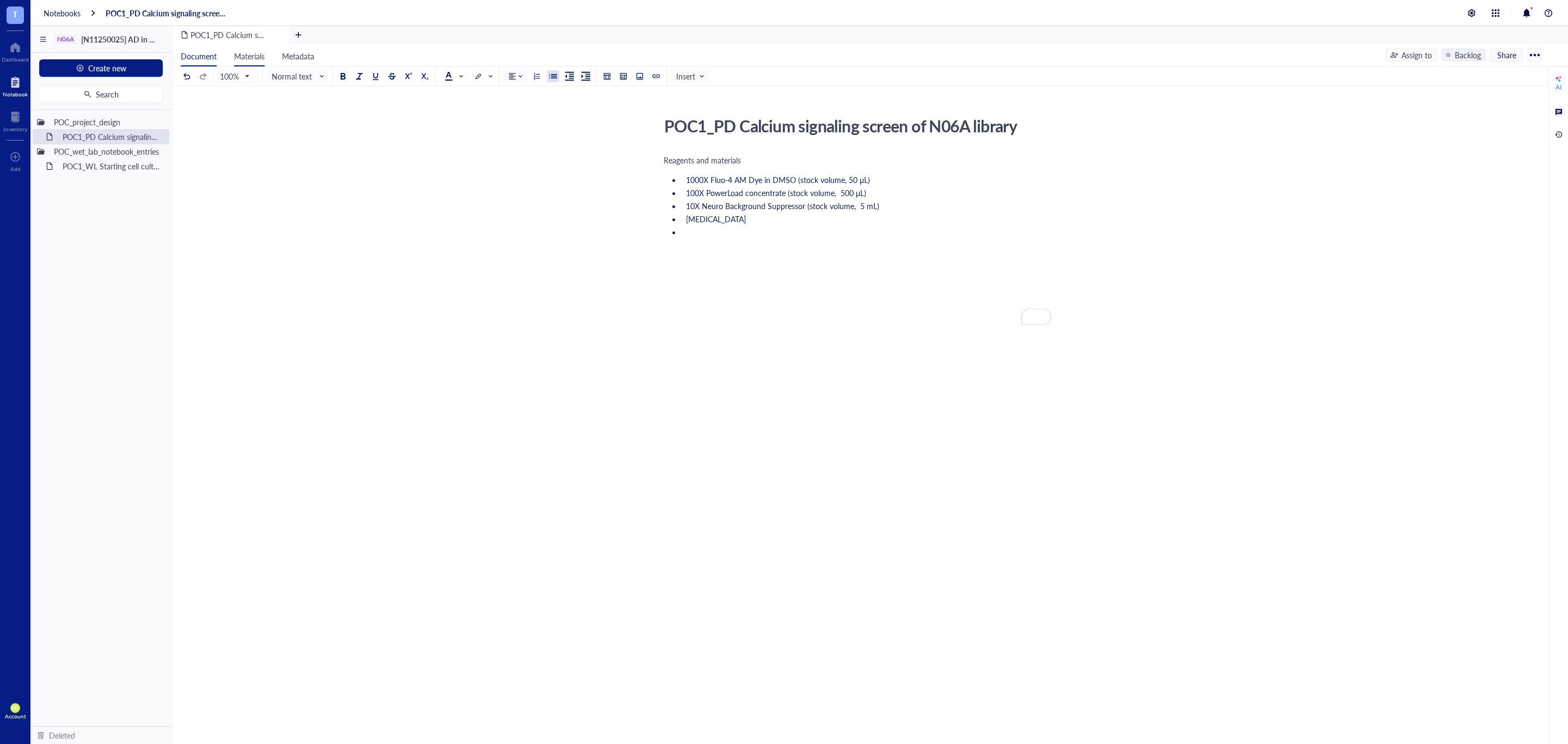
click at [255, 56] on span "Materials" at bounding box center [249, 56] width 30 height 11
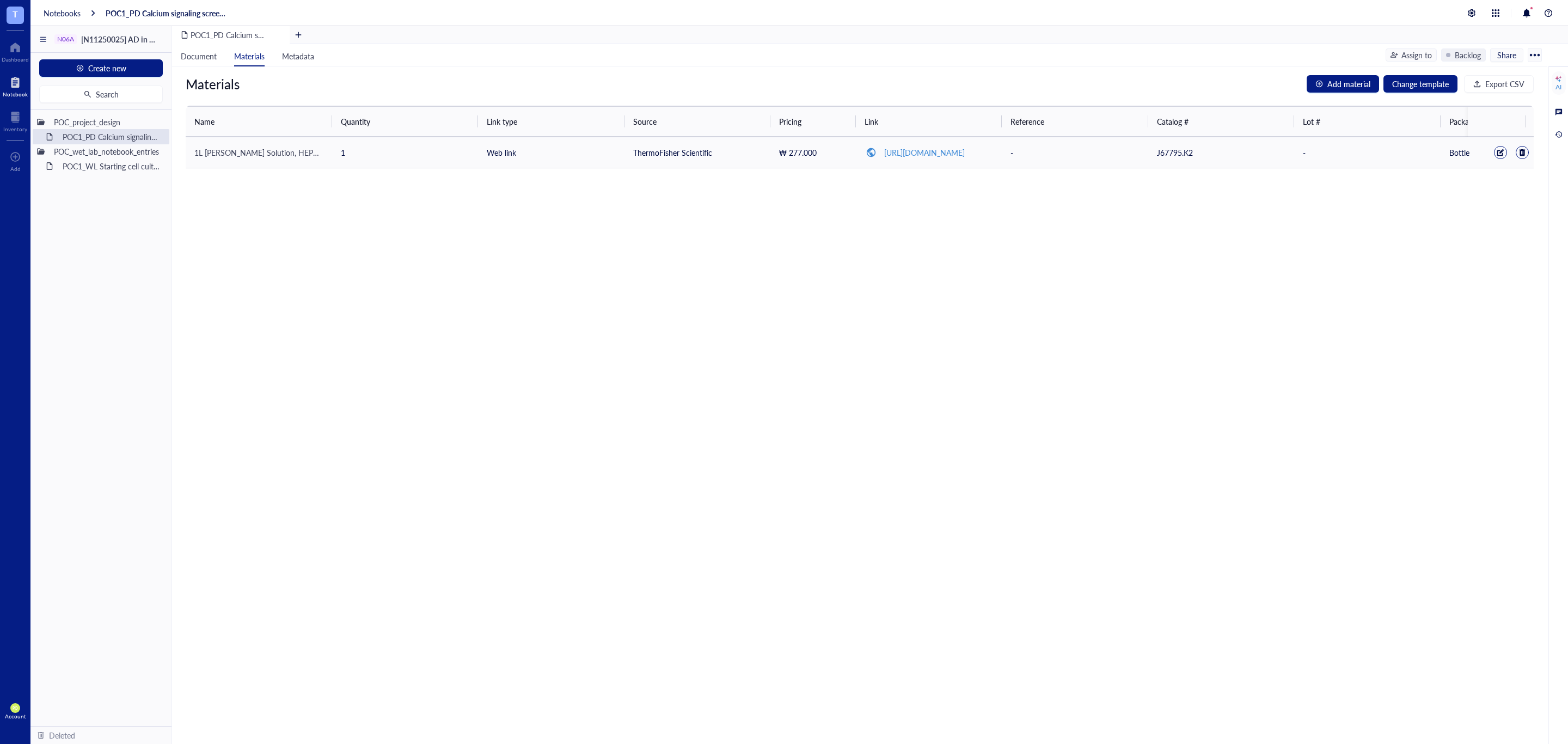
click at [272, 156] on span "1L Krebs-Ringer Solution, HEPES-buffered" at bounding box center [274, 152] width 159 height 11
drag, startPoint x: 203, startPoint y: 151, endPoint x: 348, endPoint y: 154, distance: 145.0
click at [348, 154] on tr "1L Krebs-Ringer Solution, HEPES-buffered 1 Web link ThermoFisher Scientific ₩ 2…" at bounding box center [916, 152] width 1460 height 31
click at [187, 52] on span "Document" at bounding box center [198, 56] width 36 height 11
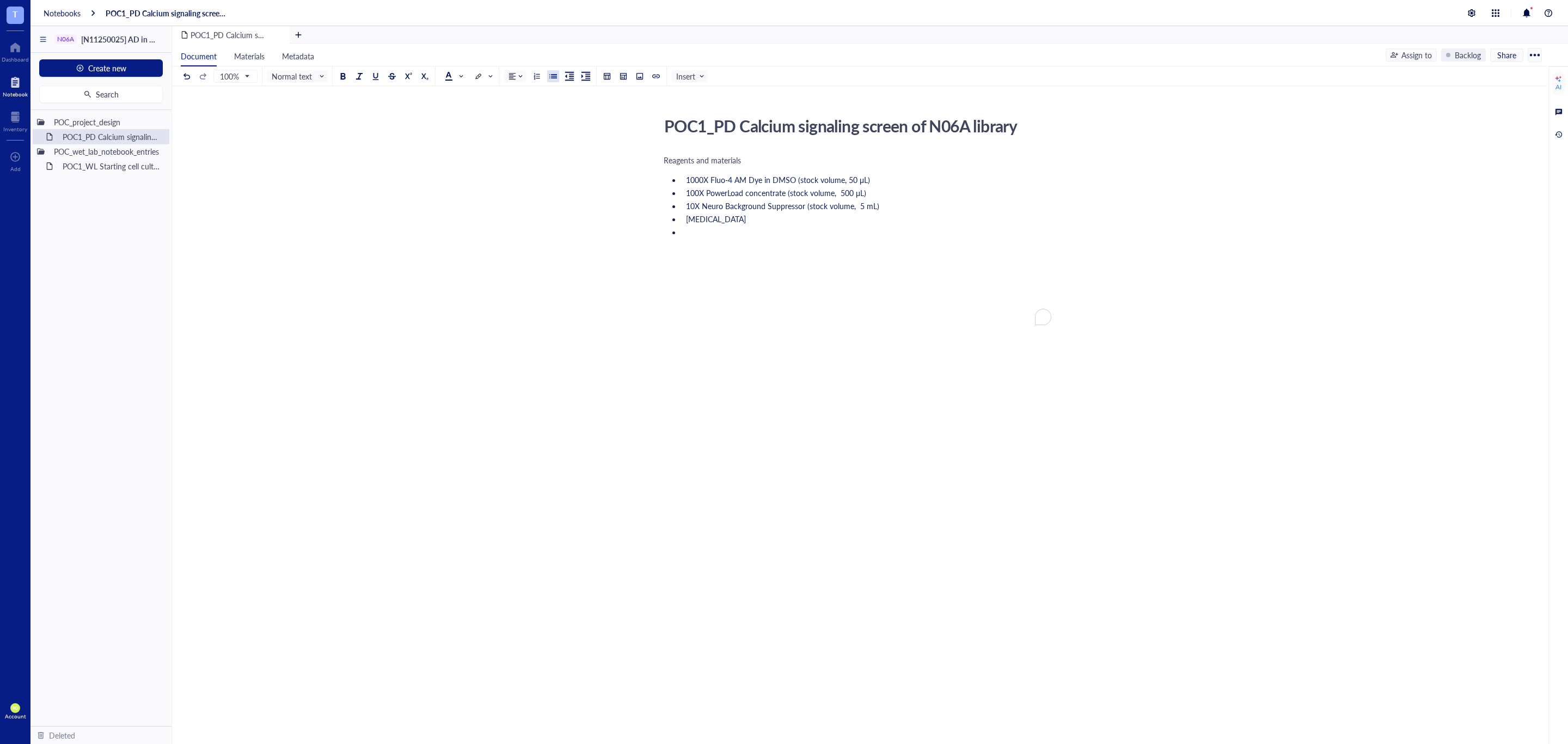
click at [745, 240] on li "To enrich screen reader interactions, please activate Accessibility in Grammarl…" at bounding box center [867, 265] width 370 height 76
click at [719, 236] on li "To enrich screen reader interactions, please activate Accessibility in Grammarl…" at bounding box center [867, 265] width 370 height 76
click at [661, 311] on div "POC1_PD Calcium signaling screen of N06A library POC1_PD Calcium signaling scre…" at bounding box center [858, 372] width 1372 height 522
click at [659, 292] on div "POC1_PD Calcium signaling screen of N06A library POC1_PD Calcium signaling scre…" at bounding box center [858, 372] width 1372 height 522
click at [700, 296] on span "Krebs-Ringer Solution, HEPES-buffered" at bounding box center [794, 295] width 260 height 19
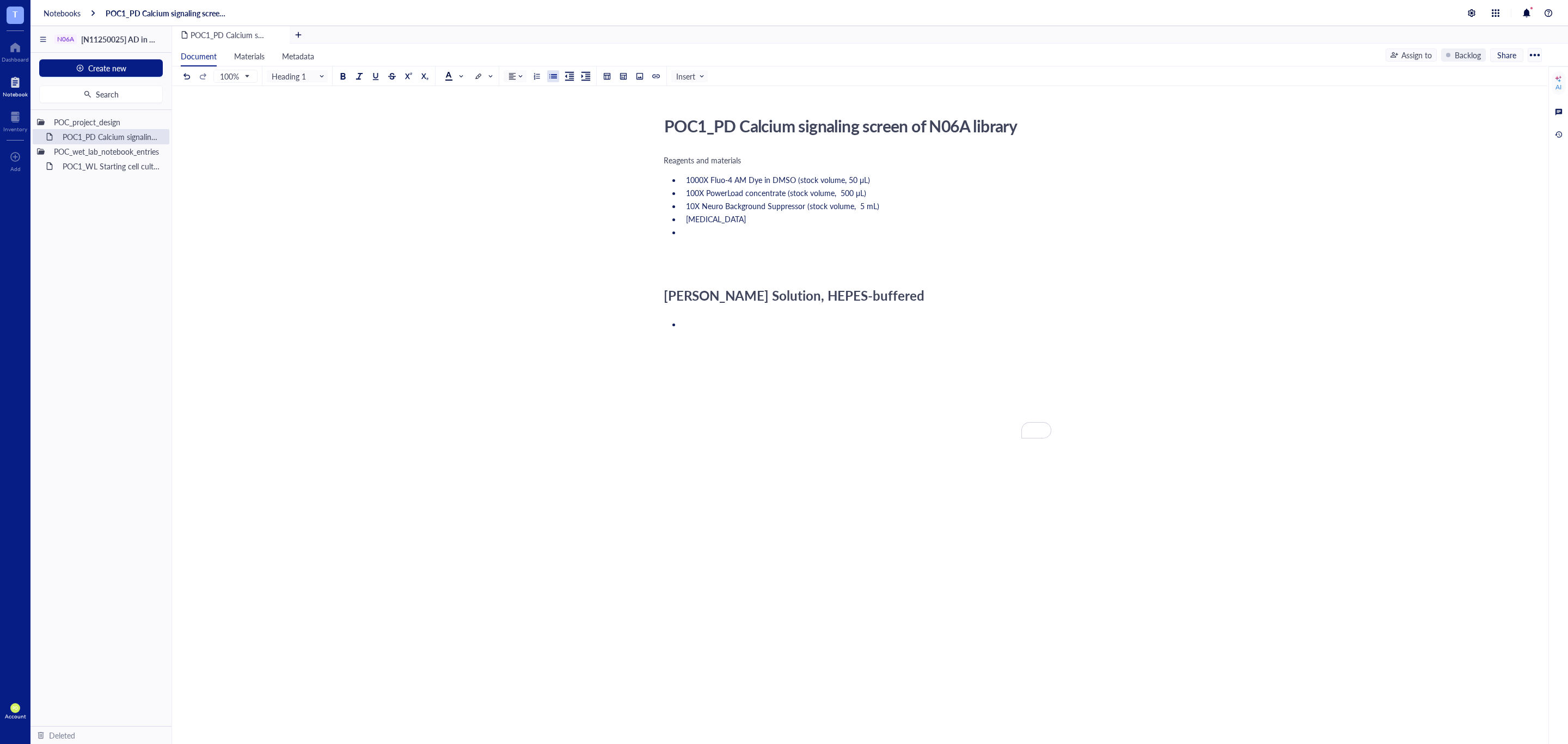
click at [667, 296] on span "Krebs-Ringer Solution, HEPES-buffered" at bounding box center [794, 295] width 260 height 19
click at [706, 275] on li "To enrich screen reader interactions, please activate Accessibility in Grammarl…" at bounding box center [867, 301] width 370 height 98
click at [684, 259] on li "To enrich screen reader interactions, please activate Accessibility in Grammarl…" at bounding box center [867, 301] width 370 height 98
click at [841, 236] on span "Krebs-Ringer Solution, HEPES-buffered. Not on stock yet." at bounding box center [791, 232] width 211 height 11
drag, startPoint x: 873, startPoint y: 231, endPoint x: 821, endPoint y: 231, distance: 52.0
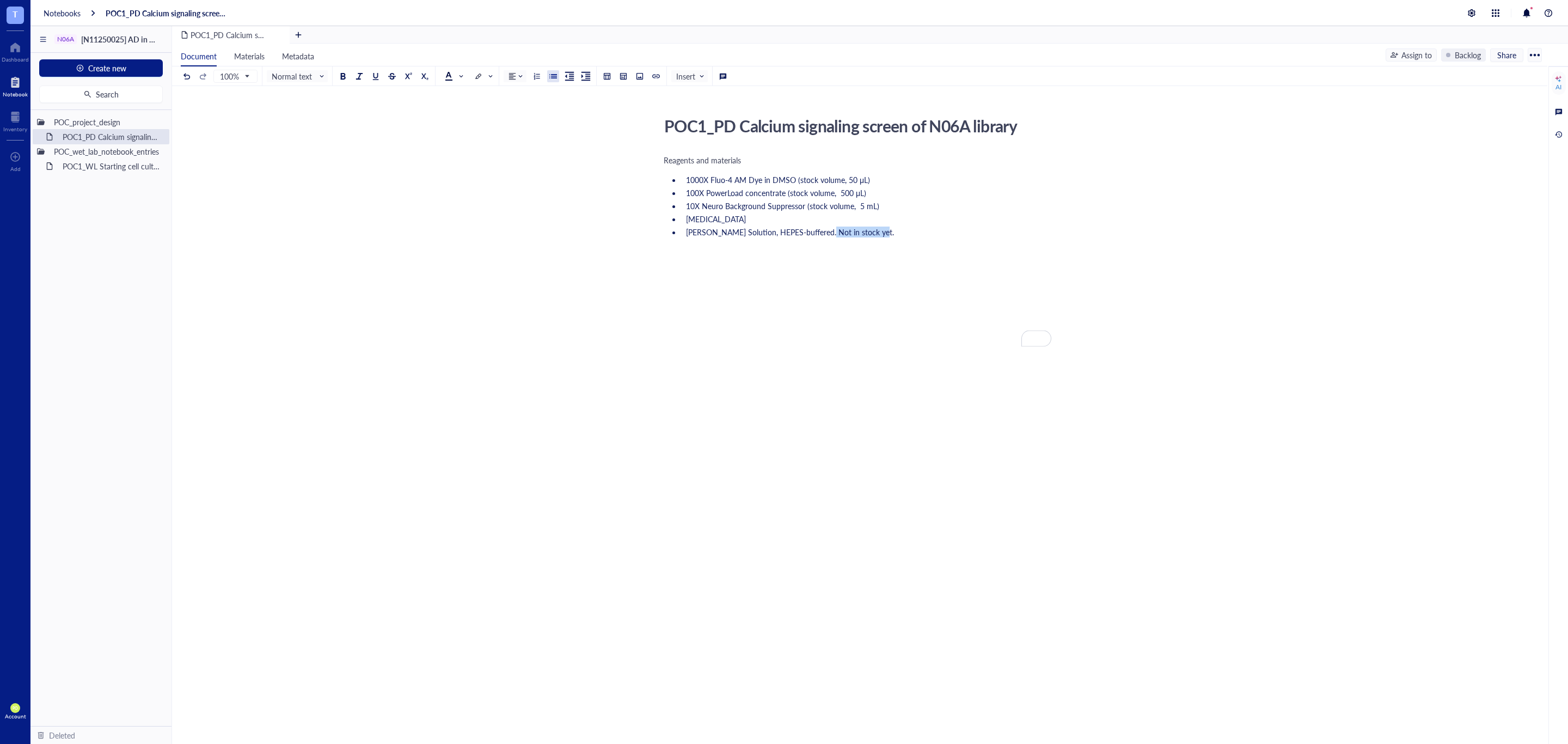
click at [821, 231] on span "Krebs-Ringer Solution, HEPES-buffered. Not in stock yet." at bounding box center [790, 232] width 208 height 11
click at [876, 232] on span "Krebs-Ringer Solution, HEPES-buffered. Not in stock yet." at bounding box center [790, 232] width 208 height 11
click at [875, 233] on span "Krebs-Ringer Solution, HEPES-buffered. Not in stock yet." at bounding box center [790, 232] width 208 height 11
drag, startPoint x: 875, startPoint y: 233, endPoint x: 820, endPoint y: 232, distance: 55.0
click at [820, 232] on span "Krebs-Ringer Solution, HEPES-buffered. Not in stock yet." at bounding box center [790, 232] width 208 height 11
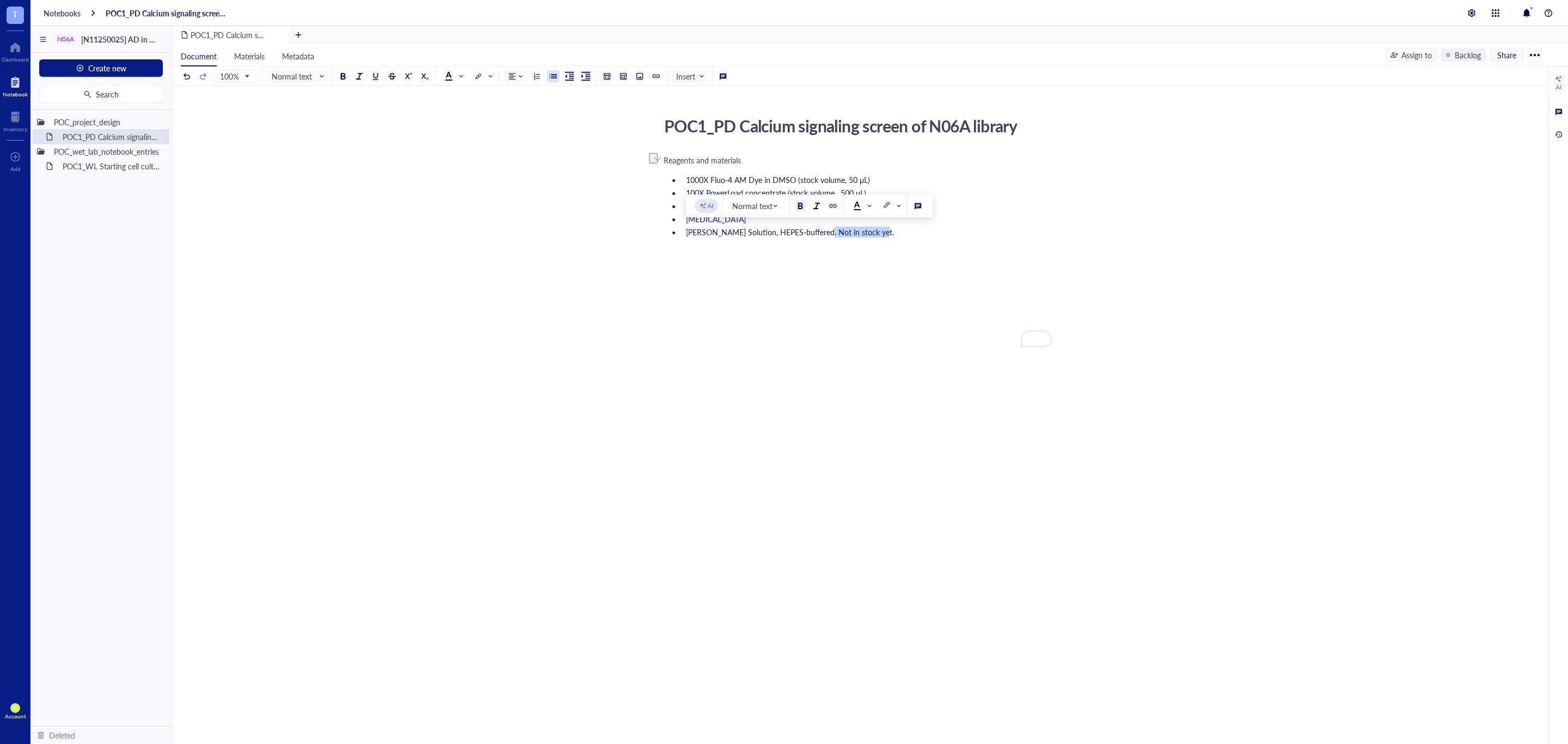
click at [801, 204] on div at bounding box center [800, 205] width 8 height 8
click at [906, 236] on li "Krebs-Ringer Solution, HEPES-buffered. Not in stock yet ." at bounding box center [867, 232] width 370 height 11
drag, startPoint x: 748, startPoint y: 211, endPoint x: 764, endPoint y: 212, distance: 16.0
click at [748, 211] on span "10X Neuro Background Suppressor (stock volume, 5 mL)" at bounding box center [782, 205] width 193 height 11
click at [906, 231] on li "Krebs-Ringer Solution, HEPES-buffered. Not in stock yet ." at bounding box center [867, 232] width 370 height 11
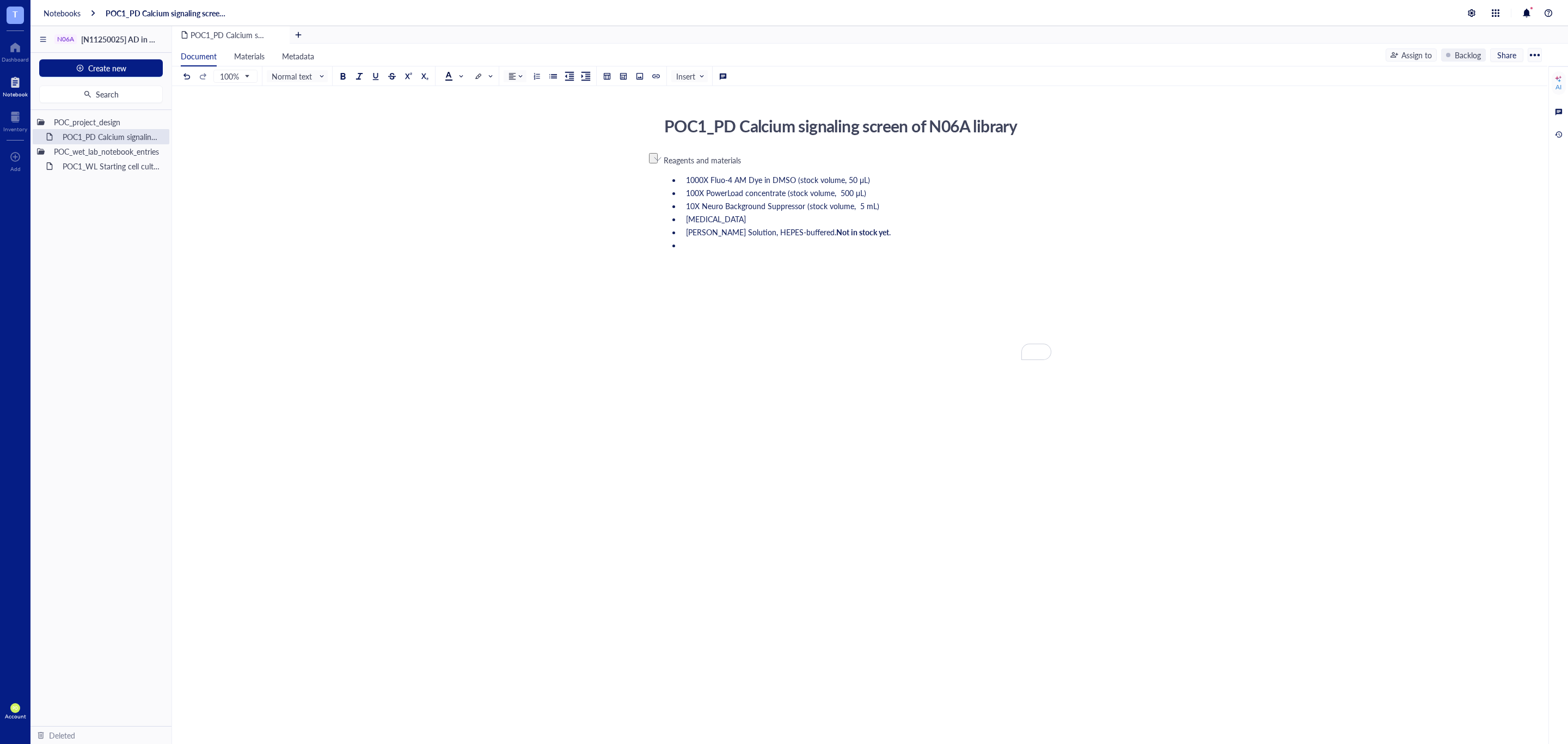
drag, startPoint x: 765, startPoint y: 161, endPoint x: 654, endPoint y: 161, distance: 111.0
click at [654, 161] on div "POC1_PD Calcium signaling screen of N06A library POC1_PD Calcium signaling scre…" at bounding box center [858, 333] width 1372 height 444
click at [275, 74] on span "Normal text" at bounding box center [299, 76] width 53 height 10
drag, startPoint x: 311, startPoint y: 117, endPoint x: 368, endPoint y: 134, distance: 59.5
click at [311, 116] on div "Heading 1" at bounding box center [310, 118] width 32 height 10
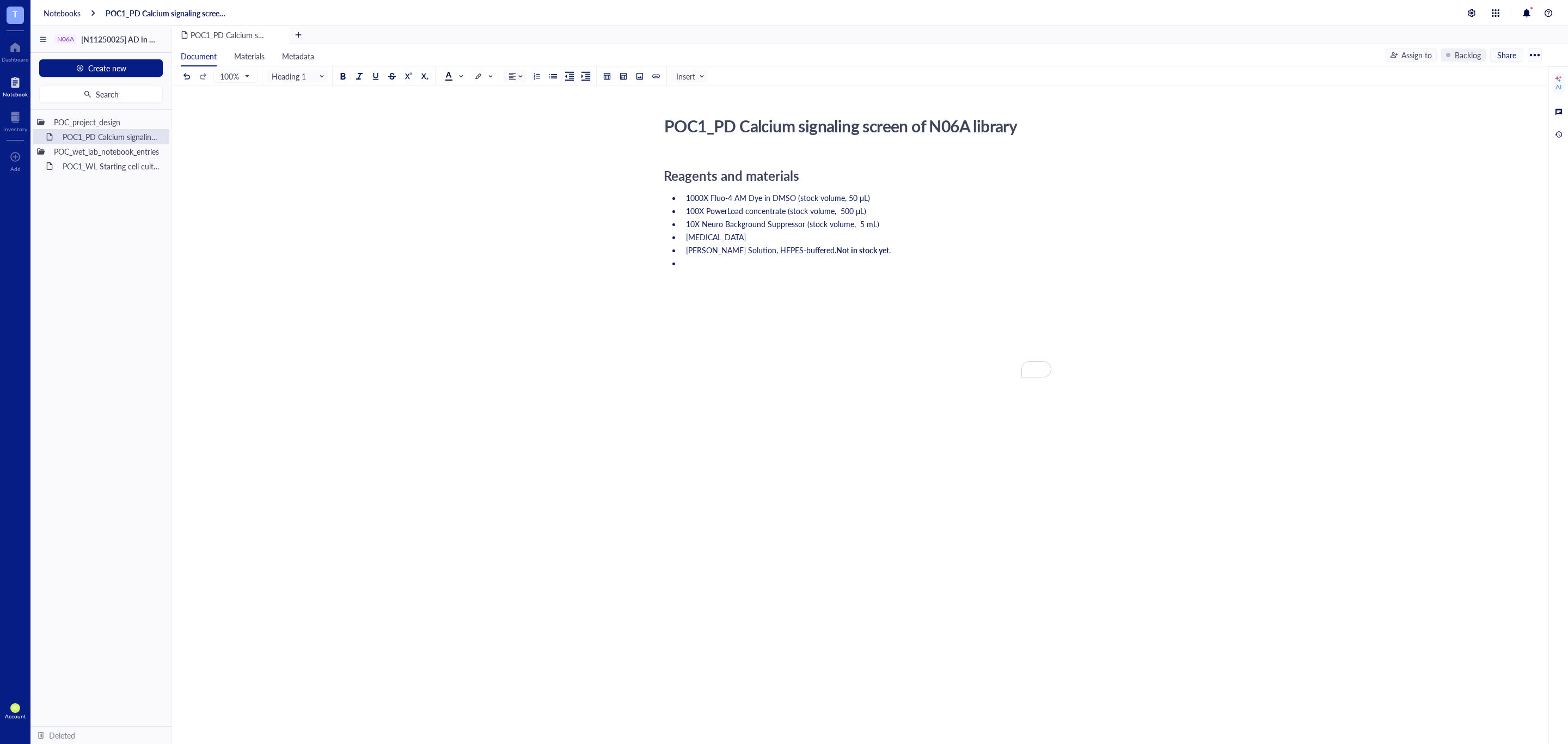
drag, startPoint x: 868, startPoint y: 247, endPoint x: 838, endPoint y: 273, distance: 39.7
click at [869, 247] on span "Not in stock yet" at bounding box center [862, 250] width 52 height 11
click at [784, 284] on li "To enrich screen reader interactions, please activate Accessibility in Grammarl…" at bounding box center [867, 307] width 370 height 98
click at [764, 270] on li "To enrich screen reader interactions, please activate Accessibility in Grammarl…" at bounding box center [867, 307] width 370 height 98
click at [816, 165] on div "Reagents and materials 1000X Fluo-4 AM Dye in DMSO (stock volume, 50 μL) 100X P…" at bounding box center [858, 364] width 388 height 421
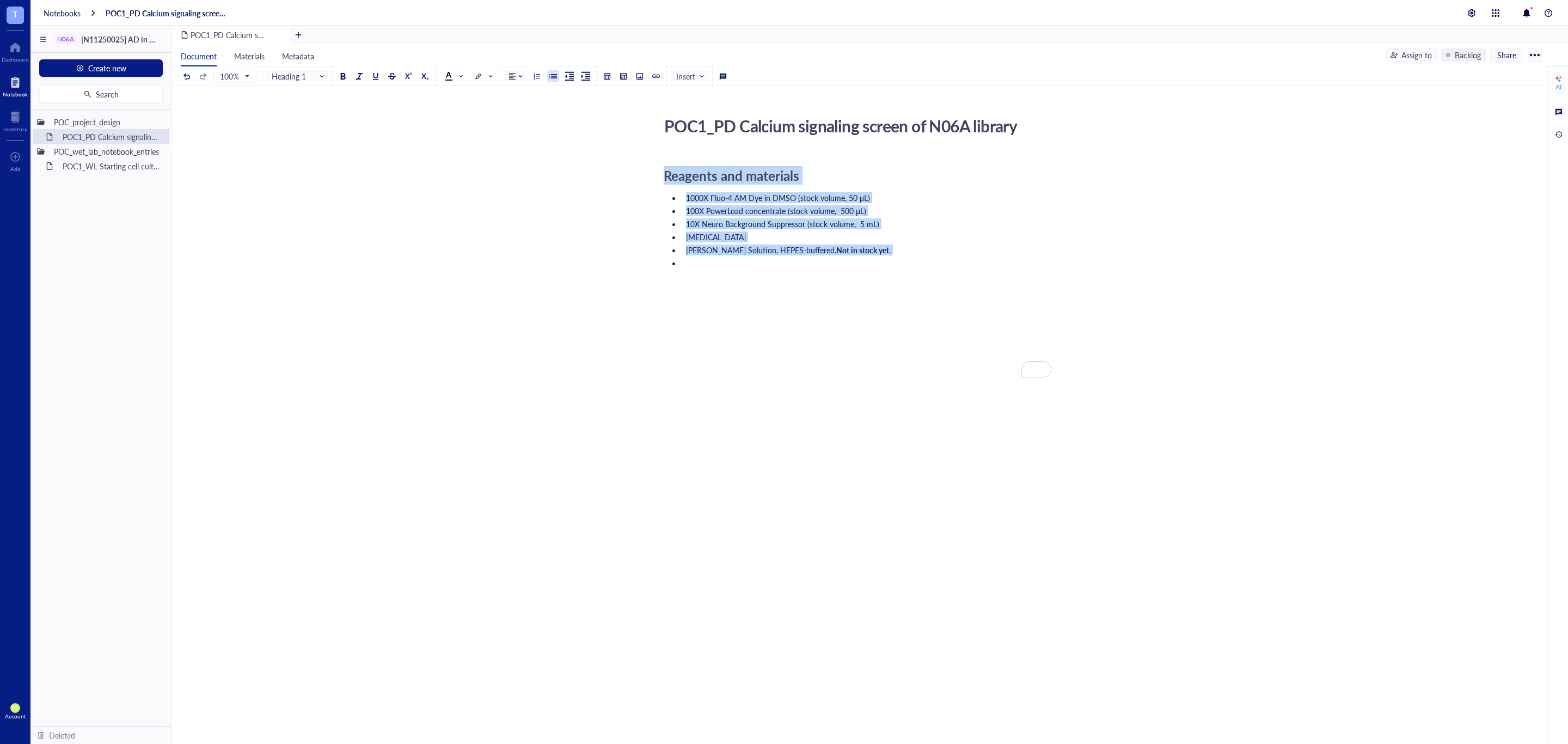
drag, startPoint x: 717, startPoint y: 267, endPoint x: 637, endPoint y: 154, distance: 138.5
click at [637, 154] on div "POC1_PD Calcium signaling screen of N06A library POC1_PD Calcium signaling scre…" at bounding box center [858, 342] width 1372 height 461
click at [455, 76] on span at bounding box center [453, 76] width 18 height 9
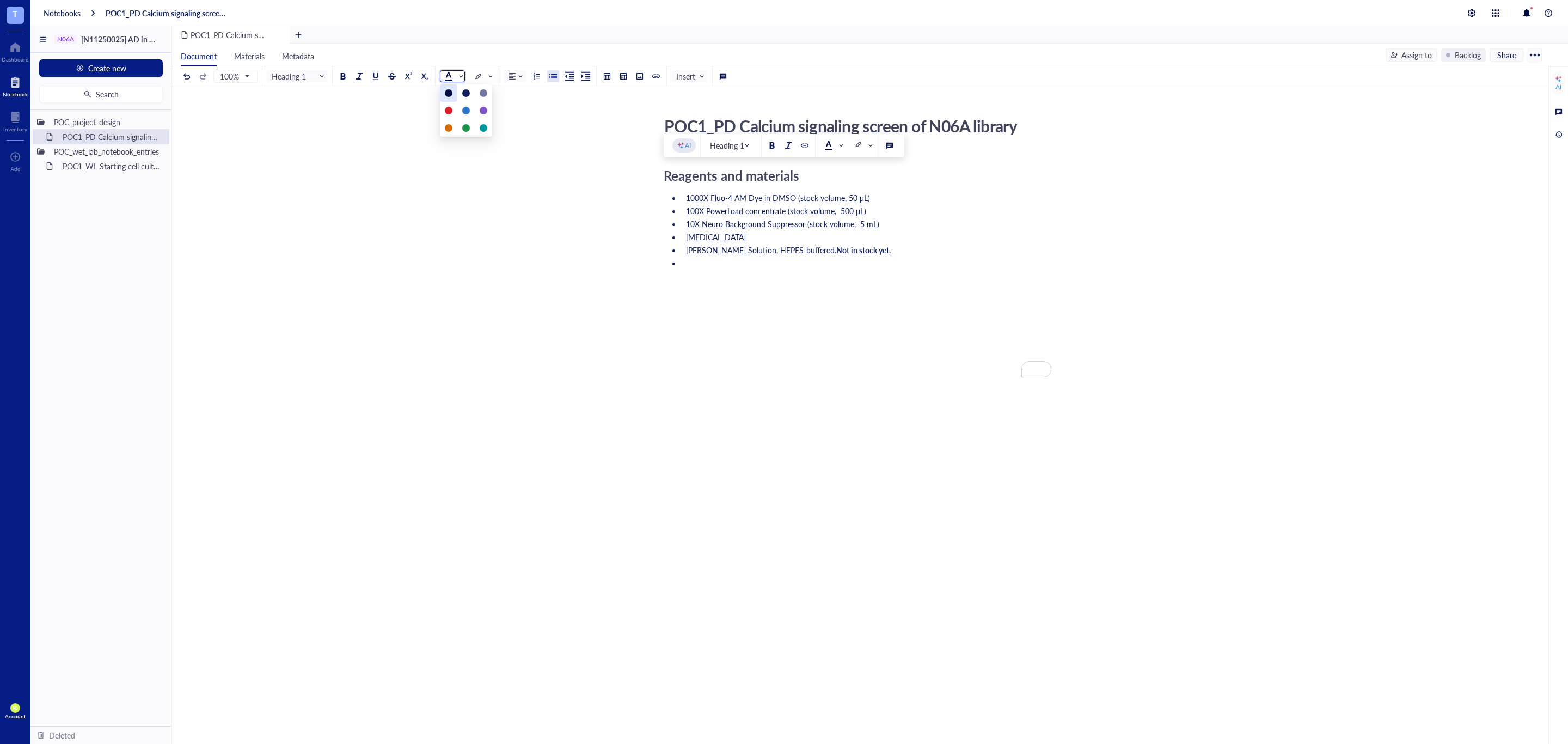
click at [452, 92] on div at bounding box center [448, 92] width 8 height 8
click at [729, 276] on li "To enrich screen reader interactions, please activate Accessibility in Grammarl…" at bounding box center [867, 307] width 370 height 98
drag, startPoint x: 811, startPoint y: 172, endPoint x: 629, endPoint y: 178, distance: 182.1
click at [629, 178] on div "POC1_PD Calcium signaling screen of N06A library POC1_PD Calcium signaling scre…" at bounding box center [858, 342] width 1372 height 461
click at [460, 76] on span at bounding box center [453, 76] width 18 height 9
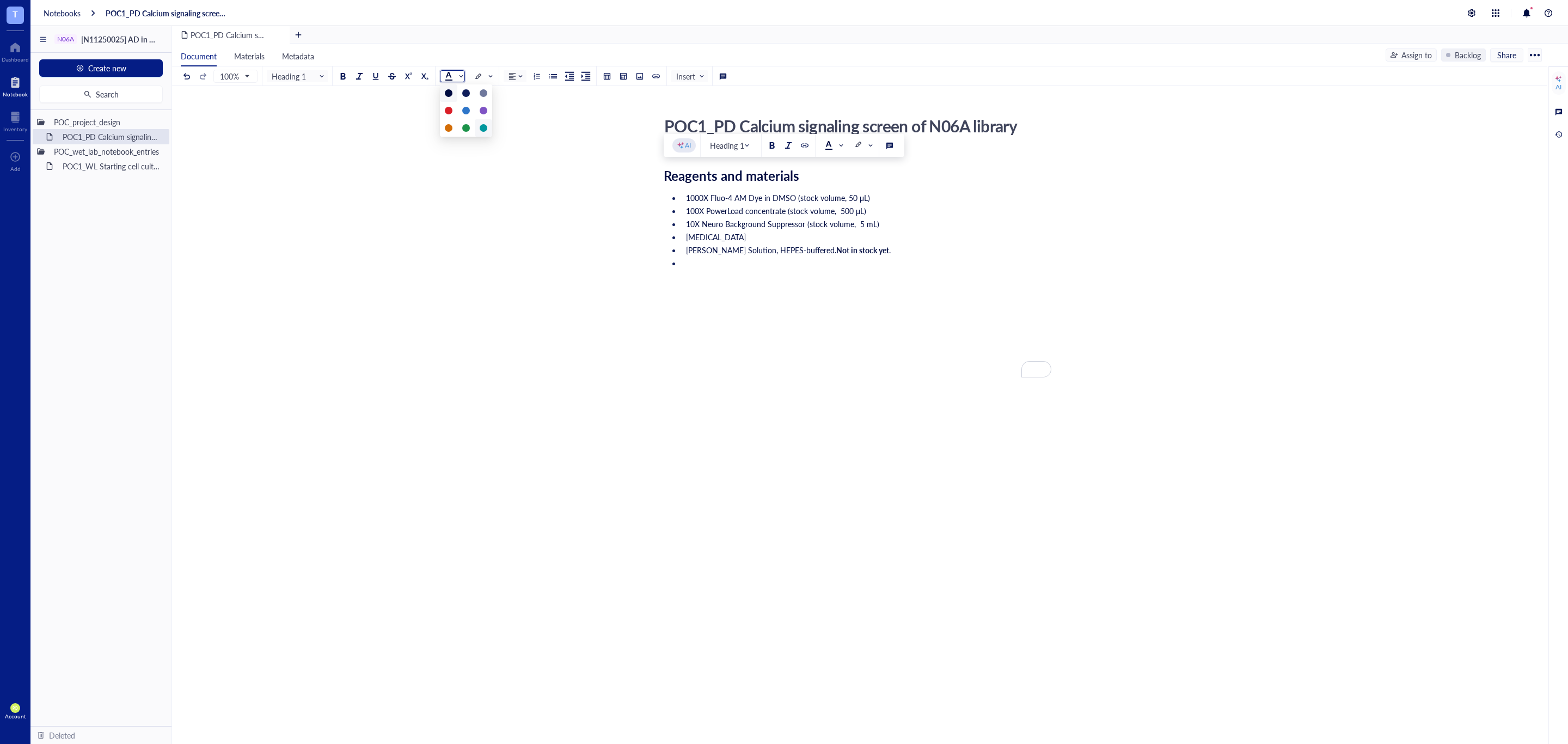
click at [484, 126] on div at bounding box center [484, 128] width 8 height 8
click at [778, 269] on li "To enrich screen reader interactions, please activate Accessibility in Grammarl…" at bounding box center [867, 307] width 370 height 98
drag, startPoint x: 814, startPoint y: 183, endPoint x: 529, endPoint y: 117, distance: 292.5
click at [644, 170] on div "POC1_PD Calcium signaling screen of N06A library POC1_PD Calcium signaling scre…" at bounding box center [858, 342] width 1372 height 461
click at [461, 76] on span at bounding box center [453, 76] width 18 height 9
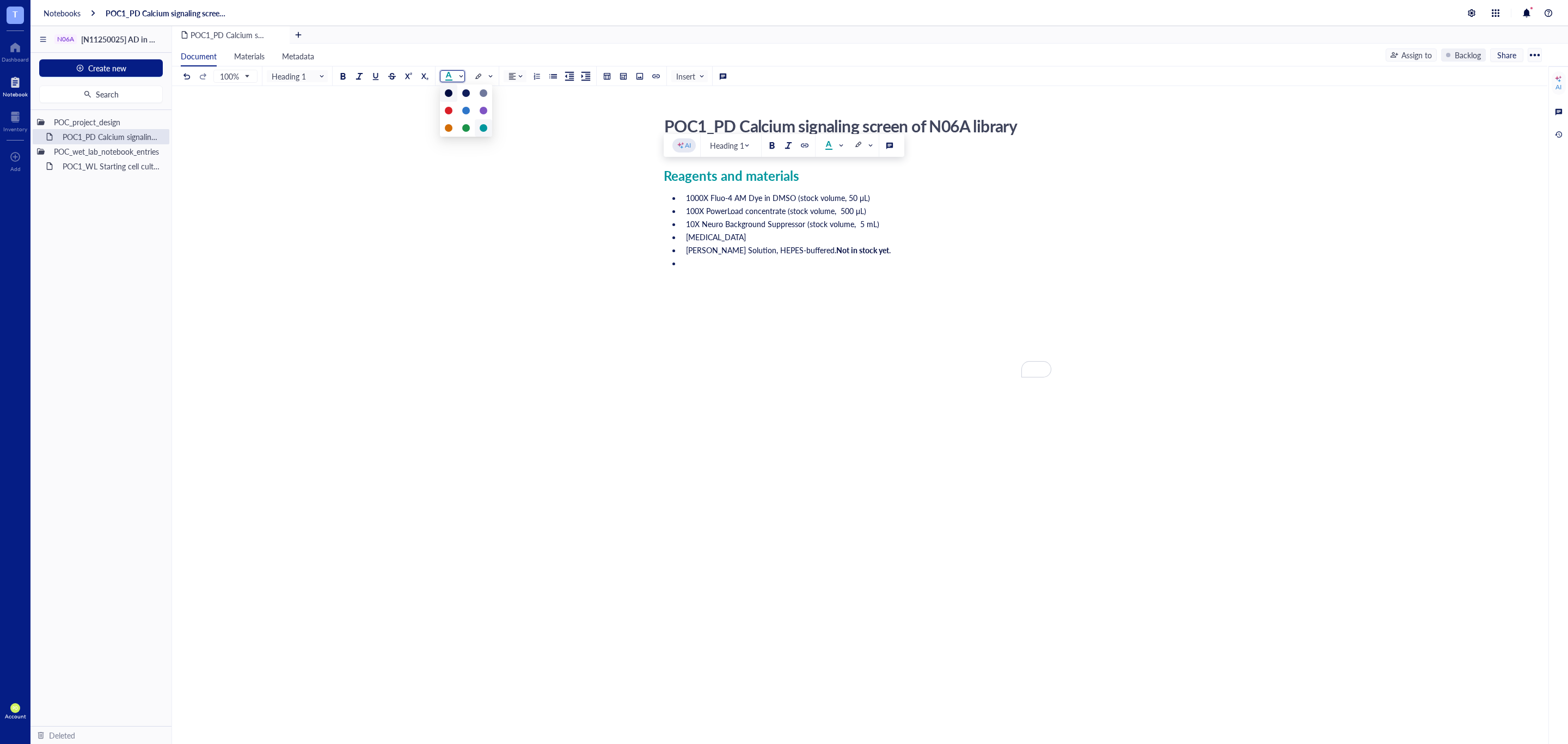
click at [448, 92] on div at bounding box center [448, 92] width 8 height 8
click at [344, 72] on div at bounding box center [343, 76] width 8 height 8
click at [795, 271] on li "To enrich screen reader interactions, please activate Accessibility in Grammarl…" at bounding box center [867, 307] width 370 height 98
click at [848, 178] on div "Reagents and materials" at bounding box center [858, 176] width 388 height 16
click at [1020, 120] on div "POC1_PD Calcium signaling screen of N06A library" at bounding box center [853, 125] width 388 height 28
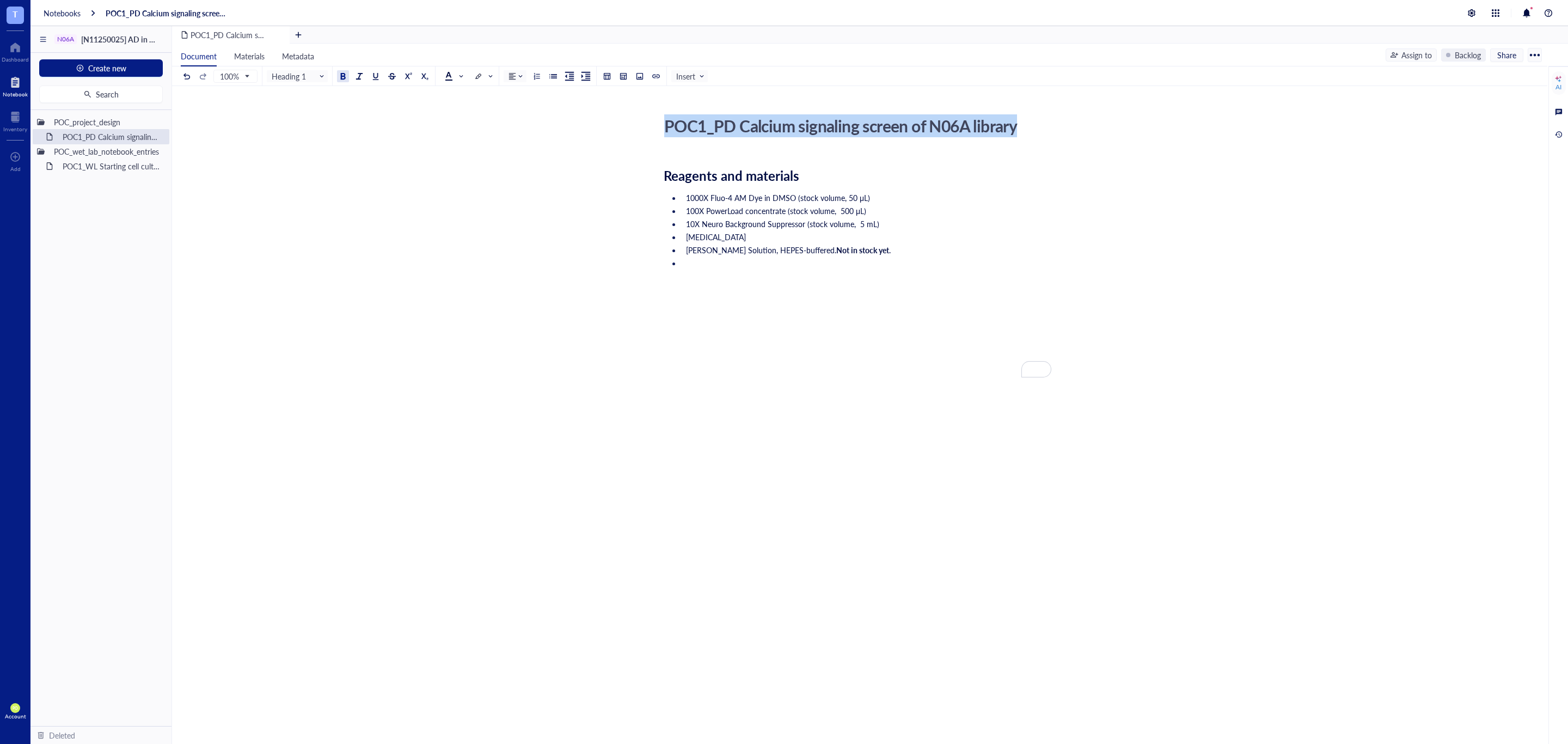
drag, startPoint x: 1017, startPoint y: 126, endPoint x: 666, endPoint y: 126, distance: 351.0
click at [666, 126] on div "POC1_PD Calcium signaling screen of N06A library" at bounding box center [853, 125] width 388 height 28
click at [454, 72] on span at bounding box center [453, 76] width 18 height 9
click at [827, 195] on span "1000X Fluo-4 AM Dye in DMSO (stock volume, 50 μL)" at bounding box center [778, 197] width 184 height 11
click at [814, 291] on li "To enrich screen reader interactions, please activate Accessibility in Grammarl…" at bounding box center [867, 307] width 370 height 98
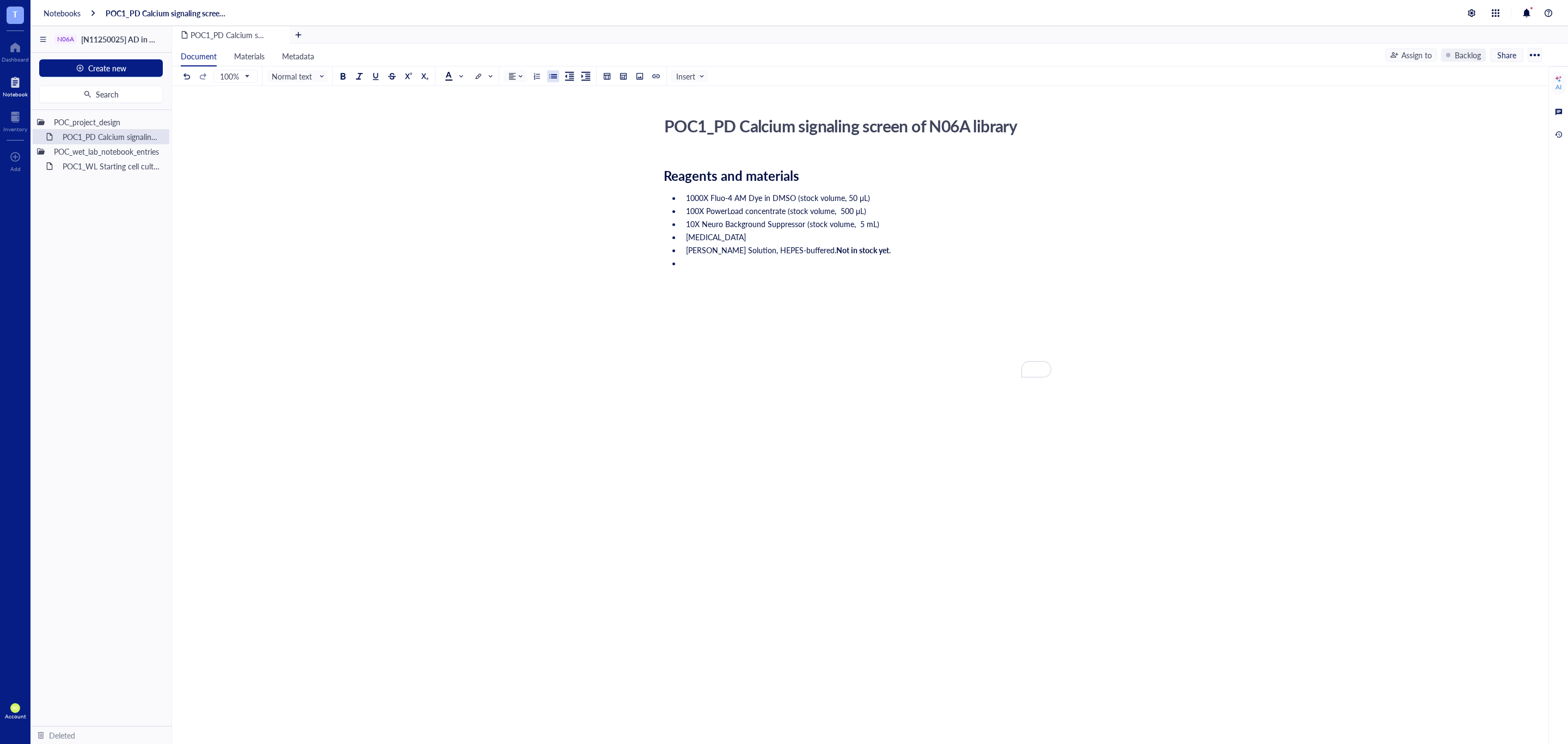
click at [785, 267] on li "To enrich screen reader interactions, please activate Accessibility in Grammarl…" at bounding box center [867, 307] width 370 height 98
drag, startPoint x: 875, startPoint y: 251, endPoint x: 820, endPoint y: 247, distance: 55.1
click at [820, 247] on li "Krebs-Ringer Solution, HEPES-buffered. Not in stock yet ." at bounding box center [867, 250] width 370 height 11
drag, startPoint x: 901, startPoint y: 308, endPoint x: 884, endPoint y: 300, distance: 18.8
click at [900, 309] on li "To enrich screen reader interactions, please activate Accessibility in Grammarl…" at bounding box center [867, 307] width 370 height 98
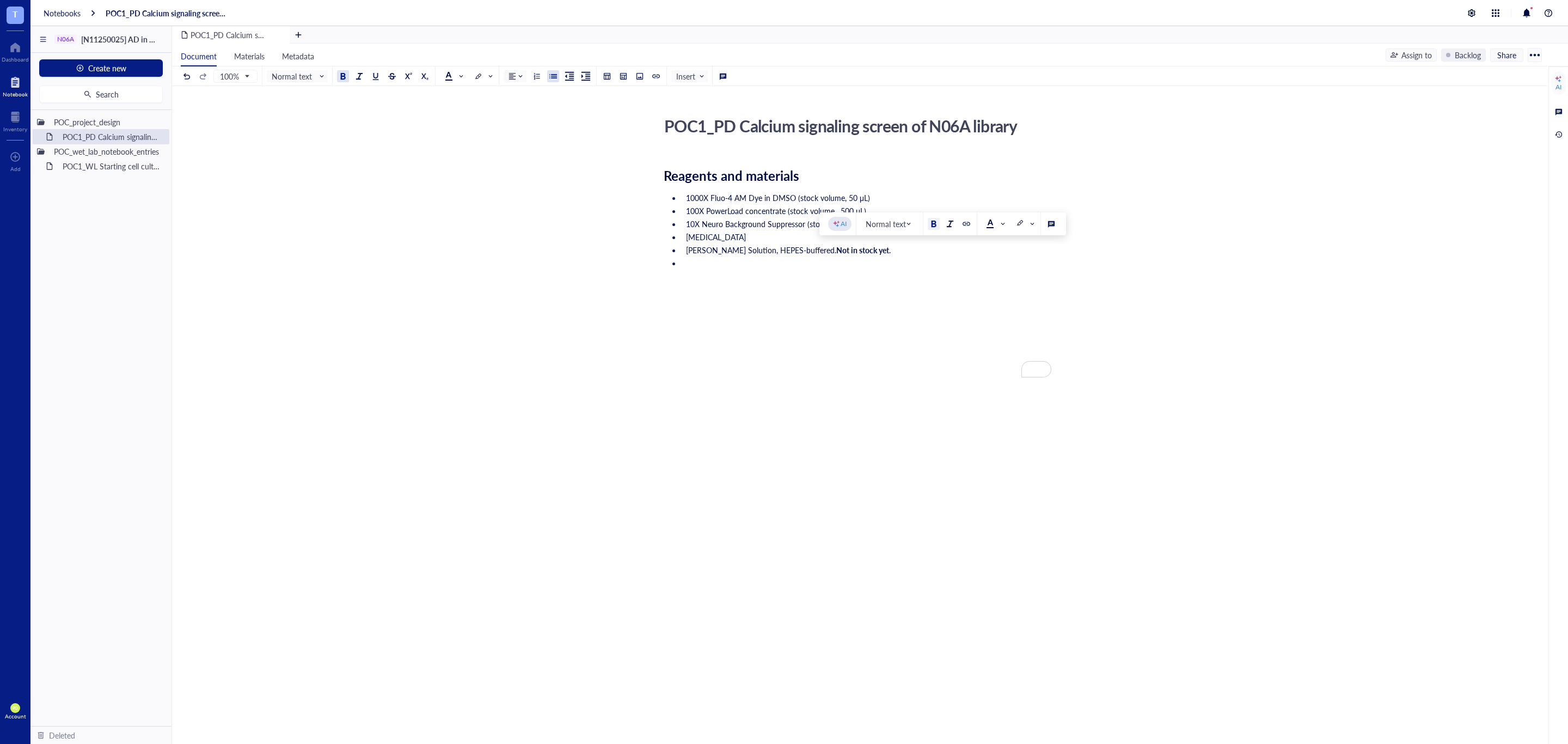
drag, startPoint x: 876, startPoint y: 248, endPoint x: 821, endPoint y: 252, distance: 55.1
click at [821, 252] on li "Krebs-Ringer Solution, HEPES-buffered. Not in stock yet ." at bounding box center [867, 250] width 370 height 11
click at [454, 76] on span at bounding box center [453, 76] width 18 height 9
click at [468, 122] on div at bounding box center [467, 128] width 18 height 18
click at [758, 270] on li "To enrich screen reader interactions, please activate Accessibility in Grammarl…" at bounding box center [867, 307] width 370 height 98
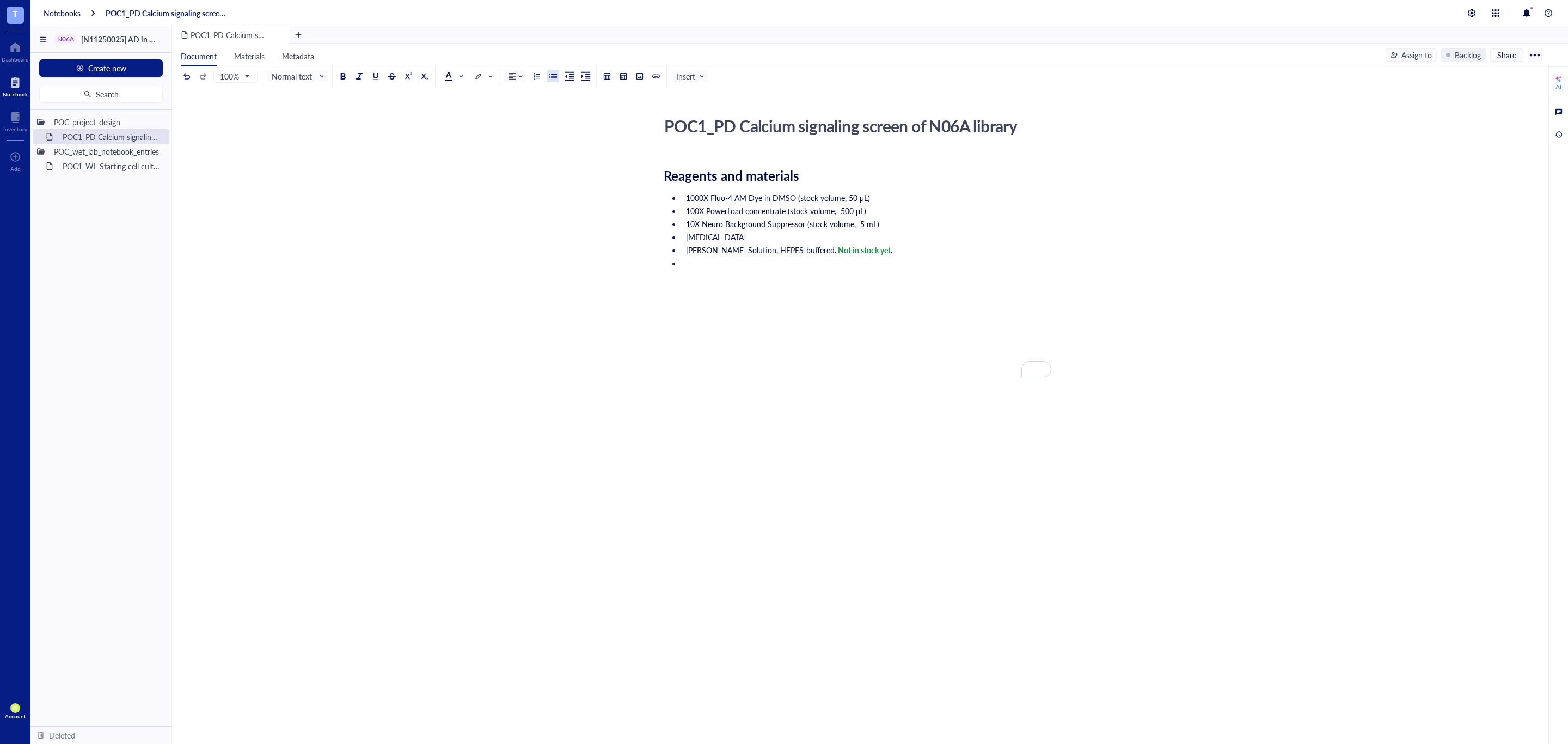
click at [739, 259] on li "To enrich screen reader interactions, please activate Accessibility in Grammarl…" at bounding box center [867, 307] width 370 height 98
drag, startPoint x: 747, startPoint y: 173, endPoint x: 719, endPoint y: 176, distance: 28.2
click at [719, 176] on span "Reagents and materials" at bounding box center [732, 175] width 136 height 19
click at [831, 179] on div "Reagents and materials" at bounding box center [858, 176] width 388 height 16
drag, startPoint x: 825, startPoint y: 178, endPoint x: 721, endPoint y: 175, distance: 104.0
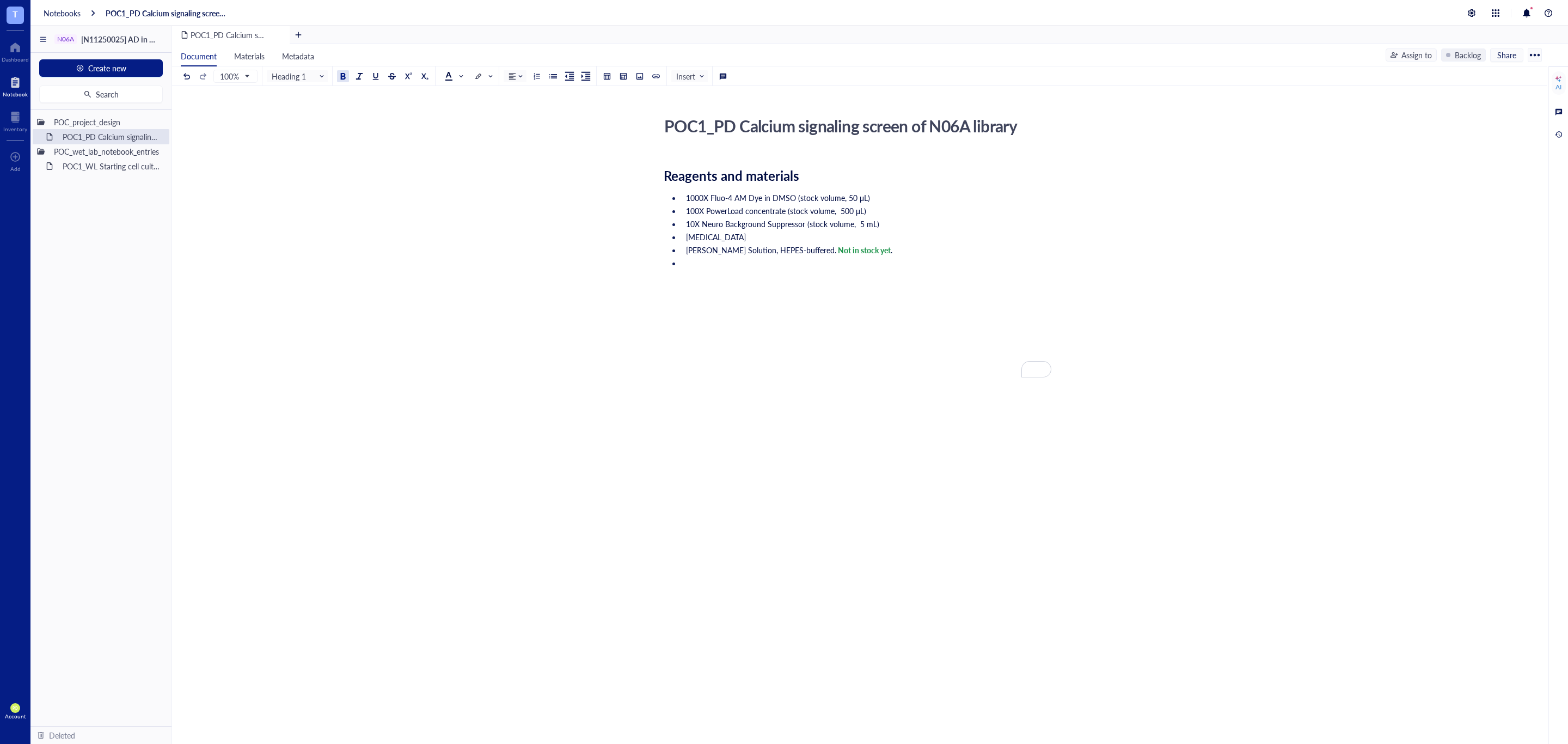
click at [721, 175] on div "Reagents and materials" at bounding box center [858, 176] width 388 height 16
copy span "and materials"
click at [684, 279] on li "To enrich screen reader interactions, please activate Accessibility in Grammarl…" at bounding box center [867, 307] width 370 height 98
click at [556, 76] on div at bounding box center [553, 76] width 8 height 8
click at [722, 316] on li "To enrich screen reader interactions, please activate Accessibility in Grammarl…" at bounding box center [867, 351] width 370 height 87
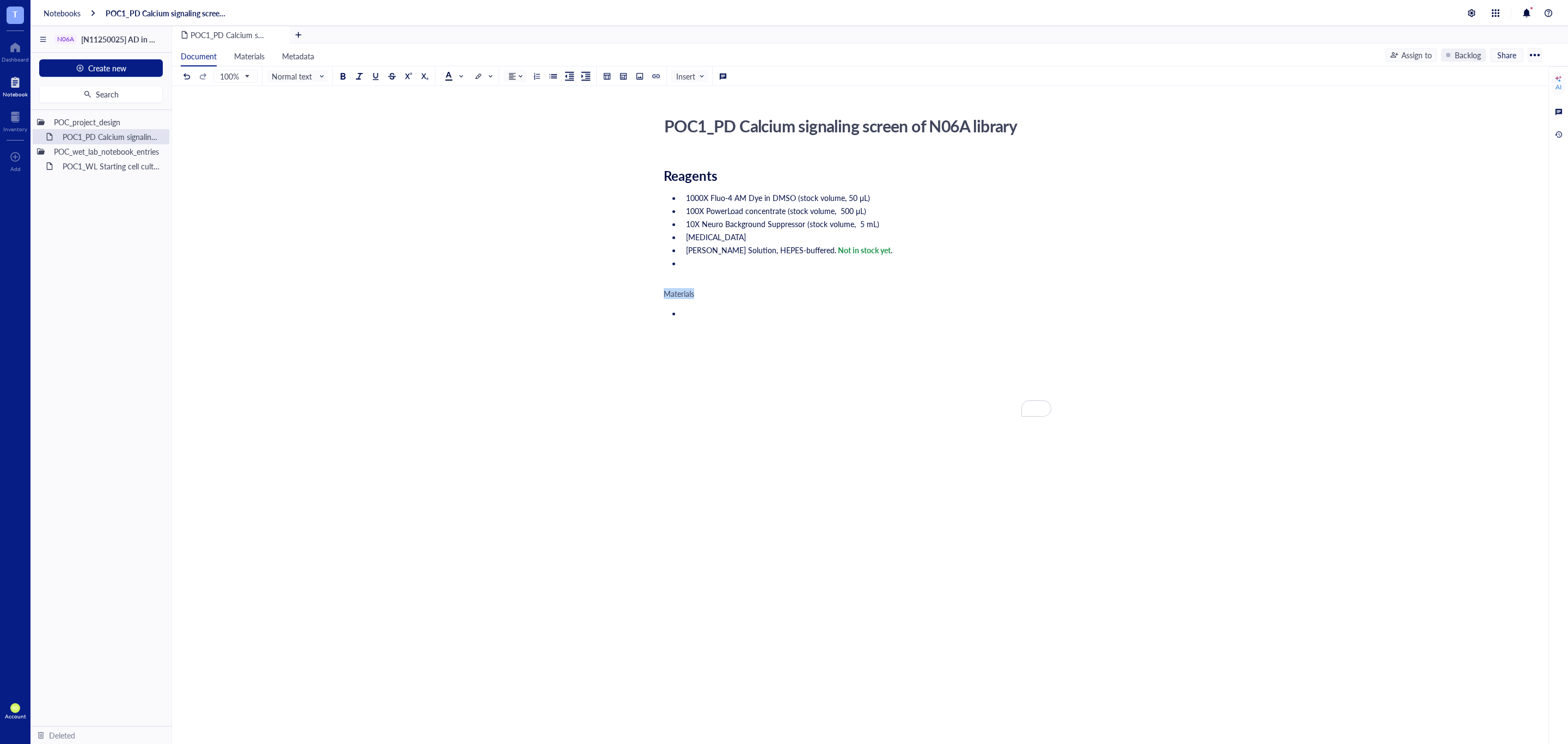
drag, startPoint x: 715, startPoint y: 298, endPoint x: 652, endPoint y: 292, distance: 63.3
click at [652, 292] on div "POC1_PD Calcium signaling screen of N06A library POC1_PD Calcium signaling scre…" at bounding box center [858, 362] width 1372 height 500
click at [284, 74] on span "Normal text" at bounding box center [299, 76] width 53 height 10
click at [294, 115] on div "Heading 1" at bounding box center [310, 118] width 32 height 10
click at [347, 74] on div at bounding box center [343, 76] width 8 height 8
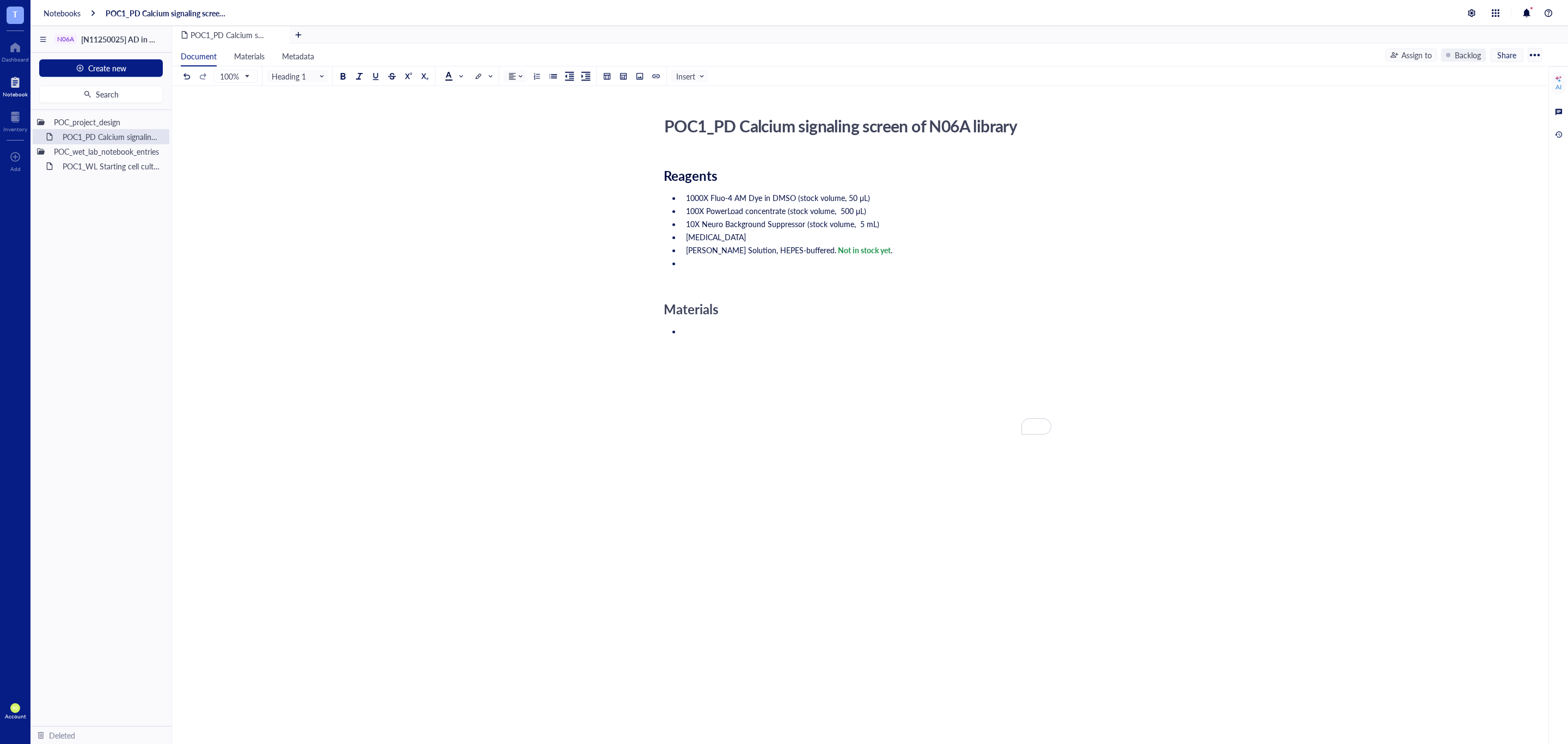
click at [735, 300] on div "﻿ Reagents 1000X Fluo-4 AM Dye in DMSO (stock volume, 50 μL) 100X PowerLoad con…" at bounding box center [858, 392] width 388 height 478
drag, startPoint x: 736, startPoint y: 311, endPoint x: 626, endPoint y: 311, distance: 110.0
click at [626, 311] on div "POC1_PD Calcium signaling screen of N06A library POC1_PD Calcium signaling scre…" at bounding box center [858, 371] width 1372 height 518
click at [337, 74] on button at bounding box center [342, 76] width 12 height 12
click at [740, 322] on div "Reagents 1000X Fluo-4 AM Dye in DMSO (stock volume, 50 μL) 100X PowerLoad conce…" at bounding box center [858, 392] width 388 height 478
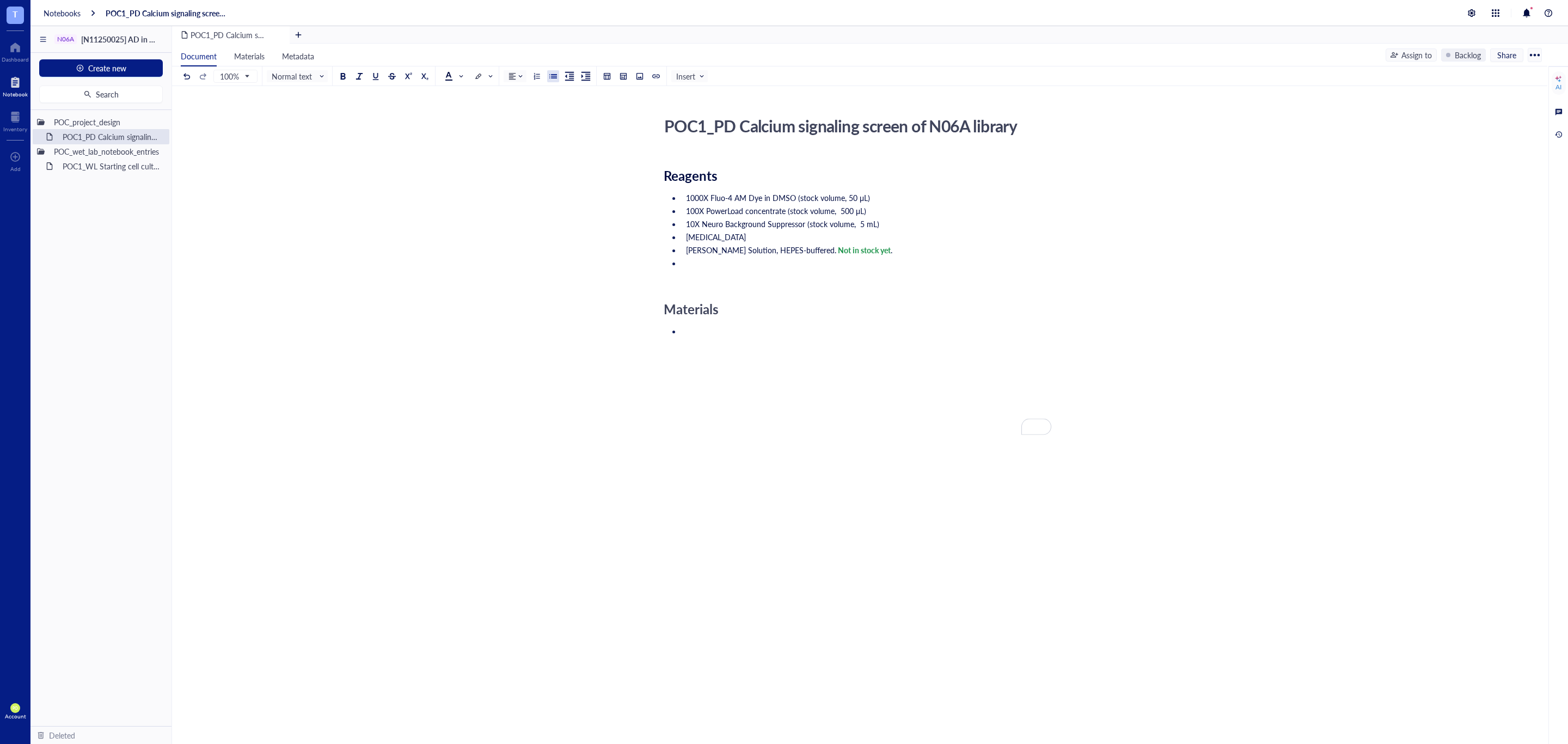
click at [711, 257] on ul "1000X Fluo-4 AM Dye in DMSO (stock volume, 50 μL) 100X PowerLoad concentrate (s…" at bounding box center [858, 236] width 388 height 92
click at [704, 332] on li "To enrich screen reader interactions, please activate Accessibility in Grammarl…" at bounding box center [867, 369] width 370 height 87
click at [15, 52] on div at bounding box center [15, 47] width 28 height 18
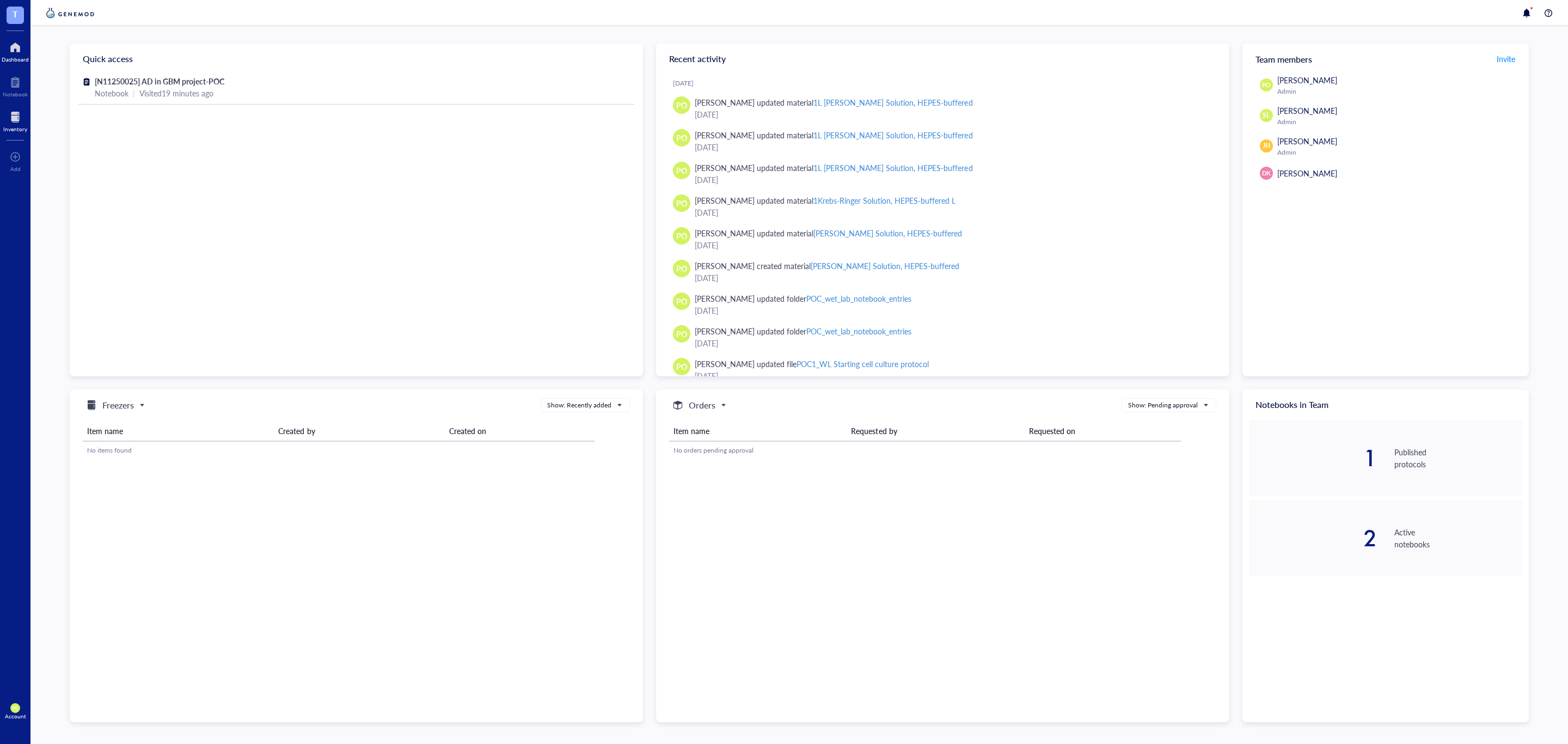
drag, startPoint x: 11, startPoint y: 115, endPoint x: 16, endPoint y: 119, distance: 6.4
click at [11, 116] on div at bounding box center [15, 117] width 24 height 18
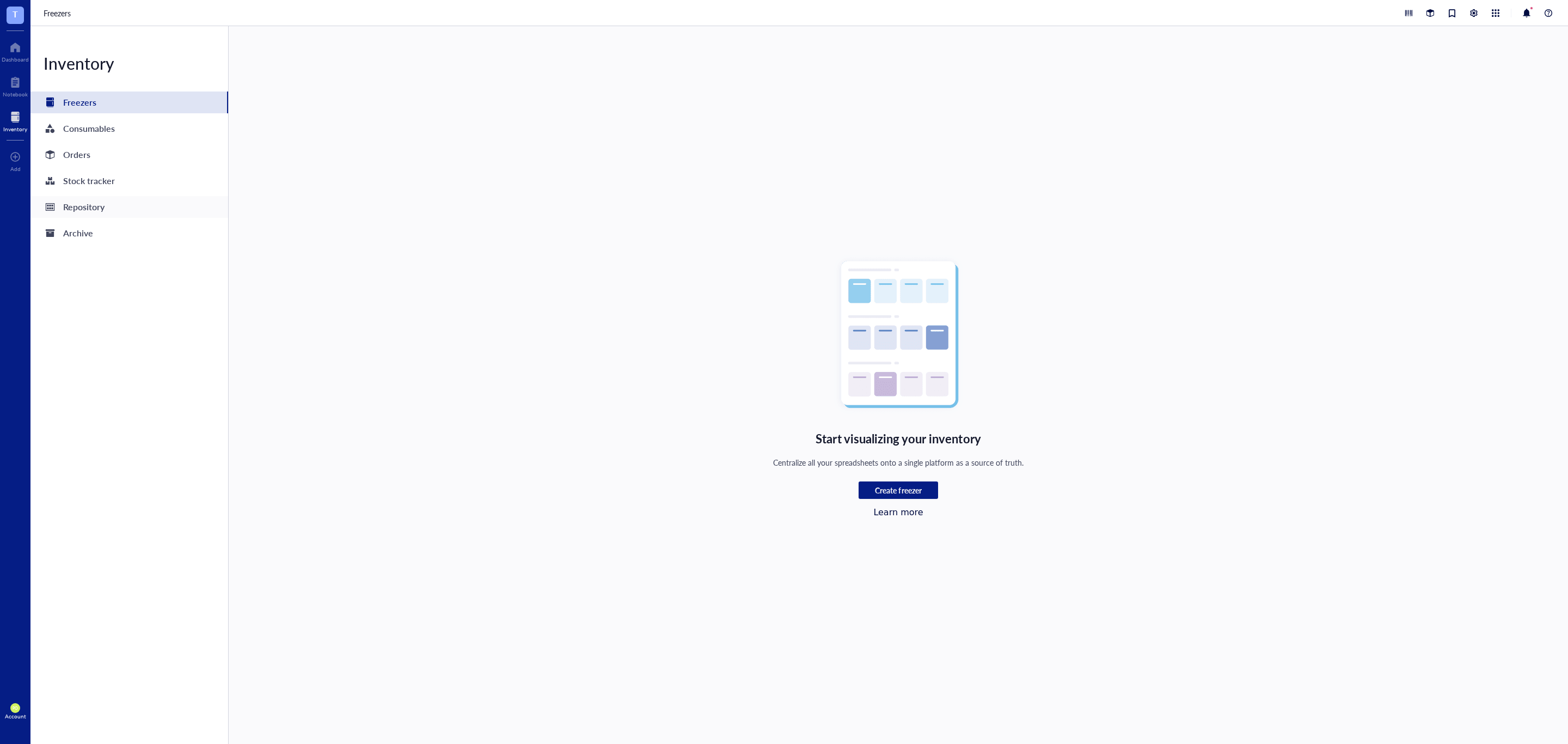
click at [128, 211] on div "Repository" at bounding box center [129, 207] width 197 height 22
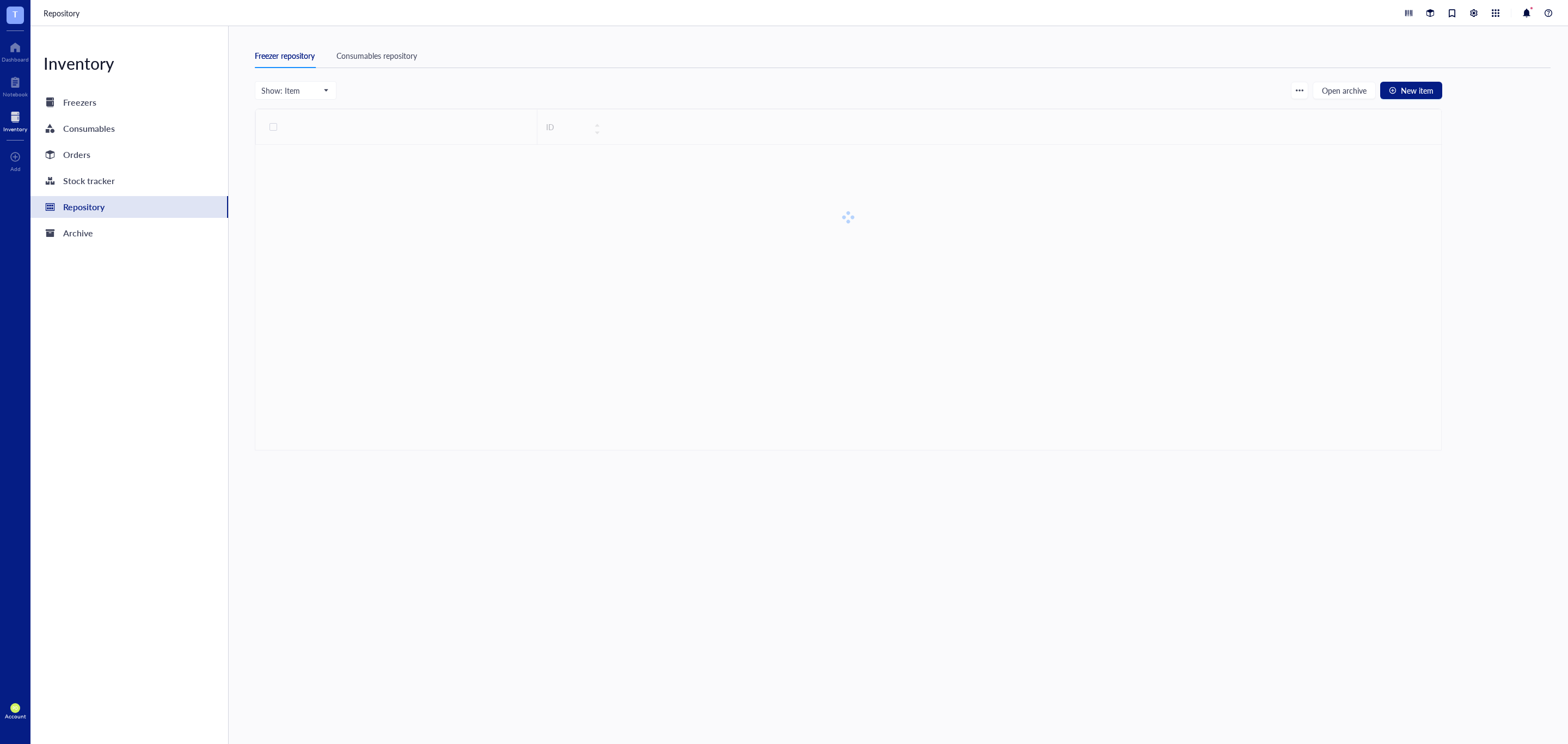
click at [394, 56] on div "Consumables repository" at bounding box center [377, 55] width 81 height 12
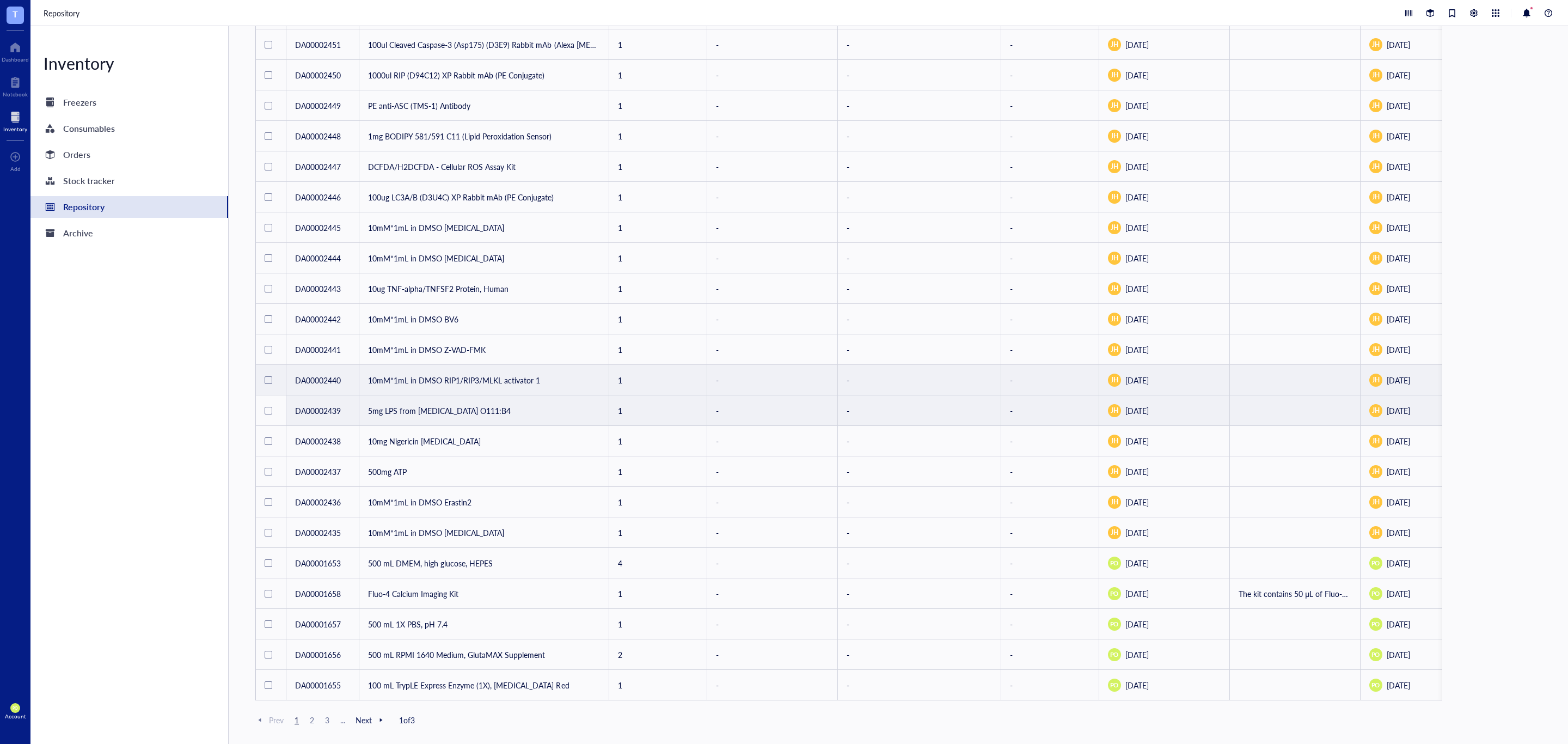
scroll to position [241, 0]
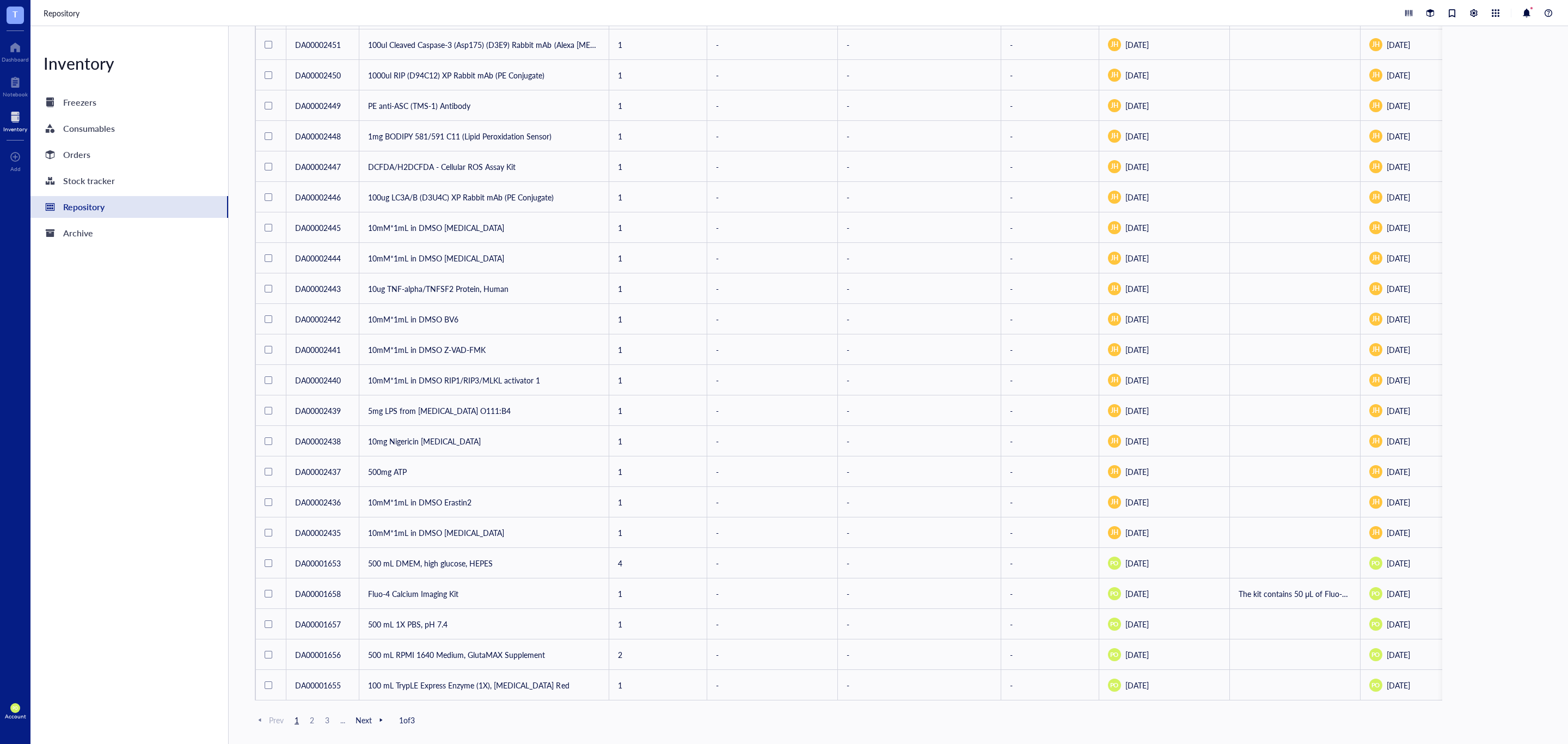
click at [325, 721] on span "3" at bounding box center [327, 719] width 13 height 10
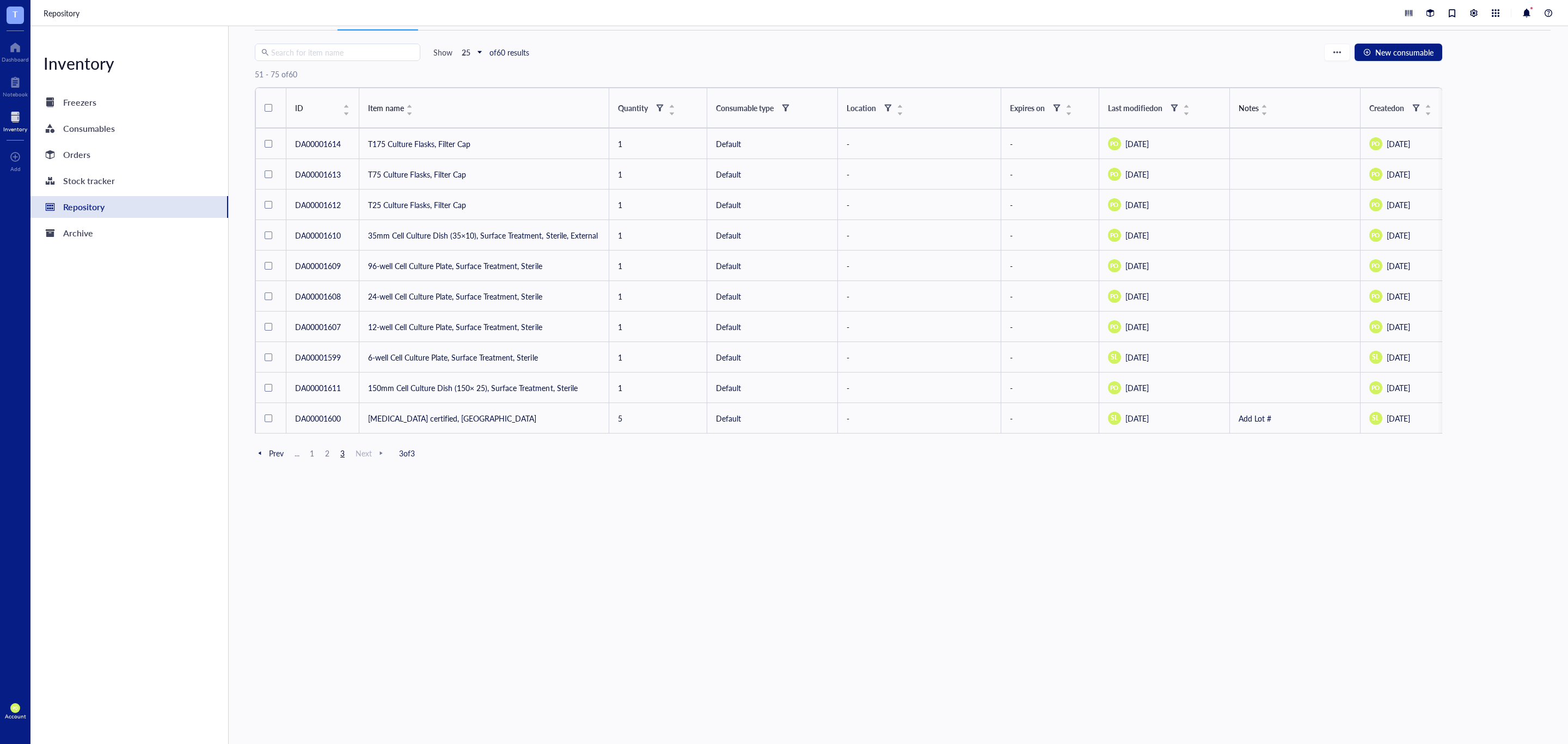
scroll to position [37, 0]
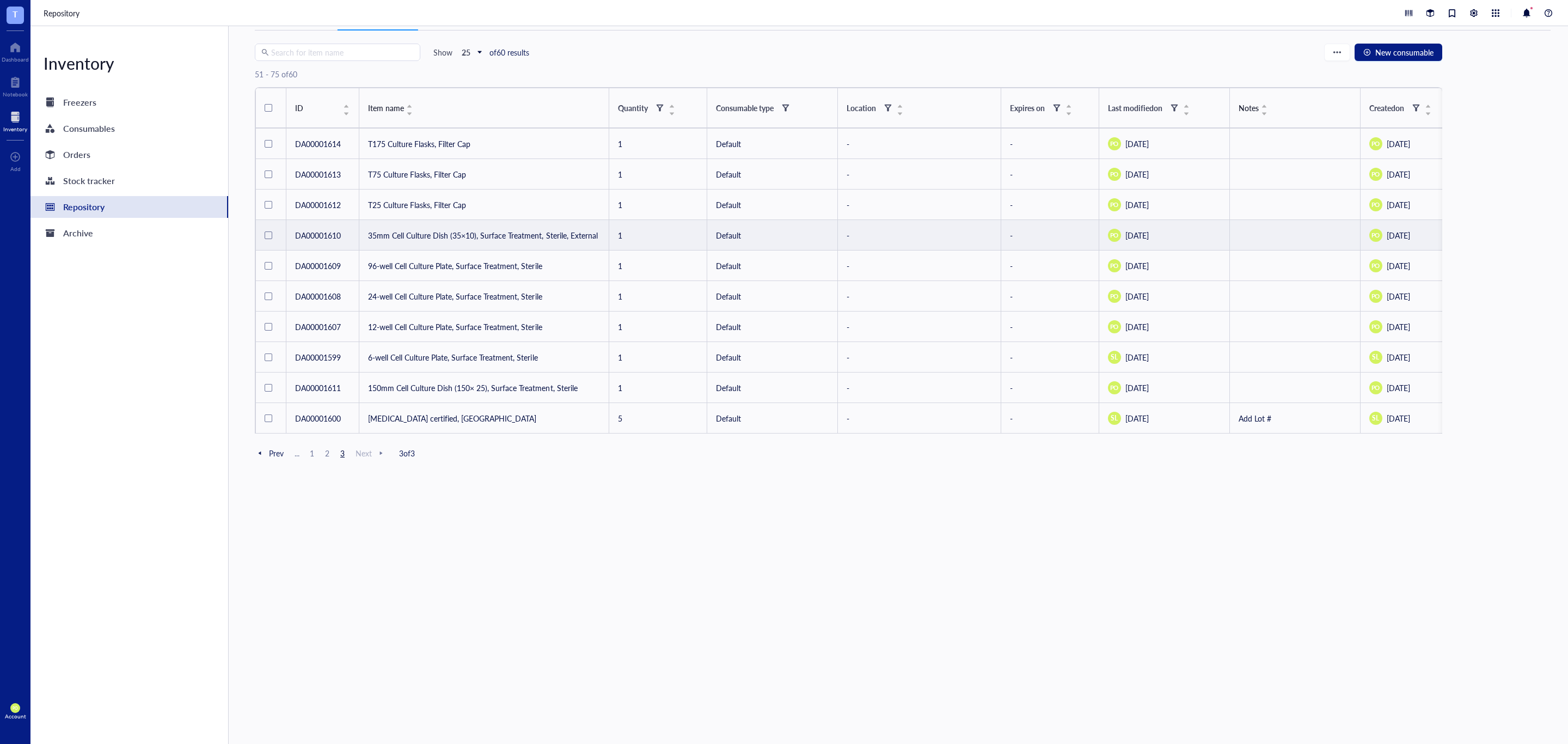
click at [444, 234] on td "35mm Cell Culture Dish (35×10), Surface Treatment, Sterile, External" at bounding box center [484, 235] width 250 height 30
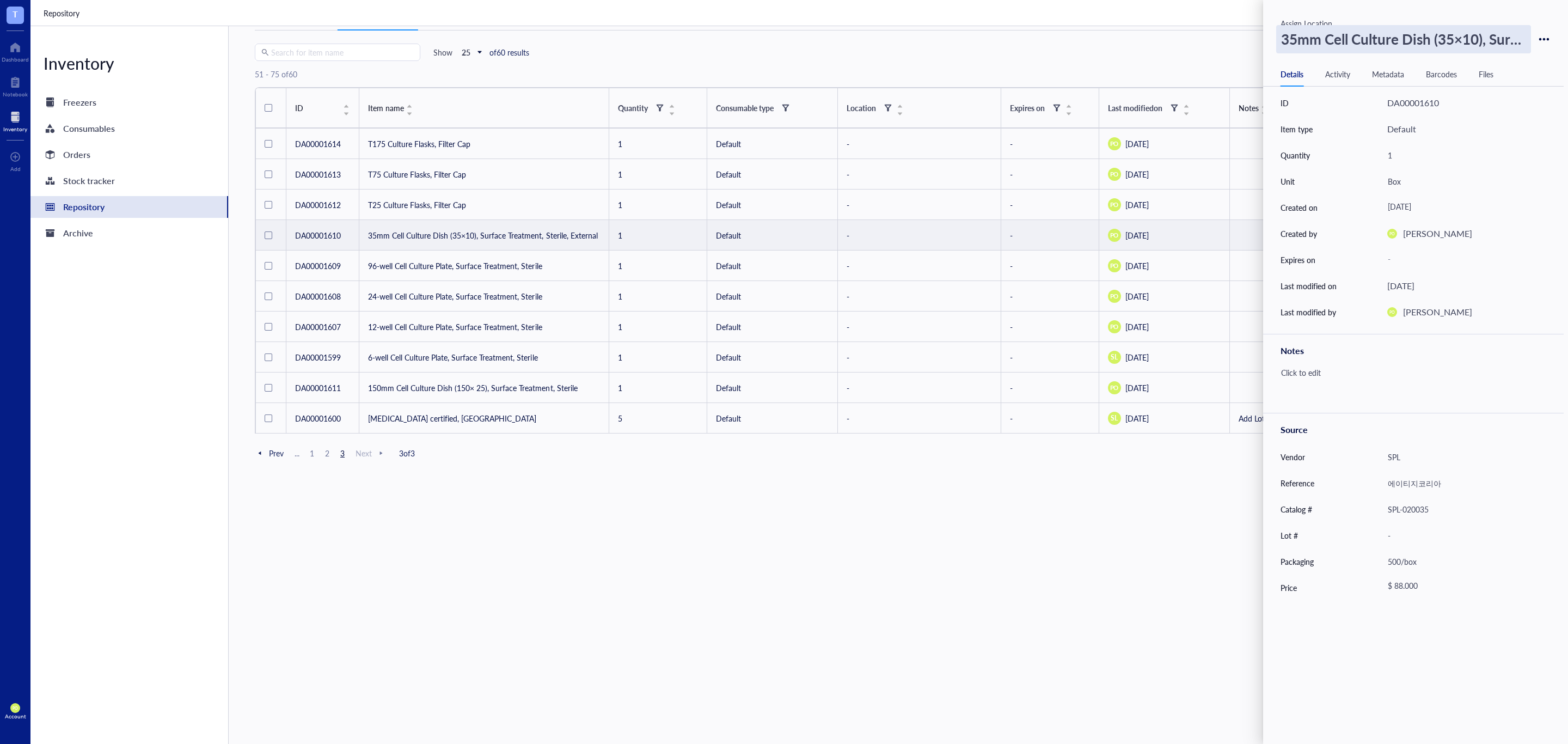
click at [1310, 41] on div "35mm Cell Culture Dish (35×10), Surface Treatment, Sterile, External" at bounding box center [1404, 39] width 255 height 28
drag, startPoint x: 1523, startPoint y: 39, endPoint x: 1249, endPoint y: 47, distance: 274.1
click at [1249, 47] on div "T Dashboard Notebook Inventory To pick up a draggable item, press the space bar…" at bounding box center [784, 372] width 1568 height 744
click at [1020, 571] on div "Search for item name Show 25 of 60 results New consumable 51 - 75 of 60 ID Item…" at bounding box center [849, 385] width 1188 height 683
click at [13, 78] on div at bounding box center [15, 83] width 25 height 18
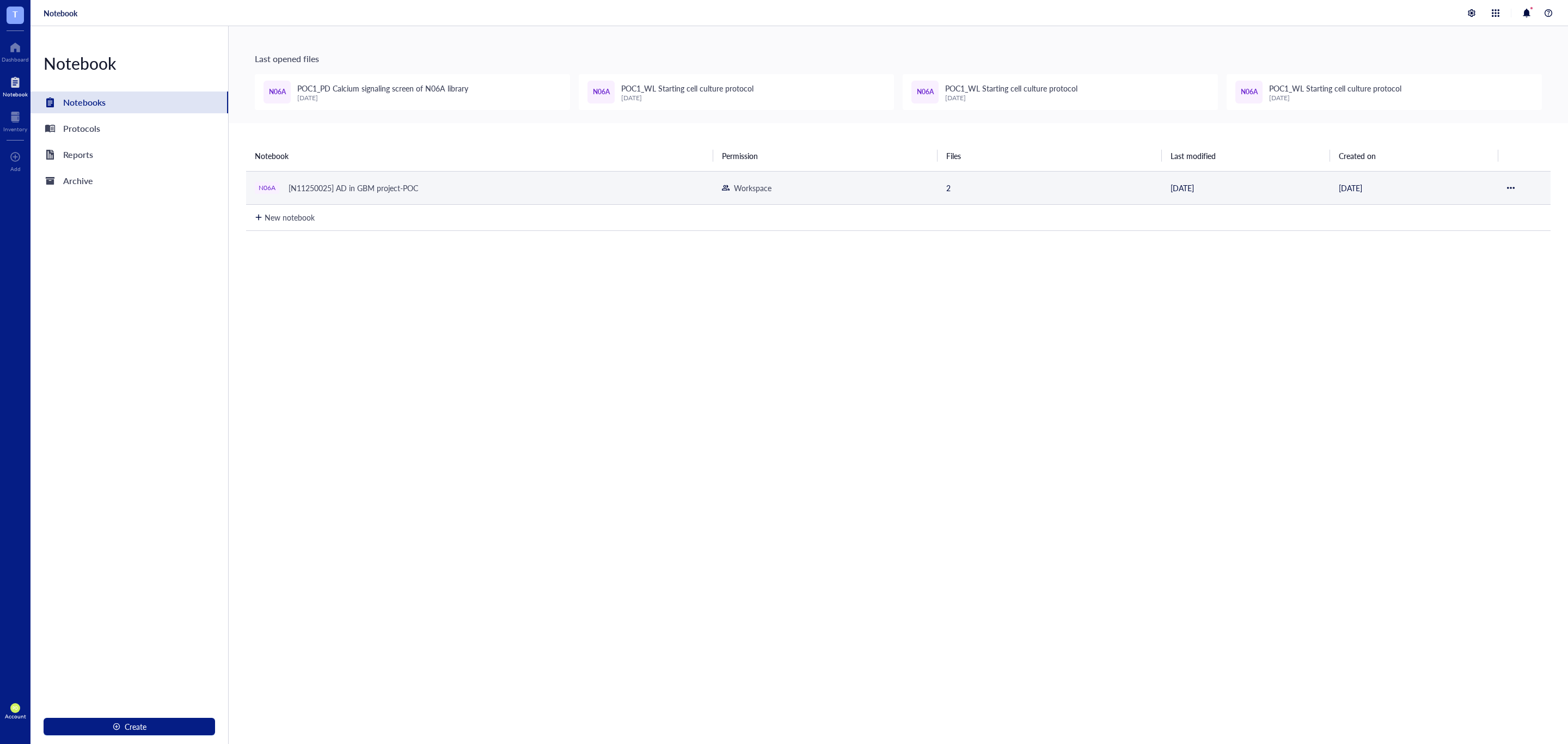
click at [523, 182] on div "N06A [N11250025] AD in GBM project-POC" at bounding box center [391, 188] width 272 height 15
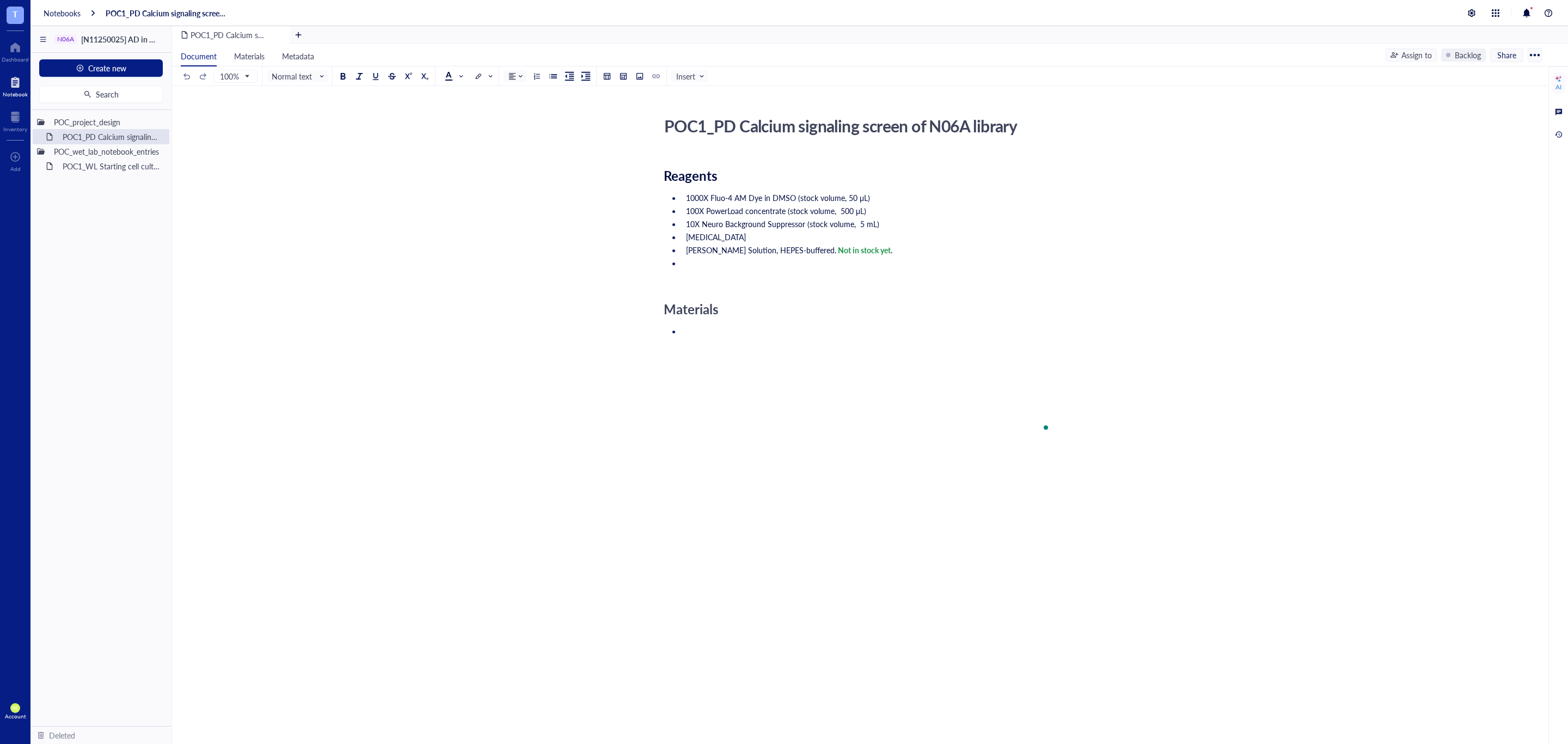
click at [727, 333] on li "To enrich screen reader interactions, please activate Accessibility in Grammarl…" at bounding box center [867, 369] width 370 height 87
click at [755, 263] on li "To enrich screen reader interactions, please activate Accessibility in Grammarl…" at bounding box center [867, 268] width 370 height 22
click at [657, 314] on div "POC1_PD Calcium signaling screen of N06A library POC1_PD Calcium signaling scre…" at bounding box center [858, 332] width 1372 height 442
click at [446, 76] on div at bounding box center [448, 76] width 8 height 8
click at [450, 95] on div at bounding box center [448, 92] width 8 height 8
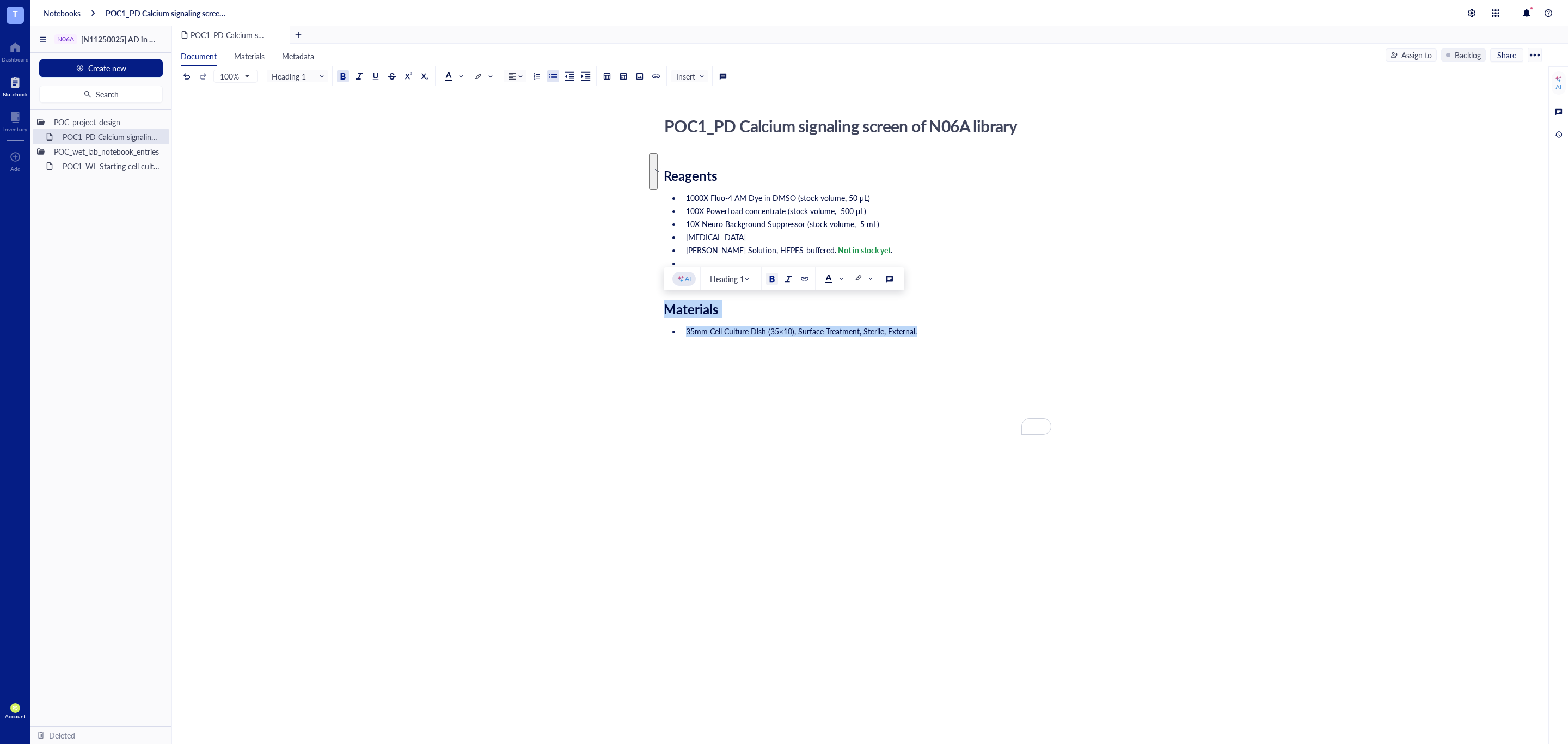
click at [822, 312] on div "Materials" at bounding box center [858, 309] width 388 height 16
click at [710, 263] on li "To enrich screen reader interactions, please activate Accessibility in Grammarl…" at bounding box center [867, 268] width 370 height 22
click at [39, 36] on div at bounding box center [44, 39] width 12 height 18
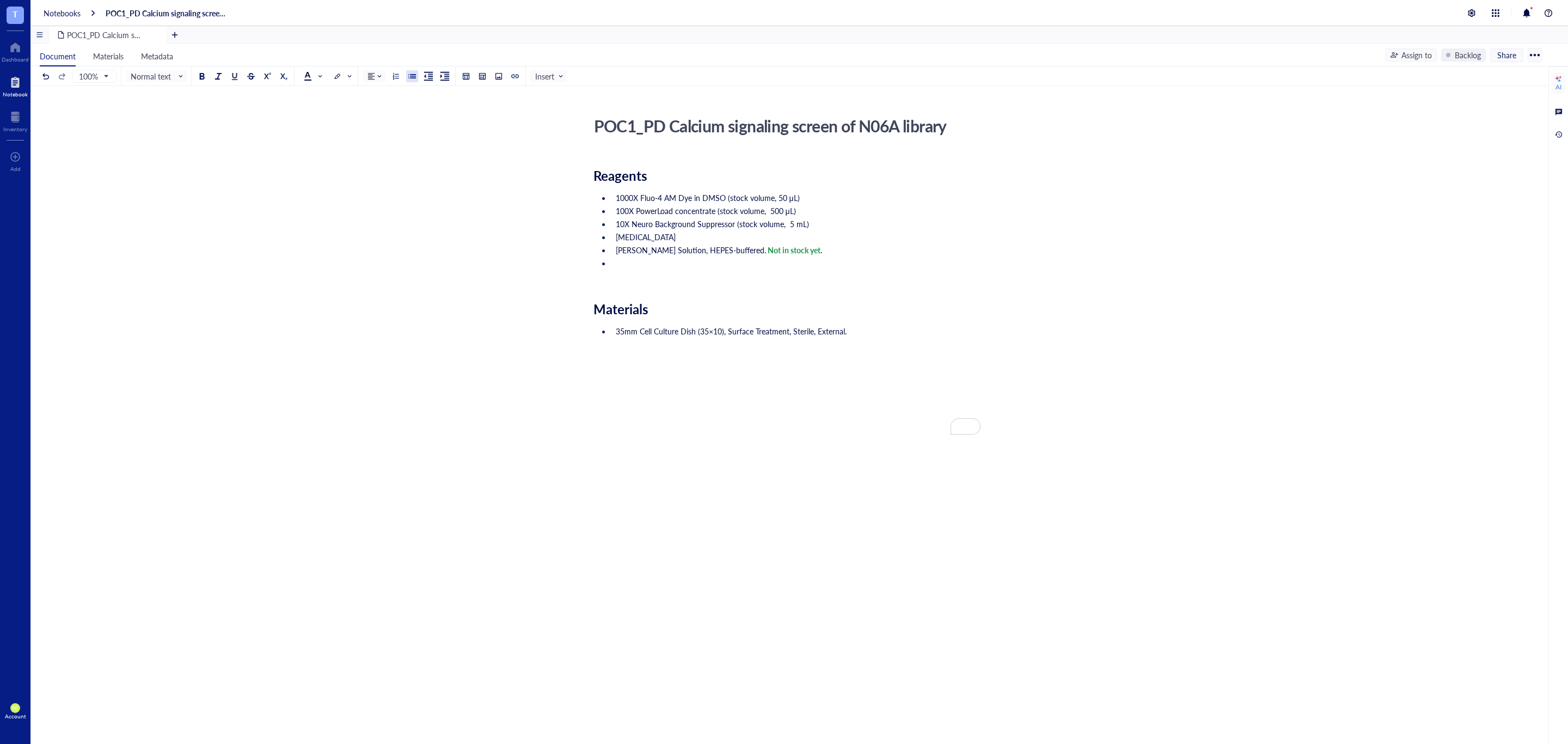
click at [39, 36] on div at bounding box center [39, 34] width 17 height 17
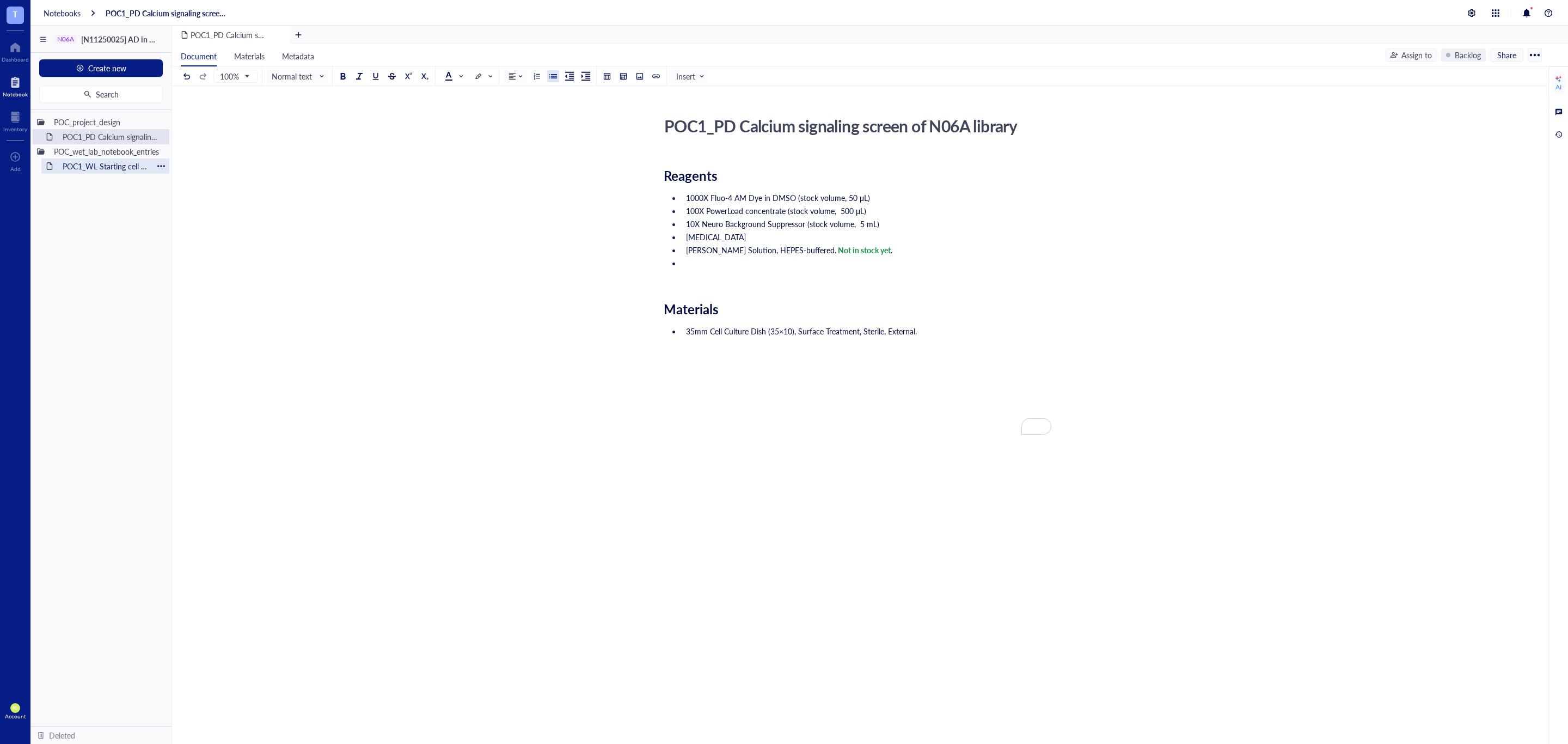
click at [59, 166] on div "POC1_WL Starting cell culture protocol" at bounding box center [105, 165] width 95 height 15
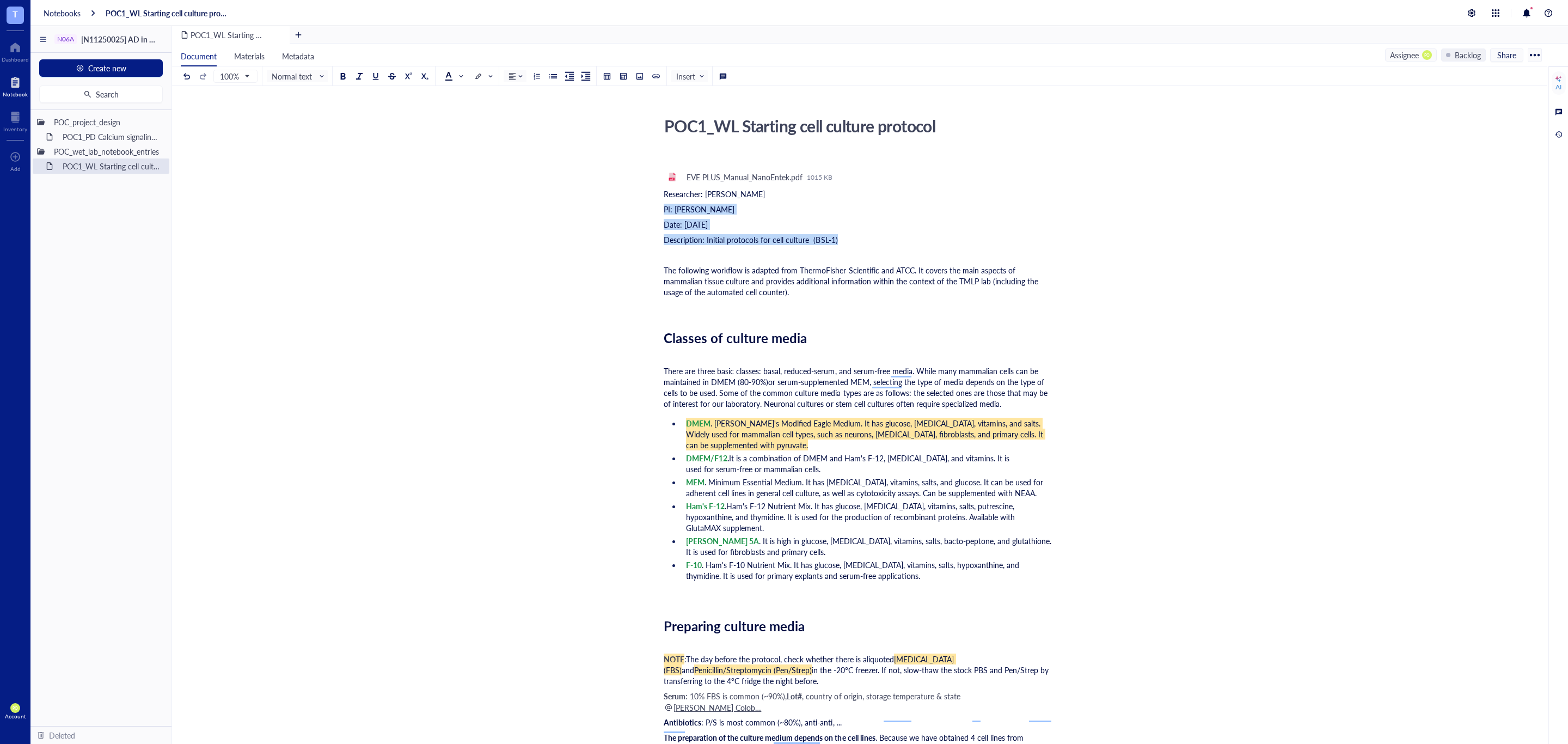
drag, startPoint x: 867, startPoint y: 244, endPoint x: 656, endPoint y: 195, distance: 216.6
copy div "Researcher: Paola Onate Colobon PI: Professor Sohyon Lee Date: 2025-08-04 Descr…"
click at [116, 132] on div "POC1_PD Calcium signaling screen of N06A library" at bounding box center [105, 136] width 95 height 15
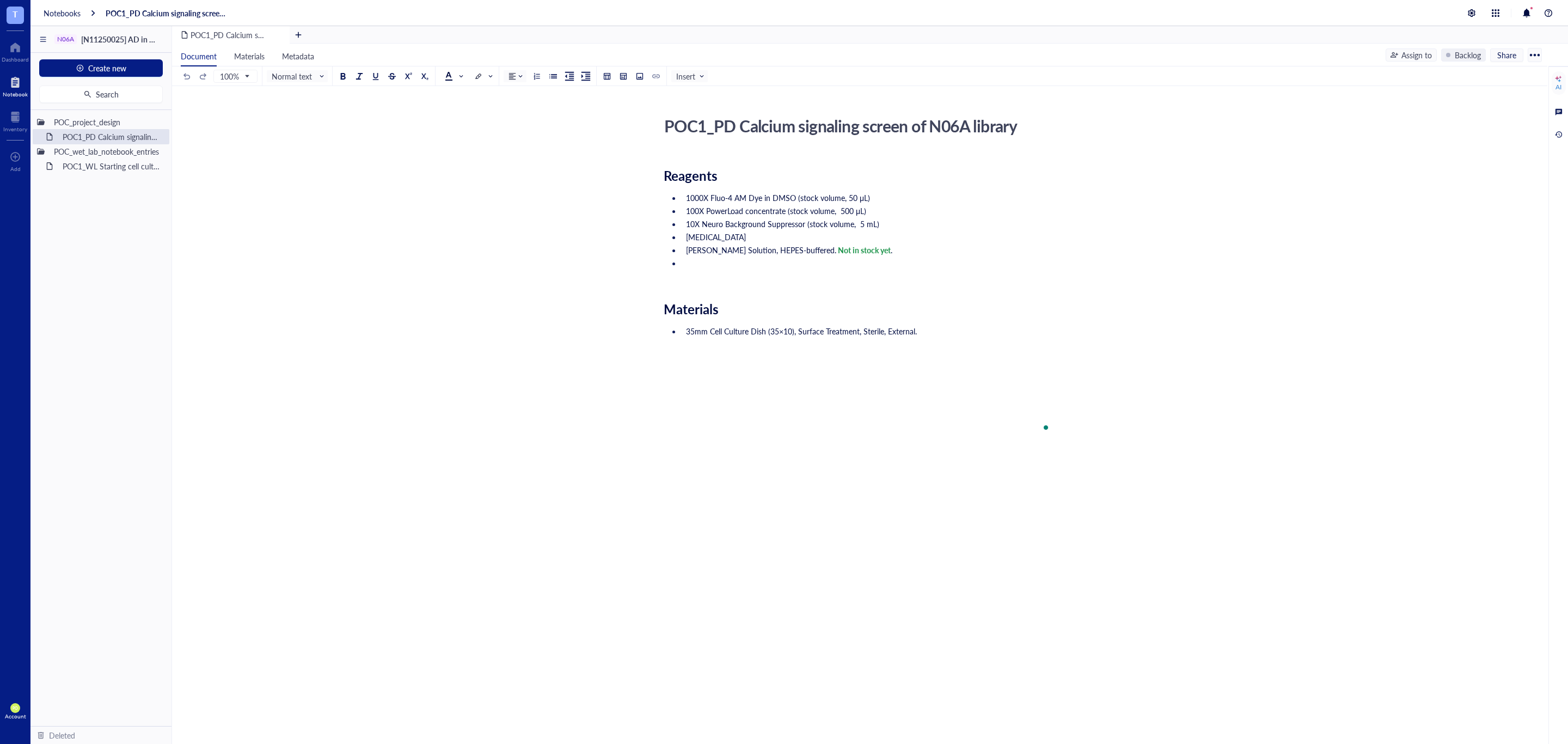
click at [660, 160] on div "POC1_PD Calcium signaling screen of N06A library POC1_PD Calcium signaling scre…" at bounding box center [858, 371] width 1372 height 518
drag, startPoint x: 667, startPoint y: 164, endPoint x: 700, endPoint y: 181, distance: 37.1
click at [667, 164] on div "Reagents 1000X Fluo-4 AM Dye in DMSO (stock volume, 50 μL) 100X PowerLoad conce…" at bounding box center [858, 392] width 388 height 478
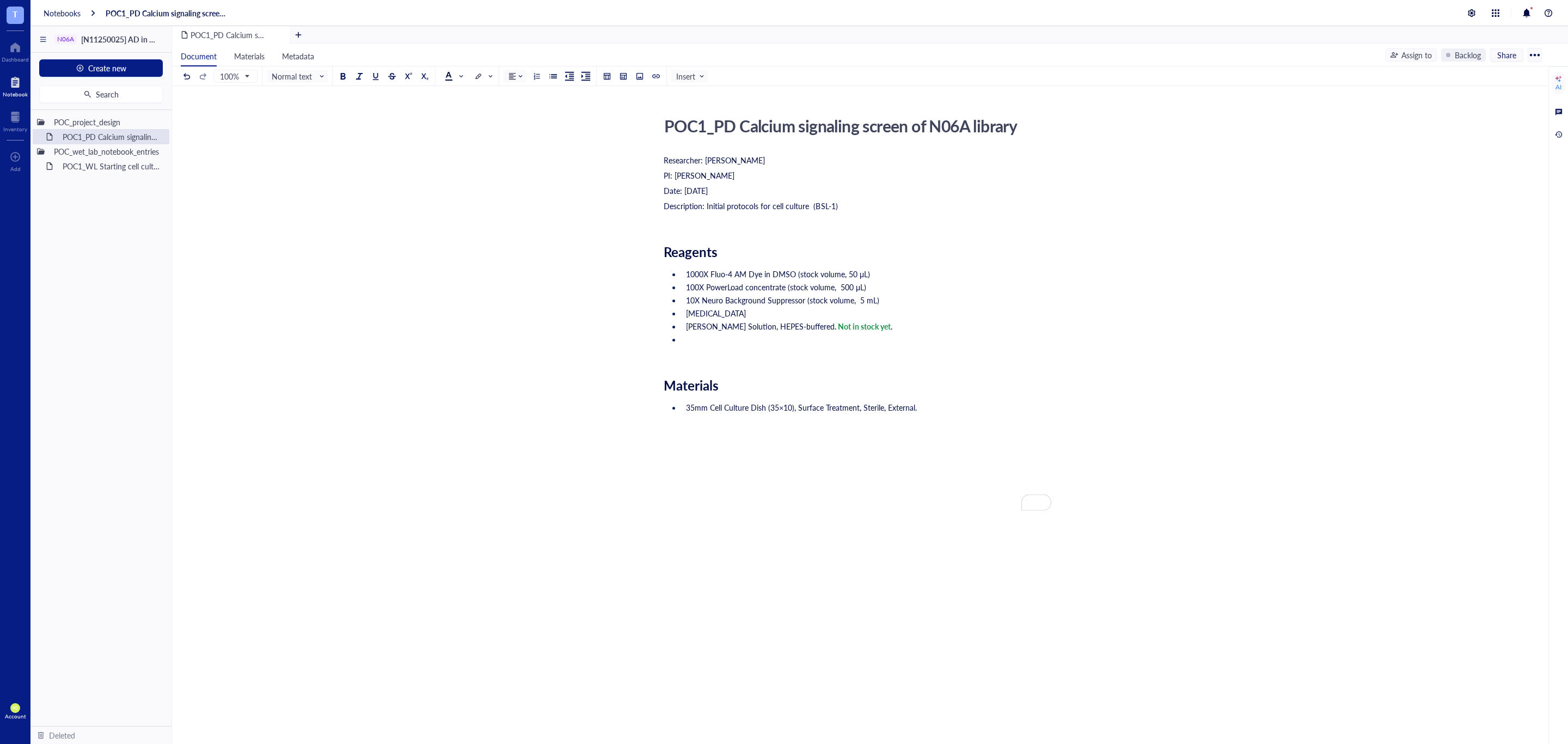
click at [708, 187] on span "Date: 2025-08-04" at bounding box center [686, 190] width 44 height 11
click at [727, 192] on div "Date: 2025-08-04" at bounding box center [858, 190] width 388 height 11
drag, startPoint x: 733, startPoint y: 206, endPoint x: 725, endPoint y: 212, distance: 10.0
click at [725, 210] on div "Description: Initial protocols for cell culture (BSL-1)" at bounding box center [858, 205] width 388 height 11
click at [889, 201] on div "Description: Initial experimental design for aim 1:" at bounding box center [858, 205] width 388 height 11
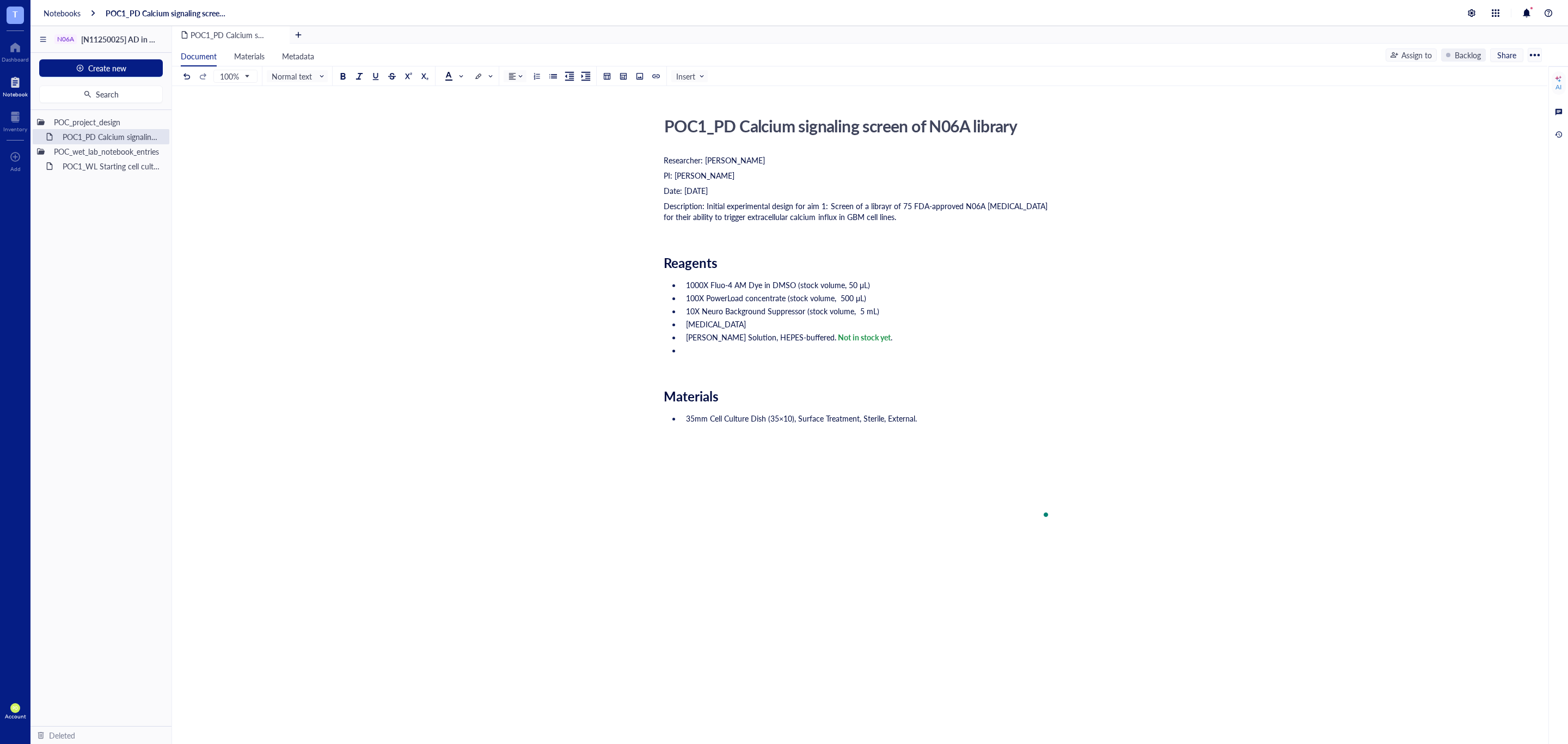
click at [954, 252] on div "Researcher: [PERSON_NAME] PI: [PERSON_NAME] Date: [DATE] Description: Initial e…" at bounding box center [858, 436] width 388 height 565
click at [811, 204] on span "Description: Initial experimental design for aim 1: Screen of a librayr of 75 F…" at bounding box center [857, 211] width 386 height 22
click at [916, 224] on div "Researcher: [PERSON_NAME] PI: [PERSON_NAME] Date: [DATE] Description: Initial e…" at bounding box center [858, 436] width 388 height 565
click at [898, 210] on span "Description: Initial experimental design for aim 1: Screening of a librayr of 7…" at bounding box center [831, 211] width 334 height 22
click at [932, 218] on div "Description: Initial experimental design for aim 1: Screening of a library of 7…" at bounding box center [858, 211] width 388 height 22
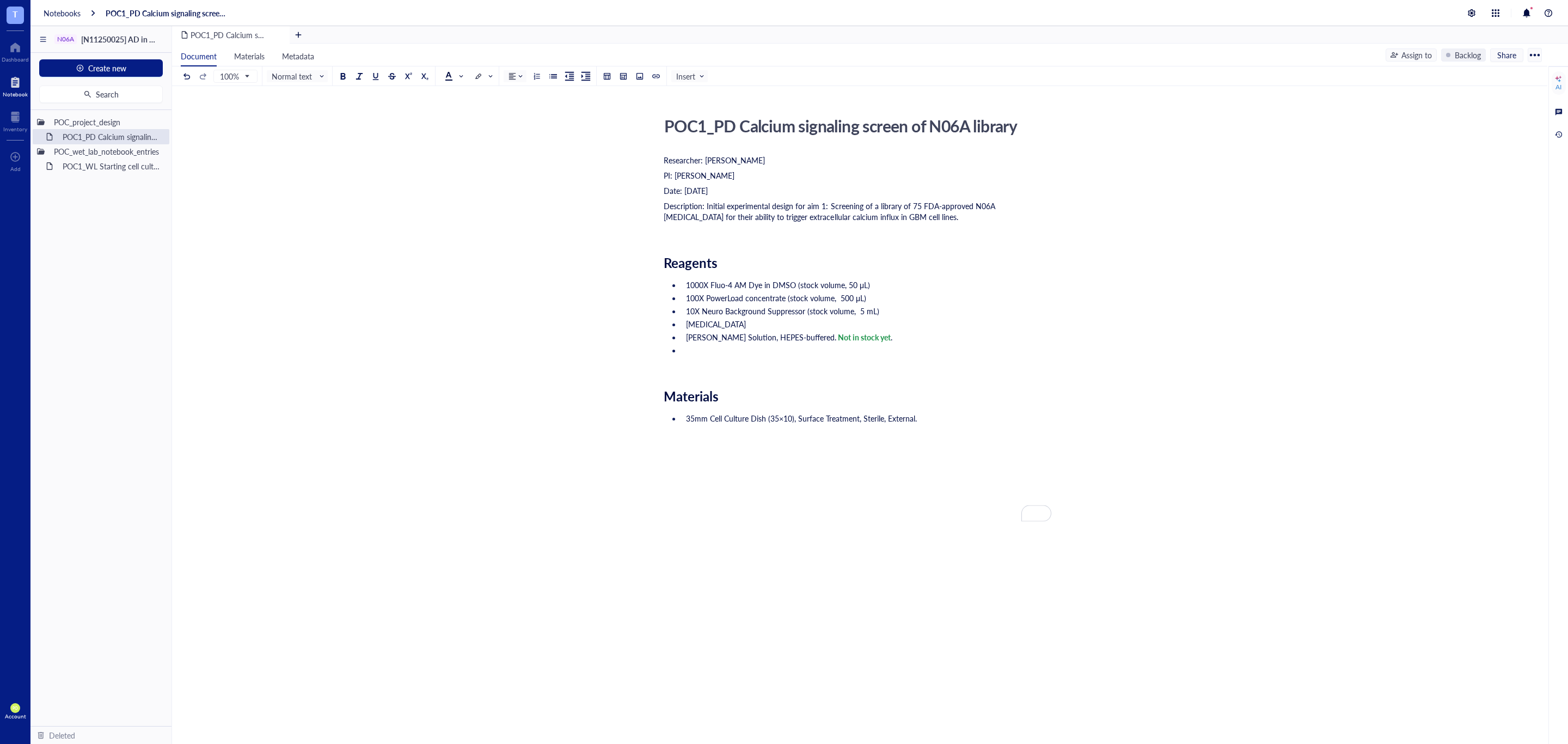
click at [796, 251] on div "Researcher: [PERSON_NAME] PI: [PERSON_NAME] Date: [DATE] Description: Initial e…" at bounding box center [858, 436] width 388 height 565
click at [690, 250] on div "Researcher: [PERSON_NAME] PI: [PERSON_NAME] Date: [DATE] Description: Initial e…" at bounding box center [858, 436] width 388 height 565
click at [647, 245] on div "POC1_PD Calcium signaling screen of N06A library POC1_PD Calcium signaling scre…" at bounding box center [858, 414] width 1372 height 605
click at [901, 216] on div "Description: Initial experimental design for aim 1: Screening of a library of 7…" at bounding box center [858, 211] width 388 height 22
click at [952, 428] on li "35mm Cell Culture Dish (35×10), Surface Treatment, Sterile, External." at bounding box center [867, 456] width 370 height 87
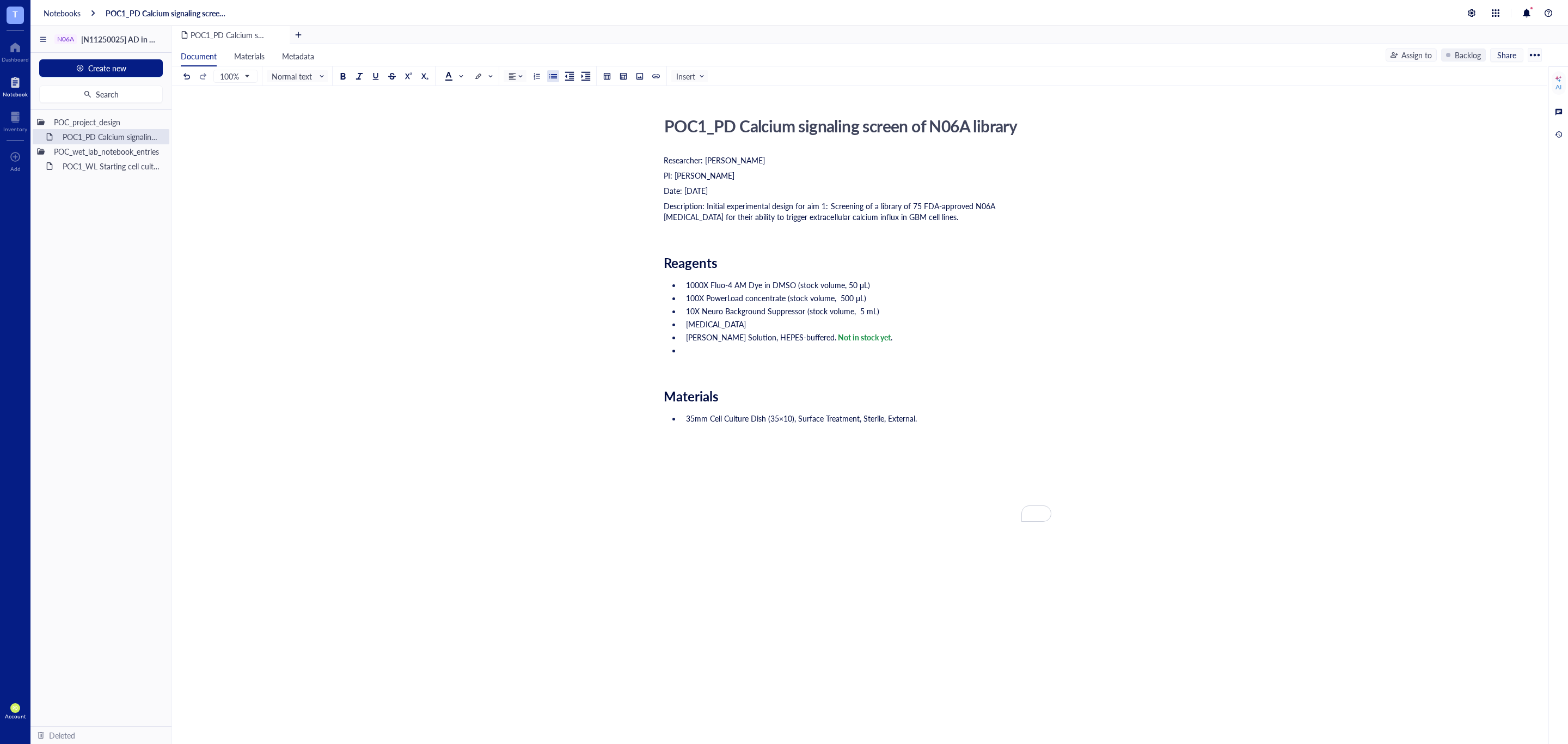
click at [955, 415] on li "35mm Cell Culture Dish (35×10), Surface Treatment, Sterile, External." at bounding box center [867, 456] width 370 height 87
click at [941, 226] on div "Researcher: [PERSON_NAME] PI: [PERSON_NAME] Date: [DATE] Description: Initial e…" at bounding box center [858, 436] width 388 height 565
click at [944, 212] on div "Description: Initial experimental design for aim 1: Screening of a library of 7…" at bounding box center [858, 211] width 388 height 22
click at [955, 436] on li "35mm Cell Culture Dish (35×10), Surface Treatment, Sterile, External." at bounding box center [867, 456] width 370 height 87
click at [956, 417] on li "35mm Cell Culture Dish (35×10), Surface Treatment, Sterile, External." at bounding box center [867, 456] width 370 height 87
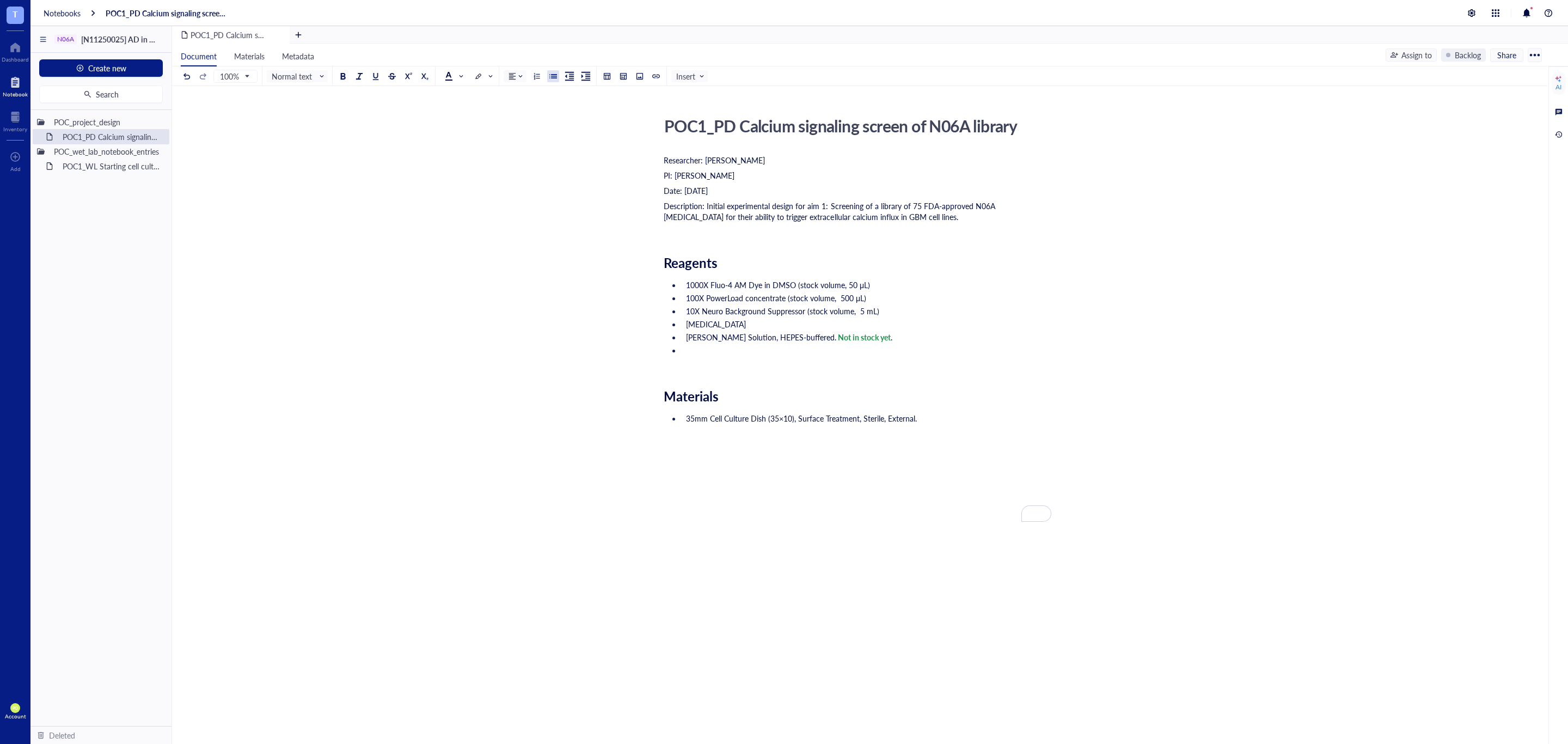
click at [713, 350] on li "To enrich screen reader interactions, please activate Accessibility in Grammarl…" at bounding box center [867, 356] width 370 height 22
click at [11, 116] on div at bounding box center [15, 117] width 24 height 18
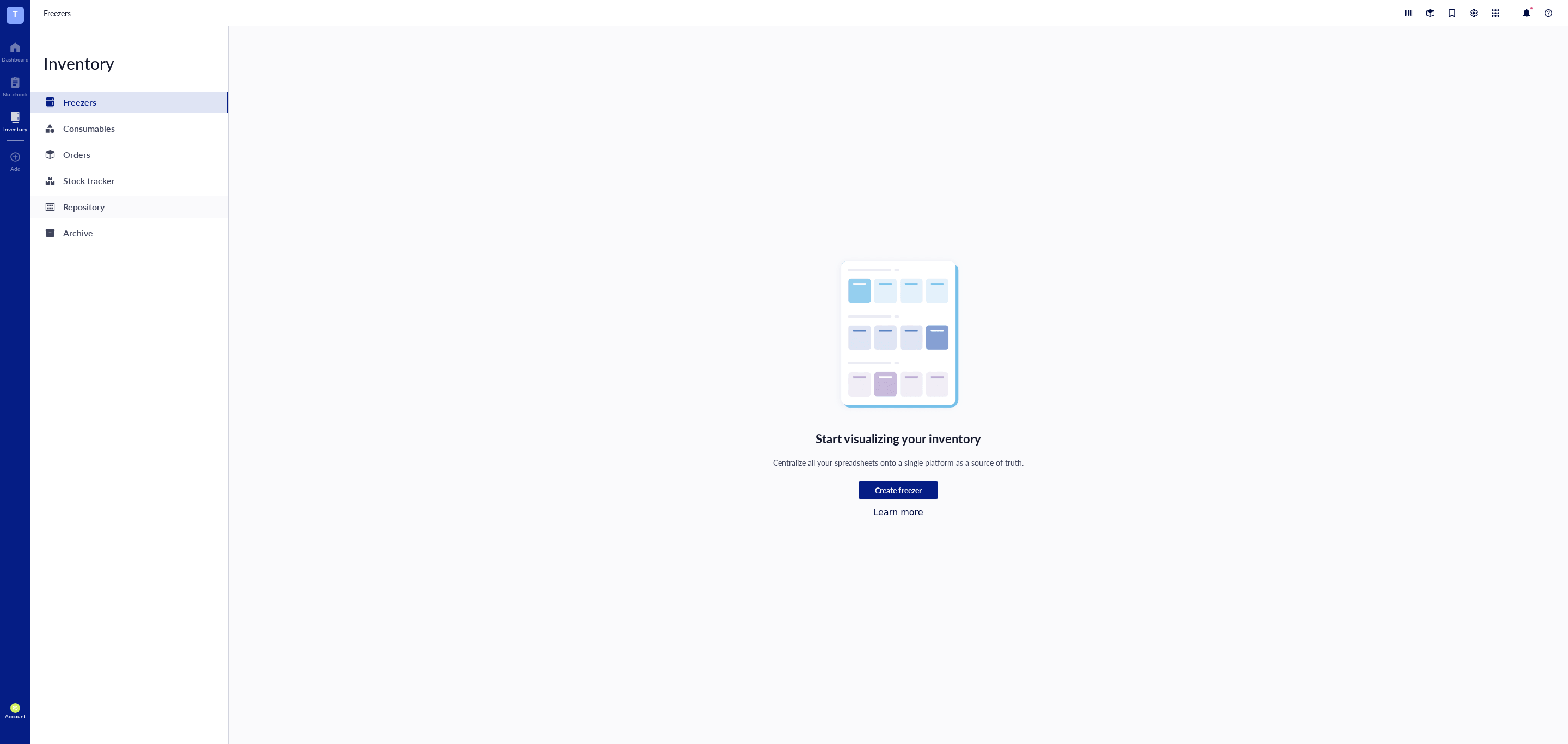
click at [95, 208] on div "Repository" at bounding box center [84, 206] width 42 height 15
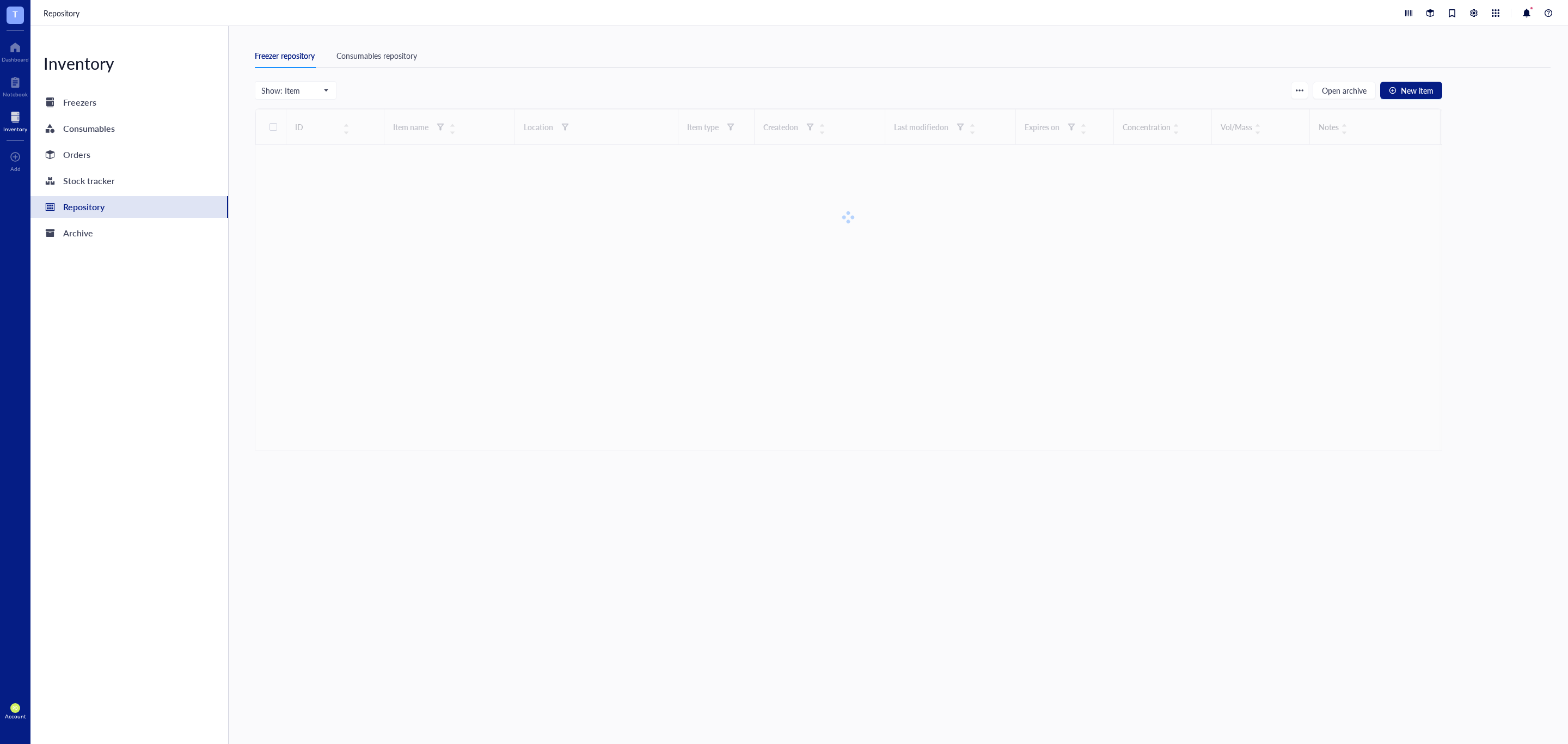
click at [397, 52] on div "Consumables repository" at bounding box center [377, 55] width 81 height 12
click at [347, 86] on input "search" at bounding box center [342, 90] width 143 height 16
type input "BAPTA"
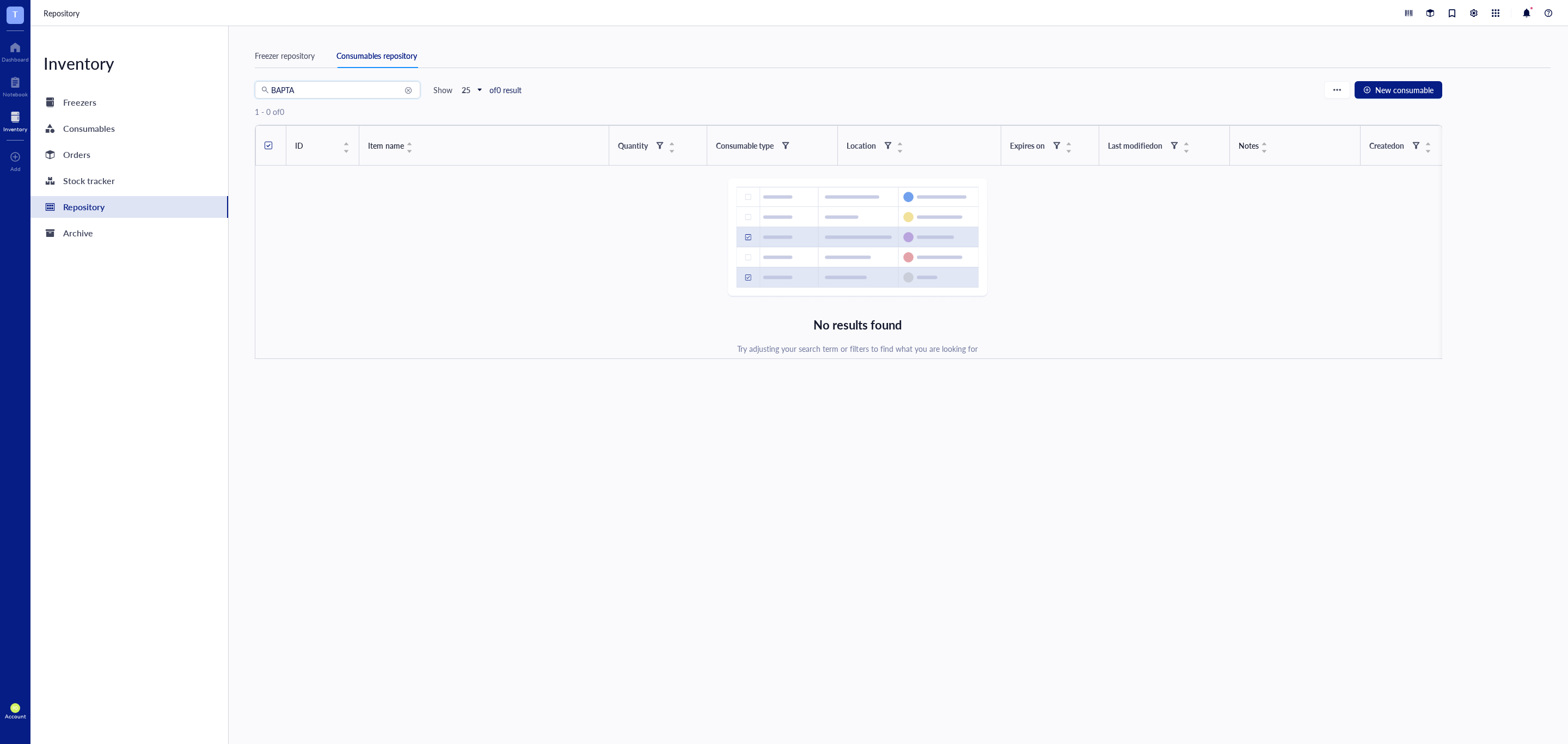
click at [1, 130] on div "Inventory" at bounding box center [15, 120] width 30 height 30
click at [23, 83] on div at bounding box center [15, 83] width 25 height 18
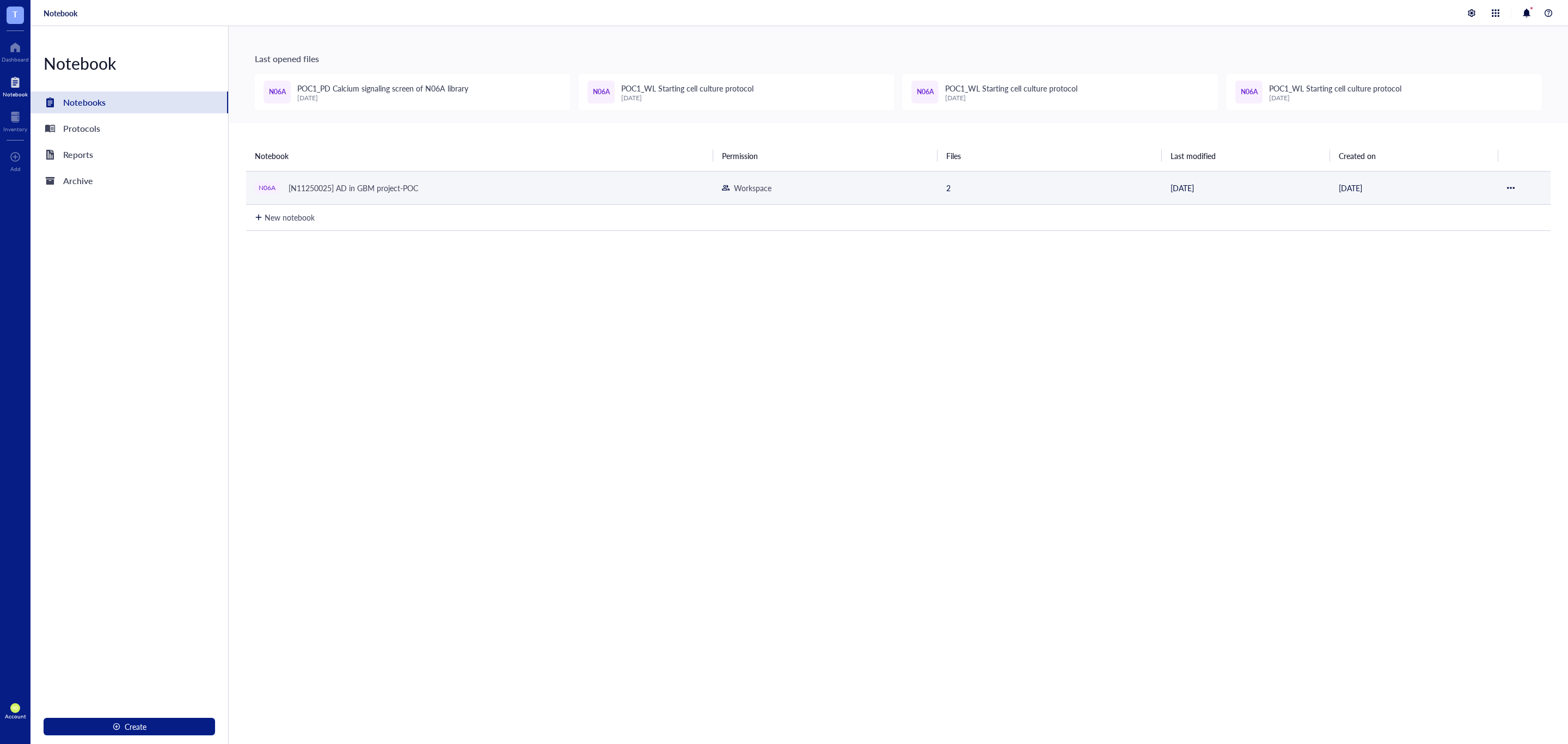
click at [400, 195] on div "[N11250025] AD in GBM project-POC" at bounding box center [353, 188] width 140 height 15
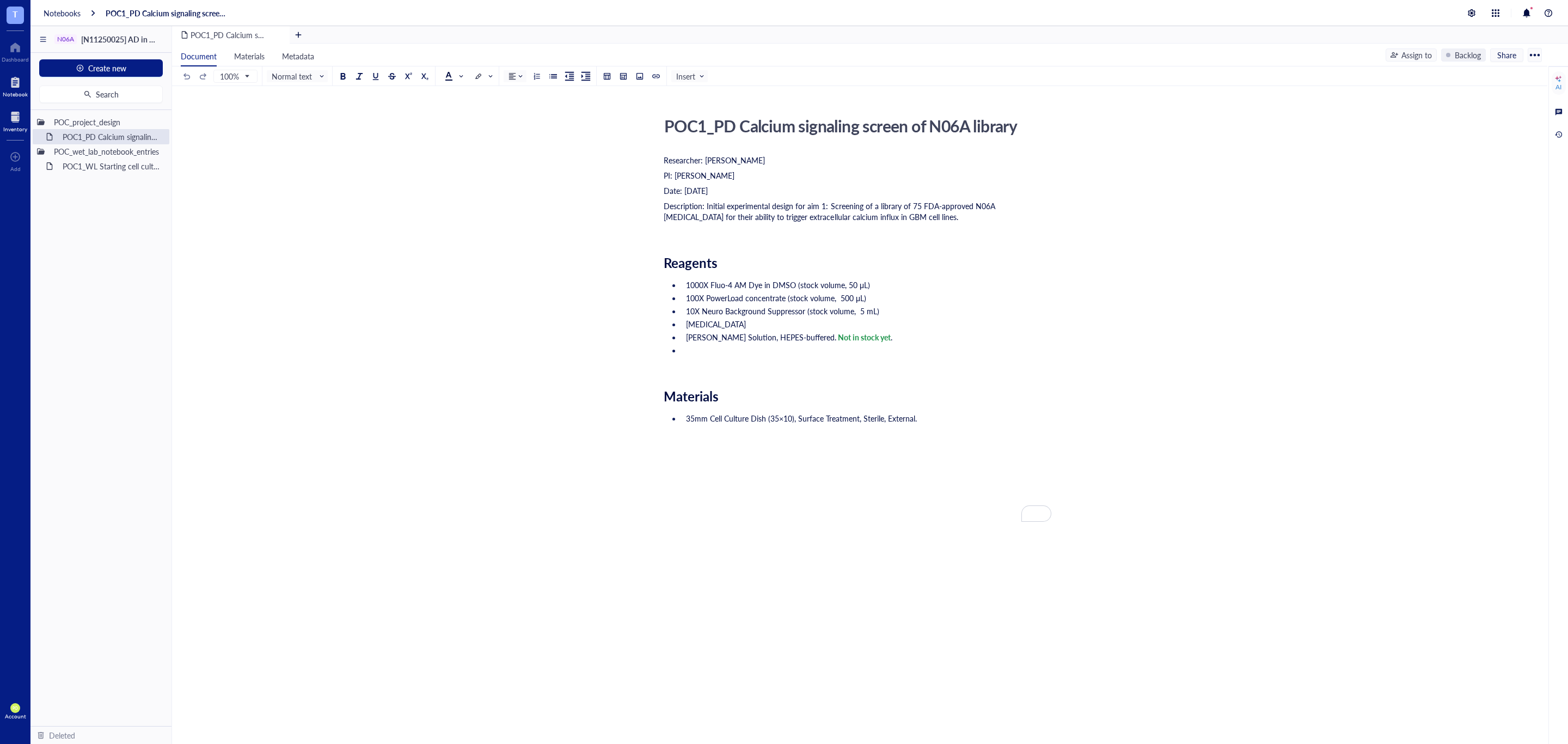
click at [17, 113] on div at bounding box center [15, 117] width 24 height 18
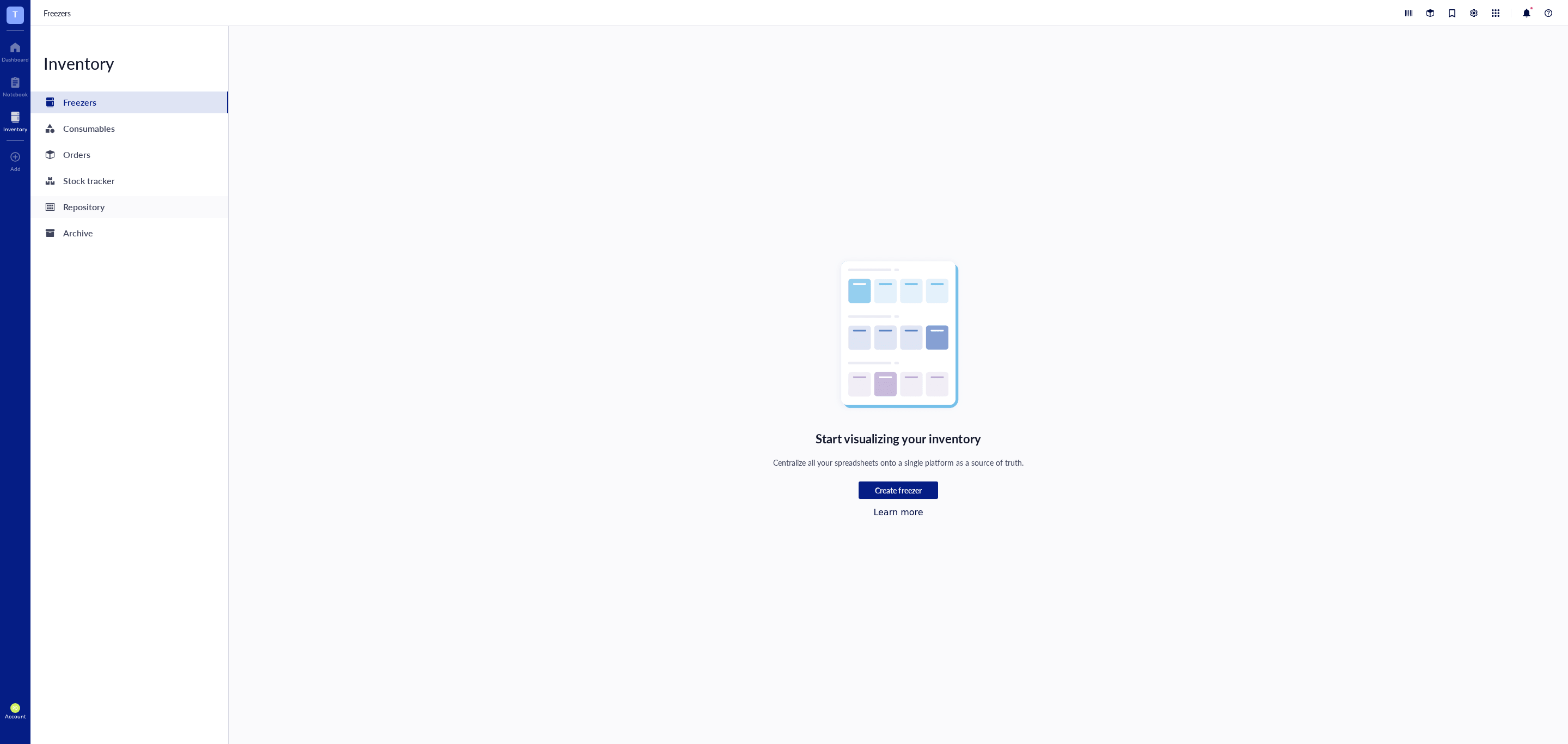
click at [85, 201] on div "Repository" at bounding box center [84, 206] width 42 height 15
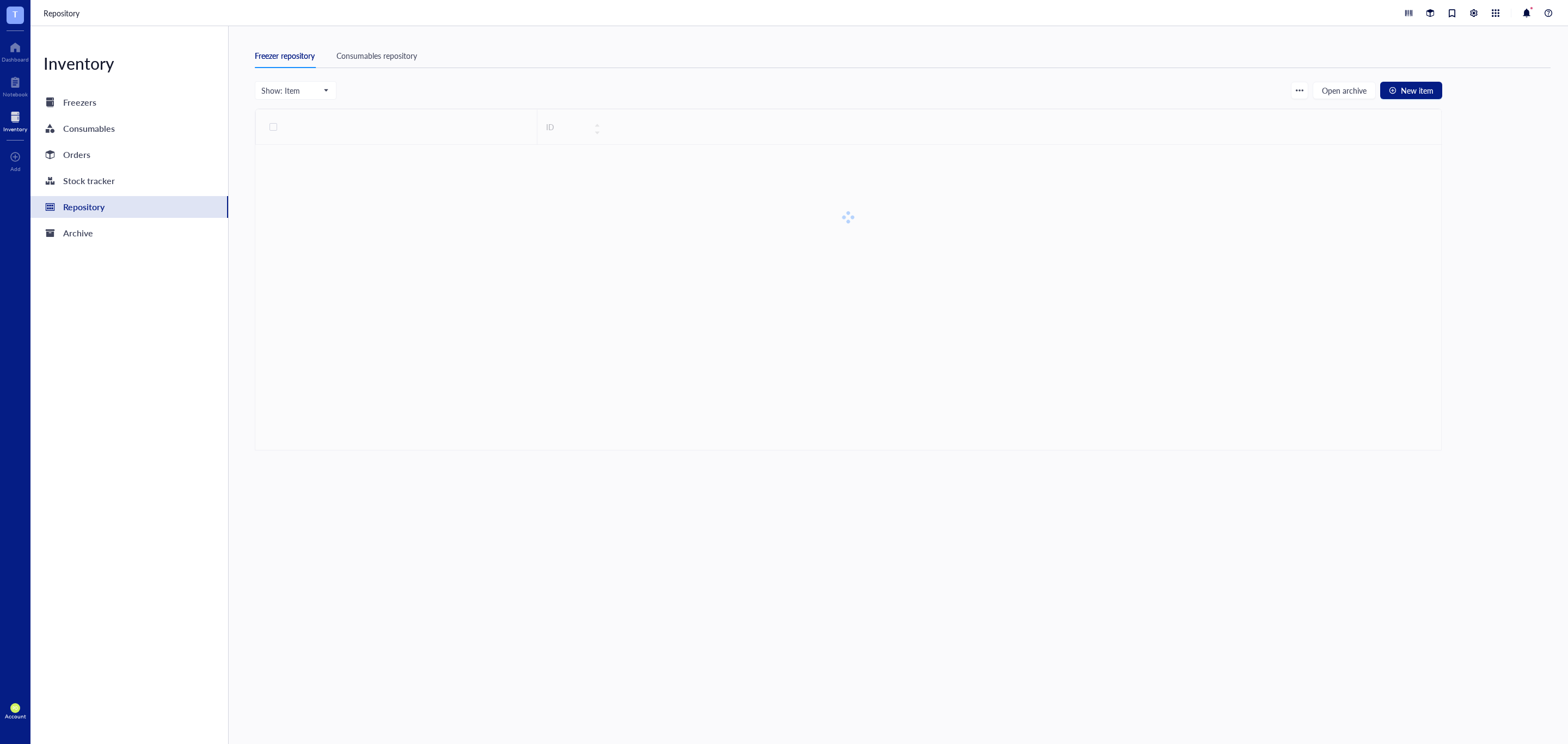
click at [397, 50] on div "Consumables repository" at bounding box center [377, 55] width 81 height 12
click at [394, 89] on input "search" at bounding box center [342, 90] width 143 height 16
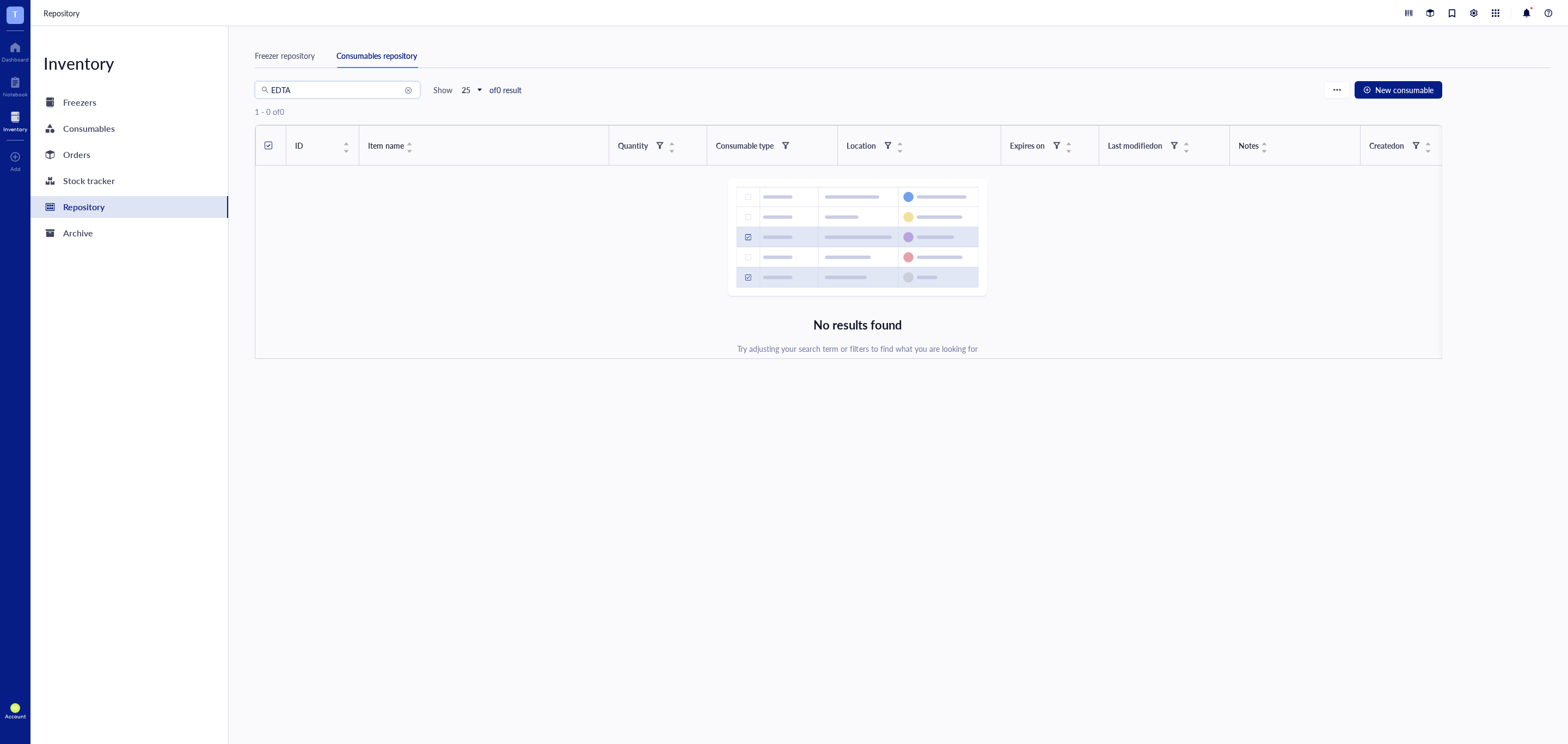
type input "EDTA"
